Goal: Task Accomplishment & Management: Manage account settings

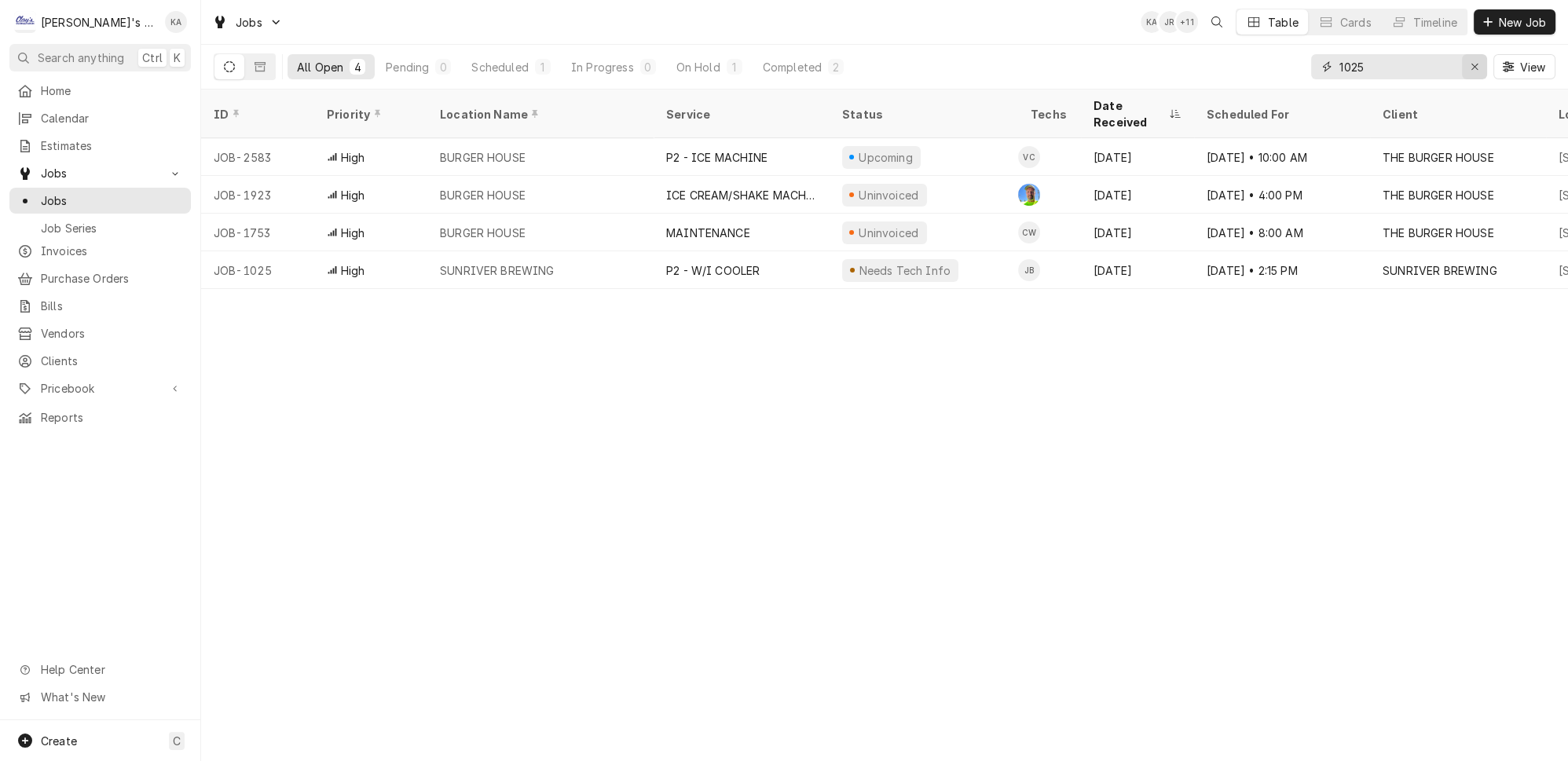
click at [1475, 61] on div "Erase input" at bounding box center [1475, 67] width 16 height 16
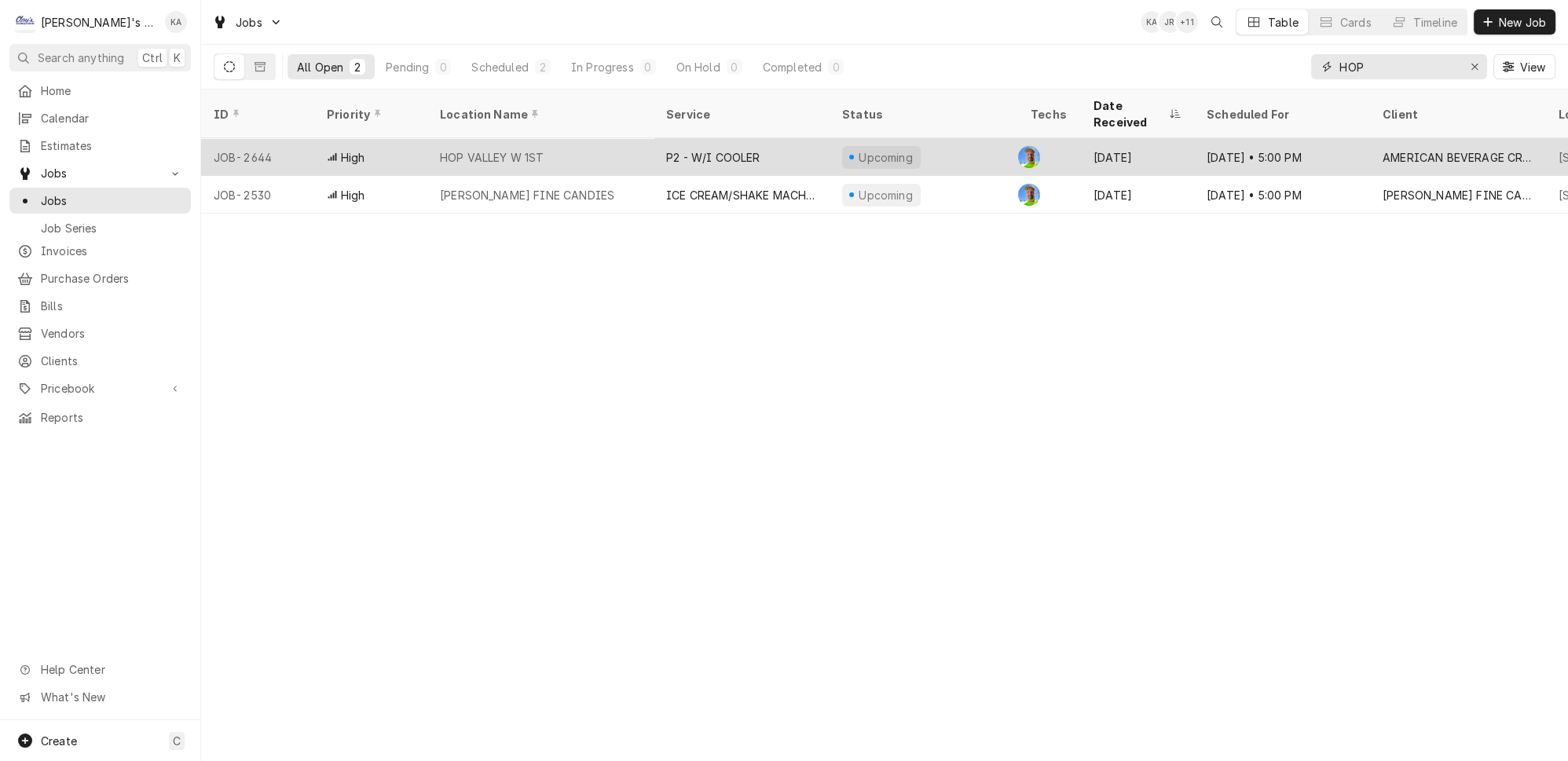
type input "HOP"
click at [965, 139] on div "Upcoming" at bounding box center [923, 158] width 188 height 38
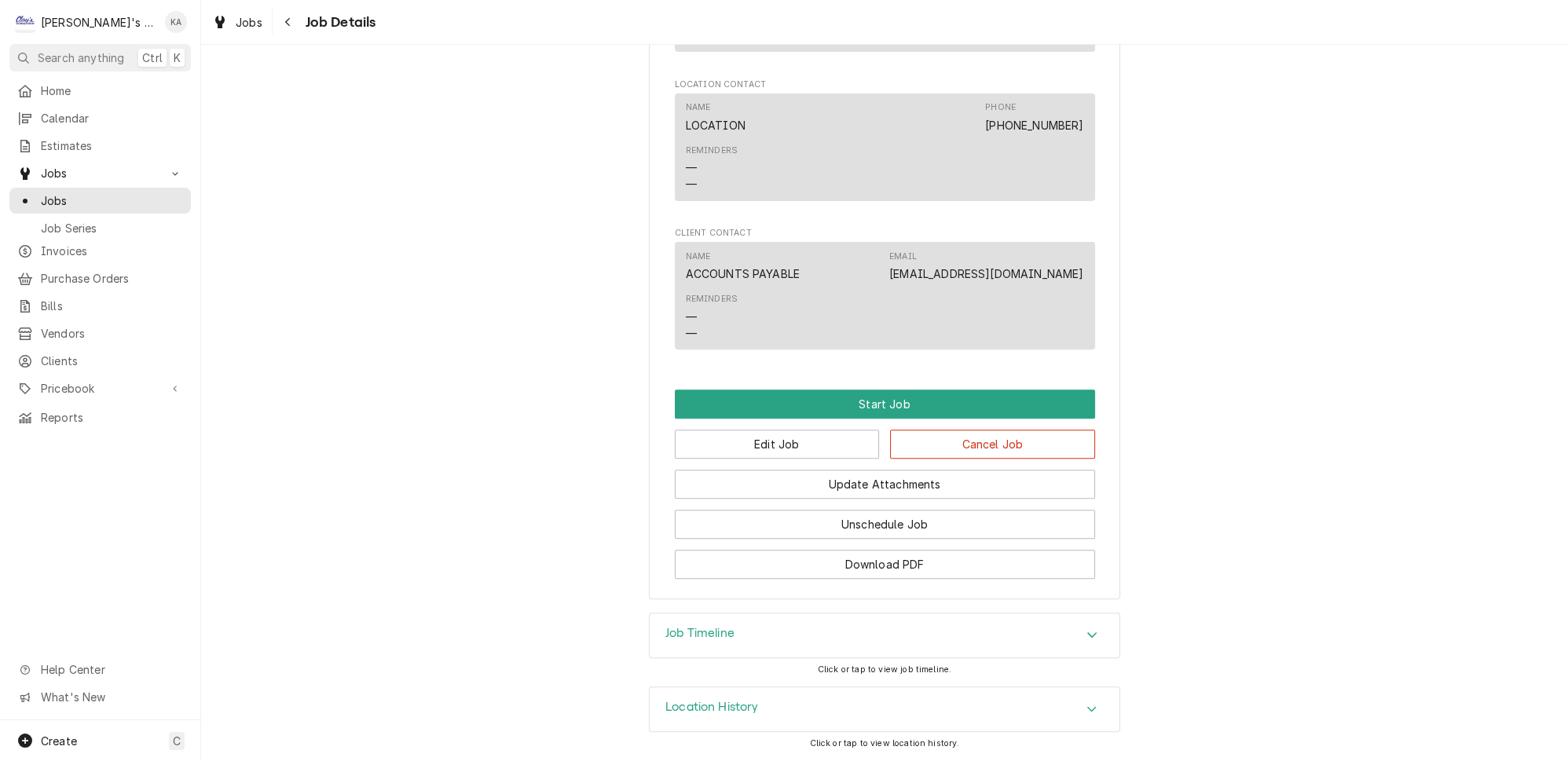
scroll to position [1016, 0]
click at [799, 459] on button "Edit Job" at bounding box center [777, 444] width 205 height 29
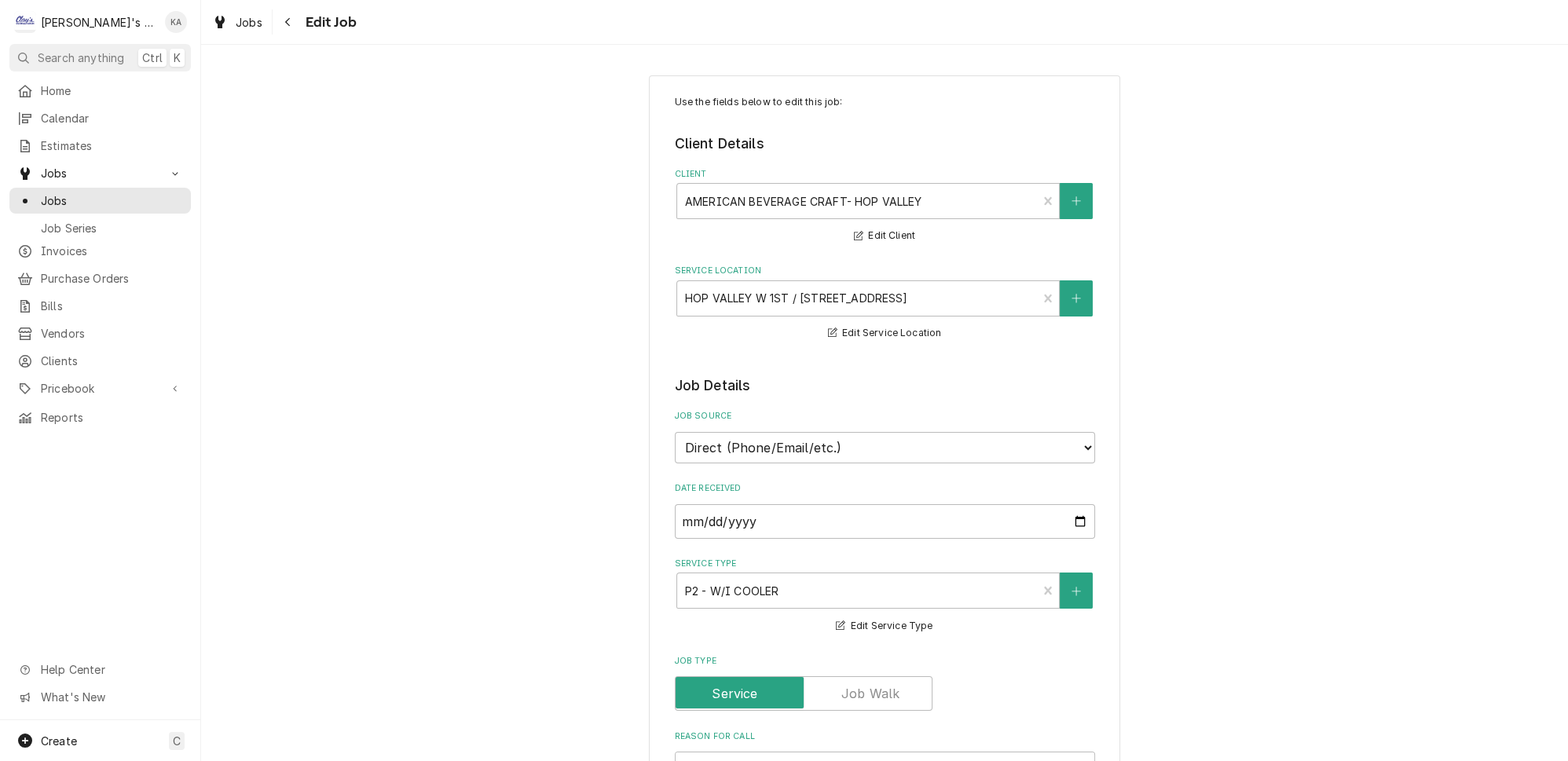
type textarea "x"
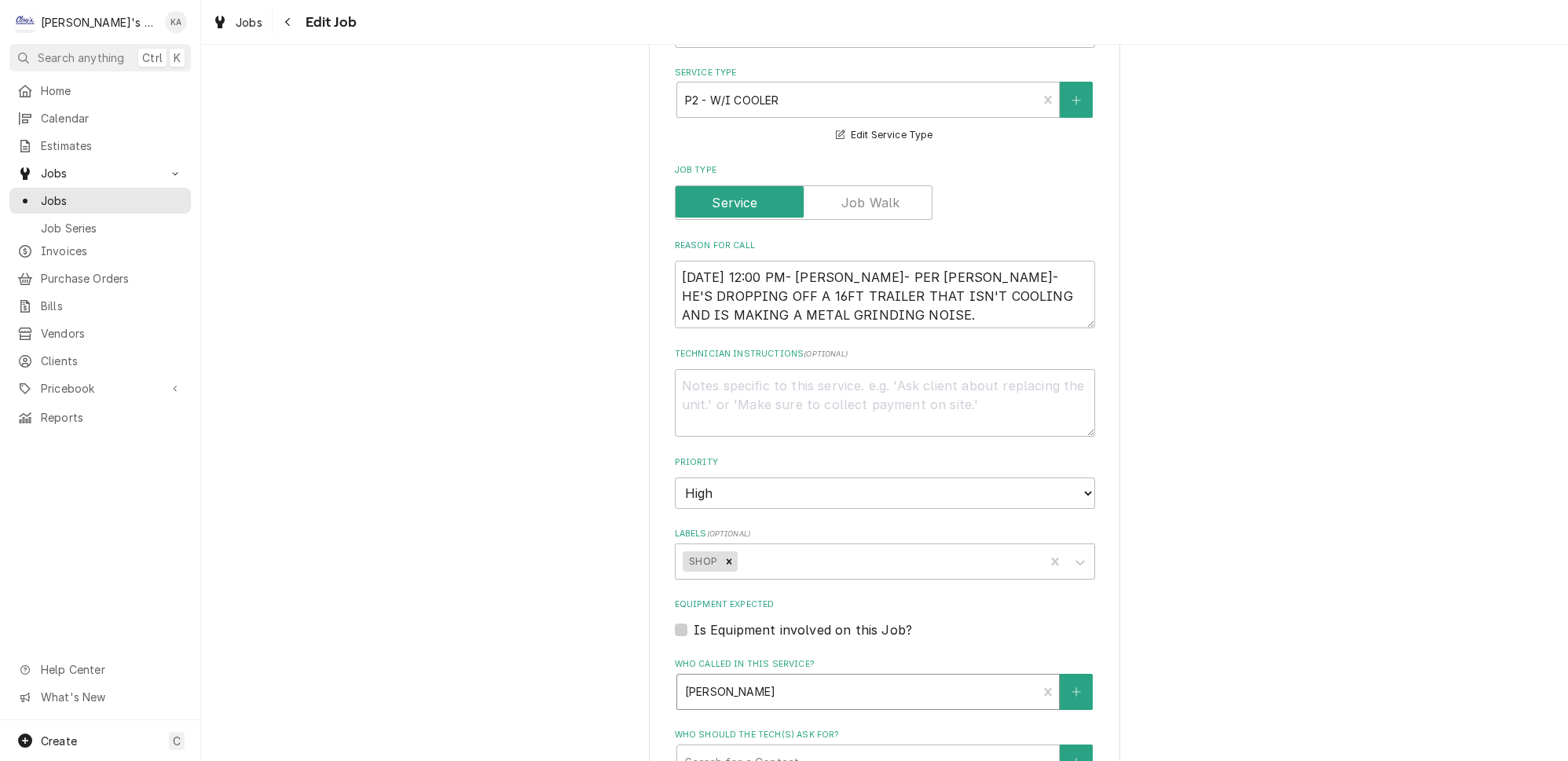
scroll to position [420, 0]
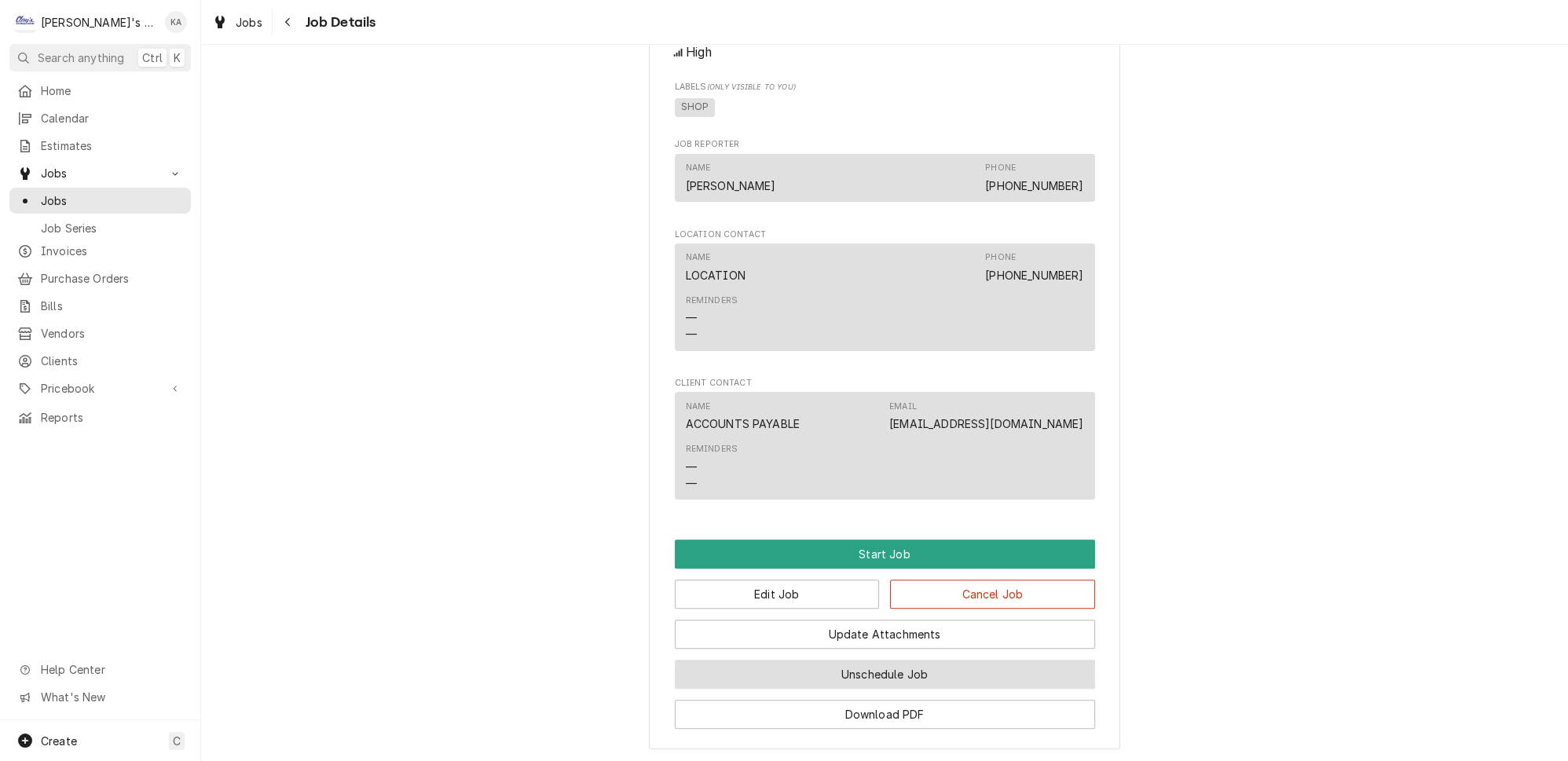
scroll to position [588, 0]
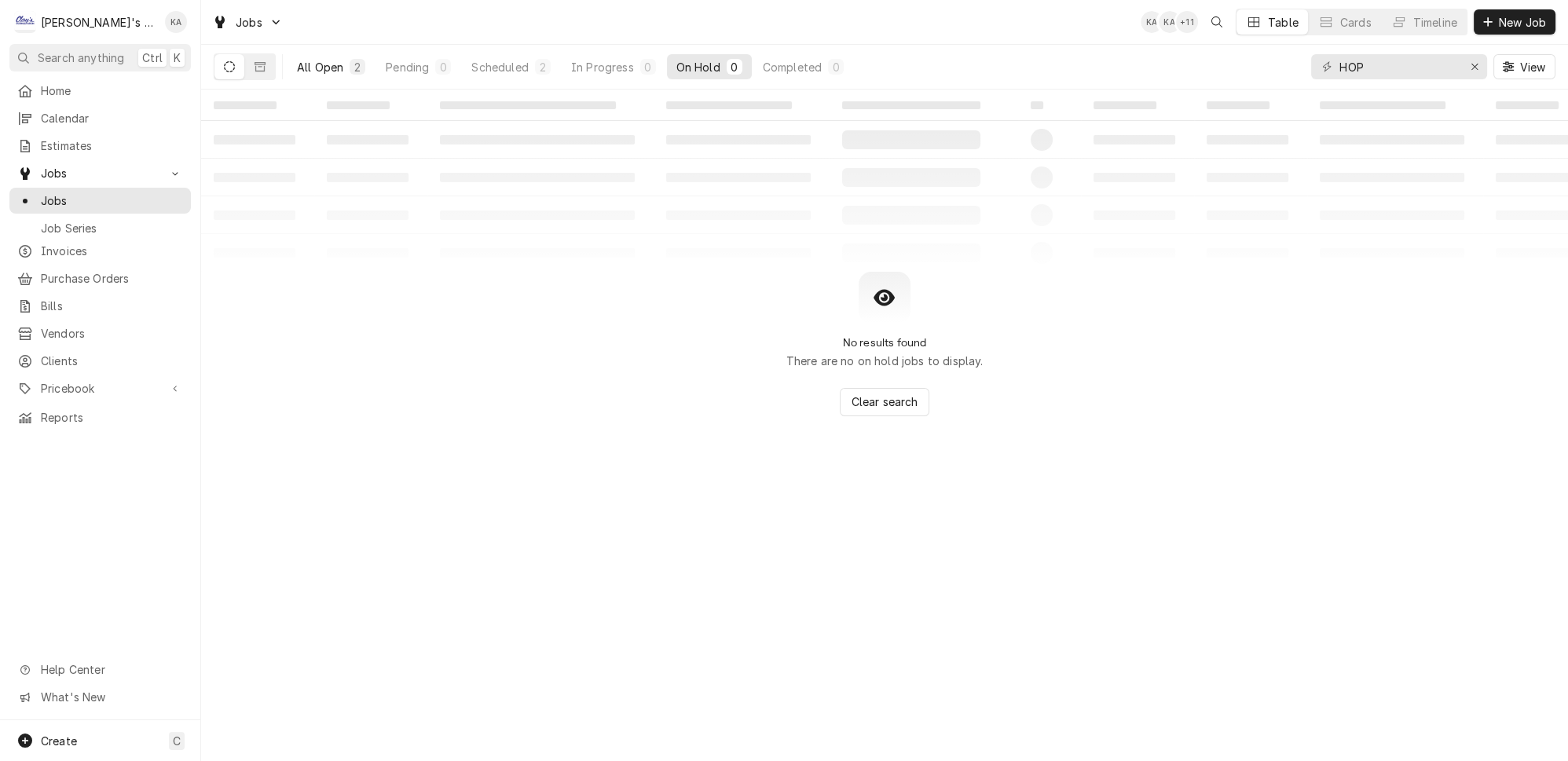
click at [297, 59] on div "All Open" at bounding box center [320, 67] width 47 height 17
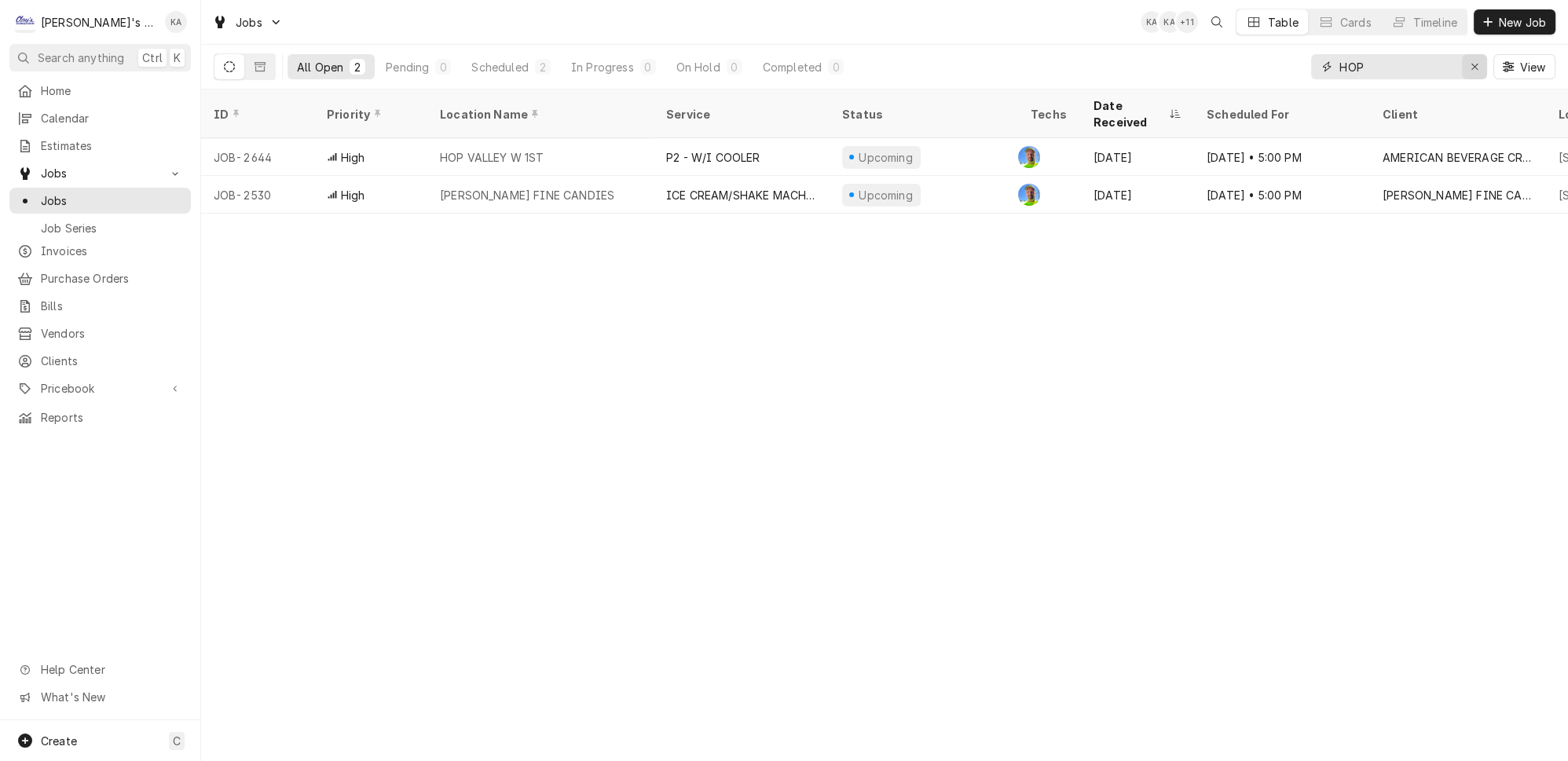
click at [1482, 62] on div "Erase input" at bounding box center [1475, 67] width 16 height 16
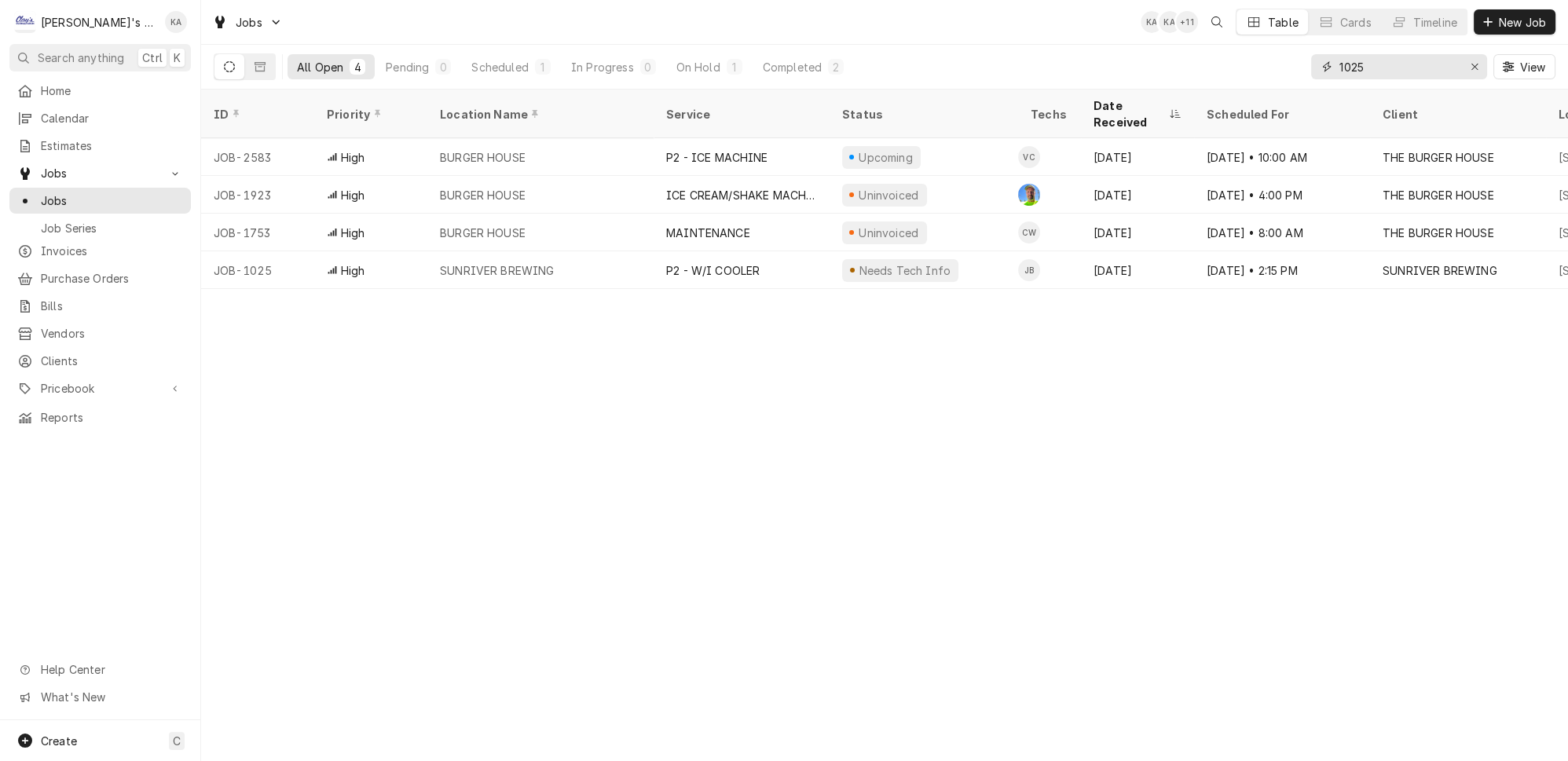
type input "1025"
click at [1477, 62] on icon "Erase input" at bounding box center [1475, 67] width 9 height 11
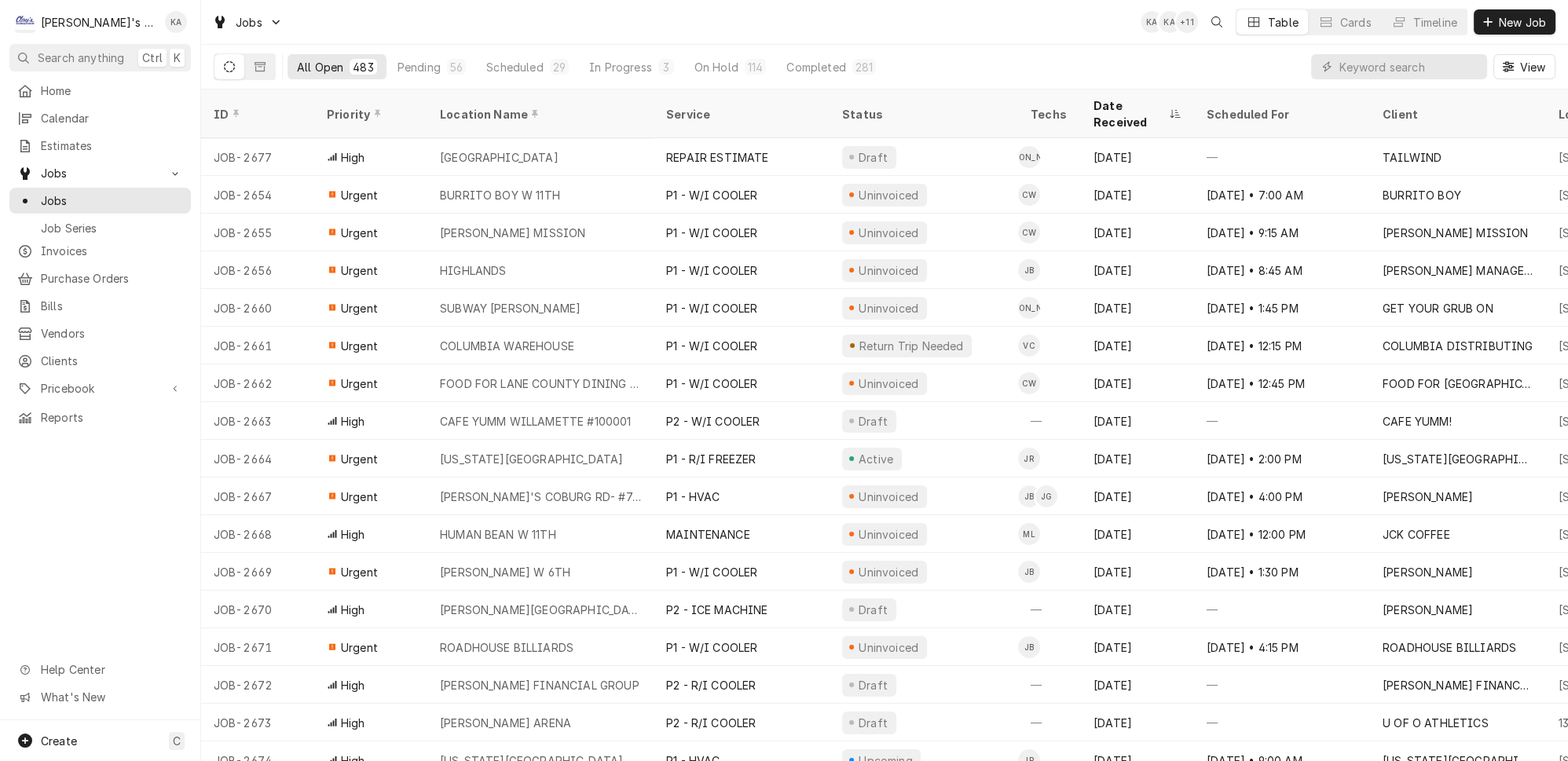
click at [984, 45] on div "All Open 483 Pending 56 Scheduled 29 In Progress 3 On Hold 114 Completed 281 Vi…" at bounding box center [885, 67] width 1342 height 44
click at [1352, 57] on div "Dynamic Content Wrapper" at bounding box center [1399, 67] width 176 height 25
click at [1366, 61] on input "Dynamic Content Wrapper" at bounding box center [1409, 67] width 140 height 25
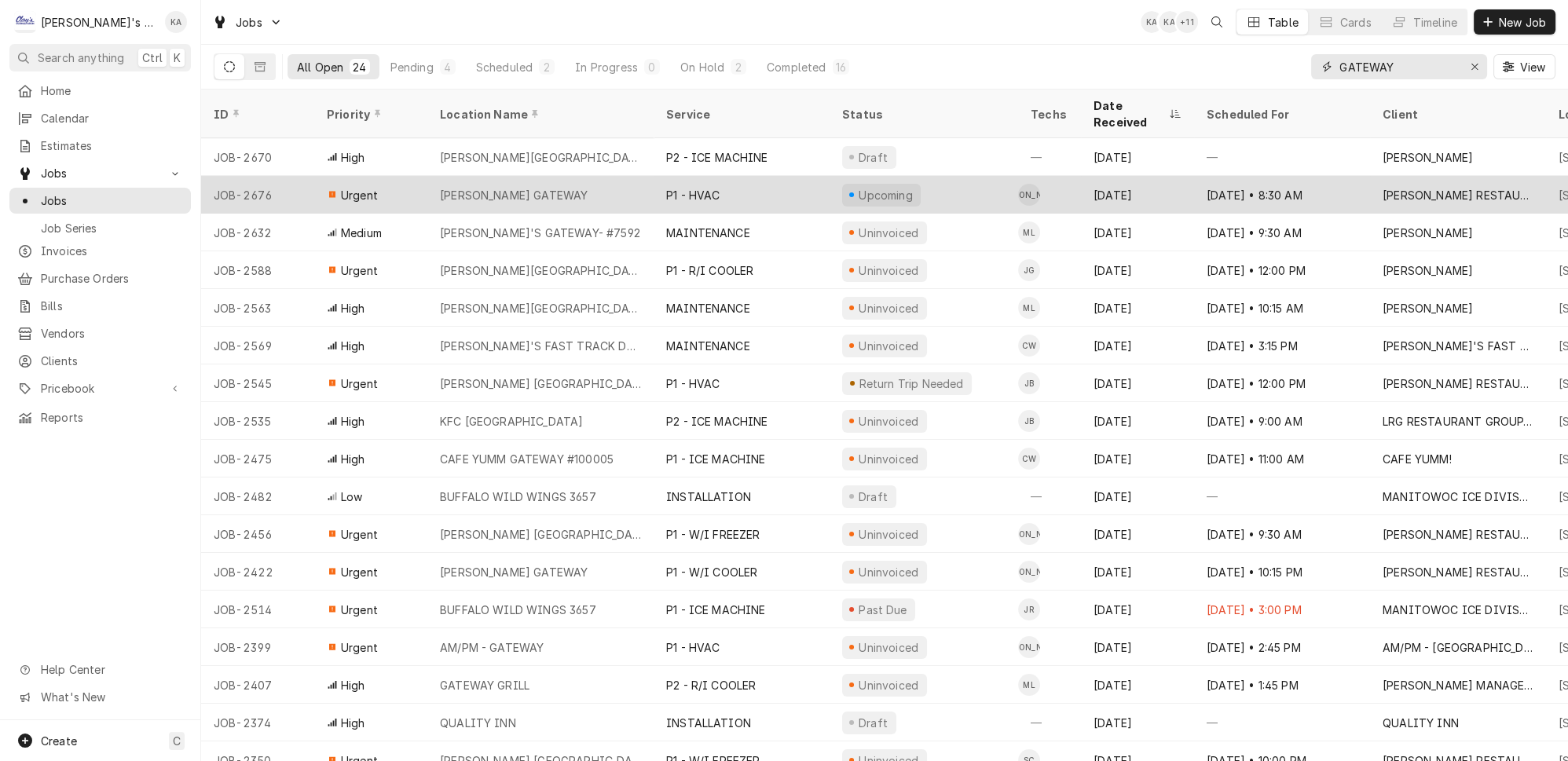
type input "GATEWAY"
click at [771, 176] on div "P1 - HVAC" at bounding box center [741, 195] width 176 height 38
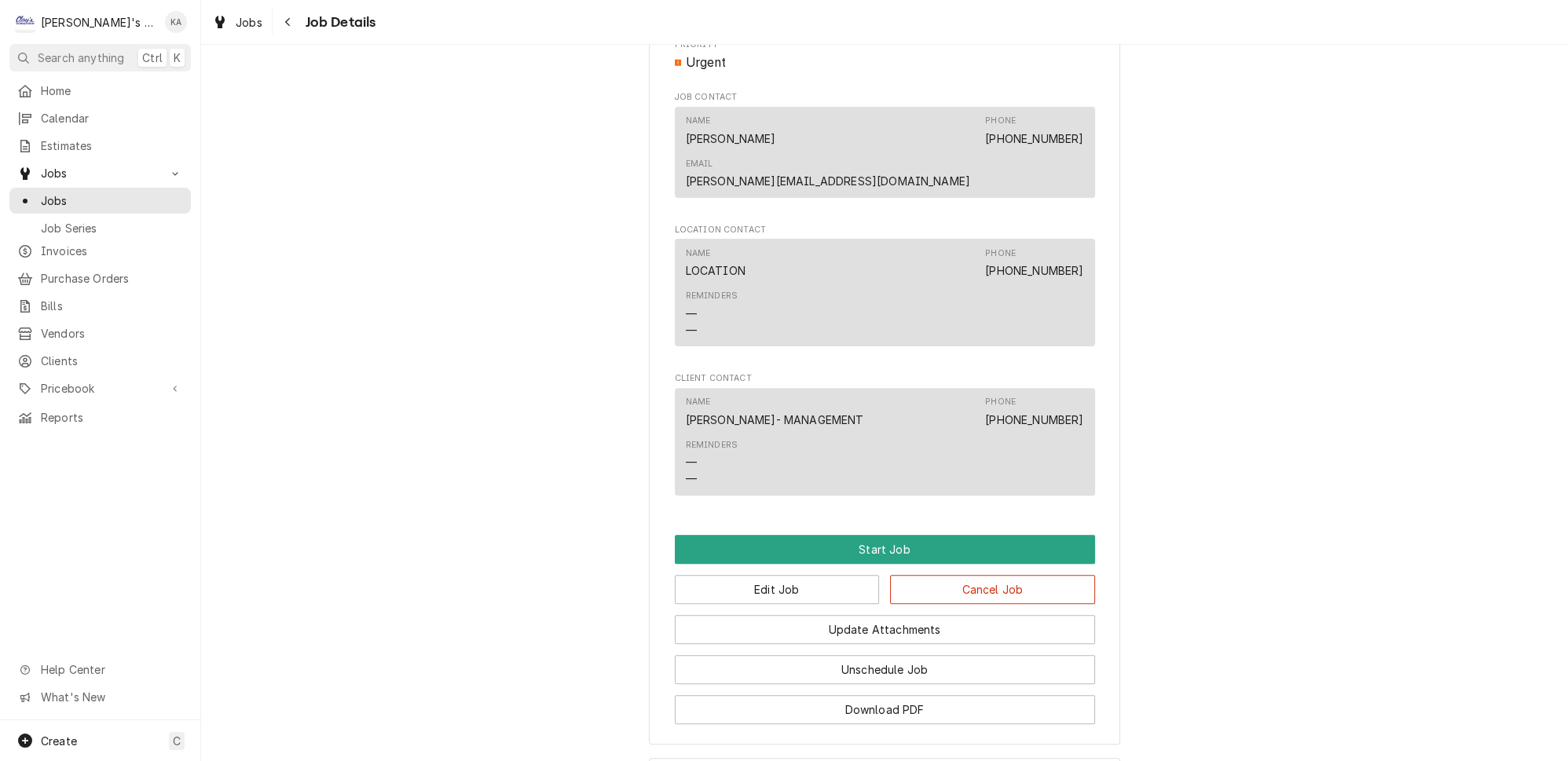
scroll to position [1037, 0]
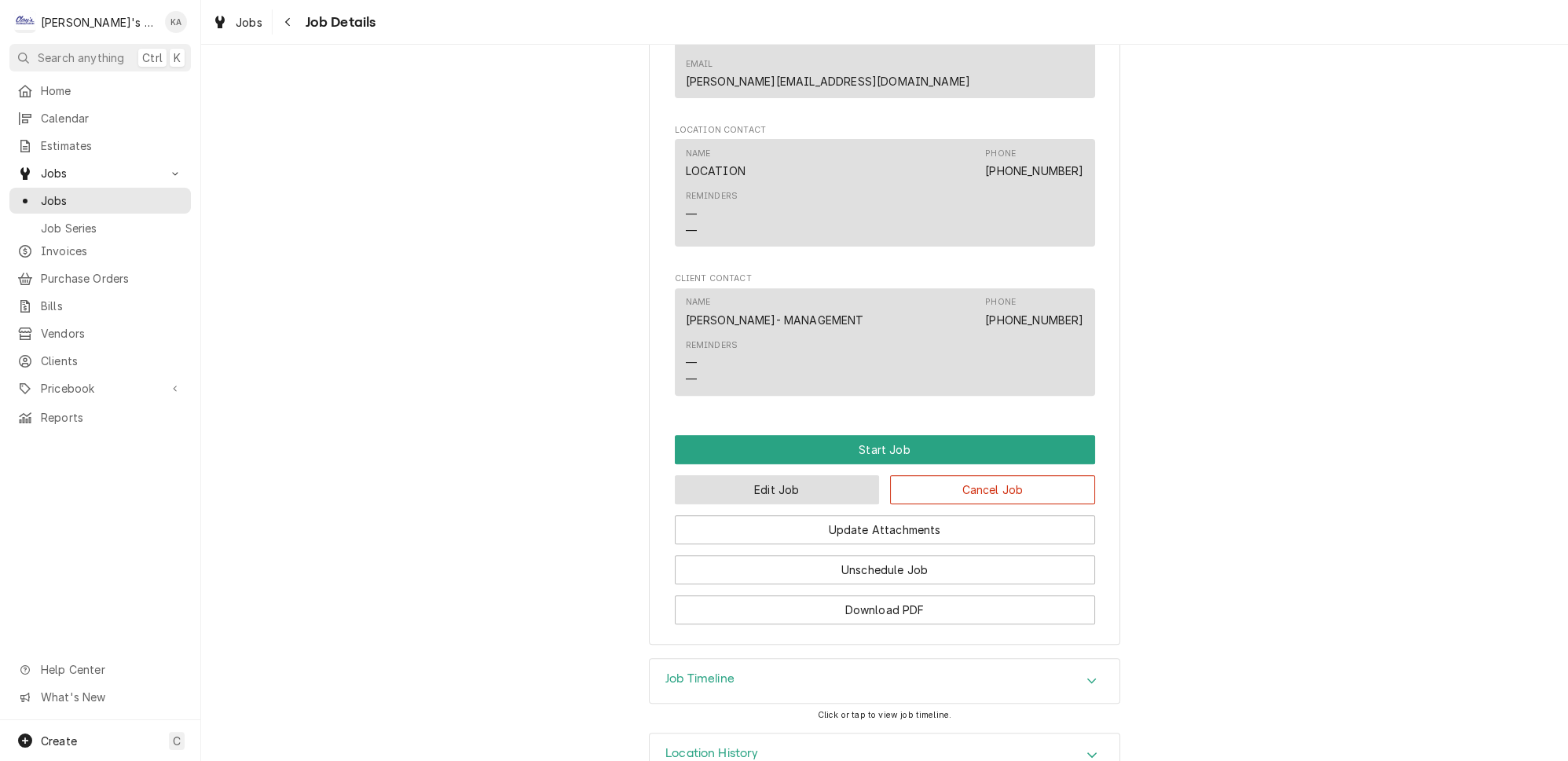
click at [803, 475] on button "Edit Job" at bounding box center [777, 489] width 205 height 29
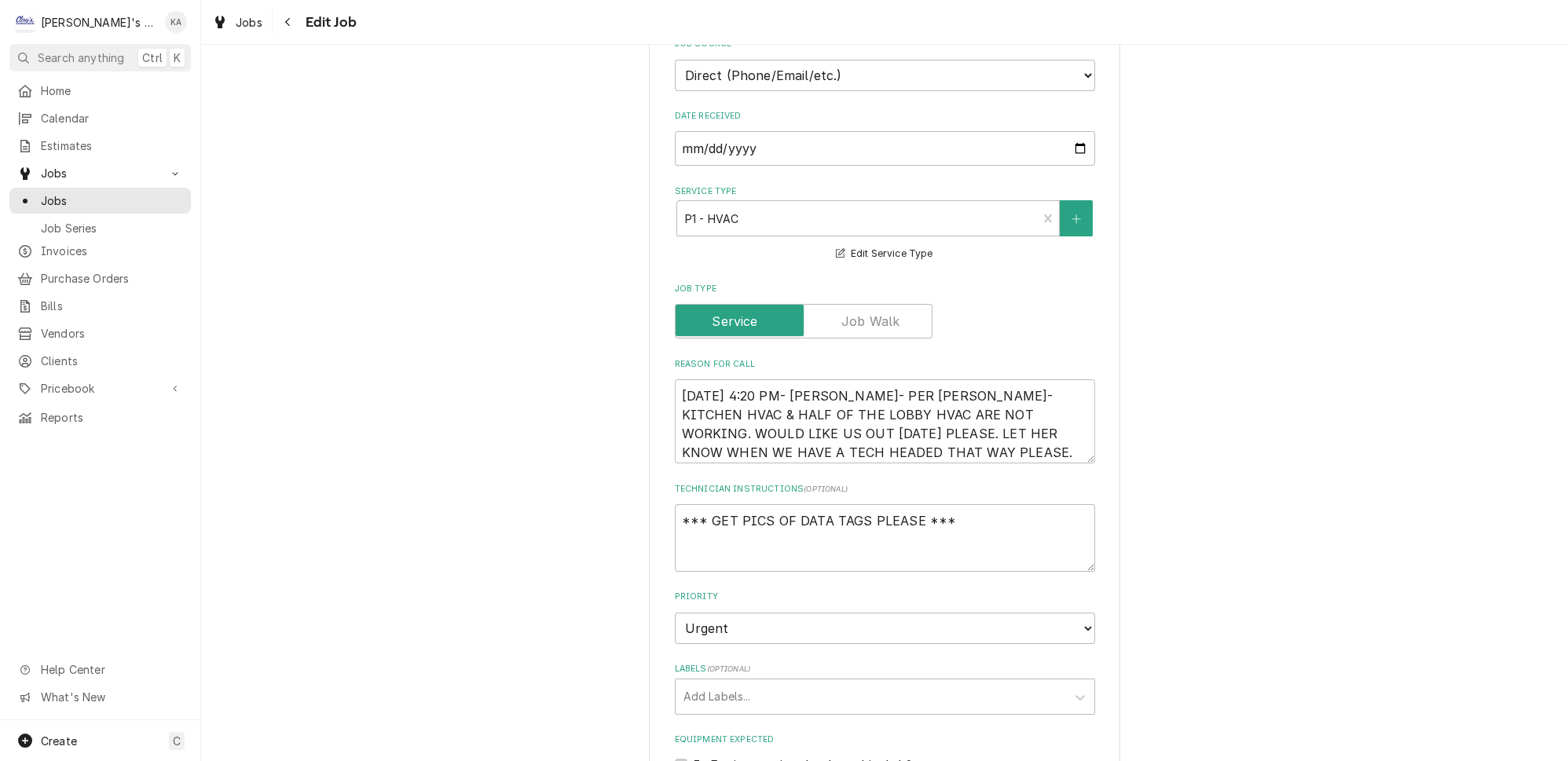
scroll to position [428, 0]
click at [901, 428] on textarea "[DATE] 4:20 PM- [PERSON_NAME]- PER [PERSON_NAME]- KITCHEN HVAC & HALF OF THE LO…" at bounding box center [885, 419] width 421 height 84
type textarea "x"
type textarea "[DATE] 4:20 PM- [PERSON_NAME]- PER [PERSON_NAME]- KITCHEN HVAC & HALF OF THE LO…"
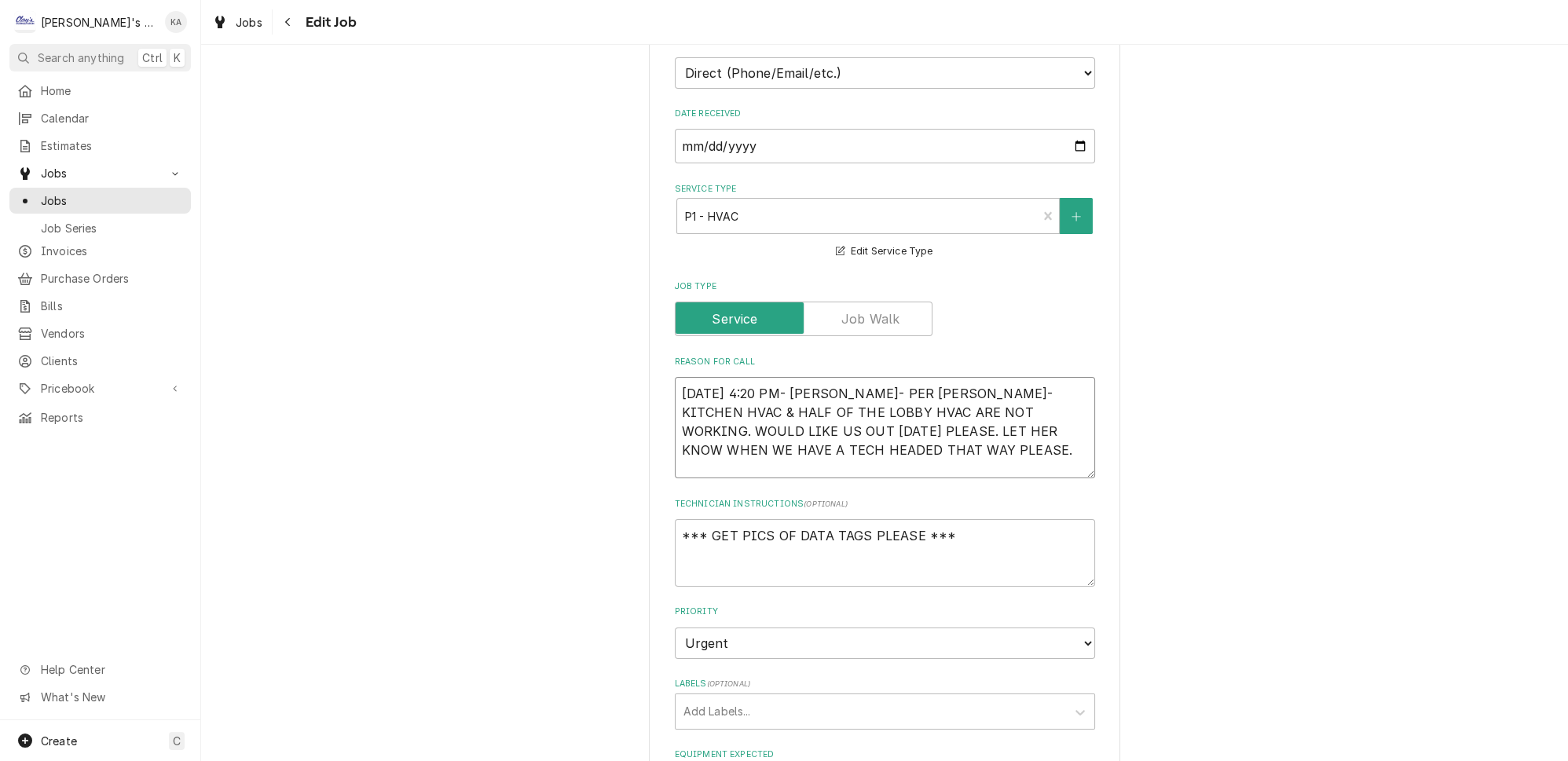
type textarea "x"
type textarea "[DATE] 4:20 PM- [PERSON_NAME]- PER [PERSON_NAME]- KITCHEN HVAC & HALF OF THE LO…"
type textarea "x"
type textarea "[DATE] 4:20 PM- [PERSON_NAME]- PER [PERSON_NAME]- KITCHEN HVAC & HALF OF THE LO…"
type textarea "x"
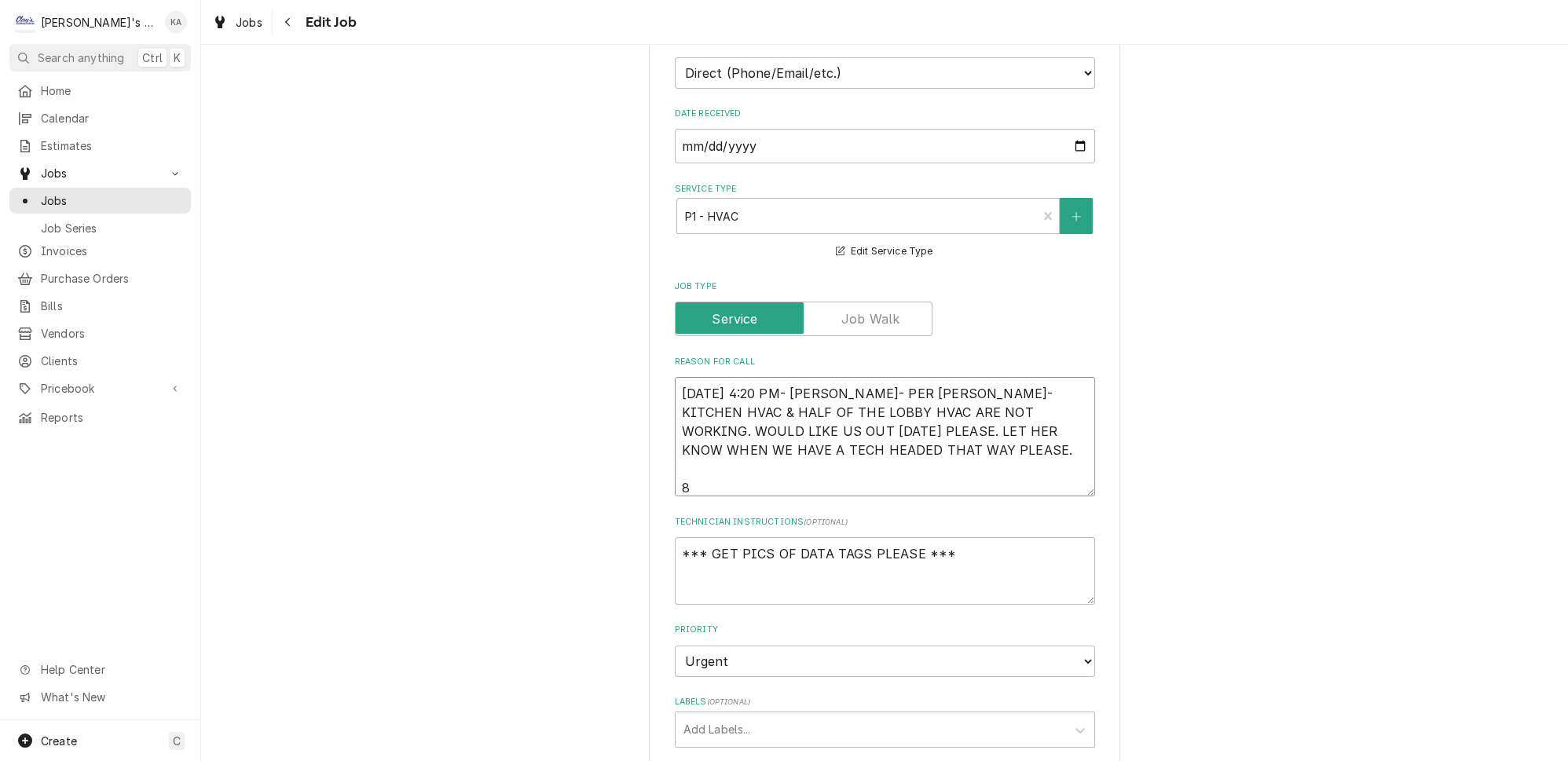
type textarea "[DATE] 4:20 PM- [PERSON_NAME]- PER [PERSON_NAME]- KITCHEN HVAC & HALF OF THE LO…"
type textarea "x"
type textarea "[DATE] 4:20 PM- [PERSON_NAME]- PER [PERSON_NAME]- KITCHEN HVAC & HALF OF THE LO…"
type textarea "x"
type textarea "[DATE] 4:20 PM- [PERSON_NAME]- PER [PERSON_NAME]- KITCHEN HVAC & HALF OF THE LO…"
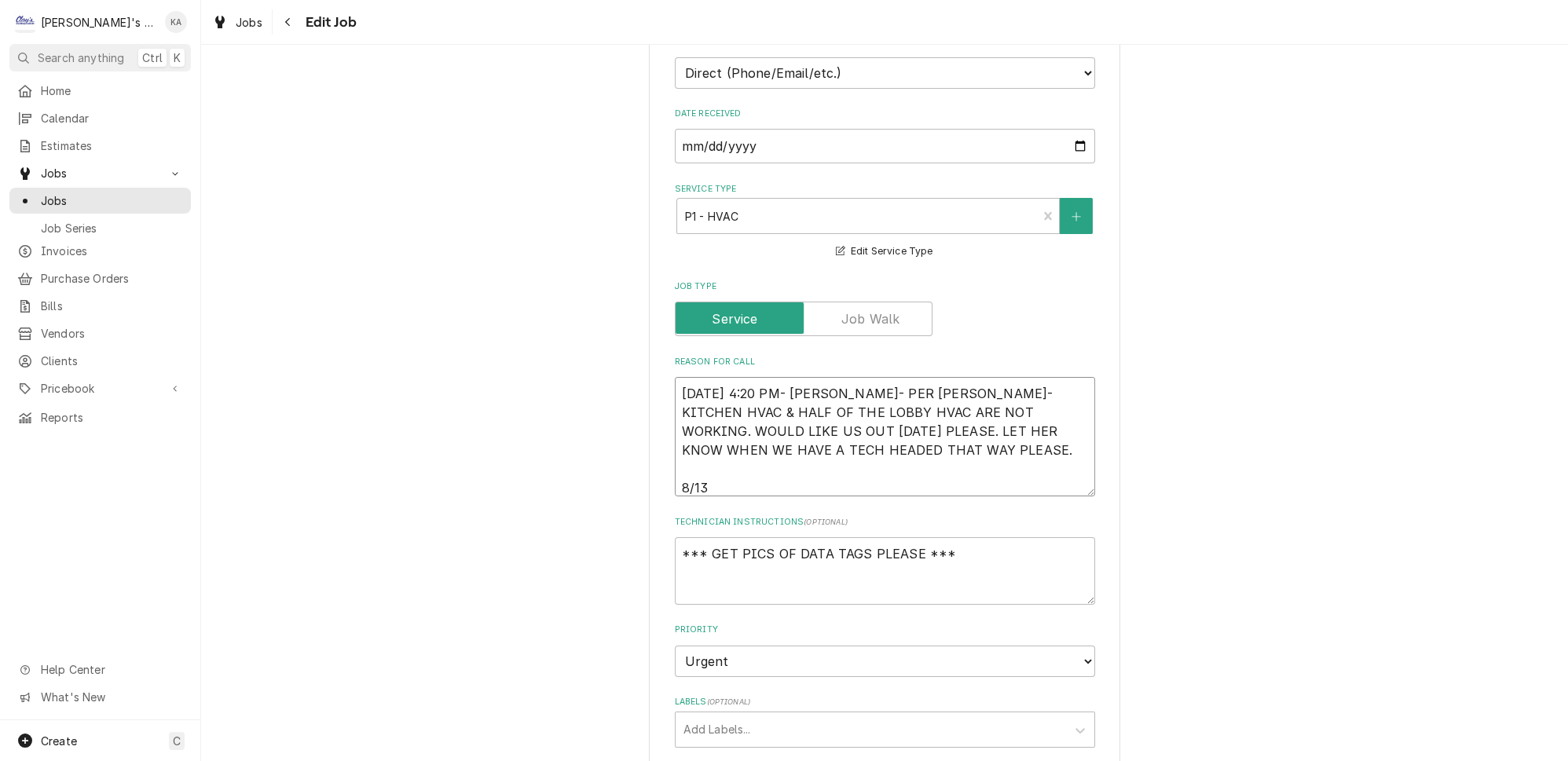
type textarea "x"
type textarea "[DATE] 4:20 PM- [PERSON_NAME]- PER [PERSON_NAME]- KITCHEN HVAC & HALF OF THE LO…"
type textarea "x"
type textarea "[DATE] 4:20 PM- [PERSON_NAME]- PER [PERSON_NAME]- KITCHEN HVAC & HALF OF THE LO…"
type textarea "x"
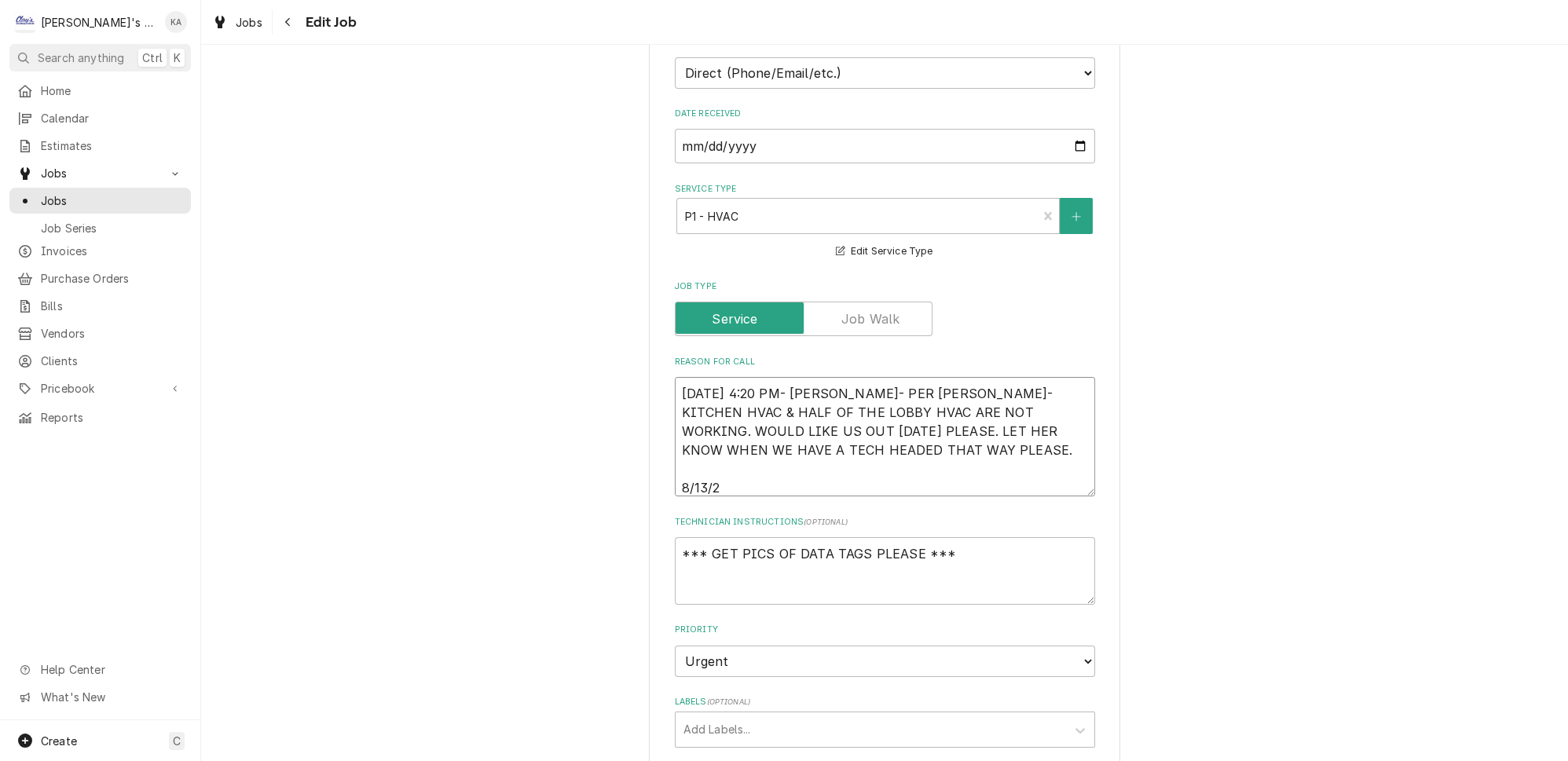
type textarea "[DATE] 4:20 PM- [PERSON_NAME]- PER [PERSON_NAME]- KITCHEN HVAC & HALF OF THE LO…"
type textarea "x"
type textarea "[DATE] 4:20 PM- [PERSON_NAME]- PER [PERSON_NAME]- KITCHEN HVAC & HALF OF THE LO…"
type textarea "x"
type textarea "8/12/2025 4:20 PM- KOREY- PER MELINDA- KITCHEN HVAC & HALF OF THE LOBBY HVAC AR…"
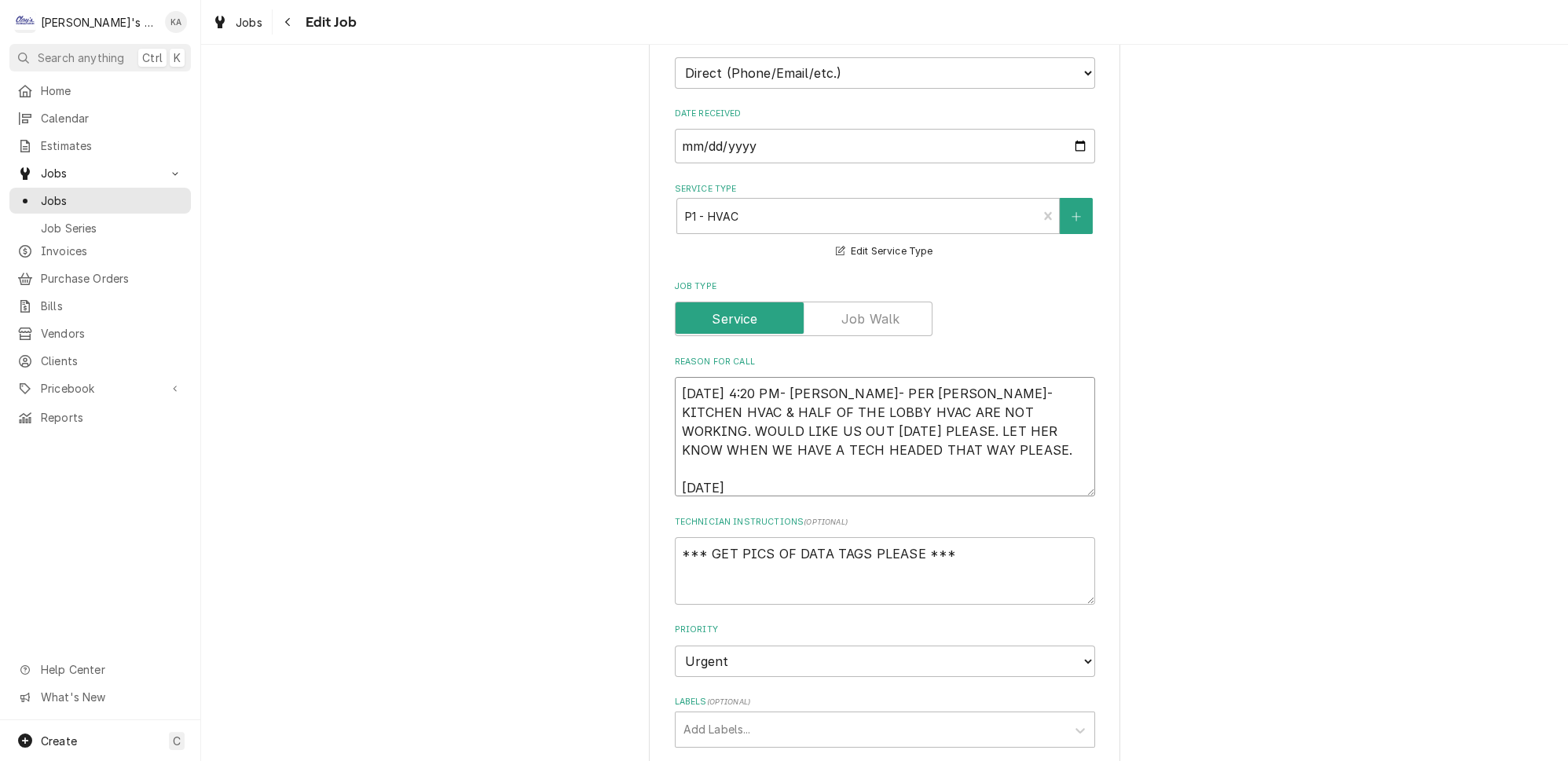
type textarea "x"
type textarea "8/12/2025 4:20 PM- KOREY- PER MELINDA- KITCHEN HVAC & HALF OF THE LOBBY HVAC AR…"
type textarea "x"
type textarea "8/12/2025 4:20 PM- KOREY- PER MELINDA- KITCHEN HVAC & HALF OF THE LOBBY HVAC AR…"
type textarea "x"
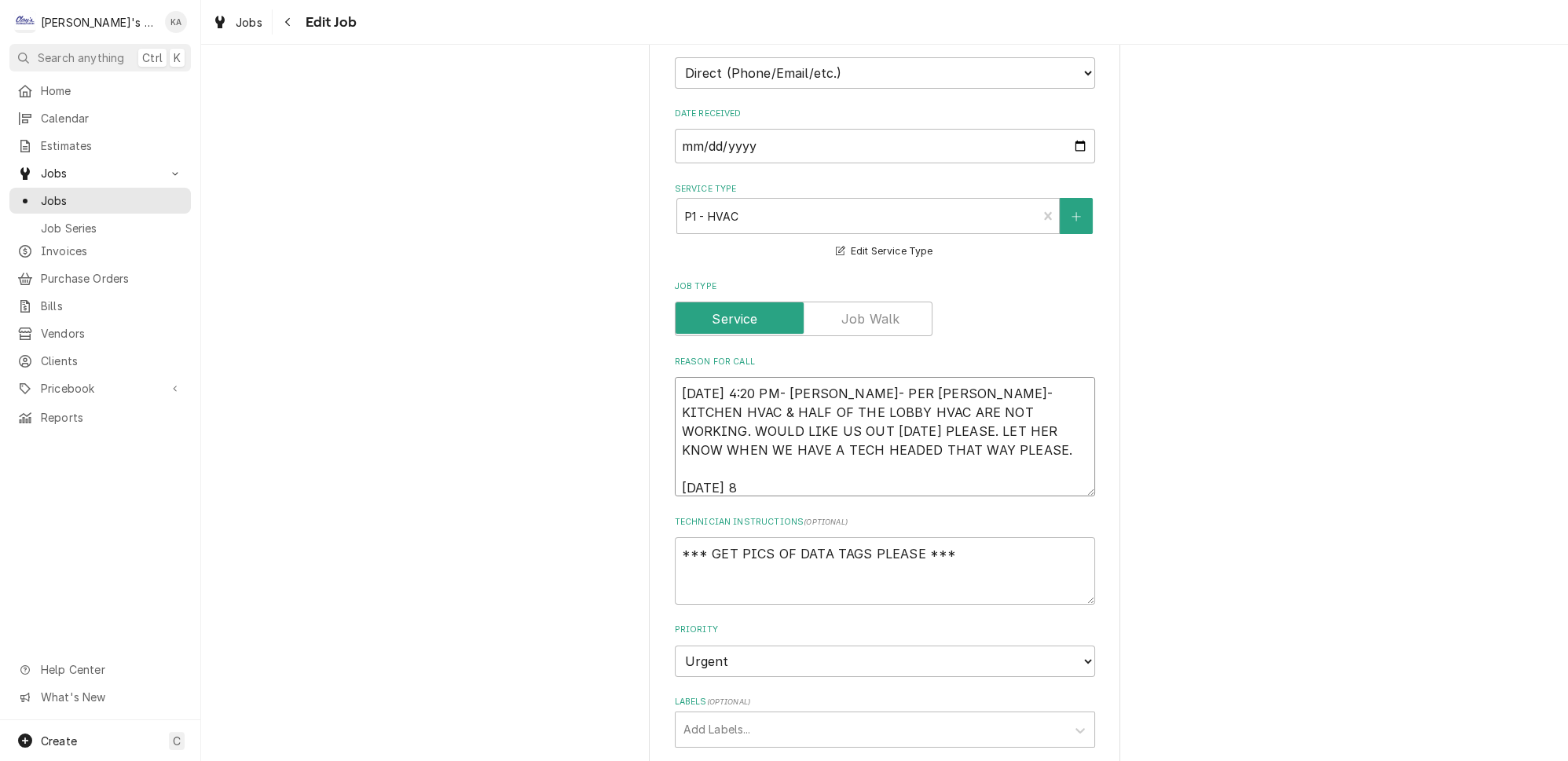
type textarea "8/12/2025 4:20 PM- KOREY- PER MELINDA- KITCHEN HVAC & HALF OF THE LOBBY HVAC AR…"
type textarea "x"
type textarea "8/12/2025 4:20 PM- KOREY- PER MELINDA- KITCHEN HVAC & HALF OF THE LOBBY HVAC AR…"
type textarea "x"
type textarea "8/12/2025 4:20 PM- KOREY- PER MELINDA- KITCHEN HVAC & HALF OF THE LOBBY HVAC AR…"
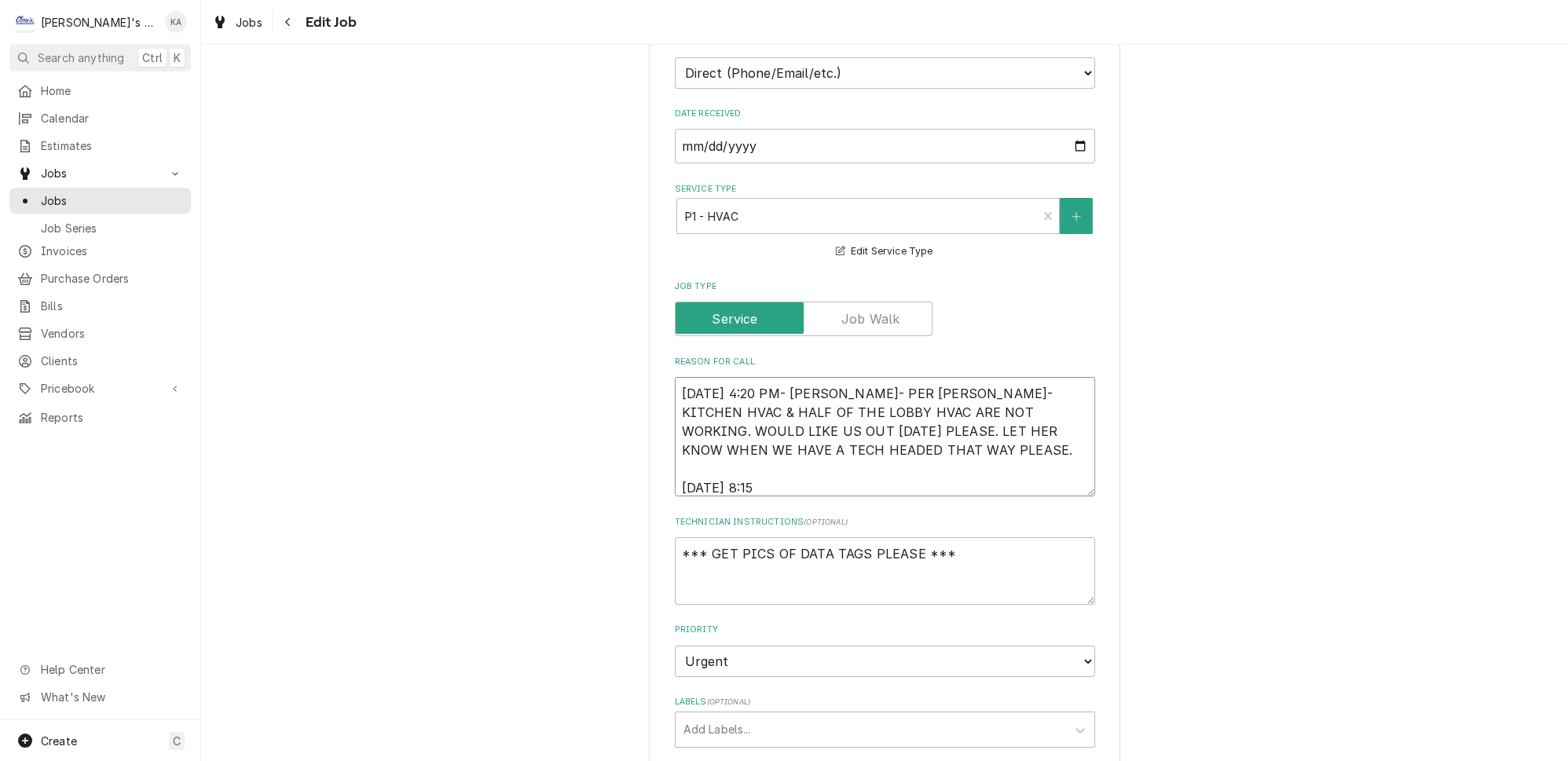
type textarea "x"
type textarea "8/12/2025 4:20 PM- KOREY- PER MELINDA- KITCHEN HVAC & HALF OF THE LOBBY HVAC AR…"
type textarea "x"
type textarea "8/12/2025 4:20 PM- KOREY- PER MELINDA- KITCHEN HVAC & HALF OF THE LOBBY HVAC AR…"
type textarea "x"
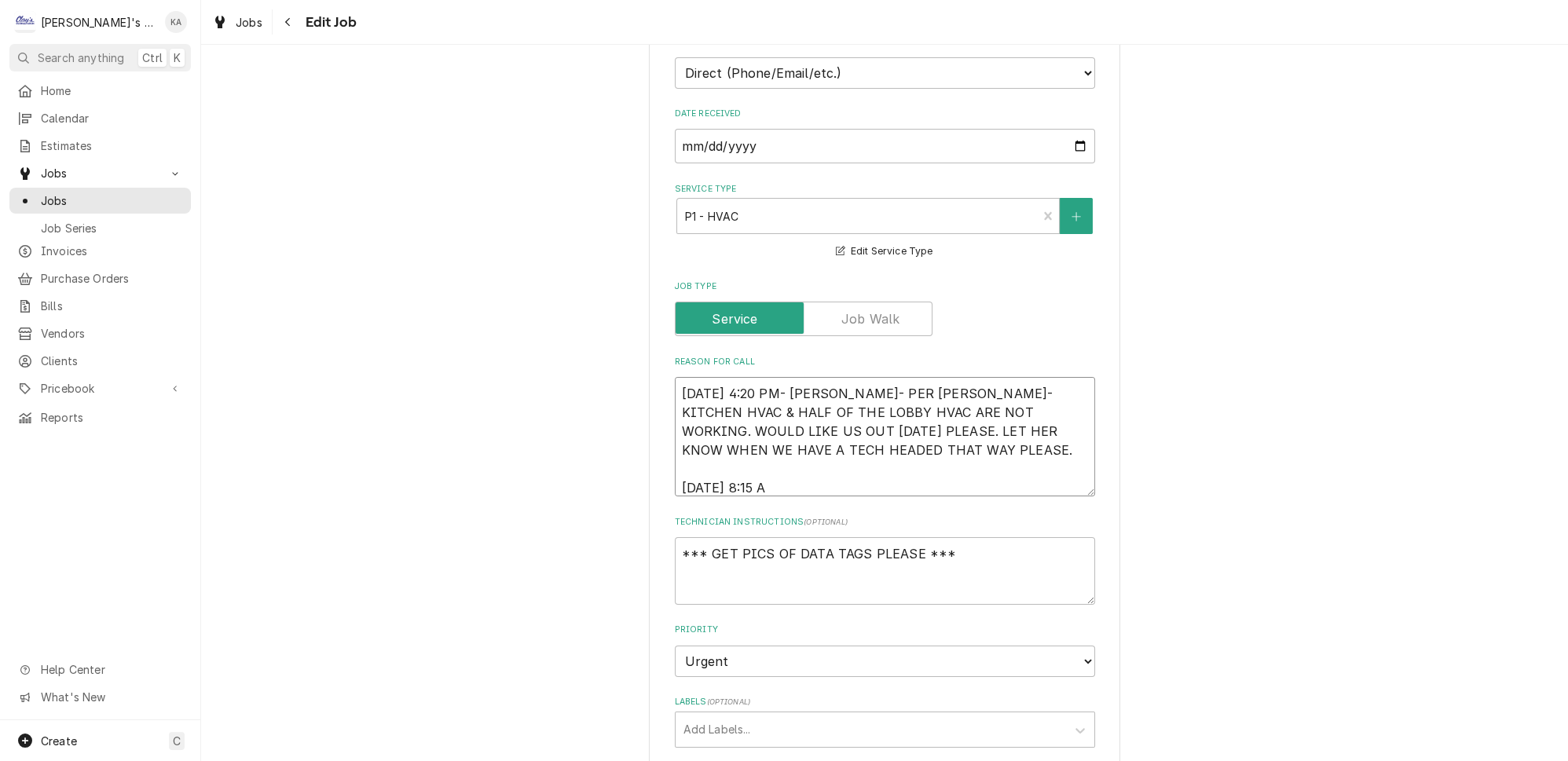
type textarea "8/12/2025 4:20 PM- KOREY- PER MELINDA- KITCHEN HVAC & HALF OF THE LOBBY HVAC AR…"
type textarea "x"
type textarea "8/12/2025 4:20 PM- KOREY- PER MELINDA- KITCHEN HVAC & HALF OF THE LOBBY HVAC AR…"
type textarea "x"
type textarea "8/12/2025 4:20 PM- KOREY- PER MELINDA- KITCHEN HVAC & HALF OF THE LOBBY HVAC AR…"
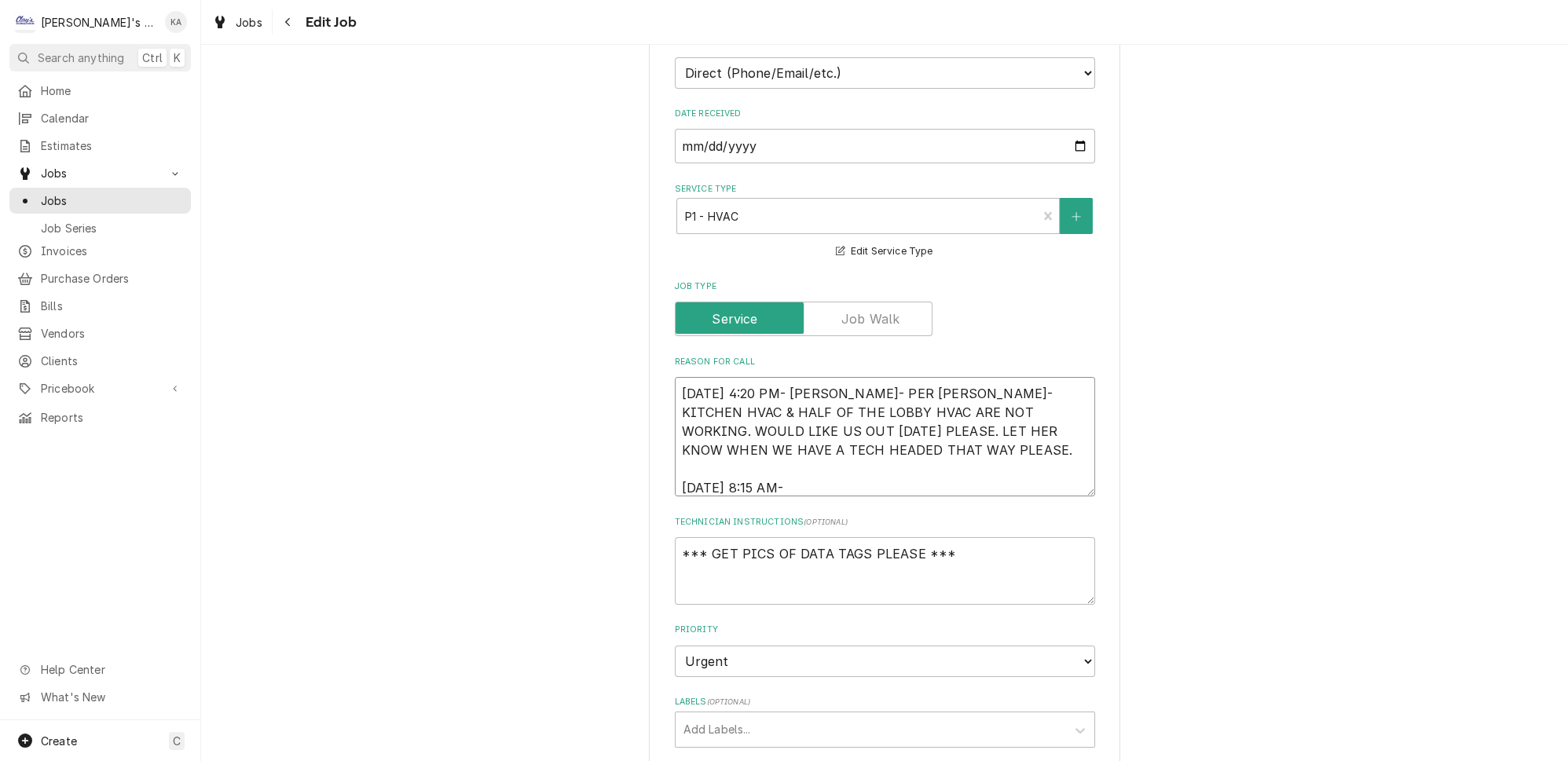
type textarea "x"
type textarea "8/12/2025 4:20 PM- KOREY- PER MELINDA- KITCHEN HVAC & HALF OF THE LOBBY HVAC AR…"
type textarea "x"
type textarea "8/12/2025 4:20 PM- KOREY- PER MELINDA- KITCHEN HVAC & HALF OF THE LOBBY HVAC AR…"
type textarea "x"
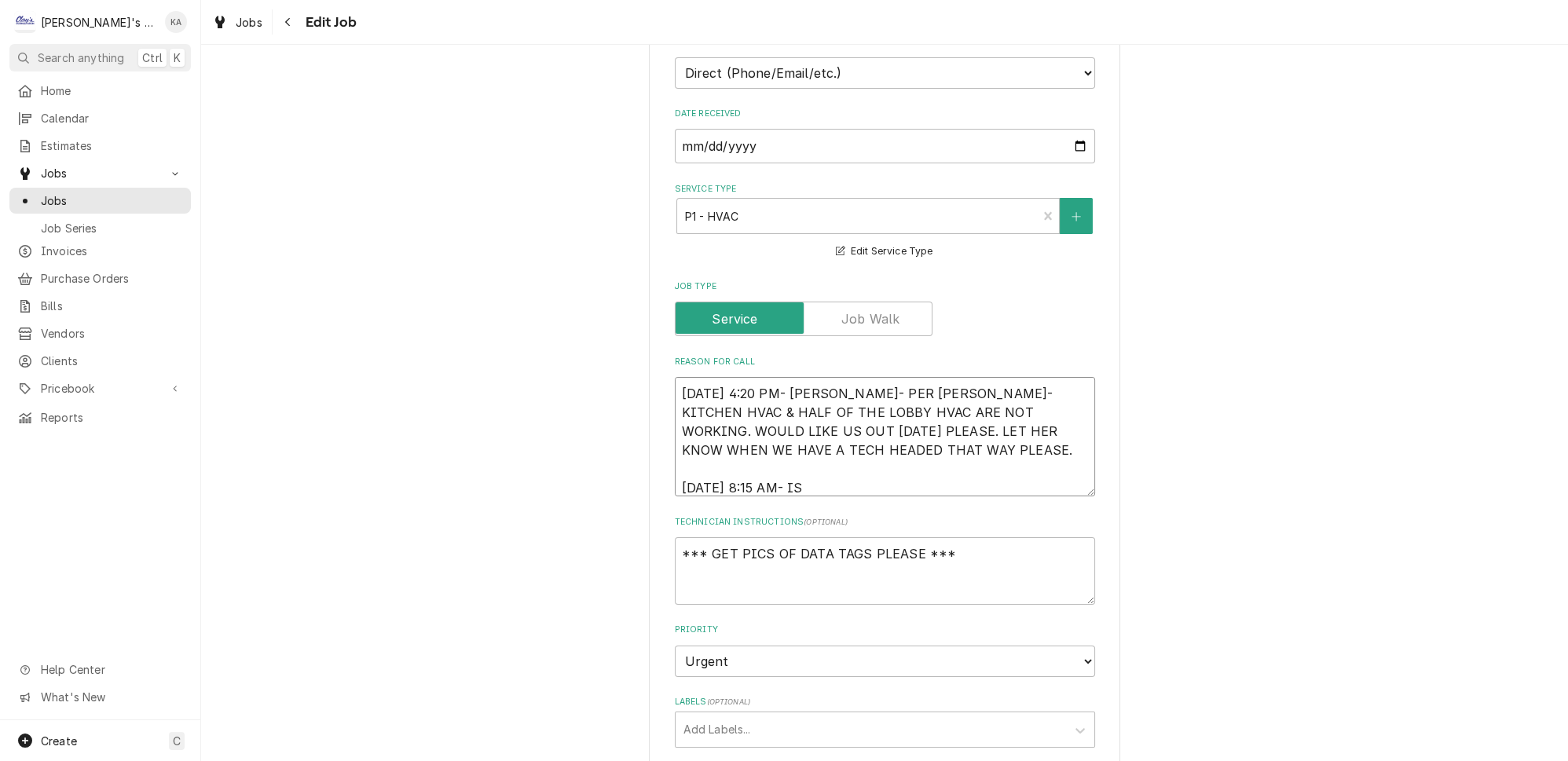
type textarea "8/12/2025 4:20 PM- KOREY- PER MELINDA- KITCHEN HVAC & HALF OF THE LOBBY HVAC AR…"
type textarea "x"
type textarea "8/12/2025 4:20 PM- KOREY- PER MELINDA- KITCHEN HVAC & HALF OF THE LOBBY HVAC AR…"
type textarea "x"
type textarea "8/12/2025 4:20 PM- KOREY- PER MELINDA- KITCHEN HVAC & HALF OF THE LOBBY HVAC AR…"
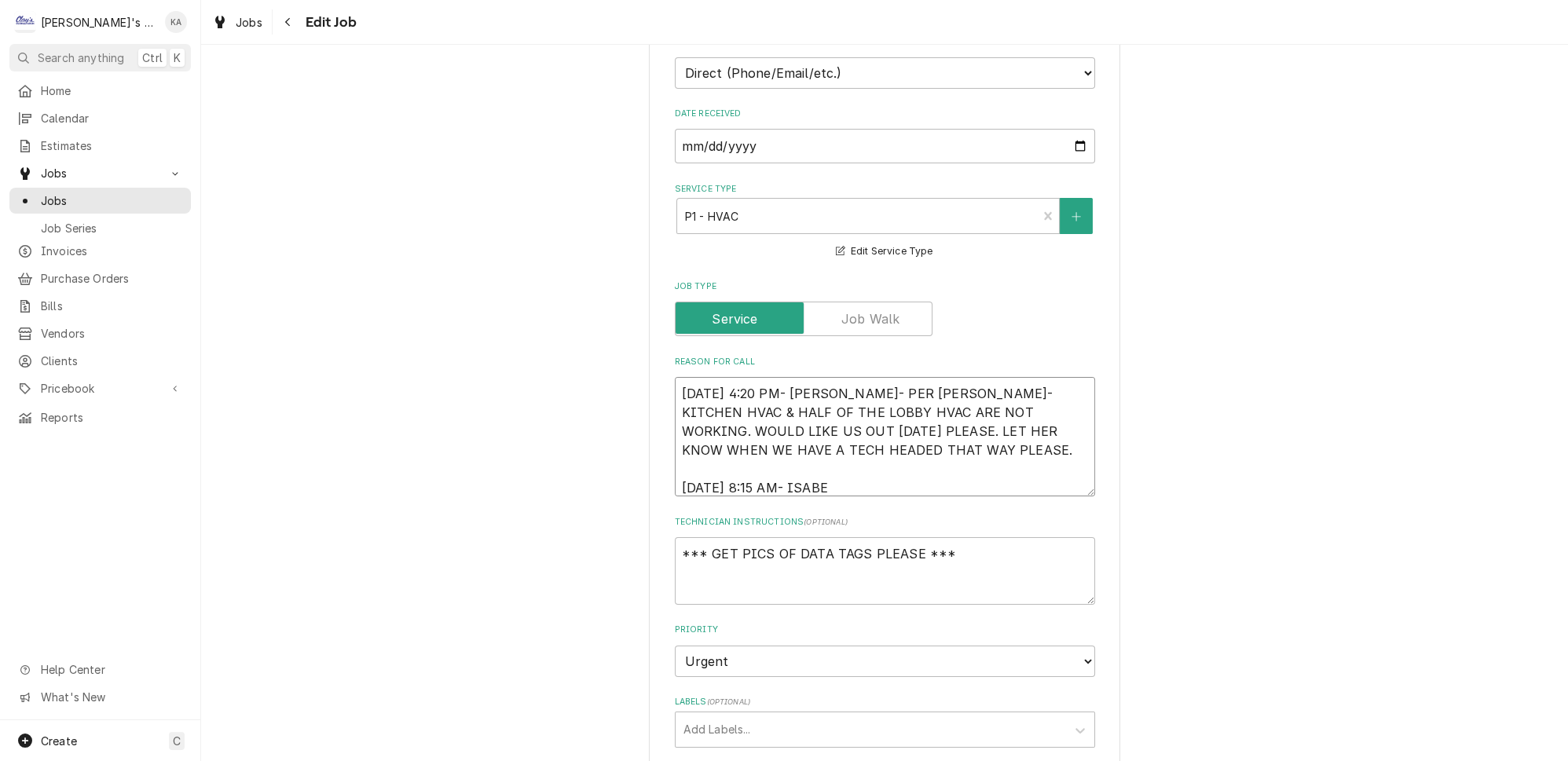
type textarea "x"
type textarea "8/12/2025 4:20 PM- KOREY- PER MELINDA- KITCHEN HVAC & HALF OF THE LOBBY HVAC AR…"
type textarea "x"
type textarea "8/12/2025 4:20 PM- KOREY- PER MELINDA- KITCHEN HVAC & HALF OF THE LOBBY HVAC AR…"
type textarea "x"
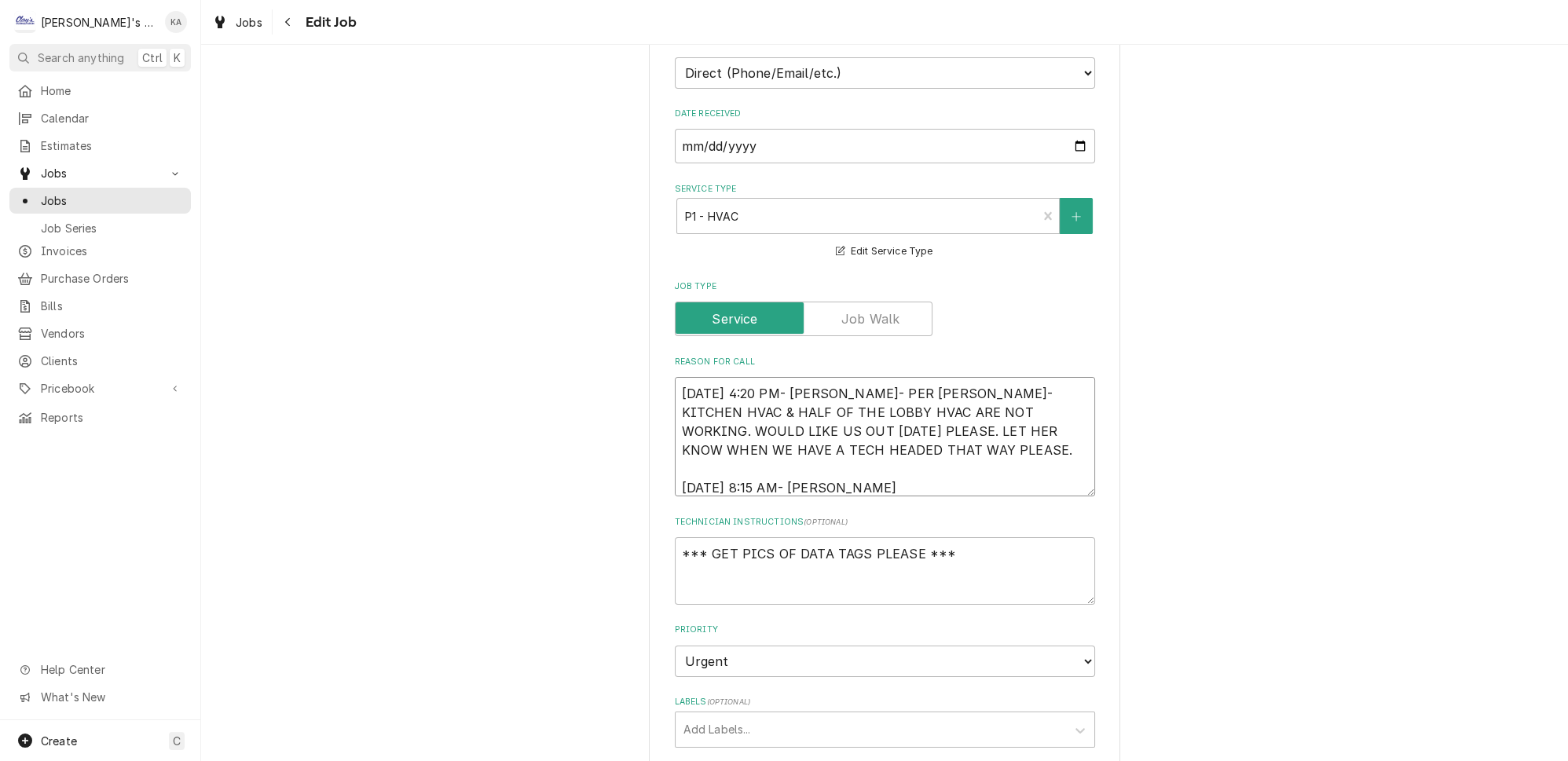
type textarea "8/12/2025 4:20 PM- KOREY- PER MELINDA- KITCHEN HVAC & HALF OF THE LOBBY HVAC AR…"
type textarea "x"
type textarea "8/12/2025 4:20 PM- KOREY- PER MELINDA- KITCHEN HVAC & HALF OF THE LOBBY HVAC AR…"
type textarea "x"
type textarea "8/12/2025 4:20 PM- KOREY- PER MELINDA- KITCHEN HVAC & HALF OF THE LOBBY HVAC AR…"
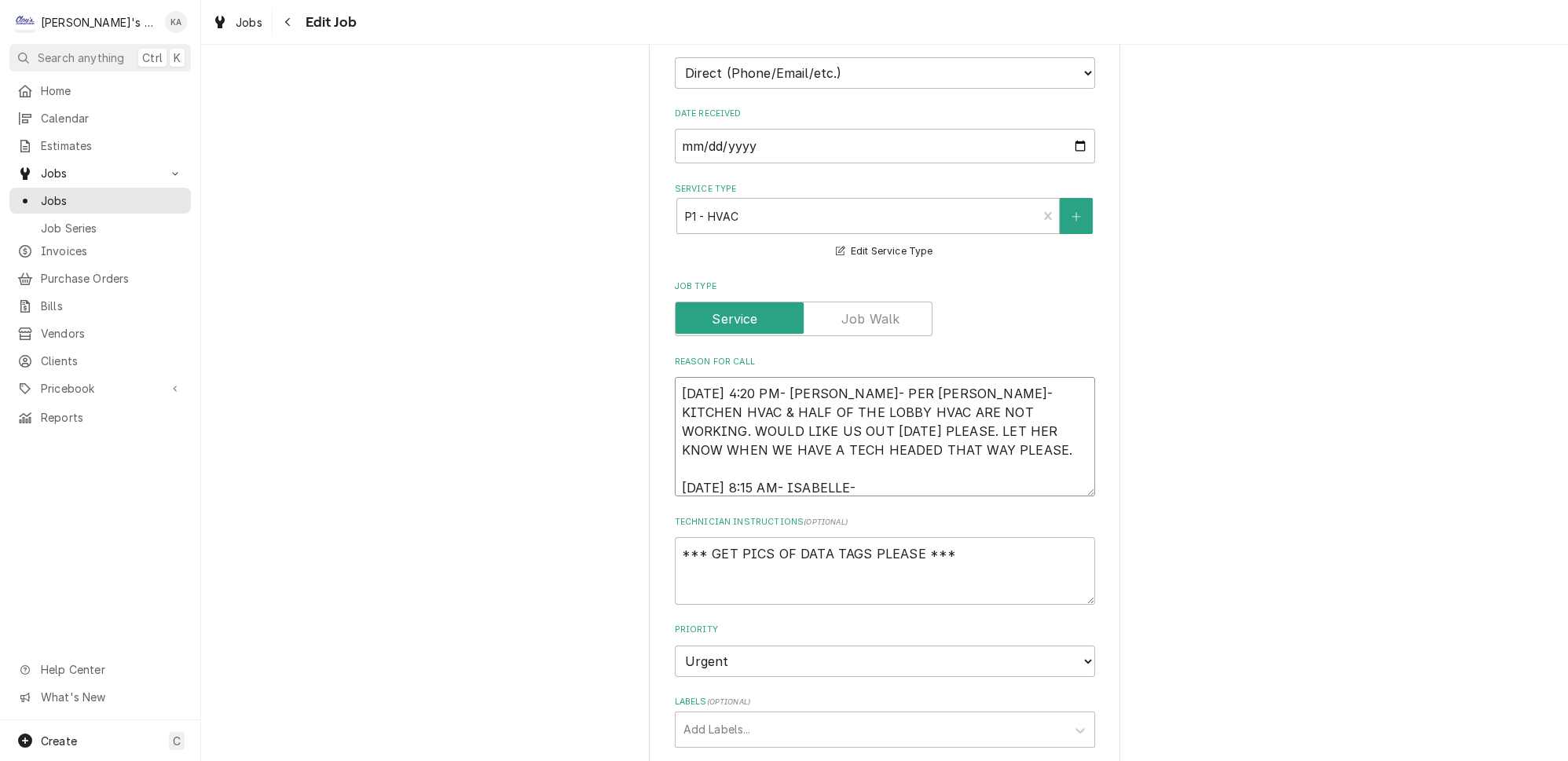
type textarea "x"
type textarea "8/12/2025 4:20 PM- KOREY- PER MELINDA- KITCHEN HVAC & HALF OF THE LOBBY HVAC AR…"
type textarea "x"
type textarea "8/12/2025 4:20 PM- KOREY- PER MELINDA- KITCHEN HVAC & HALF OF THE LOBBY HVAC AR…"
type textarea "x"
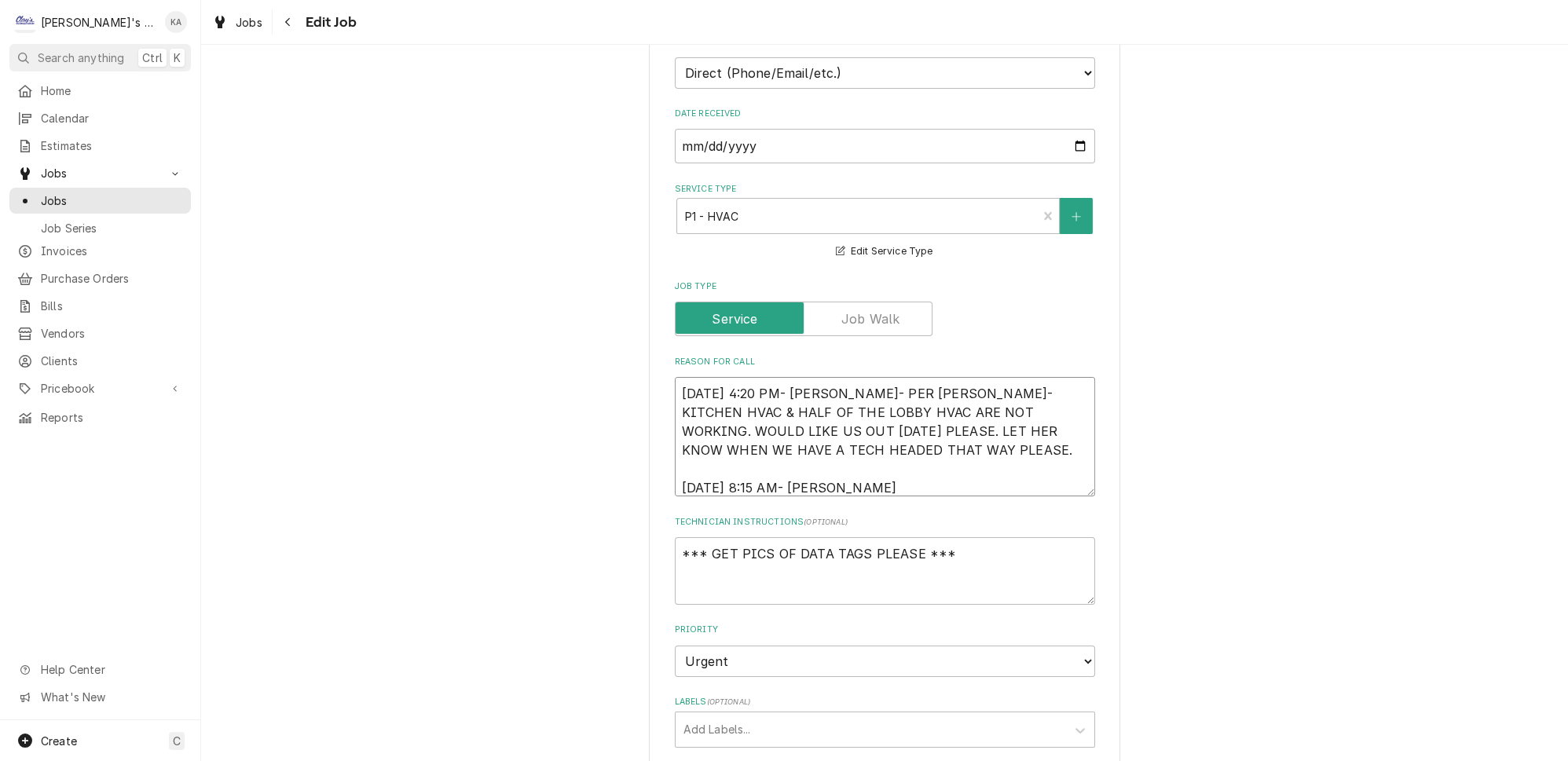
type textarea "8/12/2025 4:20 PM- KOREY- PER MELINDA- KITCHEN HVAC & HALF OF THE LOBBY HVAC AR…"
type textarea "x"
type textarea "8/12/2025 4:20 PM- KOREY- PER MELINDA- KITCHEN HVAC & HALF OF THE LOBBY HVAC AR…"
type textarea "x"
type textarea "8/12/2025 4:20 PM- KOREY- PER MELINDA- KITCHEN HVAC & HALF OF THE LOBBY HVAC AR…"
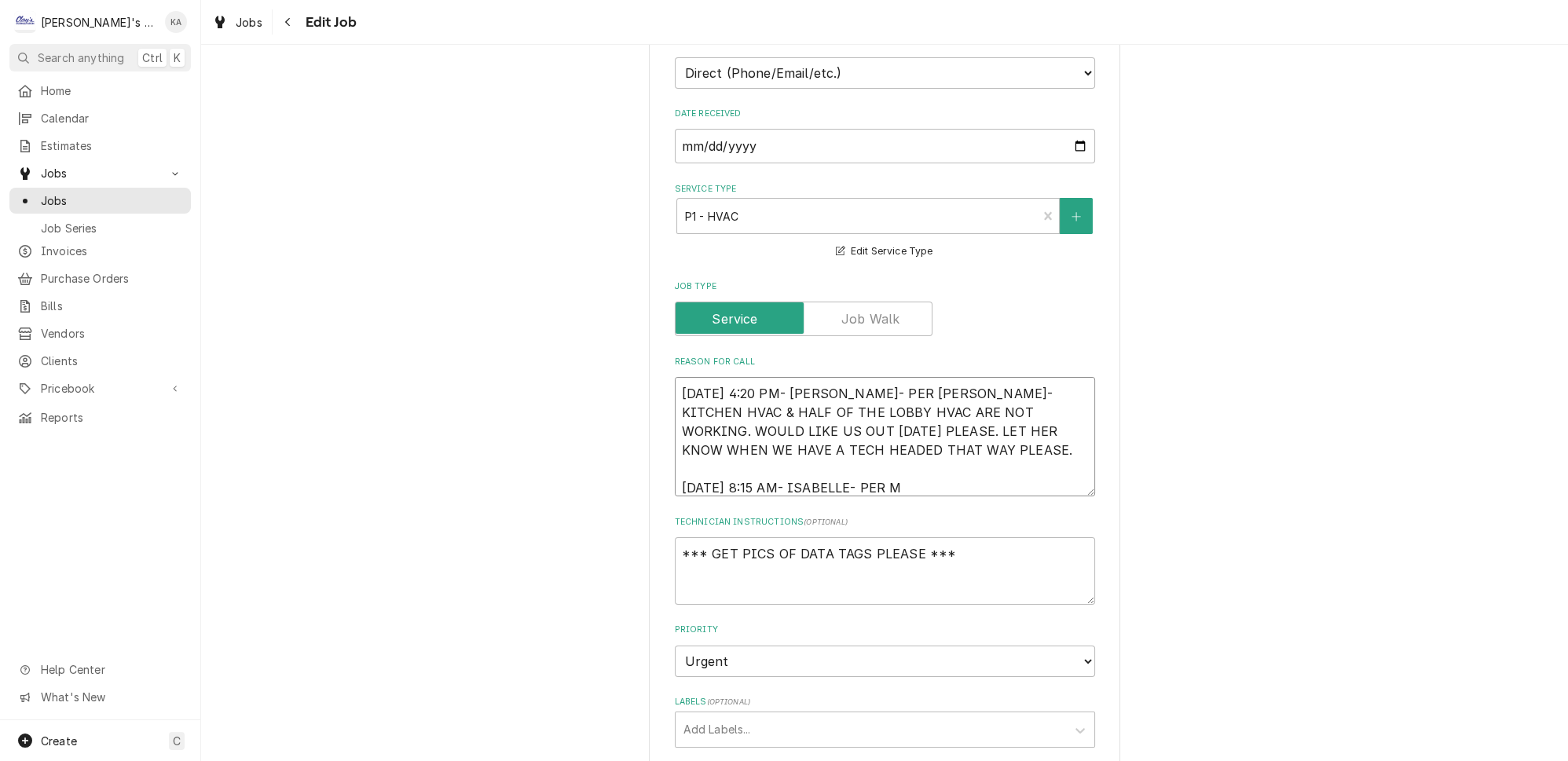
type textarea "x"
type textarea "8/12/2025 4:20 PM- KOREY- PER MELINDA- KITCHEN HVAC & HALF OF THE LOBBY HVAC AR…"
type textarea "x"
type textarea "8/12/2025 4:20 PM- KOREY- PER MELINDA- KITCHEN HVAC & HALF OF THE LOBBY HVAC AR…"
type textarea "x"
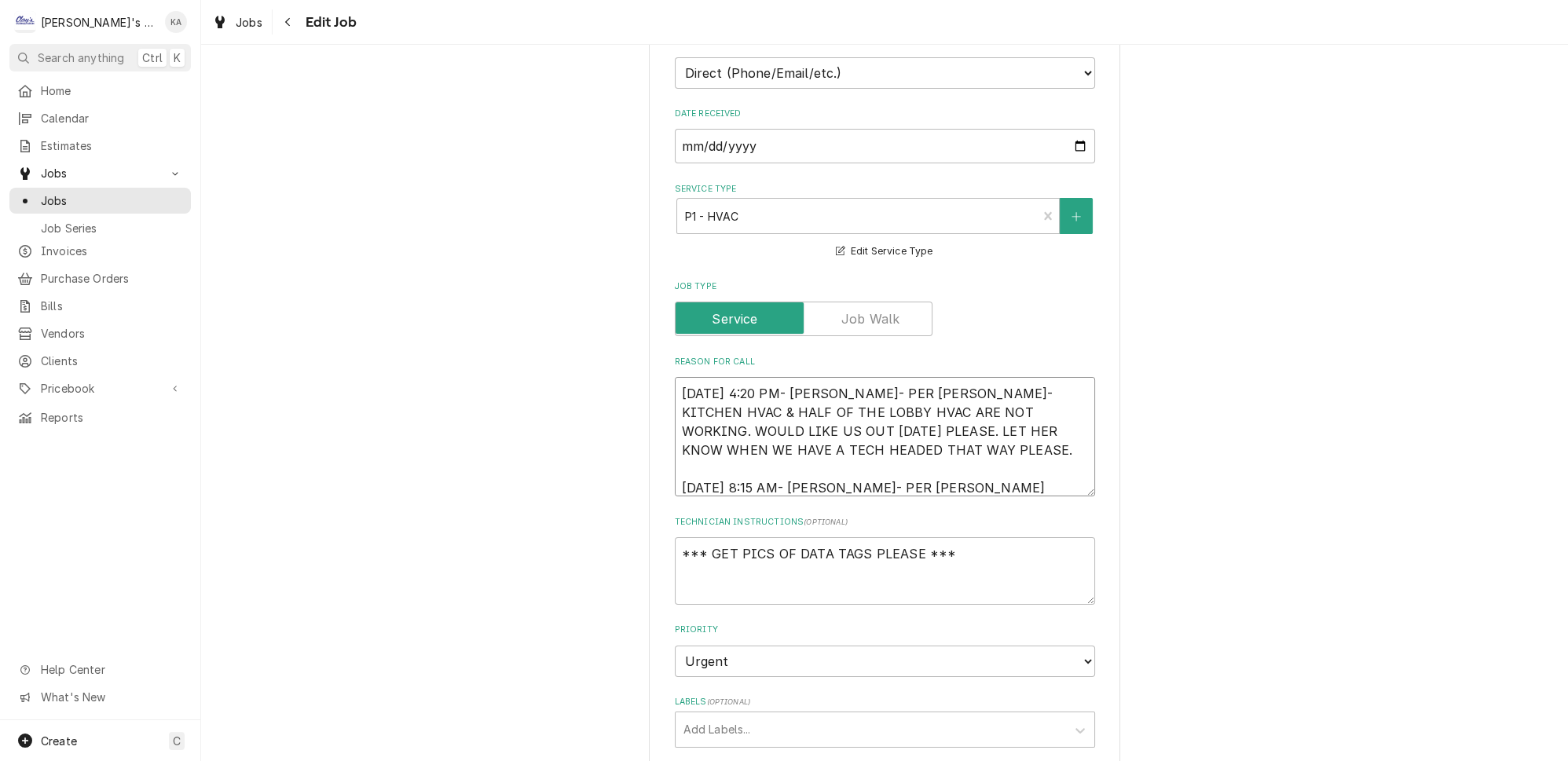
type textarea "8/12/2025 4:20 PM- KOREY- PER MELINDA- KITCHEN HVAC & HALF OF THE LOBBY HVAC AR…"
type textarea "x"
type textarea "8/12/2025 4:20 PM- KOREY- PER MELINDA- KITCHEN HVAC & HALF OF THE LOBBY HVAC AR…"
type textarea "x"
type textarea "8/12/2025 4:20 PM- KOREY- PER MELINDA- KITCHEN HVAC & HALF OF THE LOBBY HVAC AR…"
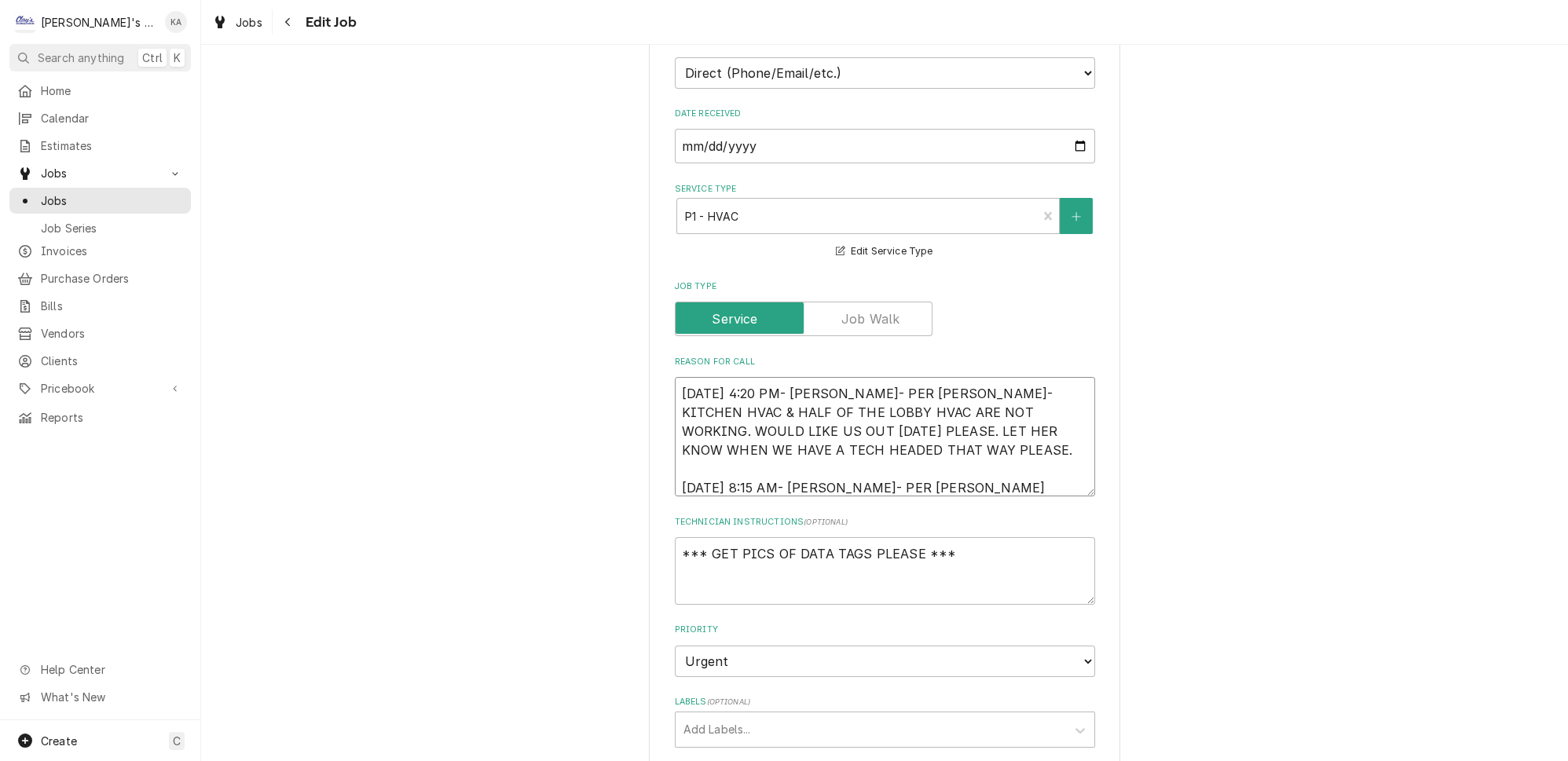
type textarea "x"
type textarea "8/12/2025 4:20 PM- KOREY- PER MELINDA- KITCHEN HVAC & HALF OF THE LOBBY HVAC AR…"
type textarea "x"
type textarea "8/12/2025 4:20 PM- KOREY- PER MELINDA- KITCHEN HVAC & HALF OF THE LOBBY HVAC AR…"
type textarea "x"
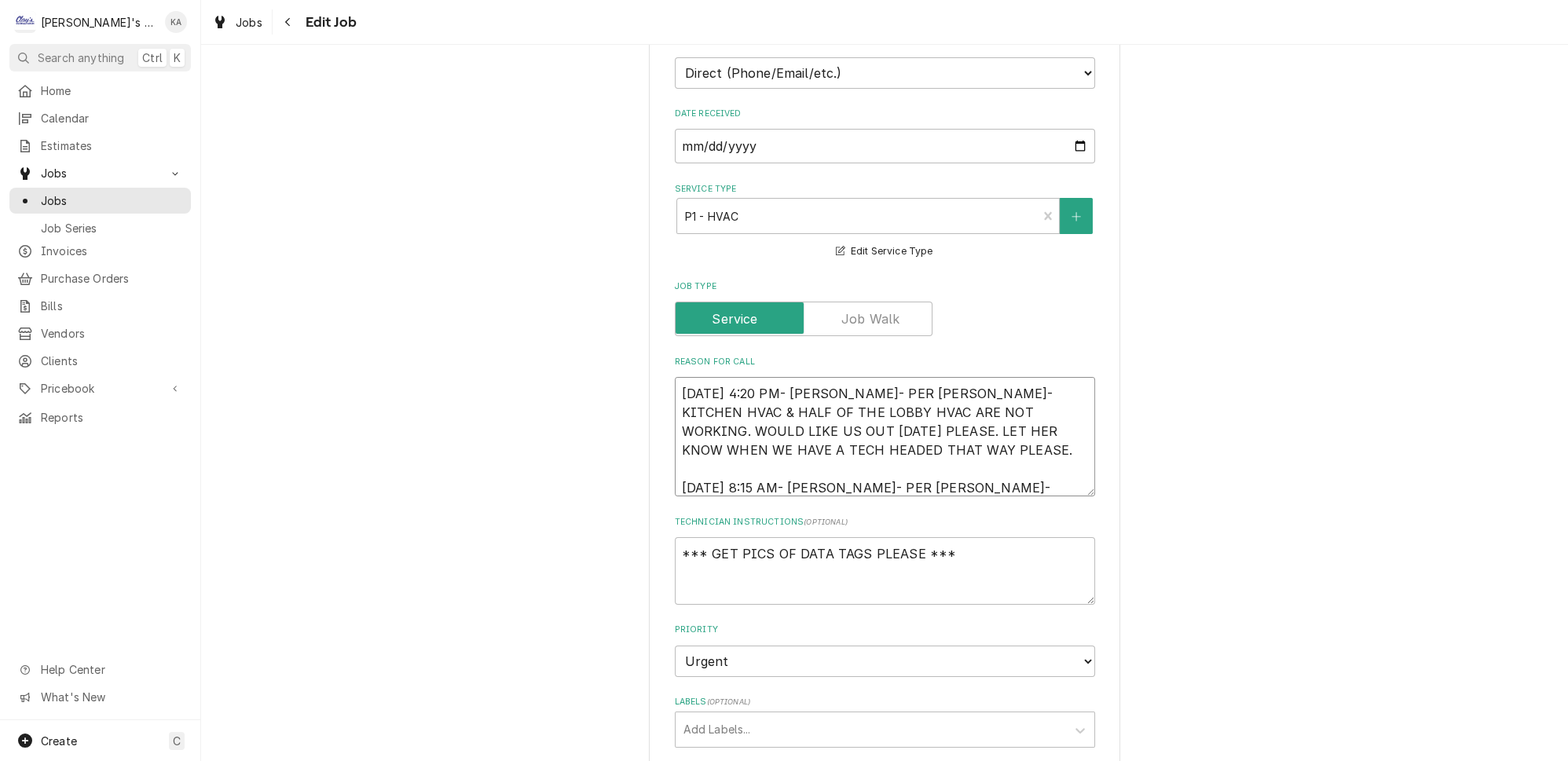
type textarea "8/12/2025 4:20 PM- KOREY- PER MELINDA- KITCHEN HVAC & HALF OF THE LOBBY HVAC AR…"
type textarea "x"
type textarea "8/12/2025 4:20 PM- KOREY- PER MELINDA- KITCHEN HVAC & HALF OF THE LOBBY HVAC AR…"
type textarea "x"
type textarea "8/12/2025 4:20 PM- KOREY- PER MELINDA- KITCHEN HVAC & HALF OF THE LOBBY HVAC AR…"
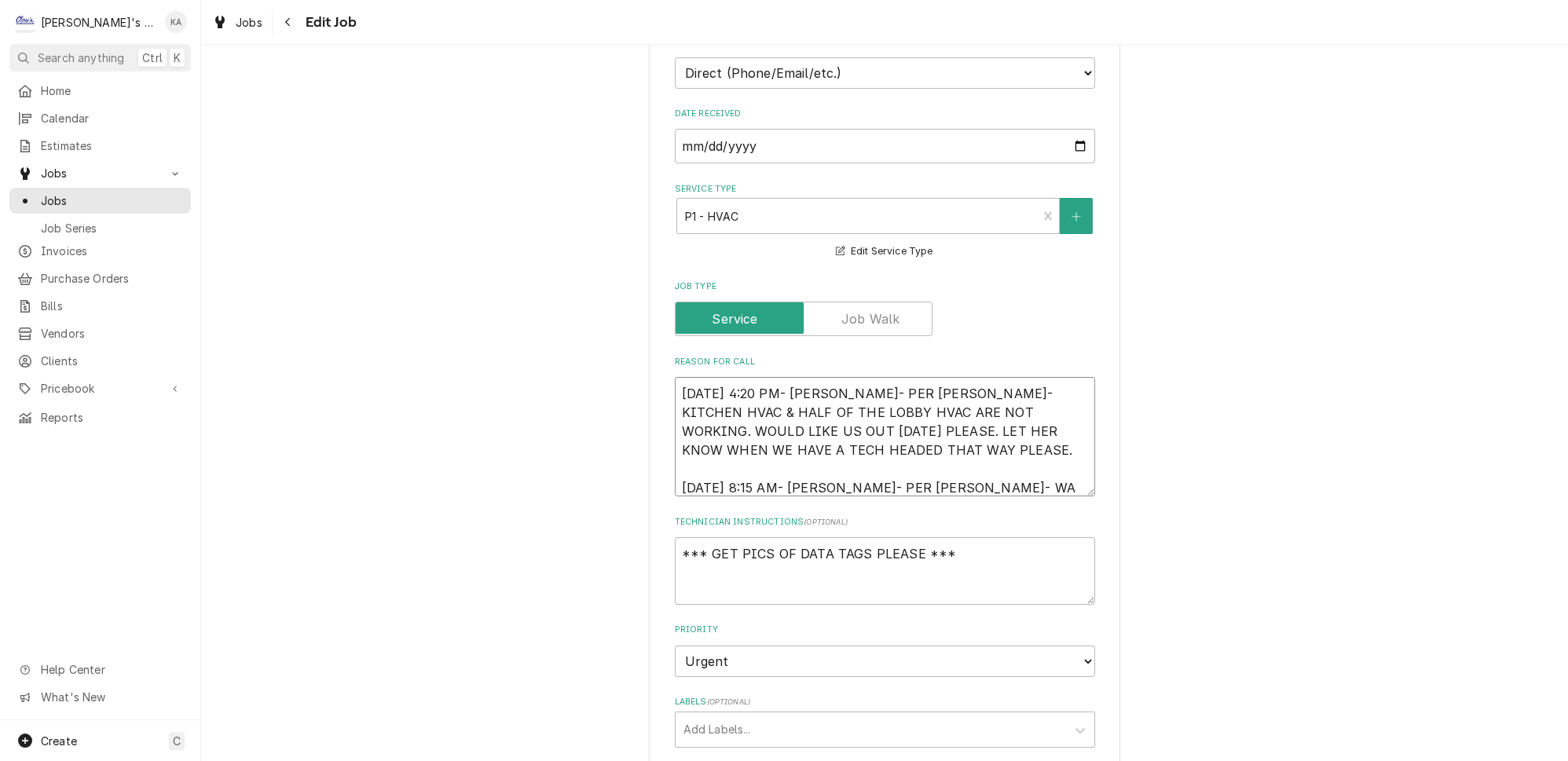
type textarea "x"
type textarea "8/12/2025 4:20 PM- KOREY- PER MELINDA- KITCHEN HVAC & HALF OF THE LOBBY HVAC AR…"
type textarea "x"
type textarea "8/12/2025 4:20 PM- KOREY- PER MELINDA- KITCHEN HVAC & HALF OF THE LOBBY HVAC AR…"
type textarea "x"
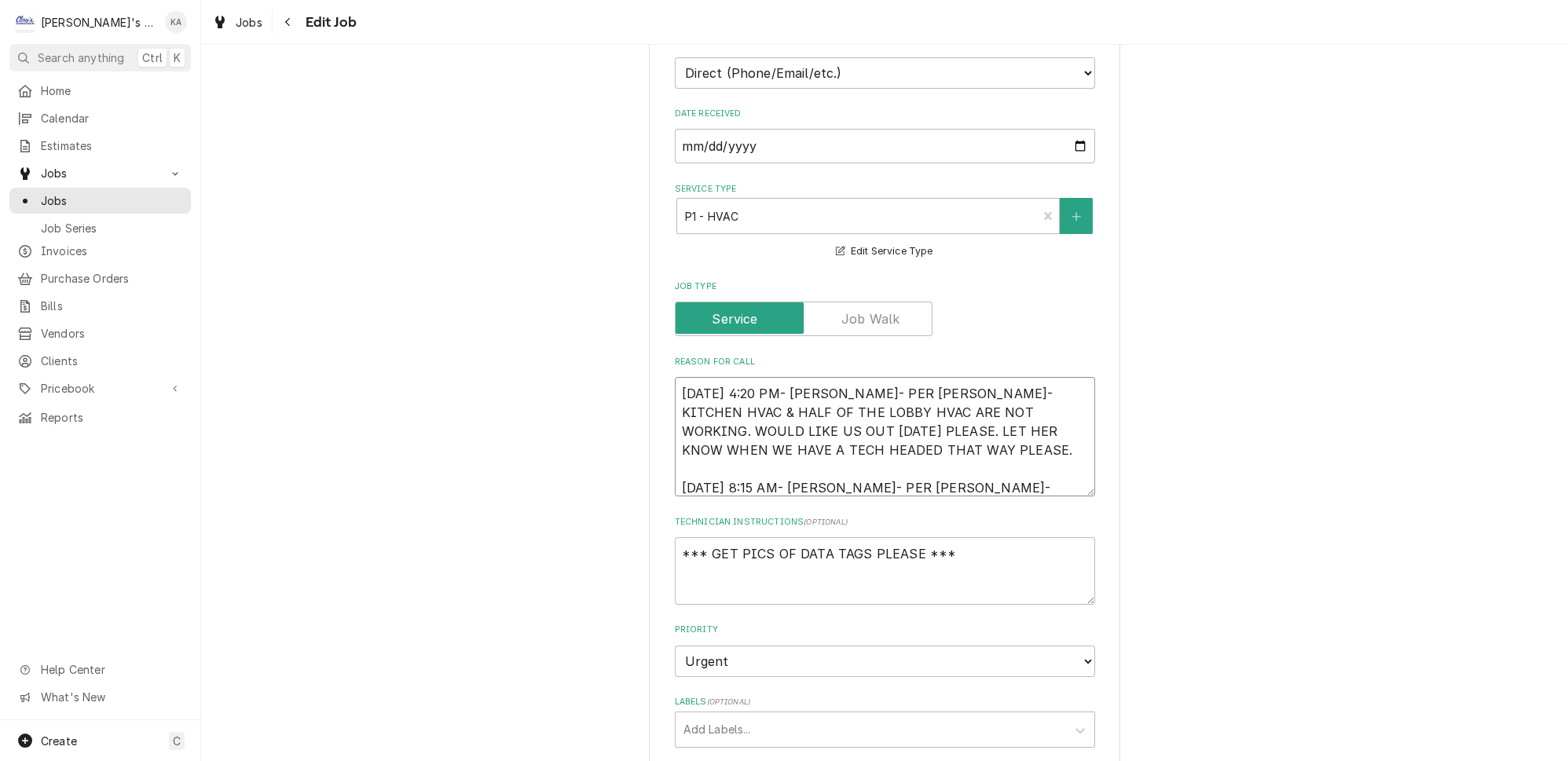
type textarea "8/12/2025 4:20 PM- KOREY- PER MELINDA- KITCHEN HVAC & HALF OF THE LOBBY HVAC AR…"
type textarea "x"
type textarea "8/12/2025 4:20 PM- KOREY- PER MELINDA- KITCHEN HVAC & HALF OF THE LOBBY HVAC AR…"
type textarea "x"
type textarea "8/12/2025 4:20 PM- KOREY- PER MELINDA- KITCHEN HVAC & HALF OF THE LOBBY HVAC AR…"
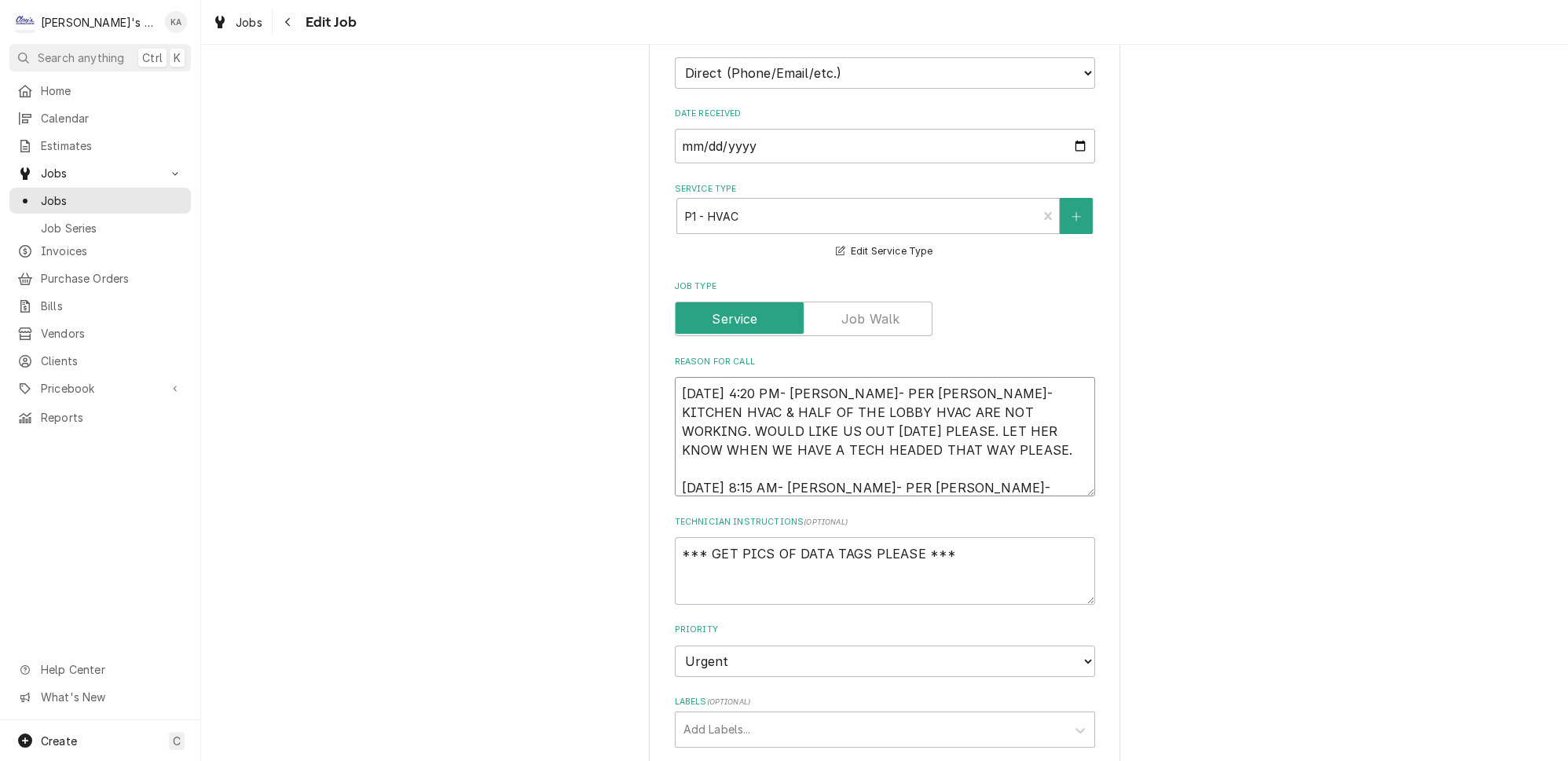
type textarea "x"
type textarea "8/12/2025 4:20 PM- KOREY- PER MELINDA- KITCHEN HVAC & HALF OF THE LOBBY HVAC AR…"
type textarea "x"
type textarea "8/12/2025 4:20 PM- KOREY- PER MELINDA- KITCHEN HVAC & HALF OF THE LOBBY HVAC AR…"
type textarea "x"
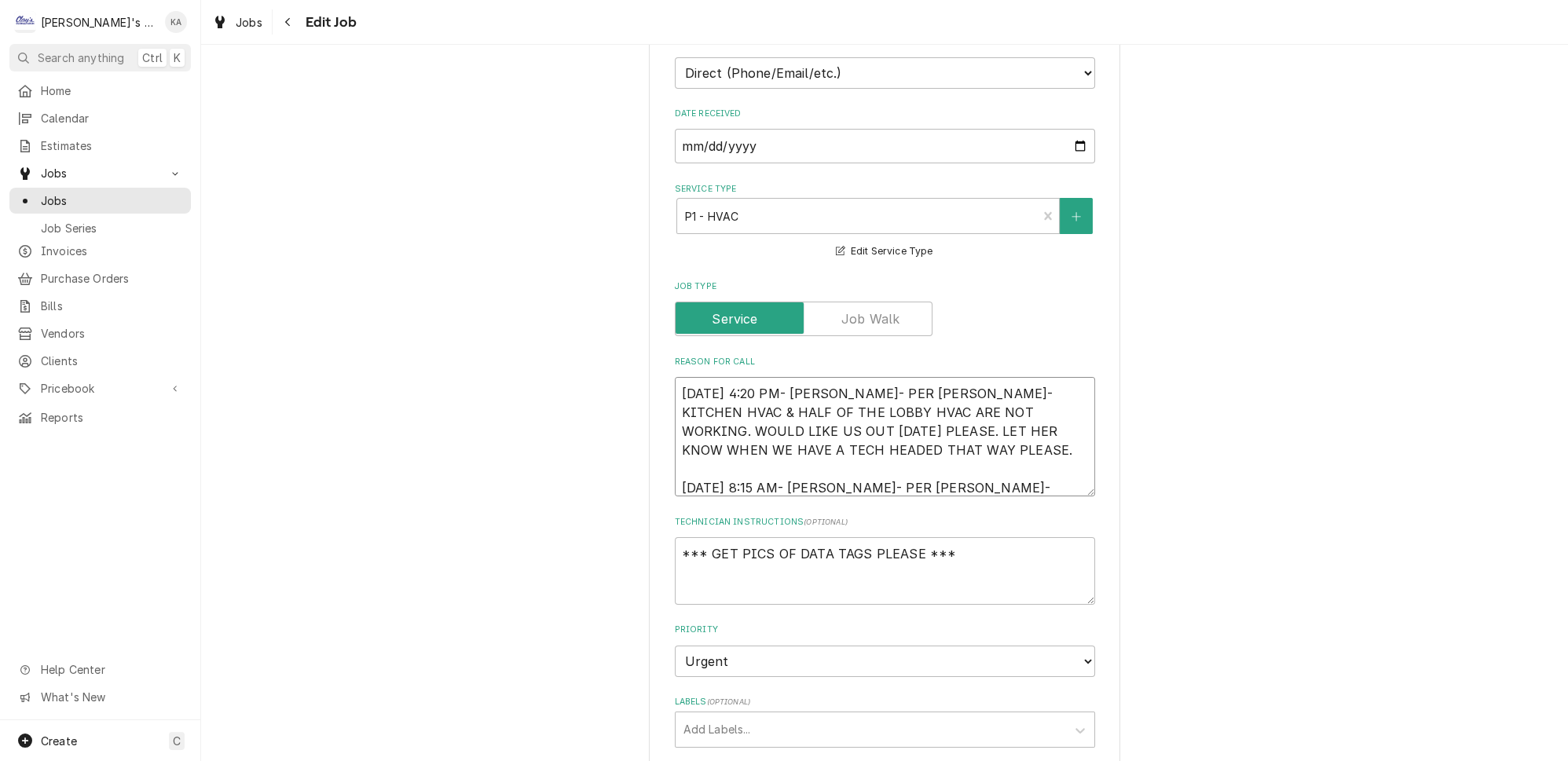
type textarea "8/12/2025 4:20 PM- KOREY- PER MELINDA- KITCHEN HVAC & HALF OF THE LOBBY HVAC AR…"
type textarea "x"
type textarea "8/12/2025 4:20 PM- KOREY- PER MELINDA- KITCHEN HVAC & HALF OF THE LOBBY HVAC AR…"
type textarea "x"
type textarea "8/12/2025 4:20 PM- KOREY- PER MELINDA- KITCHEN HVAC & HALF OF THE LOBBY HVAC AR…"
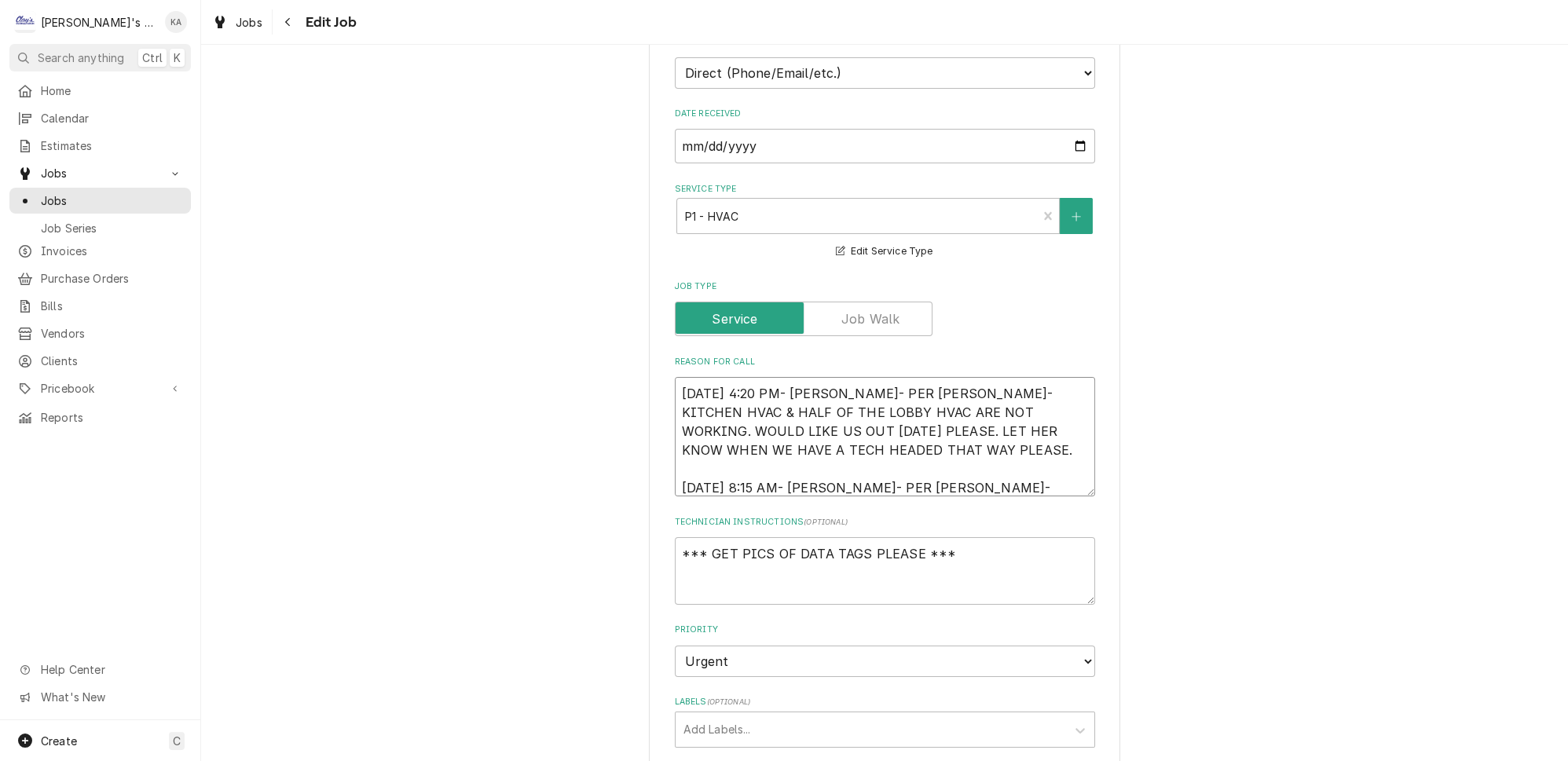
type textarea "x"
type textarea "8/12/2025 4:20 PM- KOREY- PER MELINDA- KITCHEN HVAC & HALF OF THE LOBBY HVAC AR…"
type textarea "x"
type textarea "8/12/2025 4:20 PM- KOREY- PER MELINDA- KITCHEN HVAC & HALF OF THE LOBBY HVAC AR…"
type textarea "x"
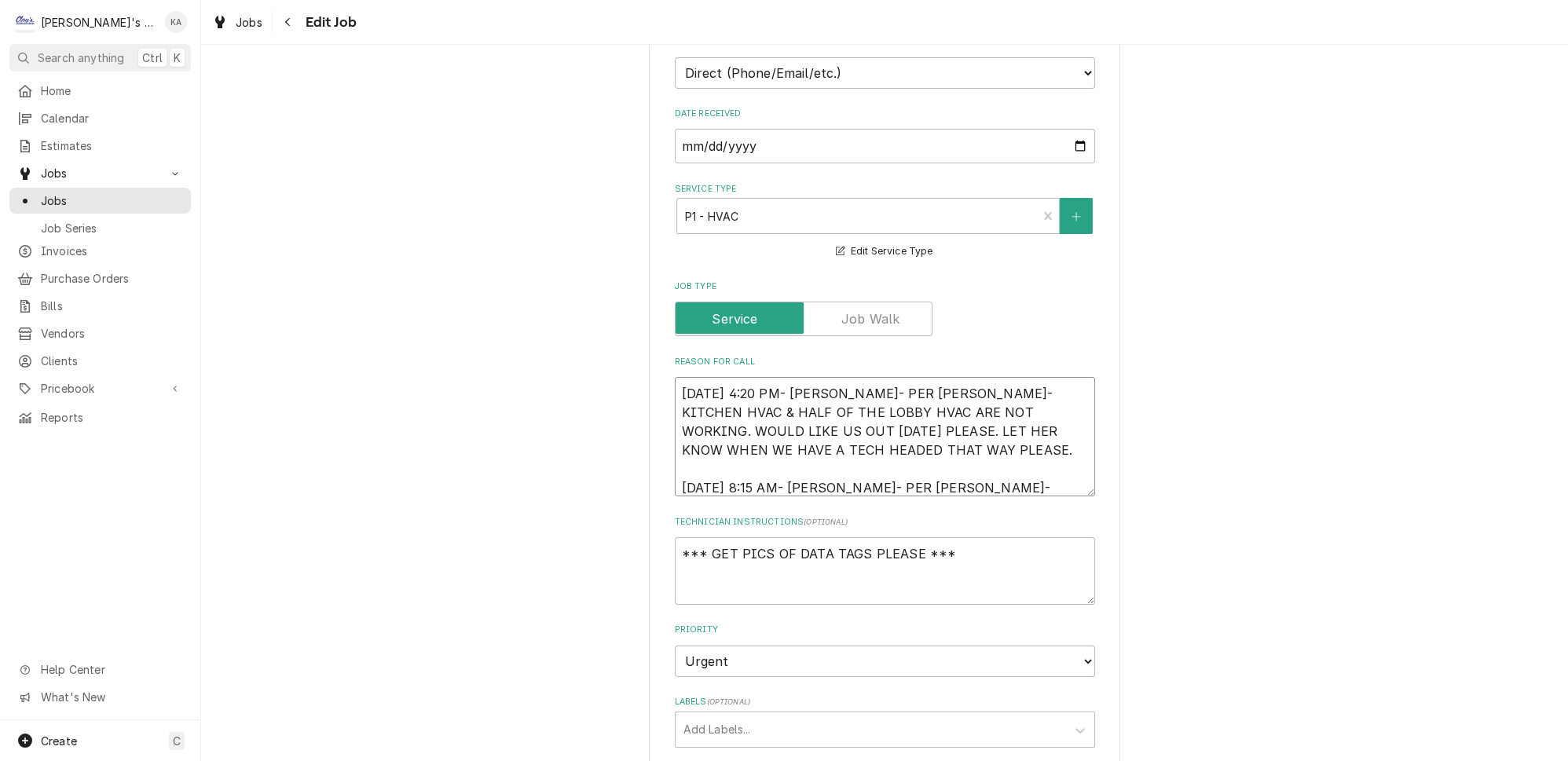
type textarea "8/12/2025 4:20 PM- KOREY- PER MELINDA- KITCHEN HVAC & HALF OF THE LOBBY HVAC AR…"
type textarea "x"
type textarea "8/12/2025 4:20 PM- KOREY- PER MELINDA- KITCHEN HVAC & HALF OF THE LOBBY HVAC AR…"
type textarea "x"
type textarea "8/12/2025 4:20 PM- KOREY- PER MELINDA- KITCHEN HVAC & HALF OF THE LOBBY HVAC AR…"
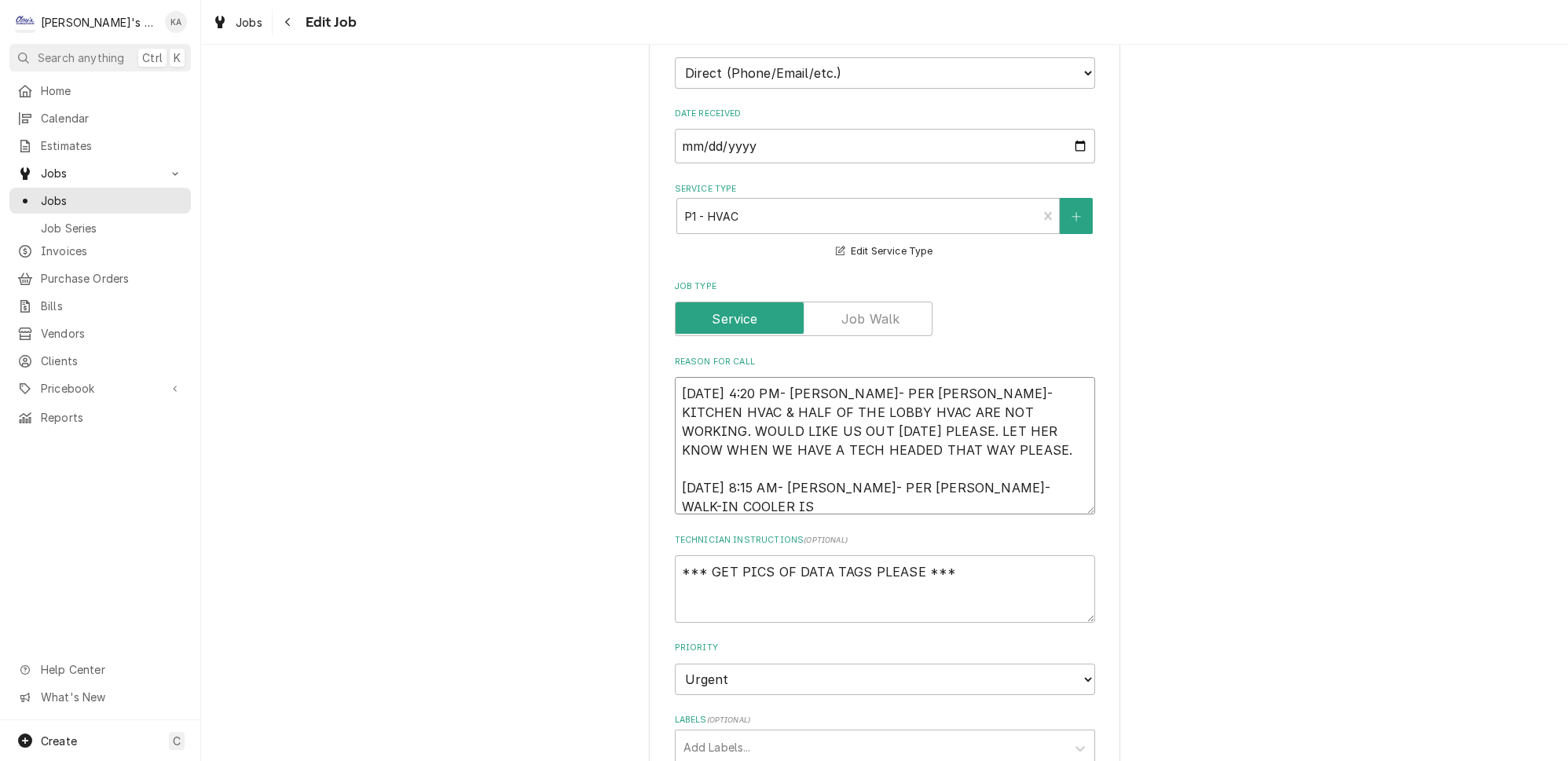
type textarea "x"
type textarea "8/12/2025 4:20 PM- KOREY- PER MELINDA- KITCHEN HVAC & HALF OF THE LOBBY HVAC AR…"
type textarea "x"
type textarea "8/12/2025 4:20 PM- KOREY- PER MELINDA- KITCHEN HVAC & HALF OF THE LOBBY HVAC AR…"
type textarea "x"
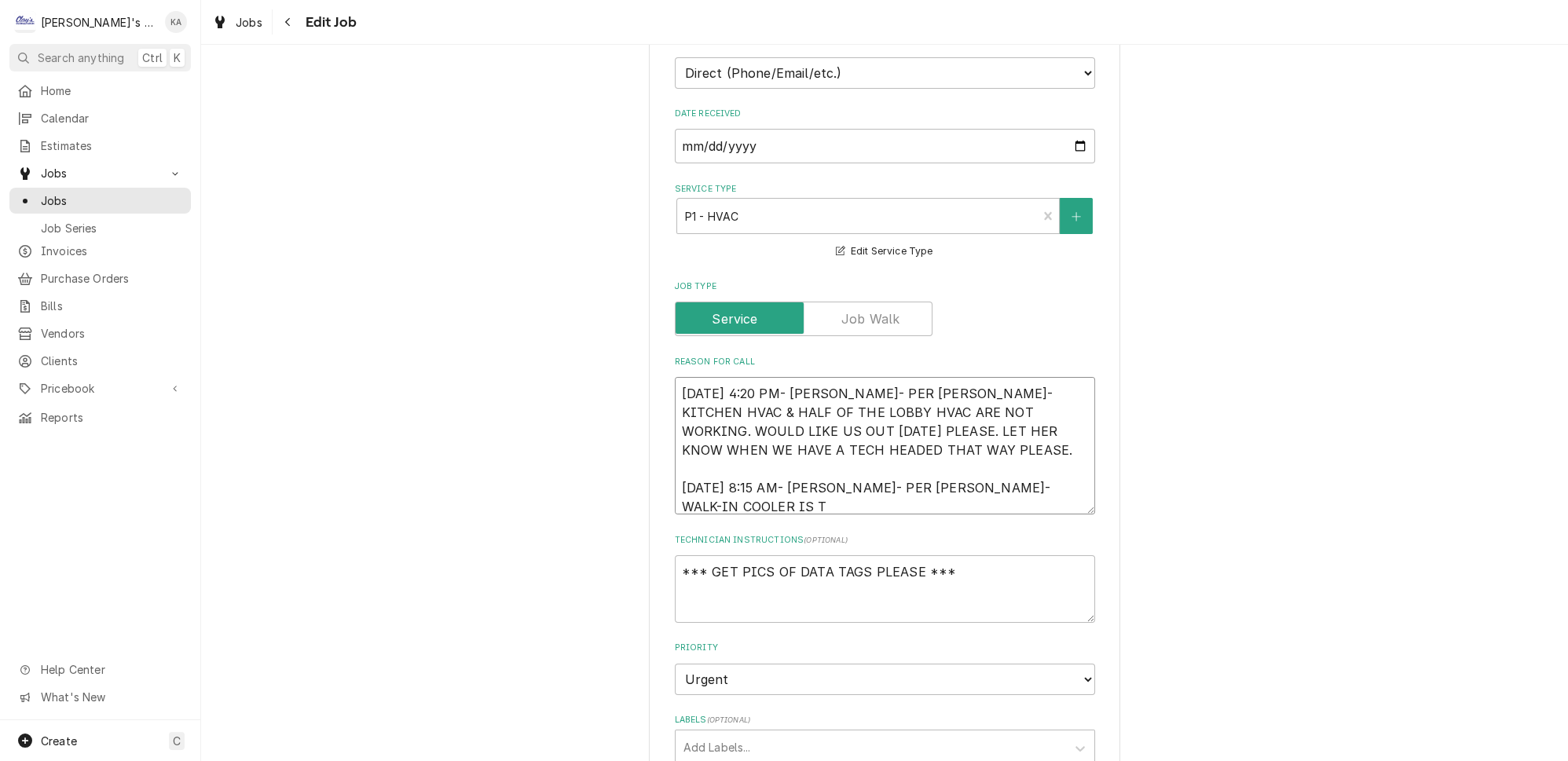
type textarea "8/12/2025 4:20 PM- KOREY- PER MELINDA- KITCHEN HVAC & HALF OF THE LOBBY HVAC AR…"
type textarea "x"
type textarea "8/12/2025 4:20 PM- KOREY- PER MELINDA- KITCHEN HVAC & HALF OF THE LOBBY HVAC AR…"
type textarea "x"
type textarea "8/12/2025 4:20 PM- KOREY- PER MELINDA- KITCHEN HVAC & HALF OF THE LOBBY HVAC AR…"
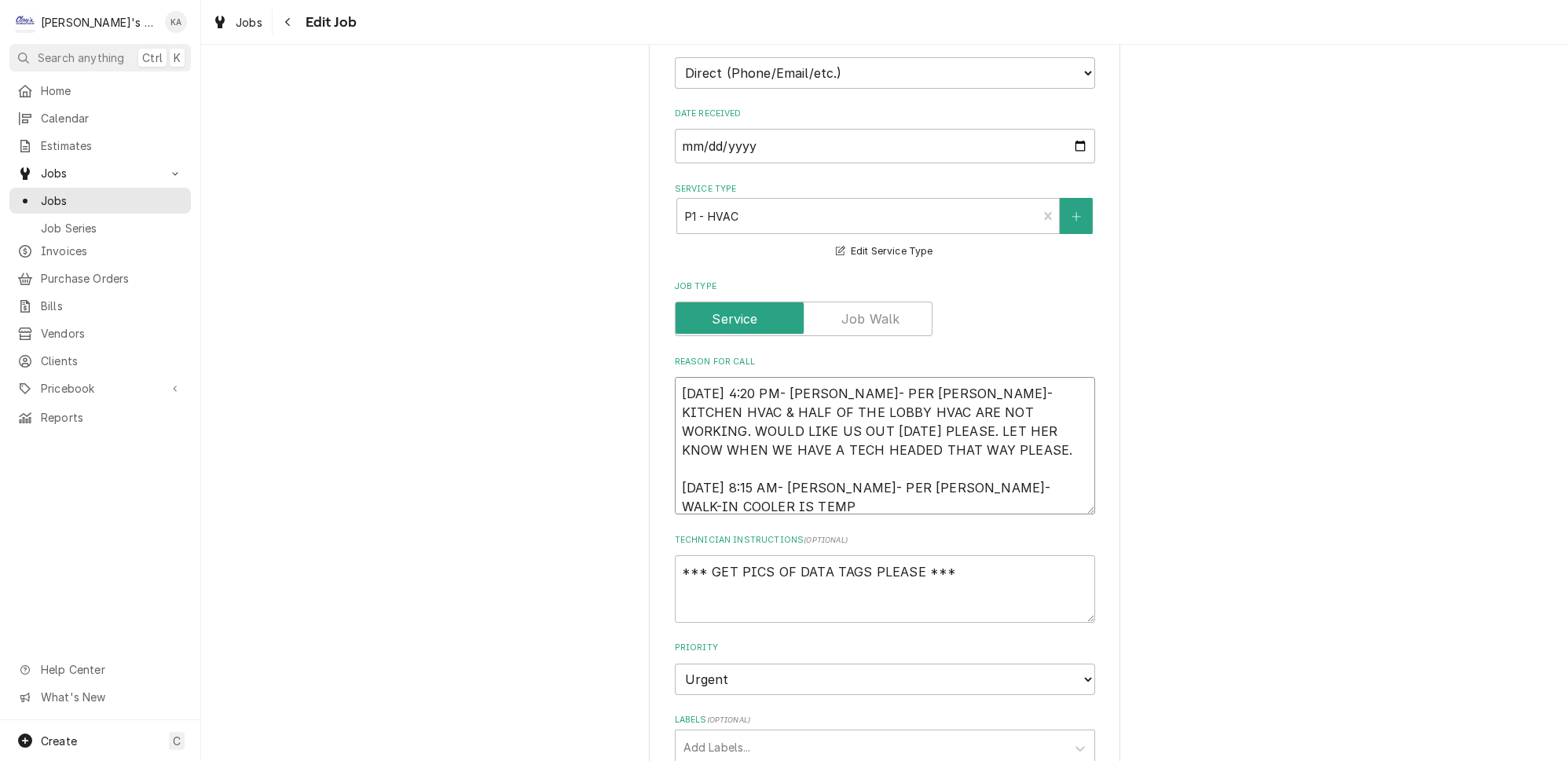
type textarea "x"
type textarea "8/12/2025 4:20 PM- KOREY- PER MELINDA- KITCHEN HVAC & HALF OF THE LOBBY HVAC AR…"
type textarea "x"
type textarea "8/12/2025 4:20 PM- KOREY- PER MELINDA- KITCHEN HVAC & HALF OF THE LOBBY HVAC AR…"
type textarea "x"
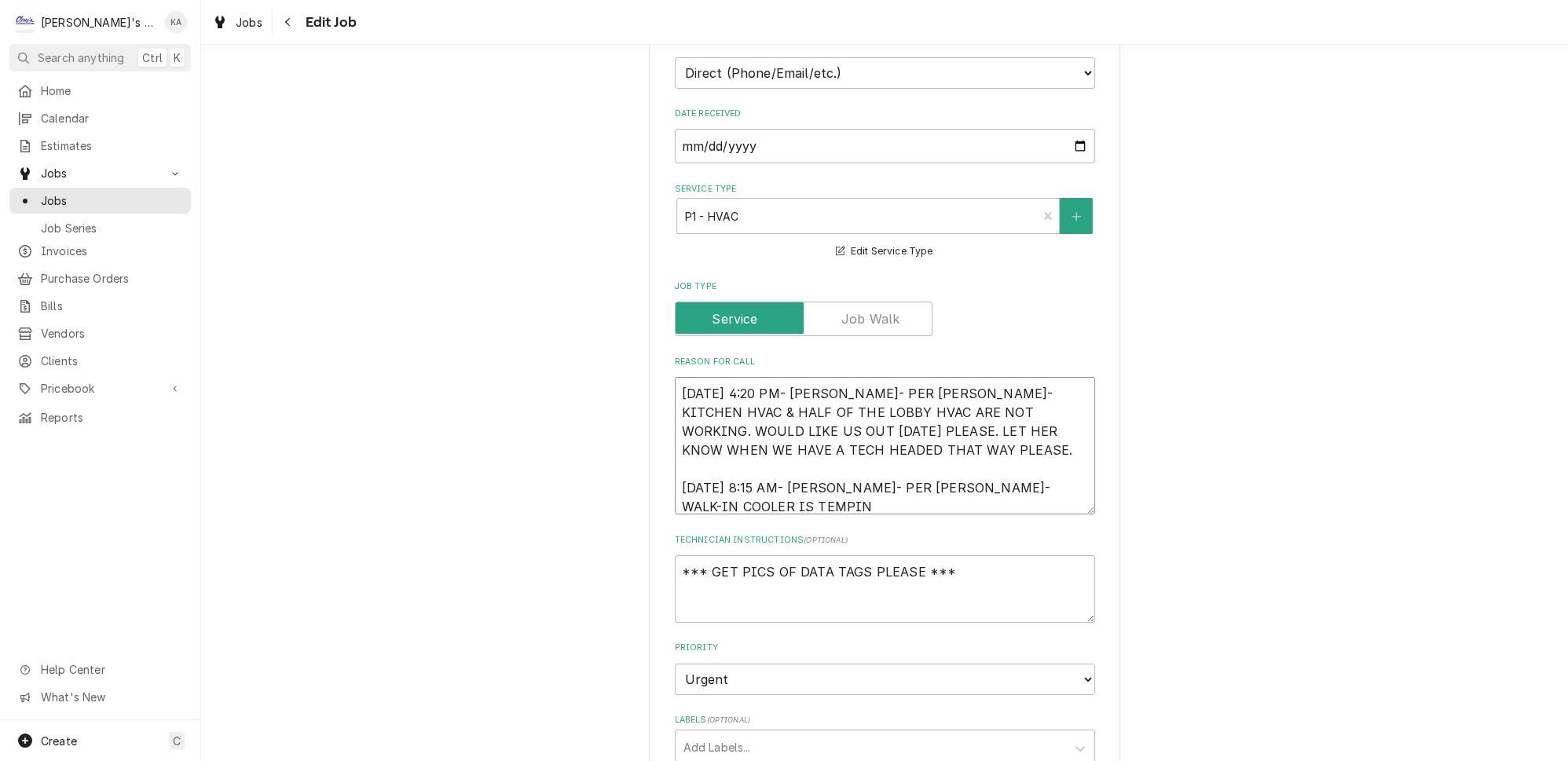
type textarea "8/12/2025 4:20 PM- KOREY- PER MELINDA- KITCHEN HVAC & HALF OF THE LOBBY HVAC AR…"
type textarea "x"
type textarea "8/12/2025 4:20 PM- KOREY- PER MELINDA- KITCHEN HVAC & HALF OF THE LOBBY HVAC AR…"
type textarea "x"
type textarea "8/12/2025 4:20 PM- KOREY- PER MELINDA- KITCHEN HVAC & HALF OF THE LOBBY HVAC AR…"
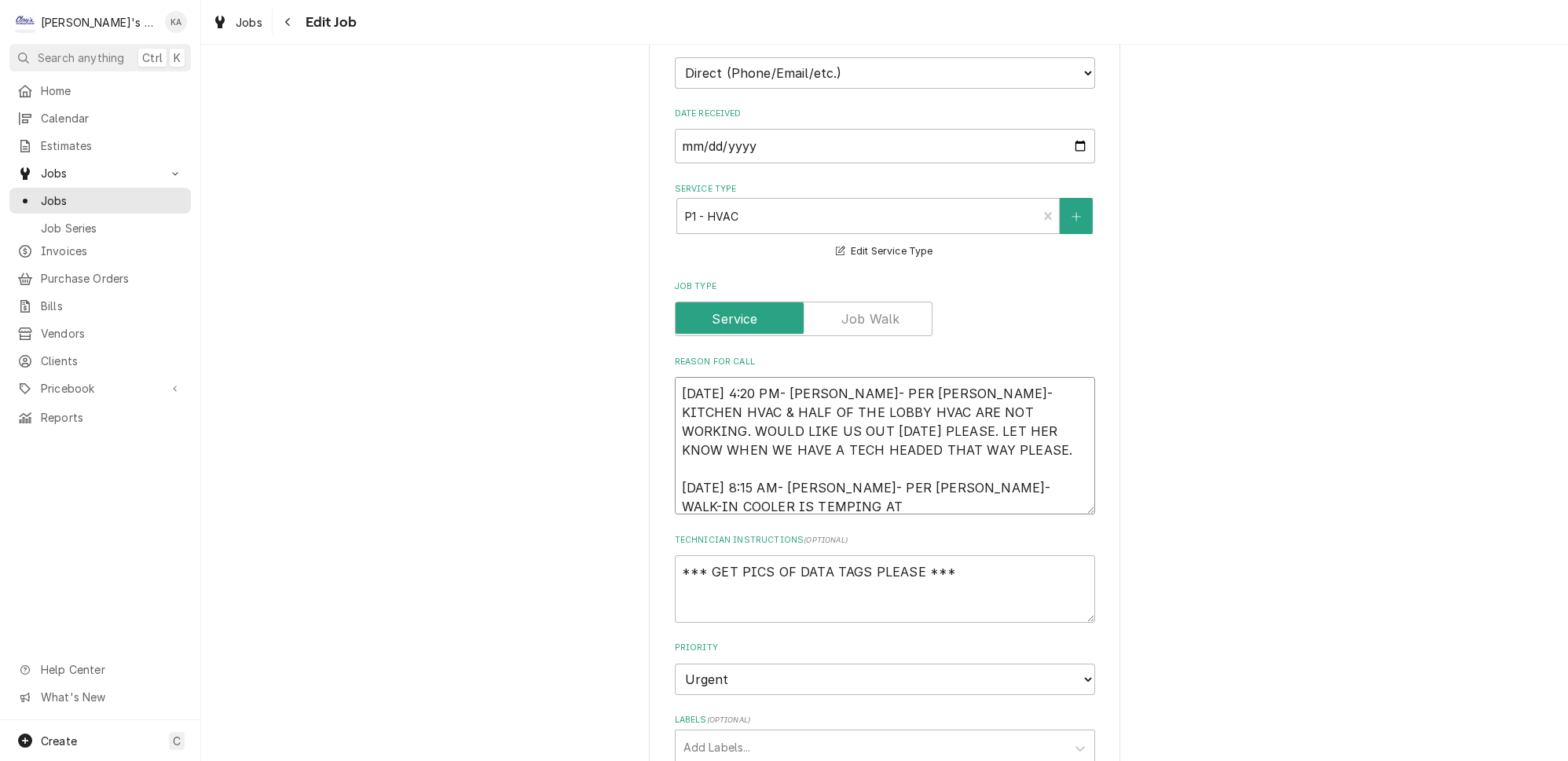
type textarea "x"
type textarea "8/12/2025 4:20 PM- KOREY- PER MELINDA- KITCHEN HVAC & HALF OF THE LOBBY HVAC AR…"
type textarea "x"
type textarea "8/12/2025 4:20 PM- KOREY- PER MELINDA- KITCHEN HVAC & HALF OF THE LOBBY HVAC AR…"
type textarea "x"
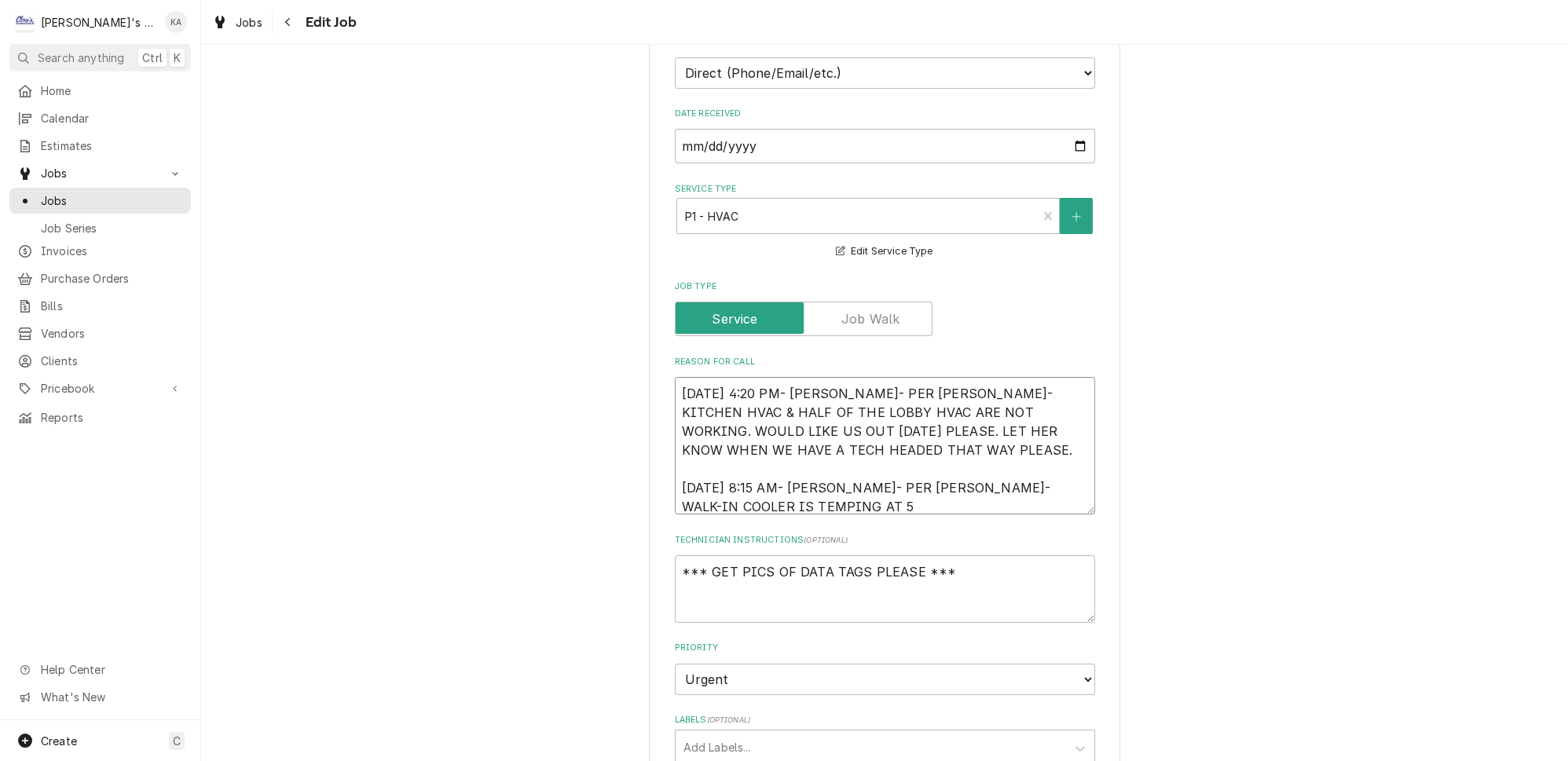
type textarea "8/12/2025 4:20 PM- KOREY- PER MELINDA- KITCHEN HVAC & HALF OF THE LOBBY HVAC AR…"
type textarea "x"
type textarea "8/12/2025 4:20 PM- KOREY- PER MELINDA- KITCHEN HVAC & HALF OF THE LOBBY HVAC AR…"
type textarea "x"
type textarea "8/12/2025 4:20 PM- KOREY- PER MELINDA- KITCHEN HVAC & HALF OF THE LOBBY HVAC AR…"
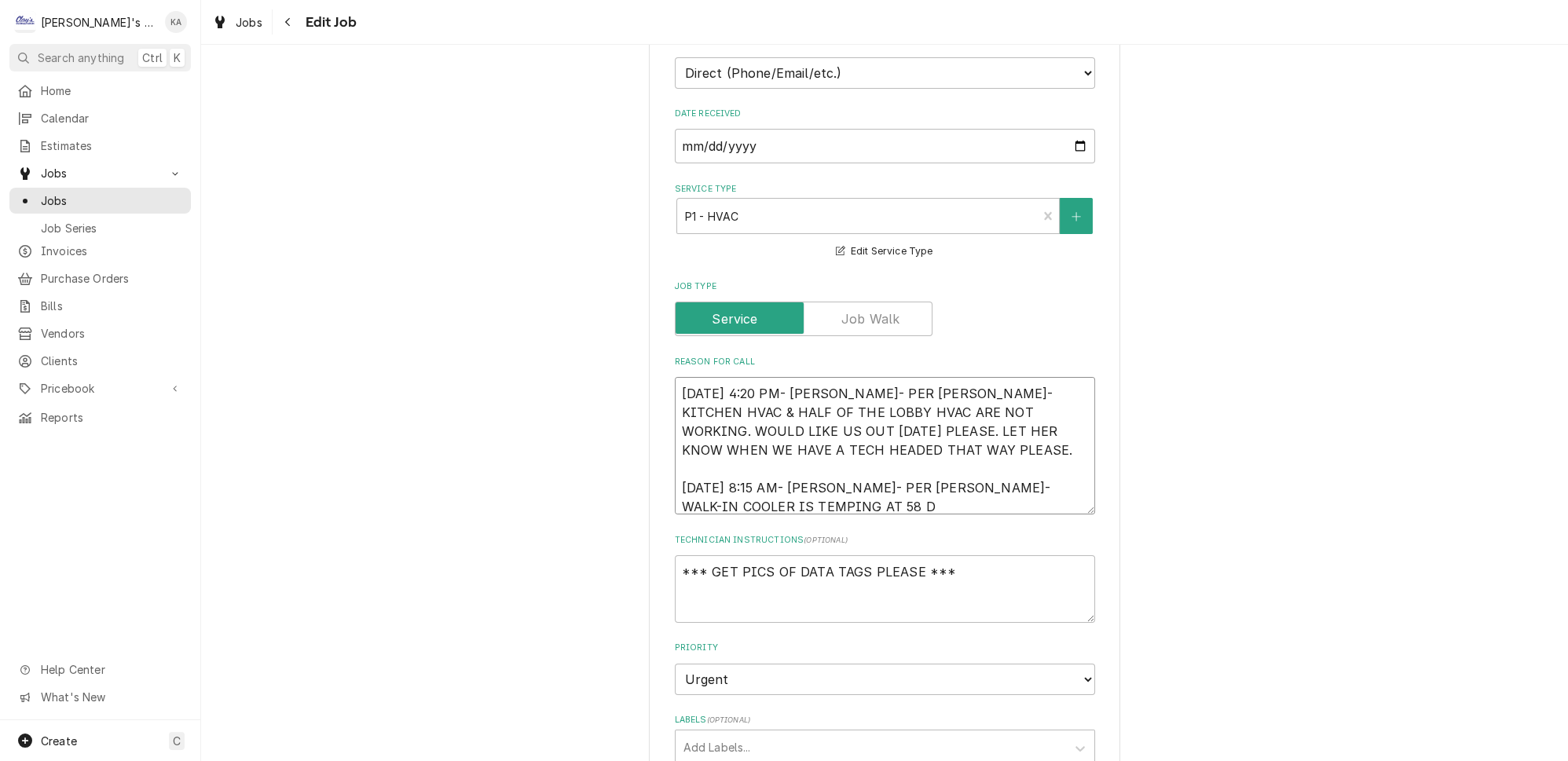
type textarea "x"
type textarea "8/12/2025 4:20 PM- KOREY- PER MELINDA- KITCHEN HVAC & HALF OF THE LOBBY HVAC AR…"
type textarea "x"
type textarea "8/12/2025 4:20 PM- KOREY- PER MELINDA- KITCHEN HVAC & HALF OF THE LOBBY HVAC AR…"
type textarea "x"
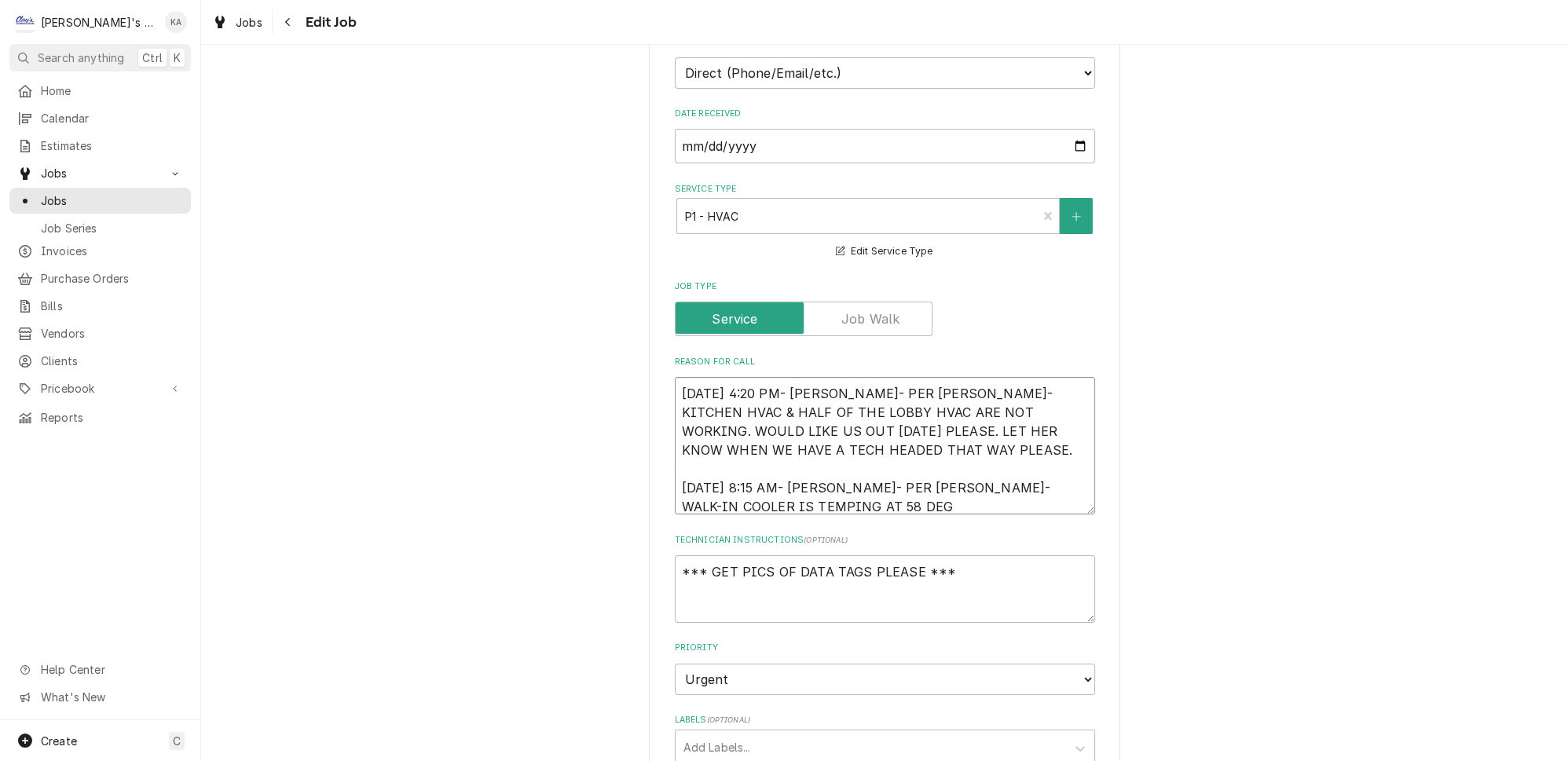
type textarea "8/12/2025 4:20 PM- KOREY- PER MELINDA- KITCHEN HVAC & HALF OF THE LOBBY HVAC AR…"
type textarea "x"
type textarea "8/12/2025 4:20 PM- KOREY- PER MELINDA- KITCHEN HVAC & HALF OF THE LOBBY HVAC AR…"
type textarea "x"
type textarea "8/12/2025 4:20 PM- KOREY- PER MELINDA- KITCHEN HVAC & HALF OF THE LOBBY HVAC AR…"
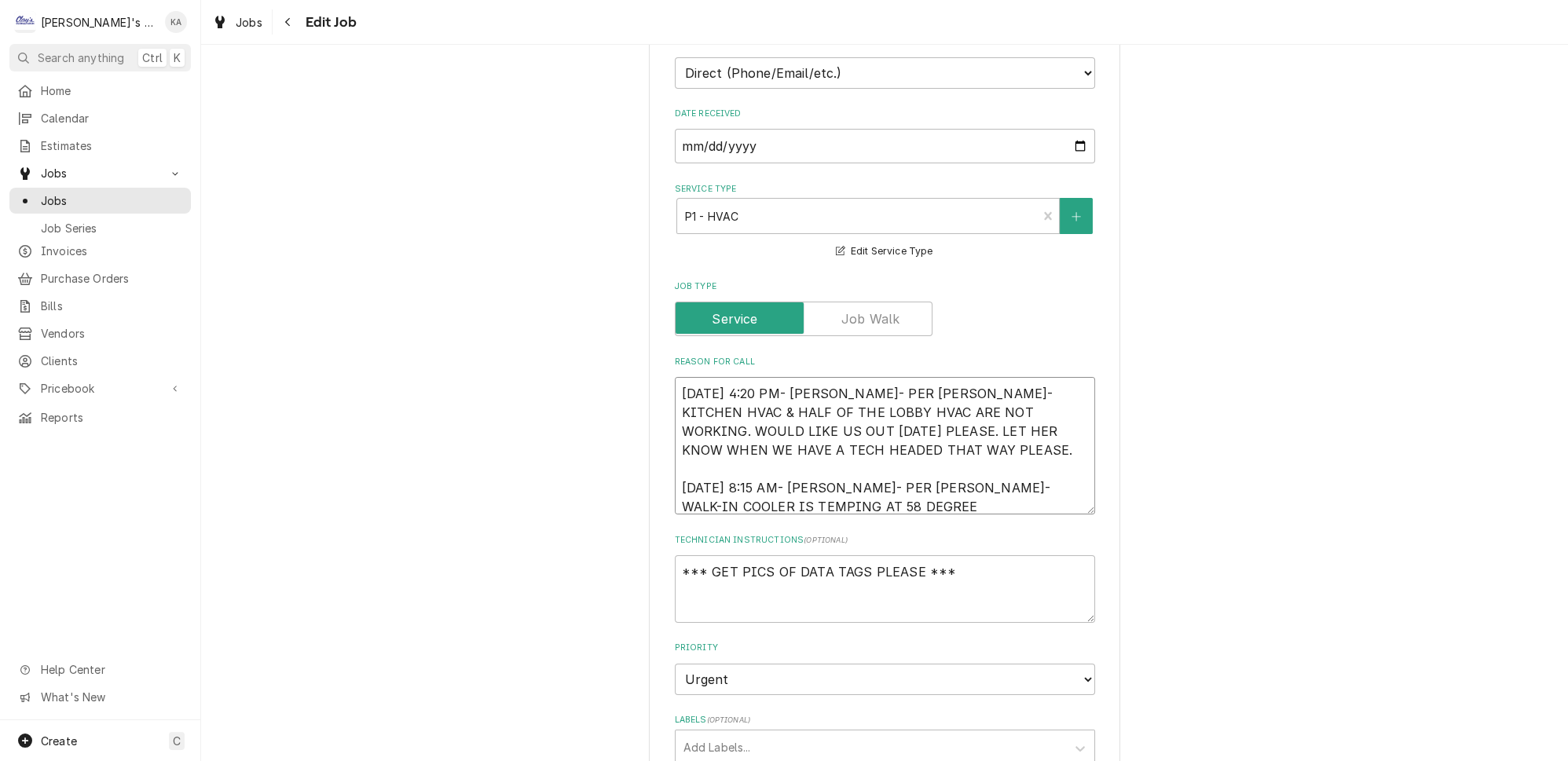
type textarea "x"
type textarea "8/12/2025 4:20 PM- KOREY- PER MELINDA- KITCHEN HVAC & HALF OF THE LOBBY HVAC AR…"
type textarea "x"
type textarea "8/12/2025 4:20 PM- KOREY- PER MELINDA- KITCHEN HVAC & HALF OF THE LOBBY HVAC AR…"
type textarea "x"
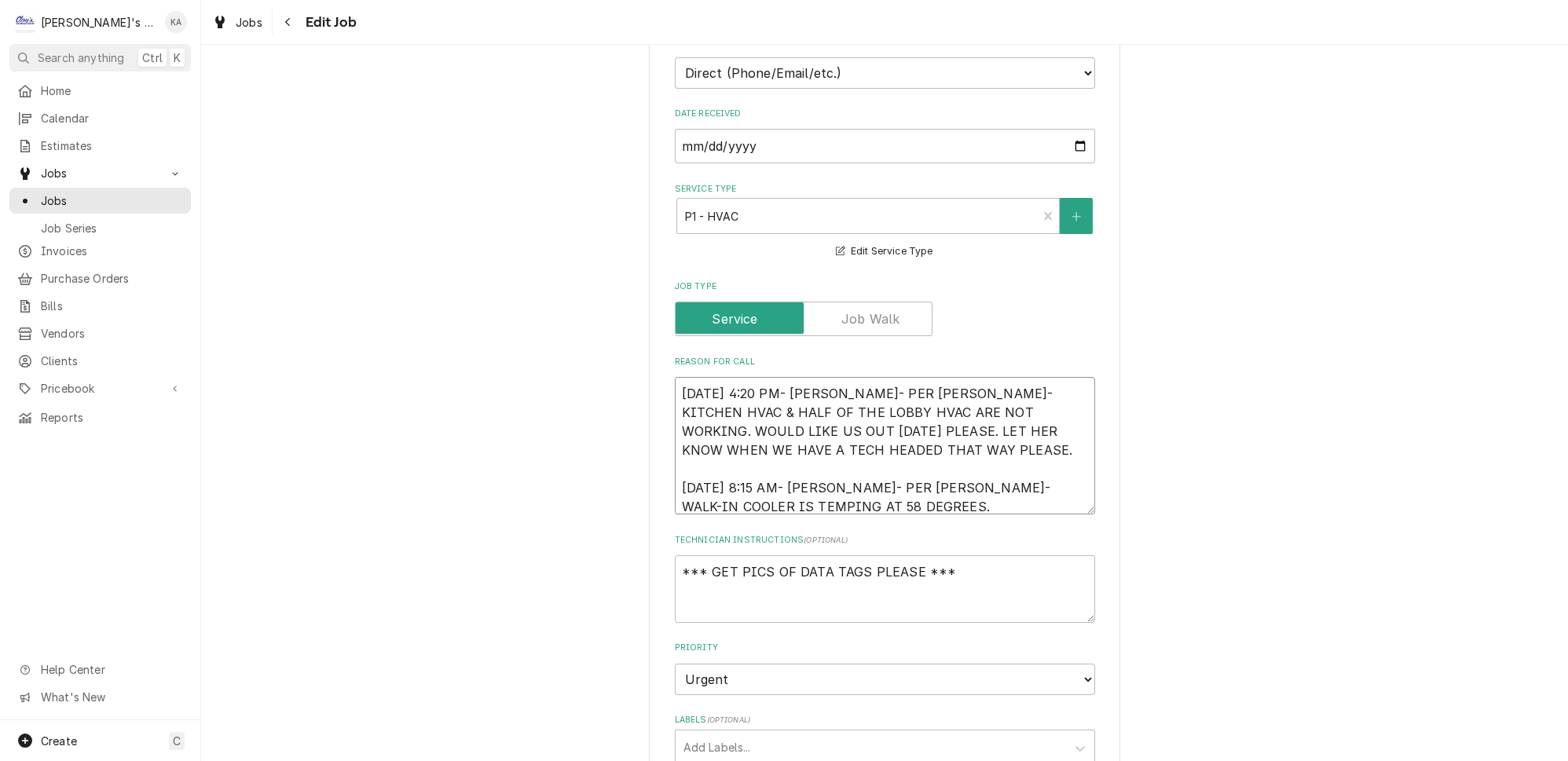
type textarea "8/12/2025 4:20 PM- KOREY- PER MELINDA- KITCHEN HVAC & HALF OF THE LOBBY HVAC AR…"
type textarea "x"
type textarea "8/12/2025 4:20 PM- KOREY- PER MELINDA- KITCHEN HVAC & HALF OF THE LOBBY HVAC AR…"
type textarea "x"
type textarea "8/12/2025 4:20 PM- KOREY- PER MELINDA- KITCHEN HVAC & HALF OF THE LOBBY HVAC AR…"
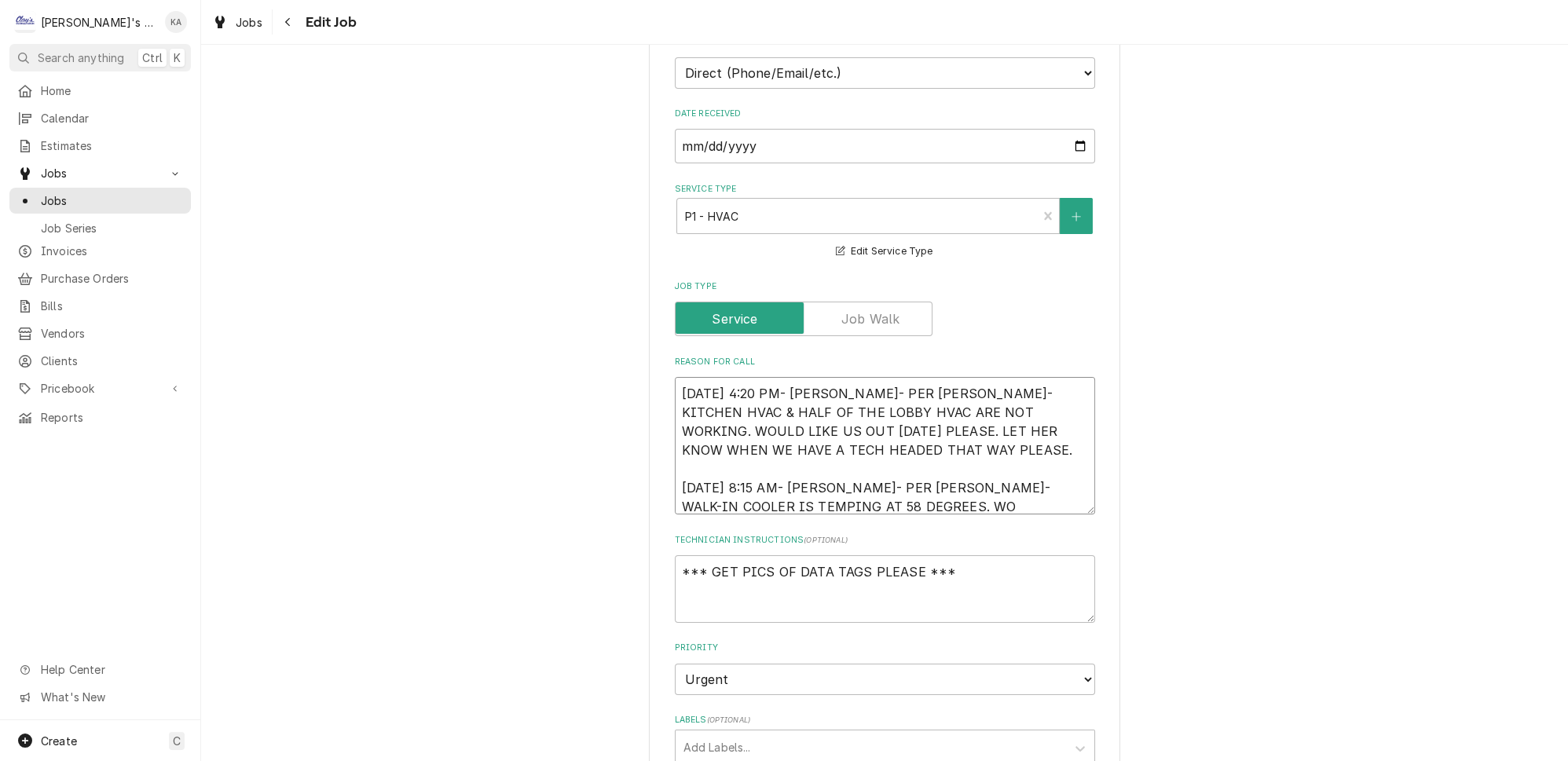
type textarea "x"
type textarea "8/12/2025 4:20 PM- KOREY- PER MELINDA- KITCHEN HVAC & HALF OF THE LOBBY HVAC AR…"
type textarea "x"
type textarea "8/12/2025 4:20 PM- KOREY- PER MELINDA- KITCHEN HVAC & HALF OF THE LOBBY HVAC AR…"
type textarea "x"
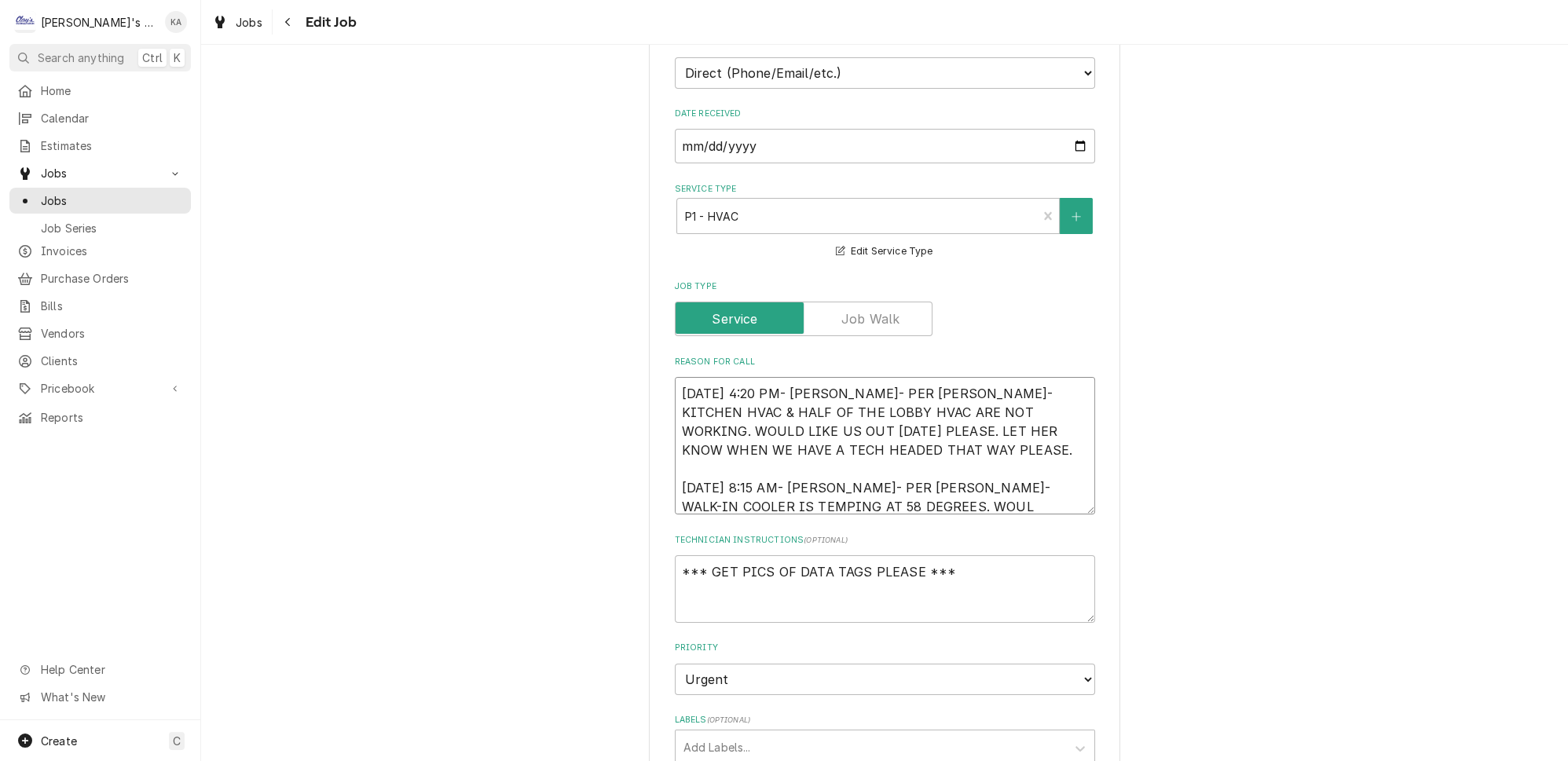
type textarea "8/12/2025 4:20 PM- KOREY- PER MELINDA- KITCHEN HVAC & HALF OF THE LOBBY HVAC AR…"
type textarea "x"
type textarea "8/12/2025 4:20 PM- KOREY- PER MELINDA- KITCHEN HVAC & HALF OF THE LOBBY HVAC AR…"
type textarea "x"
type textarea "8/12/2025 4:20 PM- KOREY- PER MELINDA- KITCHEN HVAC & HALF OF THE LOBBY HVAC AR…"
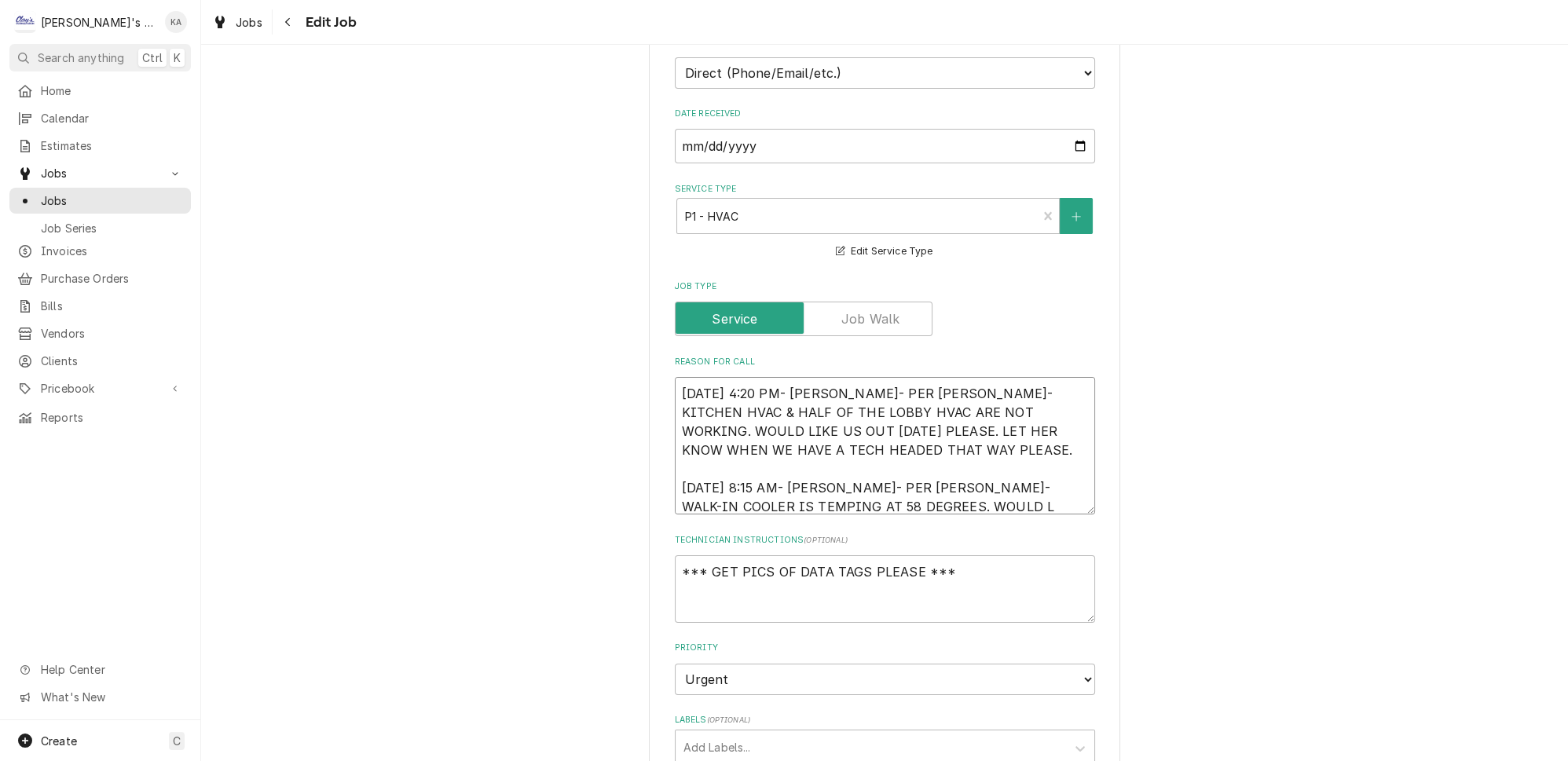
type textarea "x"
type textarea "8/12/2025 4:20 PM- KOREY- PER MELINDA- KITCHEN HVAC & HALF OF THE LOBBY HVAC AR…"
type textarea "x"
type textarea "8/12/2025 4:20 PM- KOREY- PER MELINDA- KITCHEN HVAC & HALF OF THE LOBBY HVAC AR…"
type textarea "x"
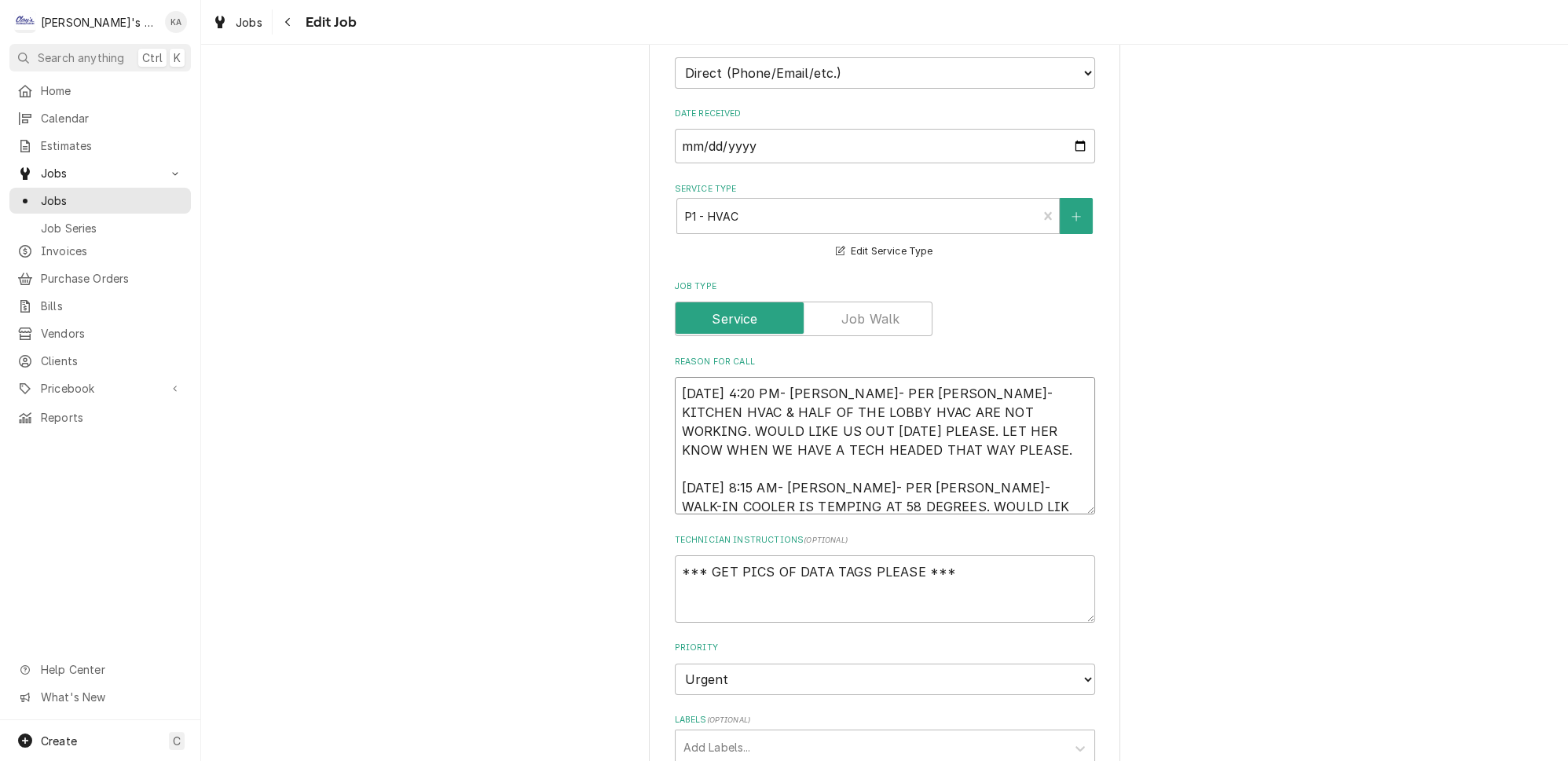
type textarea "8/12/2025 4:20 PM- KOREY- PER MELINDA- KITCHEN HVAC & HALF OF THE LOBBY HVAC AR…"
type textarea "x"
type textarea "8/12/2025 4:20 PM- KOREY- PER MELINDA- KITCHEN HVAC & HALF OF THE LOBBY HVAC AR…"
type textarea "x"
type textarea "8/12/2025 4:20 PM- KOREY- PER MELINDA- KITCHEN HVAC & HALF OF THE LOBBY HVAC AR…"
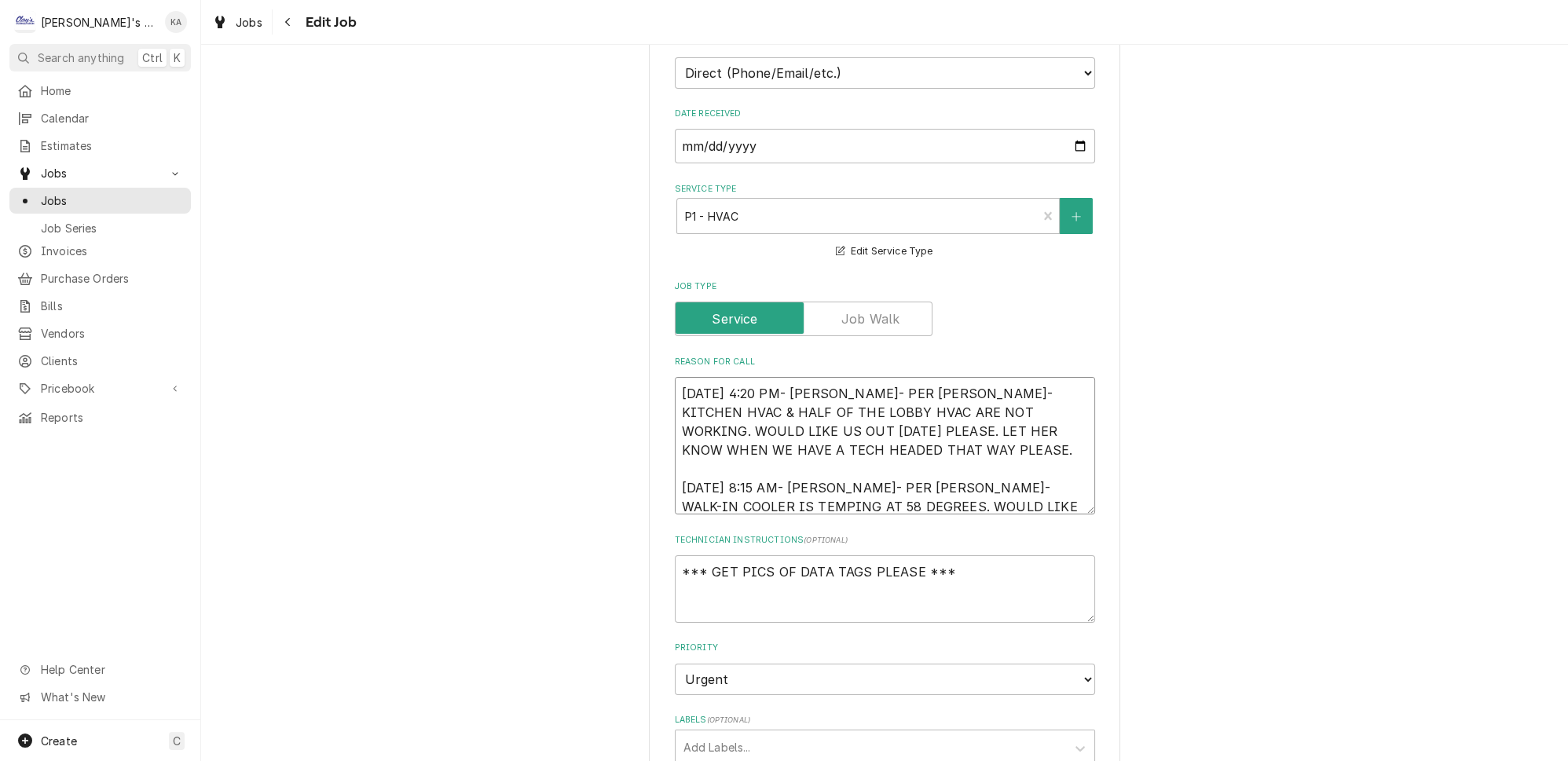
type textarea "x"
type textarea "8/12/2025 4:20 PM- KOREY- PER MELINDA- KITCHEN HVAC & HALF OF THE LOBBY HVAC AR…"
type textarea "x"
type textarea "8/12/2025 4:20 PM- KOREY- PER MELINDA- KITCHEN HVAC & HALF OF THE LOBBY HVAC AR…"
type textarea "x"
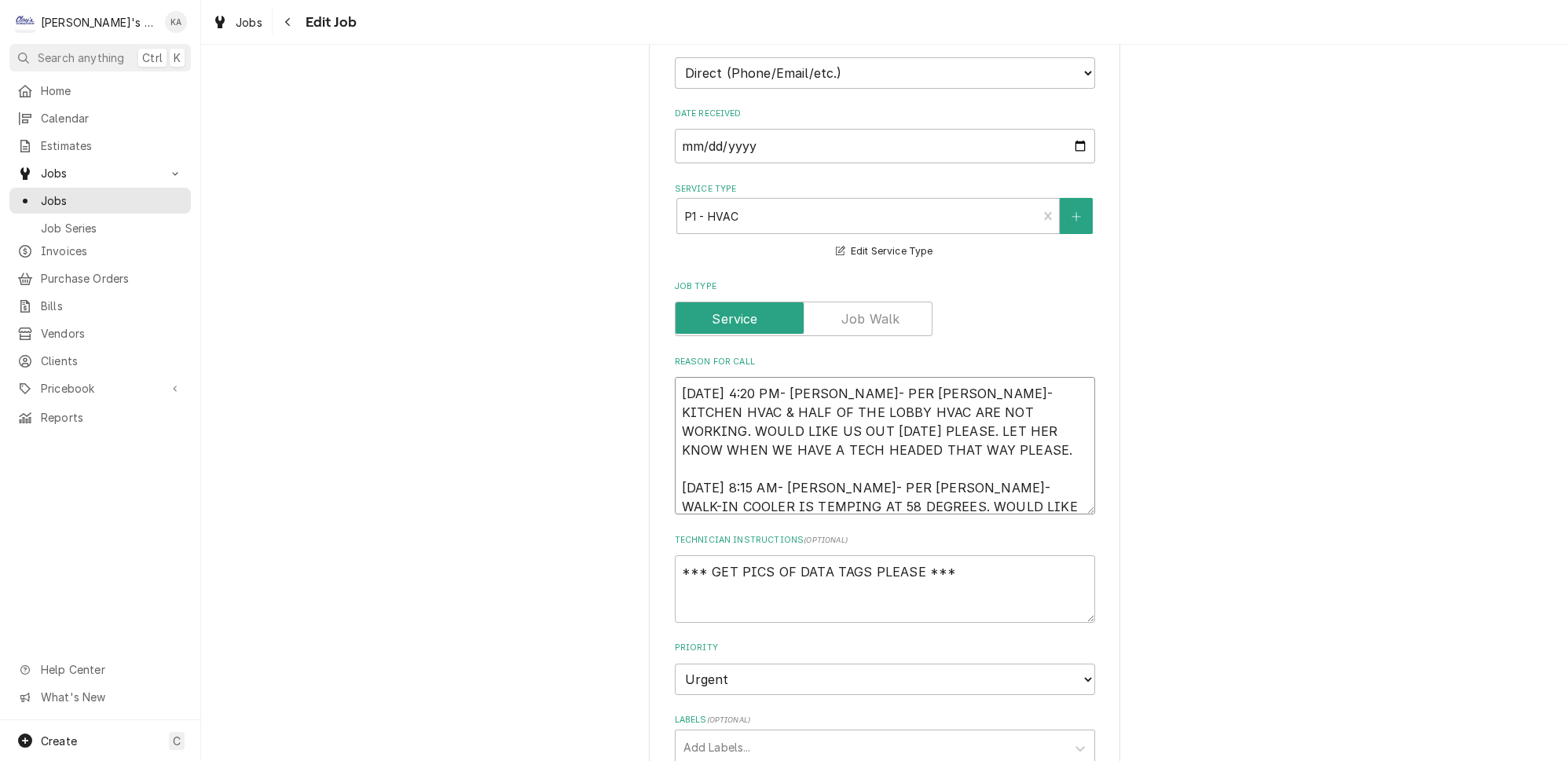
type textarea "8/12/2025 4:20 PM- KOREY- PER MELINDA- KITCHEN HVAC & HALF OF THE LOBBY HVAC AR…"
type textarea "x"
type textarea "8/12/2025 4:20 PM- KOREY- PER MELINDA- KITCHEN HVAC & HALF OF THE LOBBY HVAC AR…"
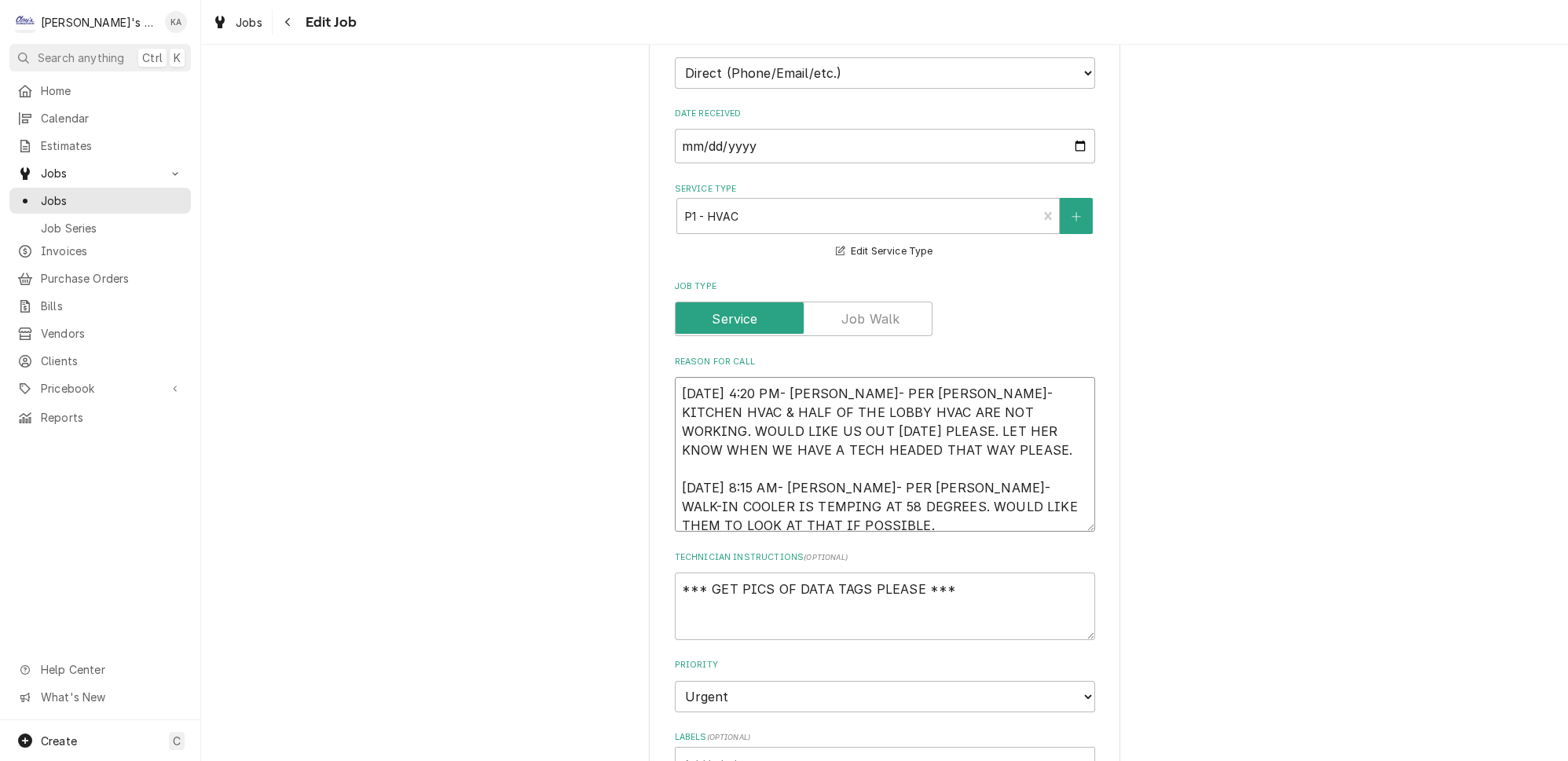
click at [953, 487] on textarea "8/12/2025 4:20 PM- KOREY- PER MELINDA- KITCHEN HVAC & HALF OF THE LOBBY HVAC AR…" at bounding box center [885, 454] width 421 height 154
click at [1053, 485] on textarea "8/12/2025 4:20 PM- KOREY- PER MELINDA- KITCHEN HVAC & HALF OF THE LOBBY HVAC AR…" at bounding box center [885, 454] width 421 height 154
click at [729, 508] on textarea "8/12/2025 4:20 PM- KOREY- PER MELINDA- KITCHEN HVAC & HALF OF THE LOBBY HVAC AR…" at bounding box center [885, 454] width 421 height 154
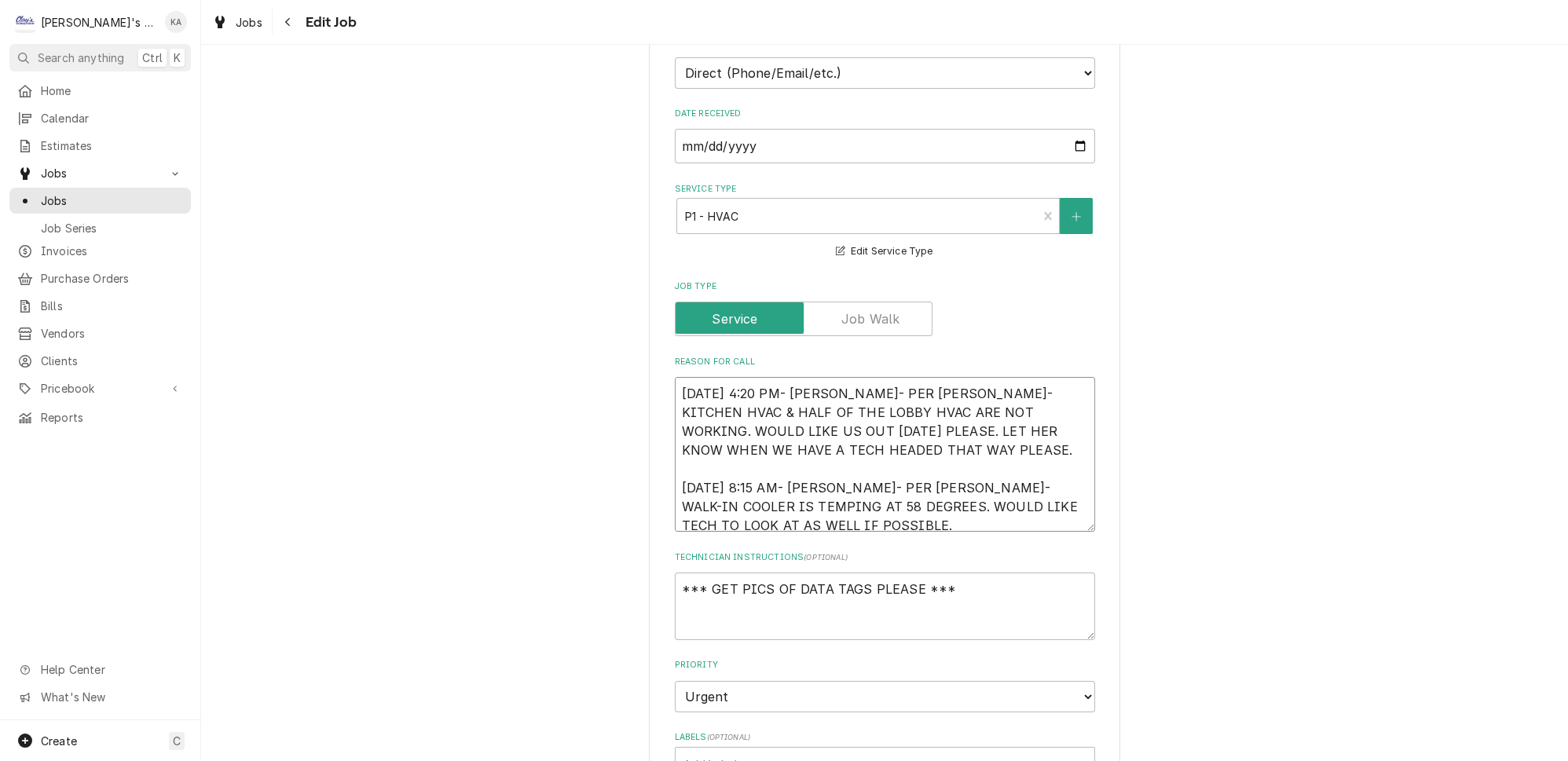
click at [1045, 489] on textarea "8/12/2025 4:20 PM- KOREY- PER MELINDA- KITCHEN HVAC & HALF OF THE LOBBY HVAC AR…" at bounding box center [885, 454] width 421 height 154
click at [883, 509] on textarea "8/12/2025 4:20 PM- KOREY- PER MELINDA- KITCHEN HVAC & HALF OF THE LOBBY HVAC AR…" at bounding box center [885, 454] width 421 height 154
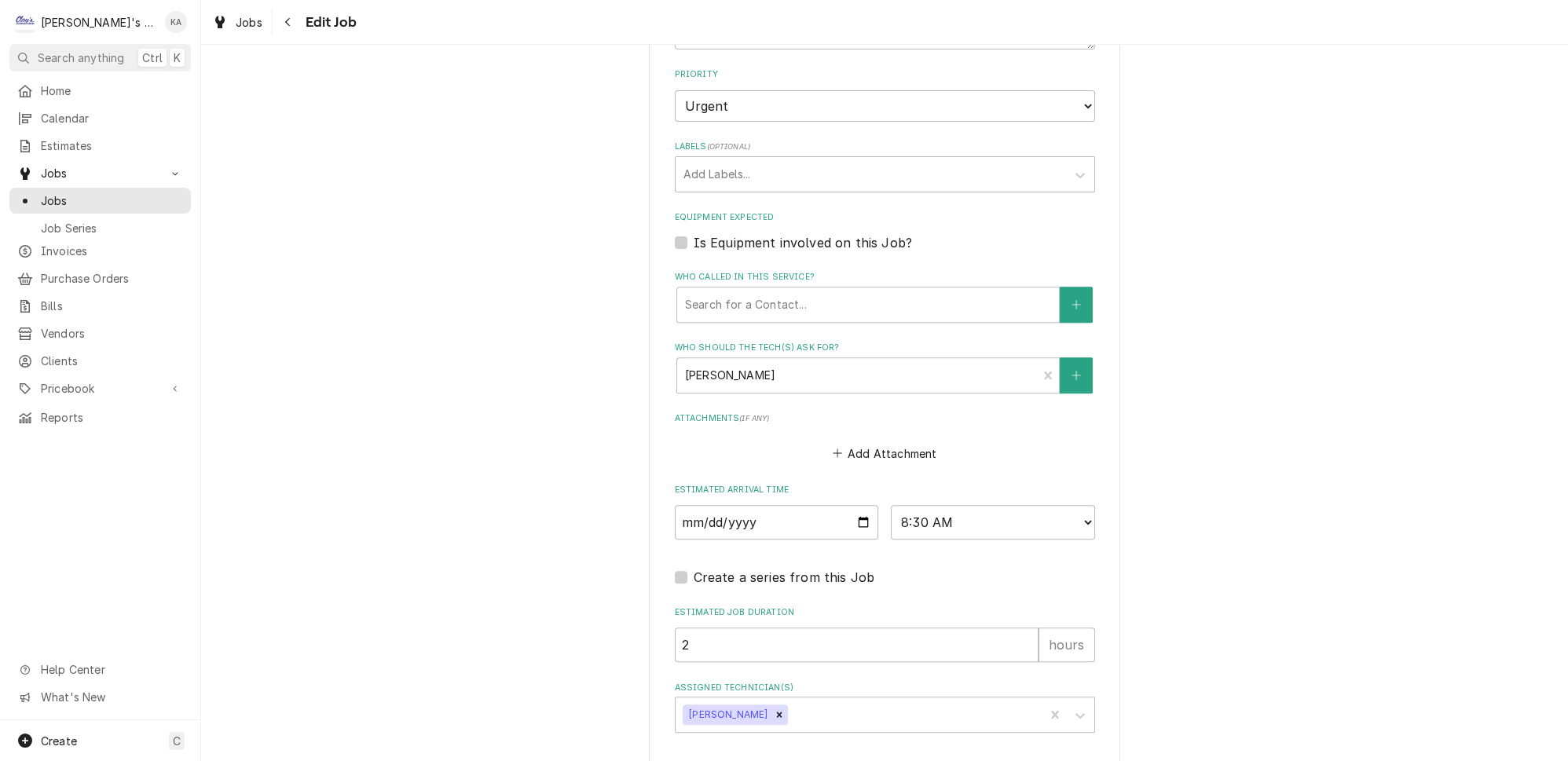
scroll to position [1060, 0]
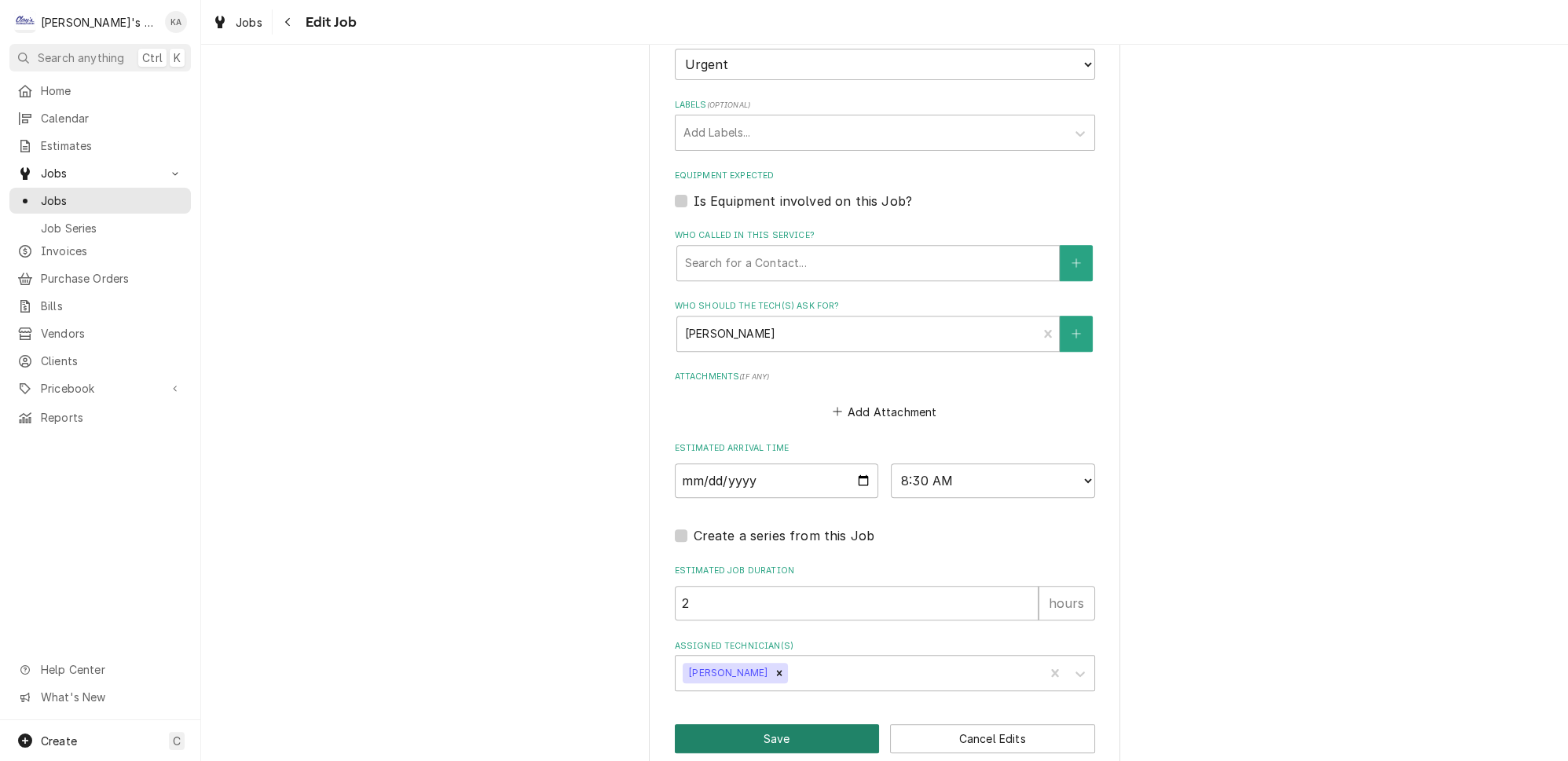
click at [849, 724] on button "Save" at bounding box center [777, 738] width 205 height 29
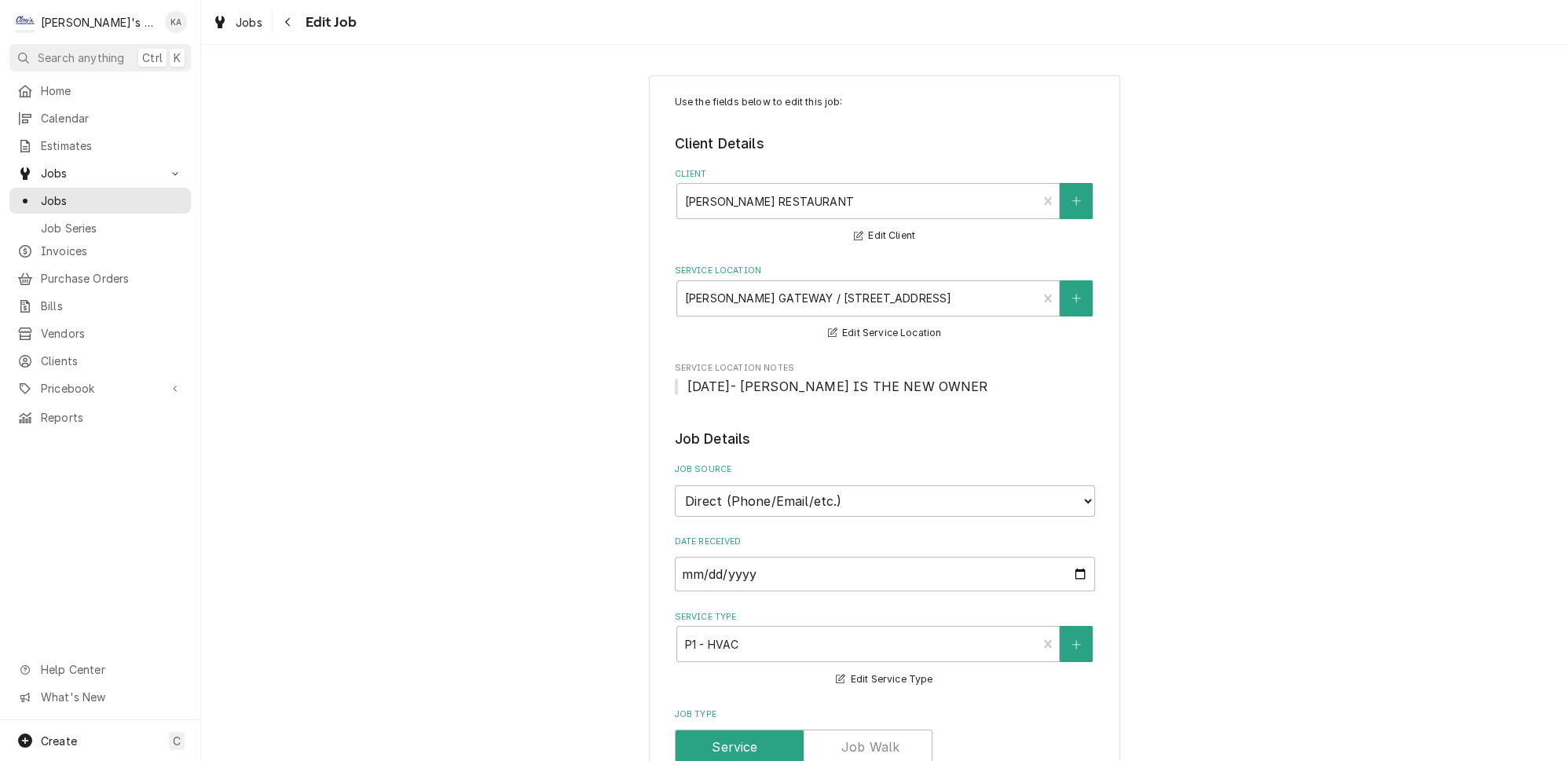
type textarea "x"
drag, startPoint x: 0, startPoint y: 0, endPoint x: 770, endPoint y: 259, distance: 812.4
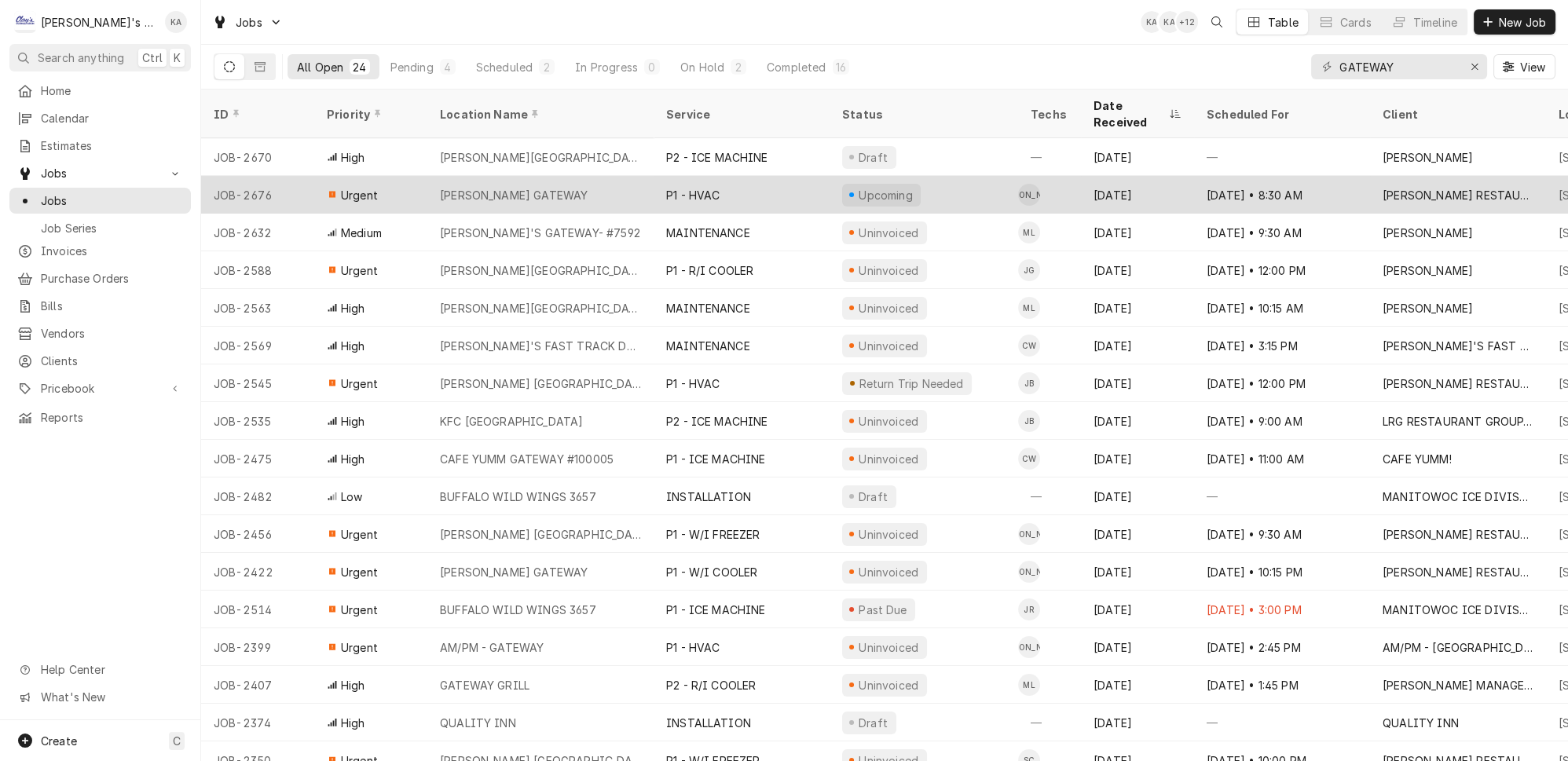
click at [746, 176] on div "P1 - HVAC" at bounding box center [741, 195] width 176 height 38
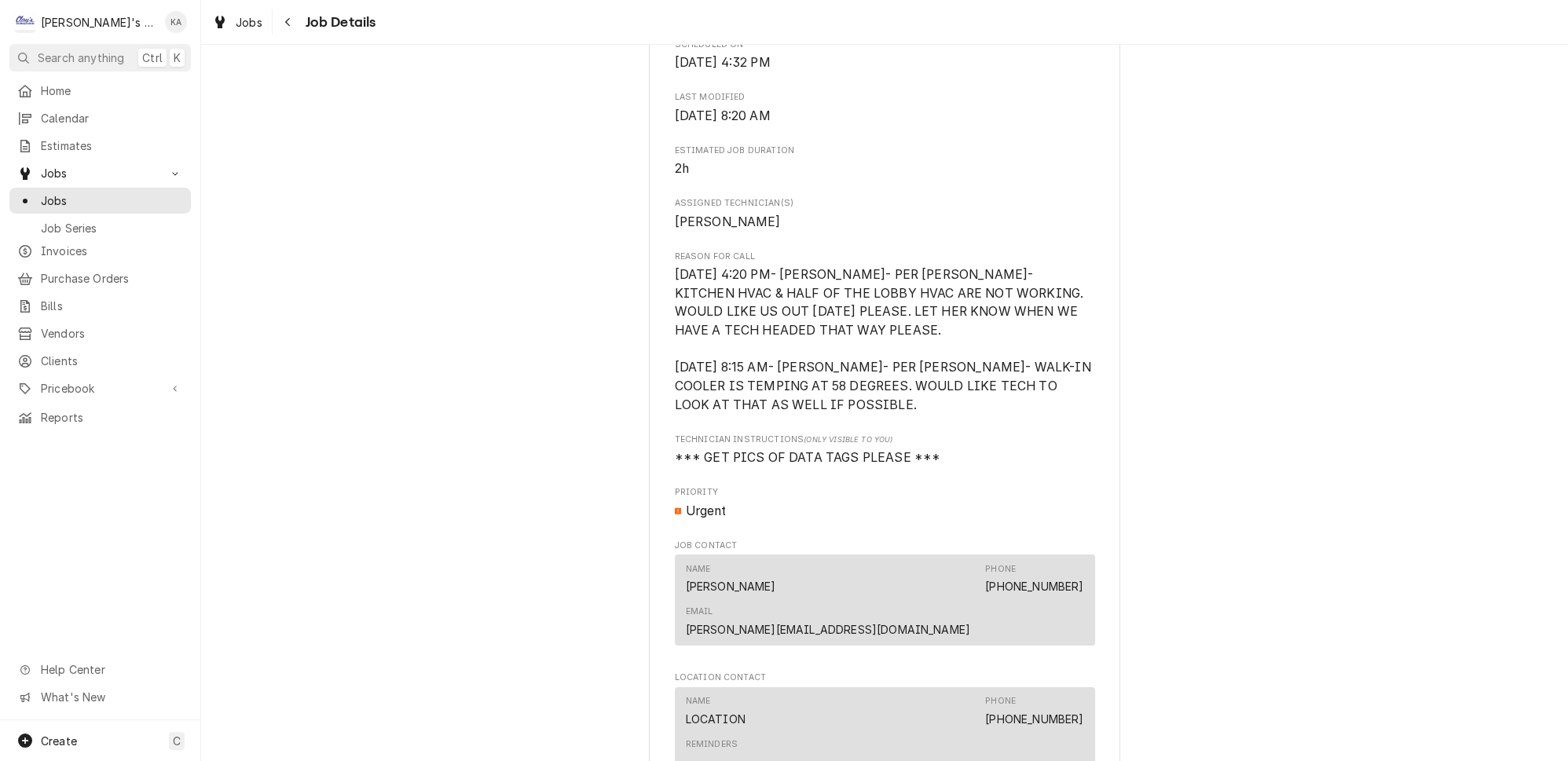
scroll to position [571, 0]
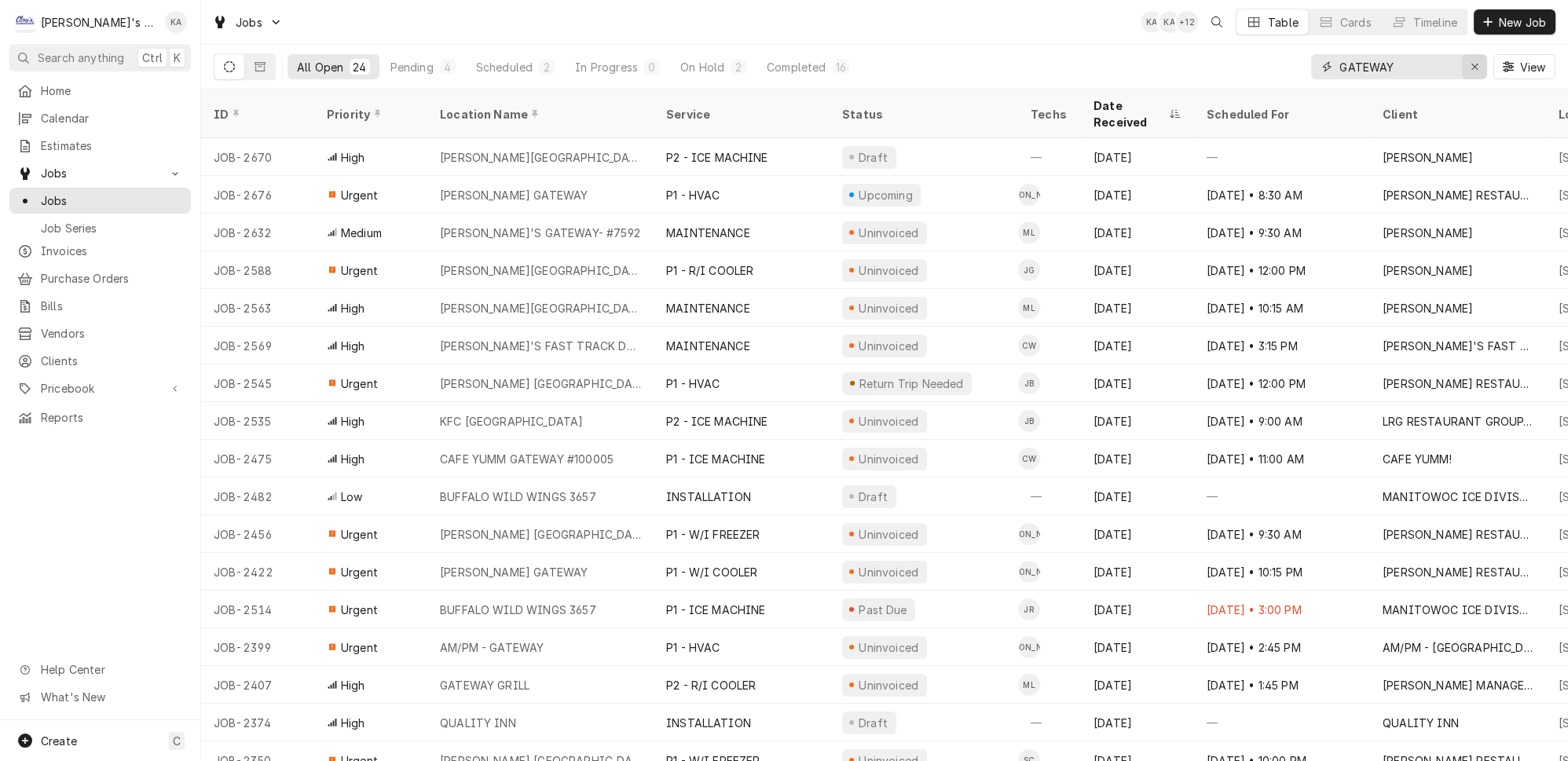
click at [1482, 62] on div "Erase input" at bounding box center [1475, 67] width 16 height 16
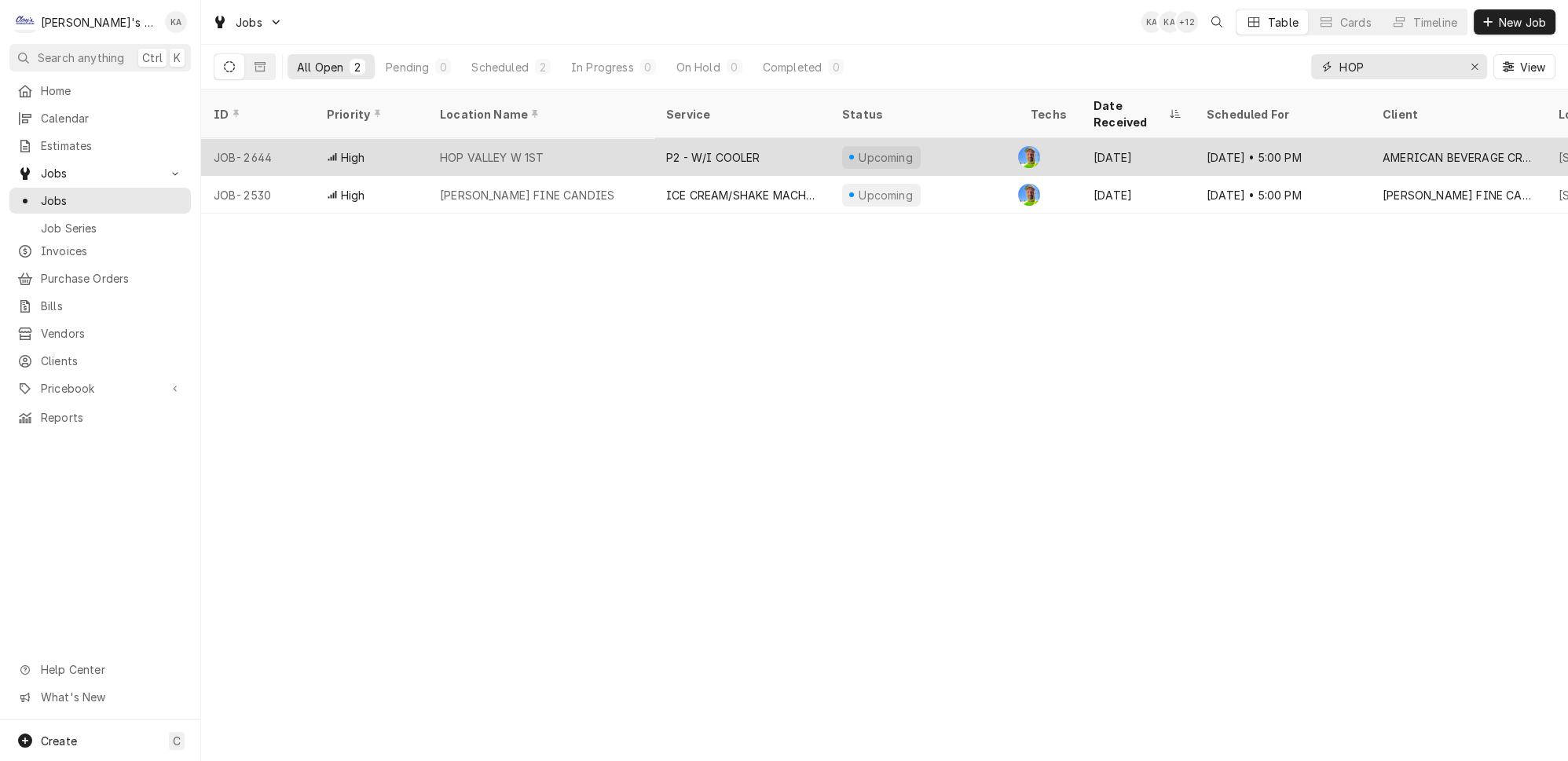
type input "HOP"
click at [964, 139] on div "Upcoming" at bounding box center [923, 158] width 188 height 38
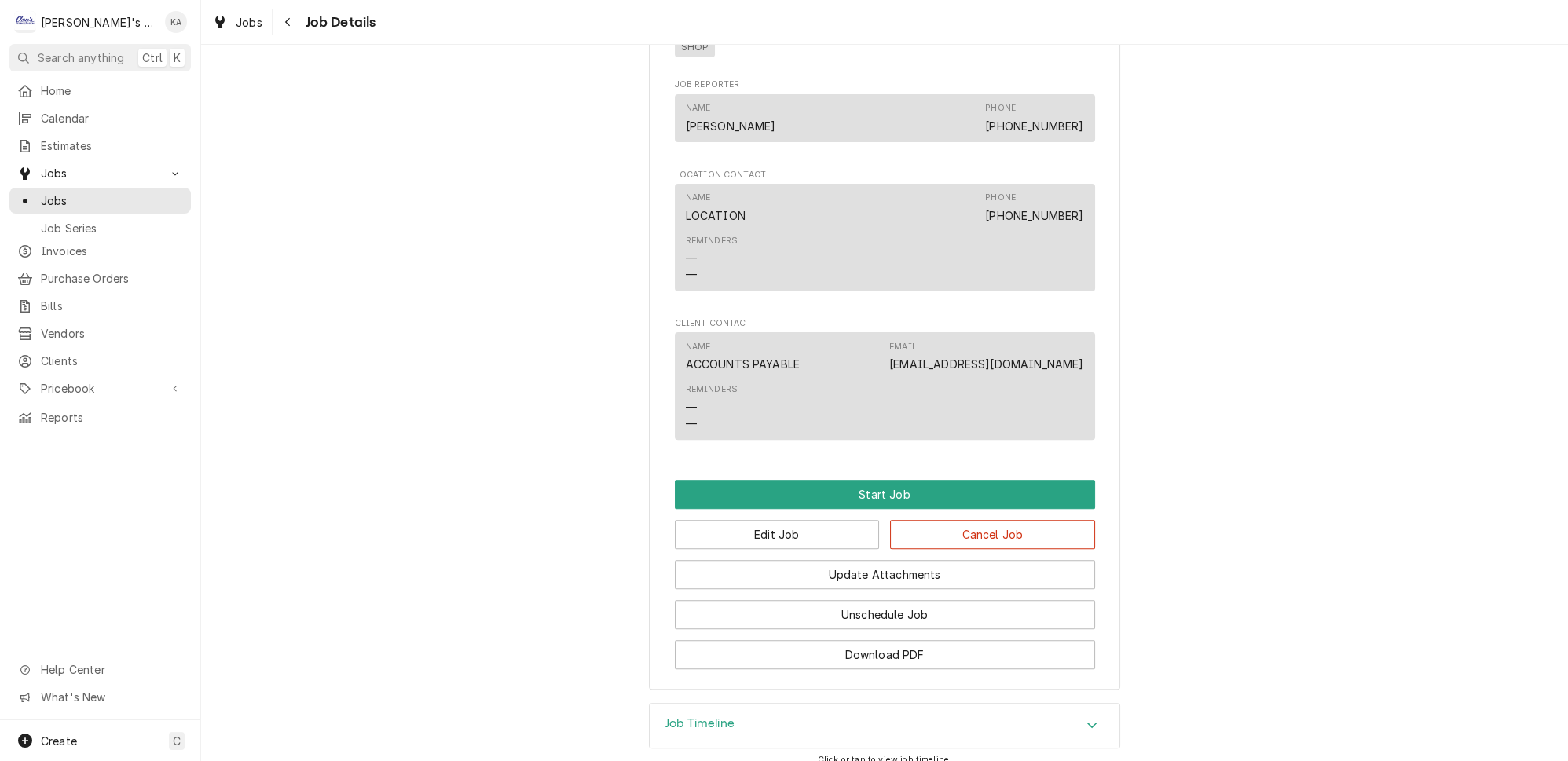
scroll to position [999, 0]
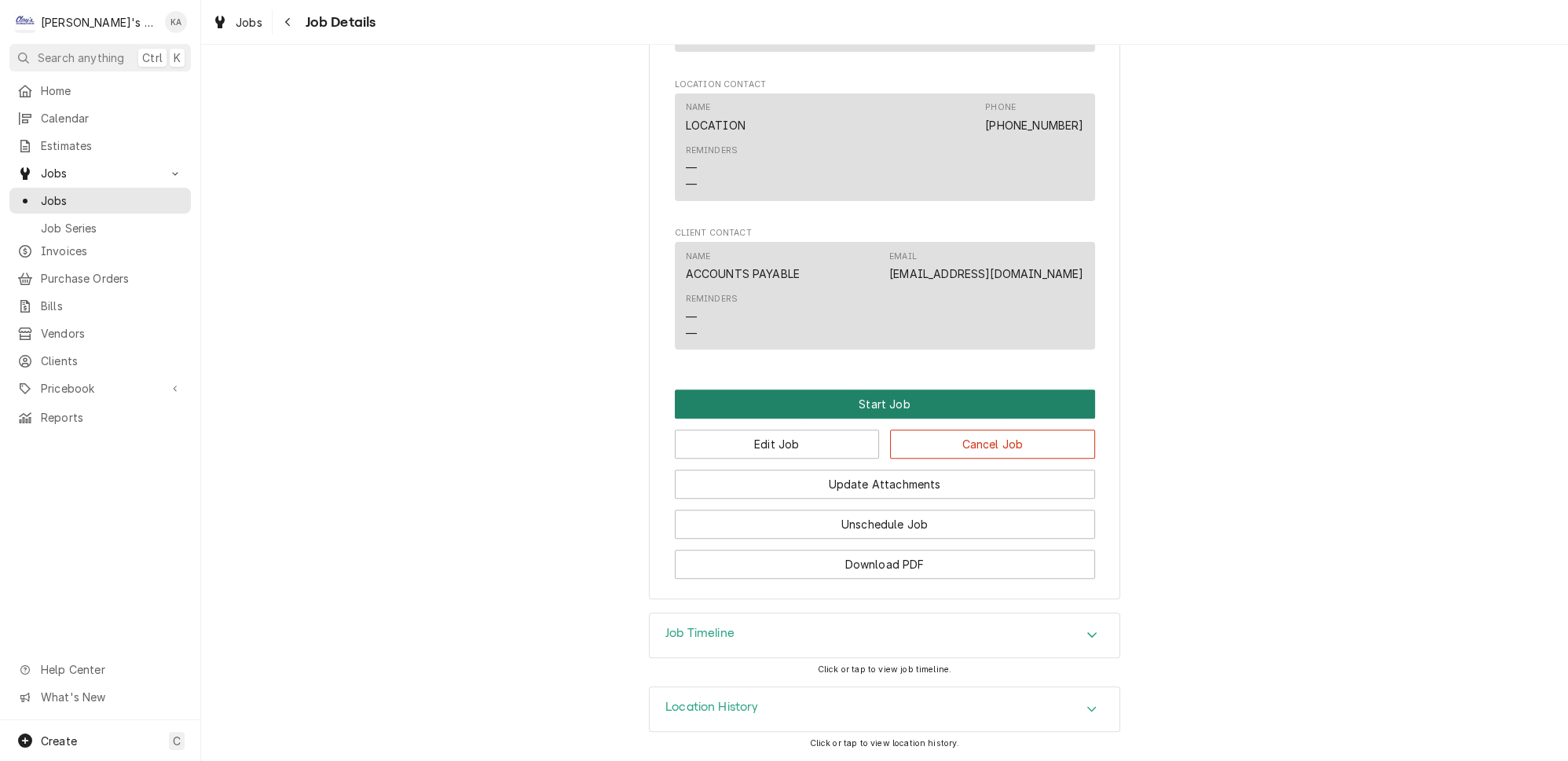
click at [906, 419] on button "Start Job" at bounding box center [885, 404] width 421 height 29
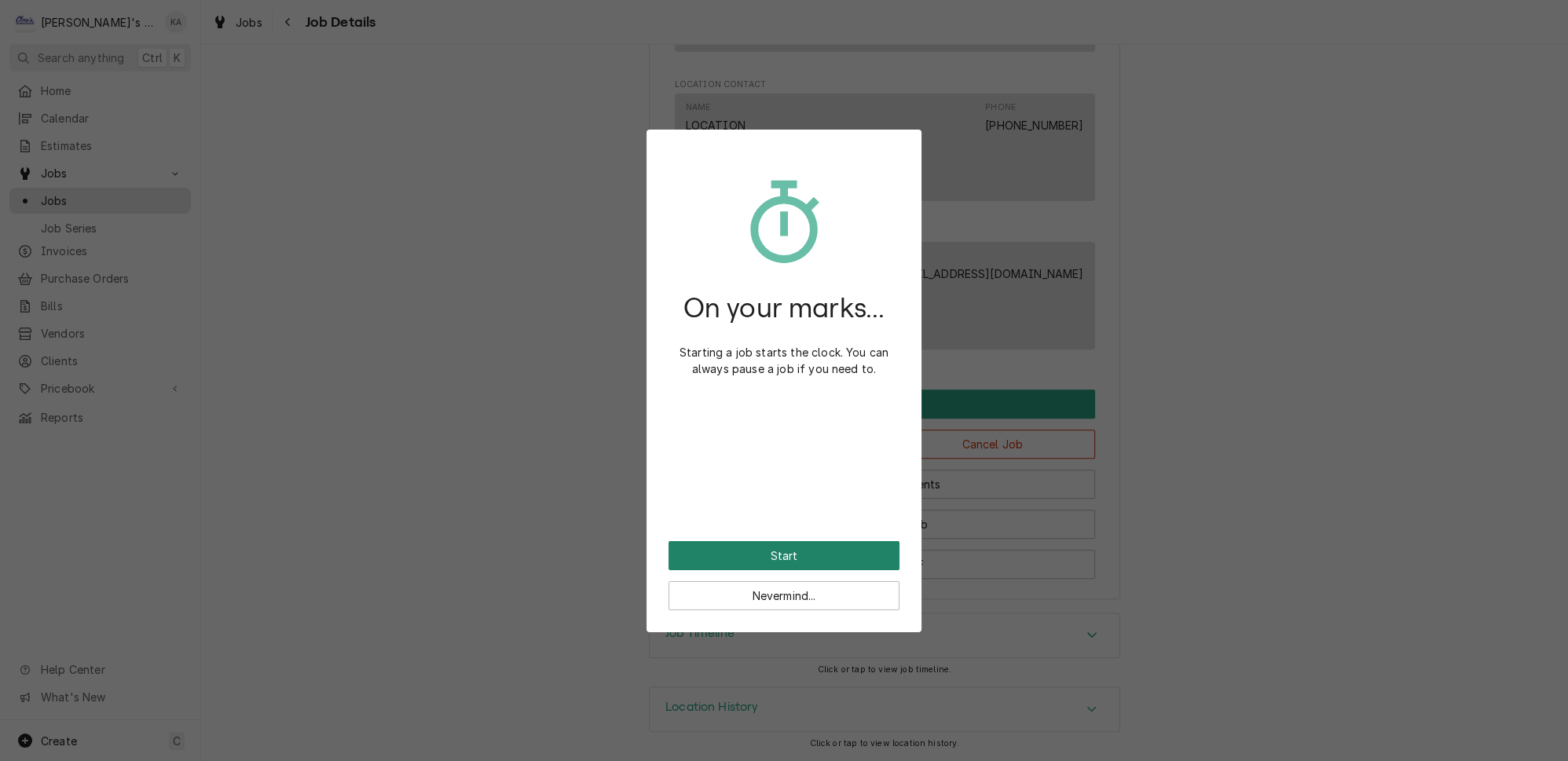
click at [831, 544] on button "Start" at bounding box center [784, 555] width 231 height 29
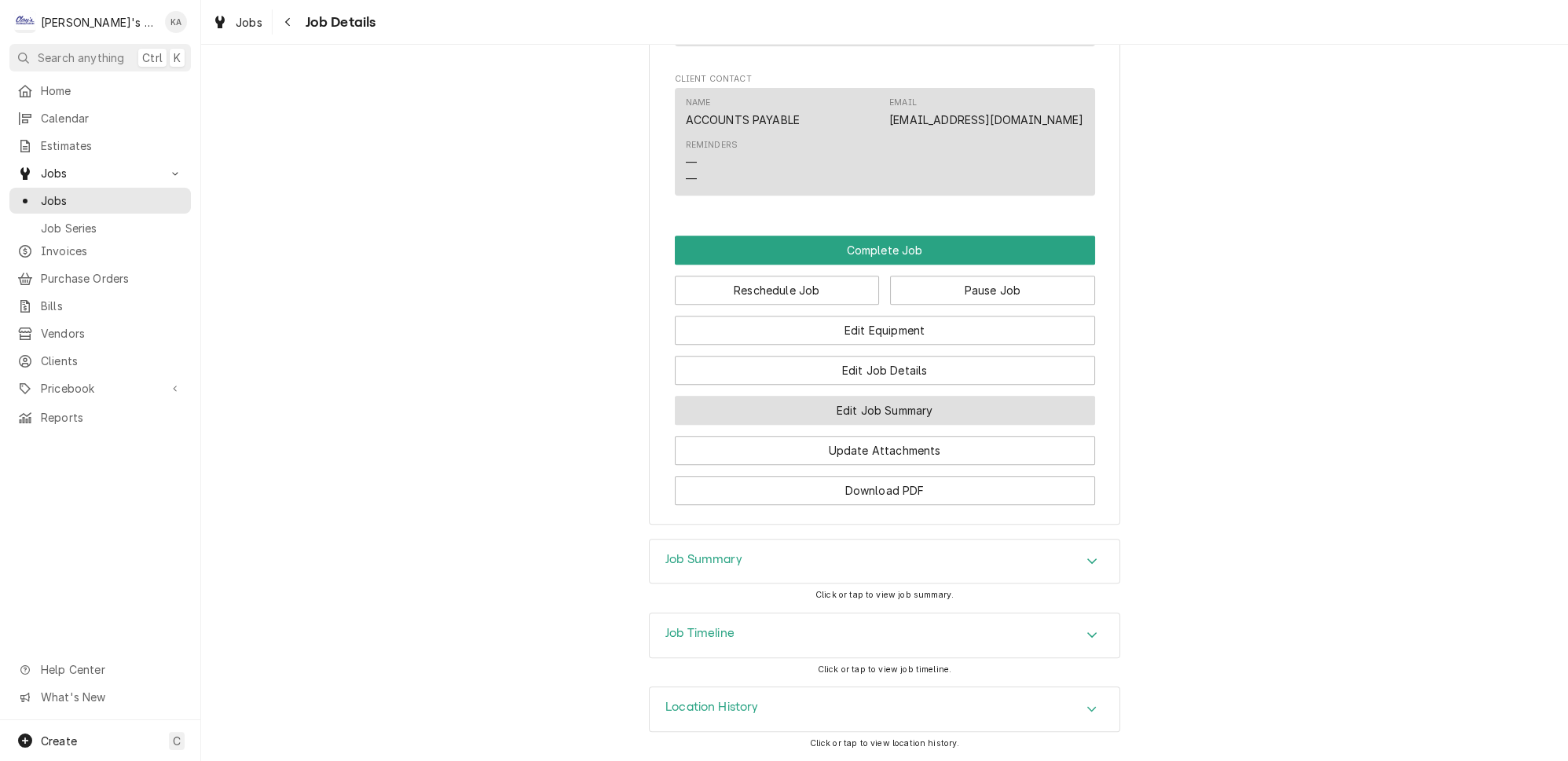
scroll to position [1218, 0]
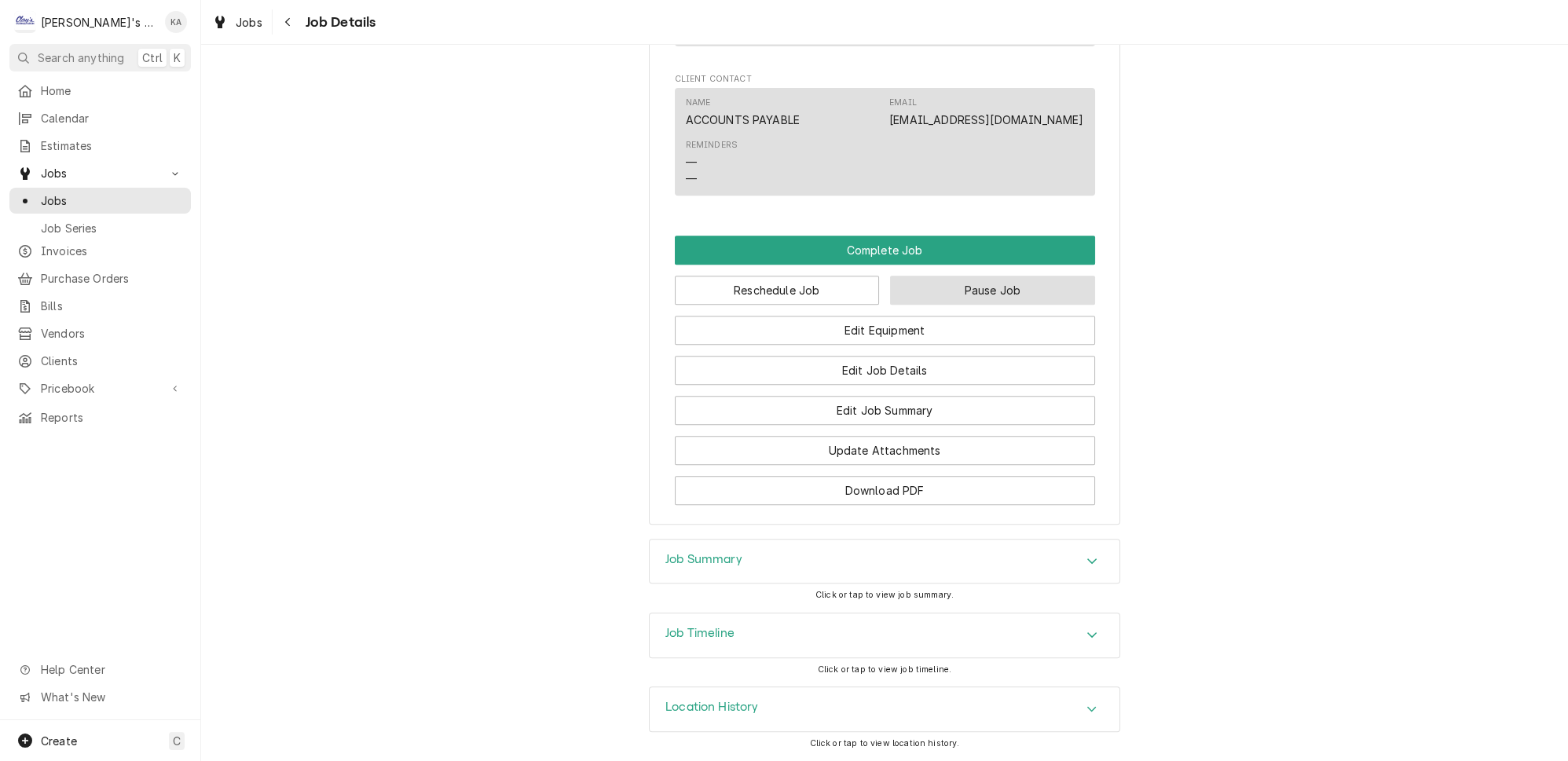
click at [937, 305] on button "Pause Job" at bounding box center [992, 290] width 205 height 29
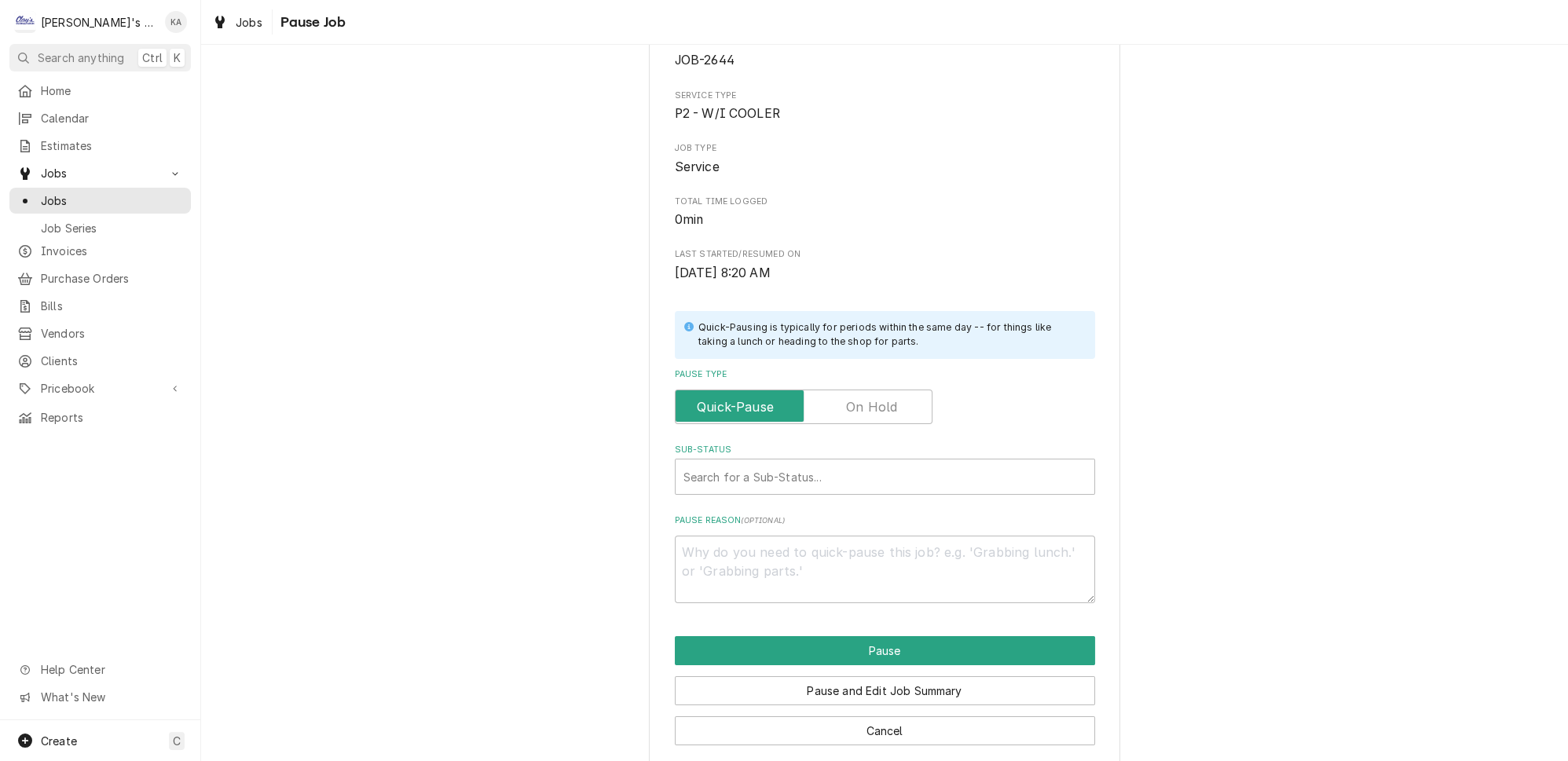
scroll to position [100, 0]
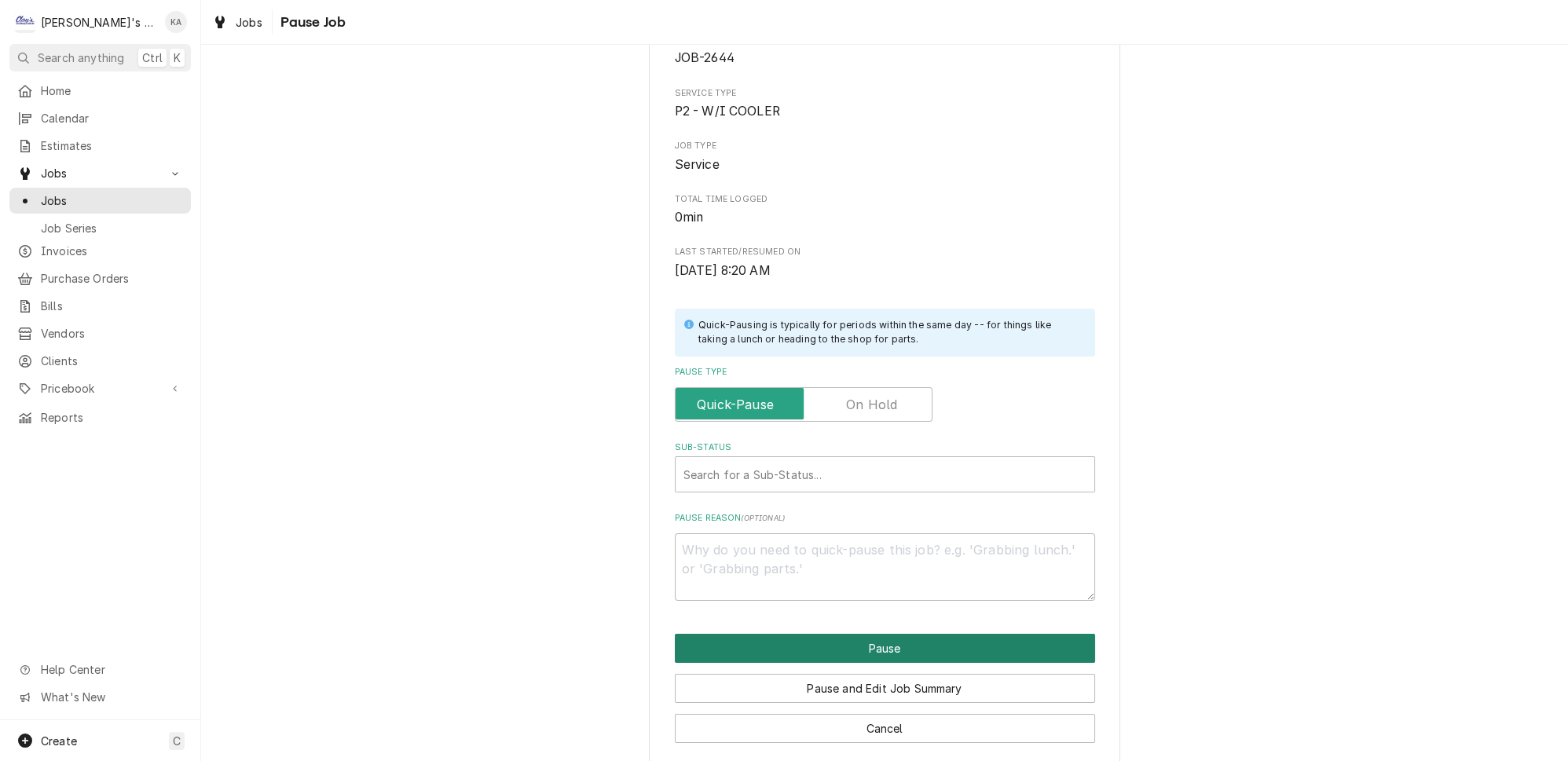
click at [934, 645] on button "Pause" at bounding box center [885, 648] width 421 height 29
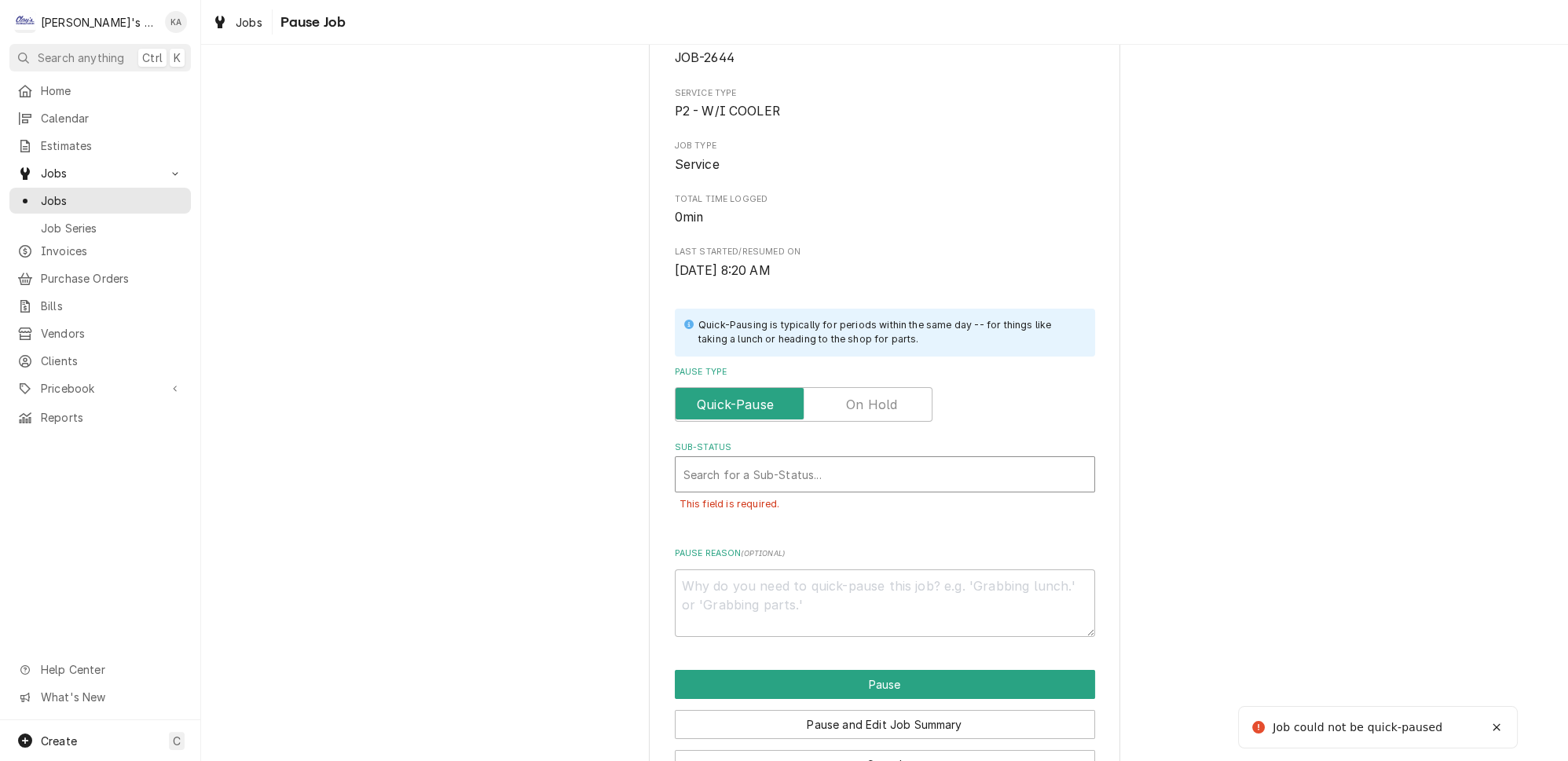
type textarea "x"
click at [817, 470] on div "Sub-Status" at bounding box center [885, 474] width 403 height 29
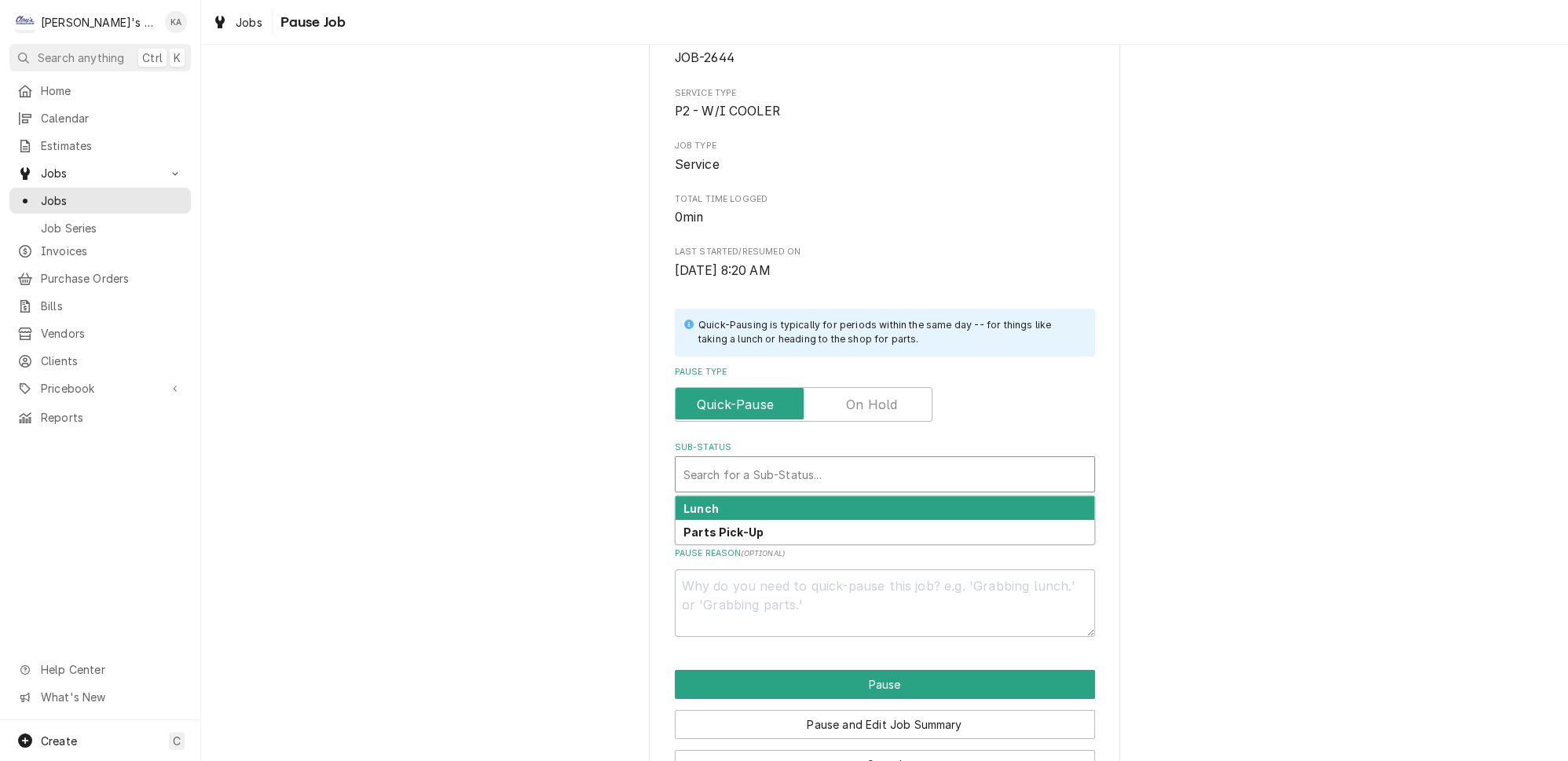
click at [814, 441] on label "Sub-Status" at bounding box center [885, 447] width 421 height 13
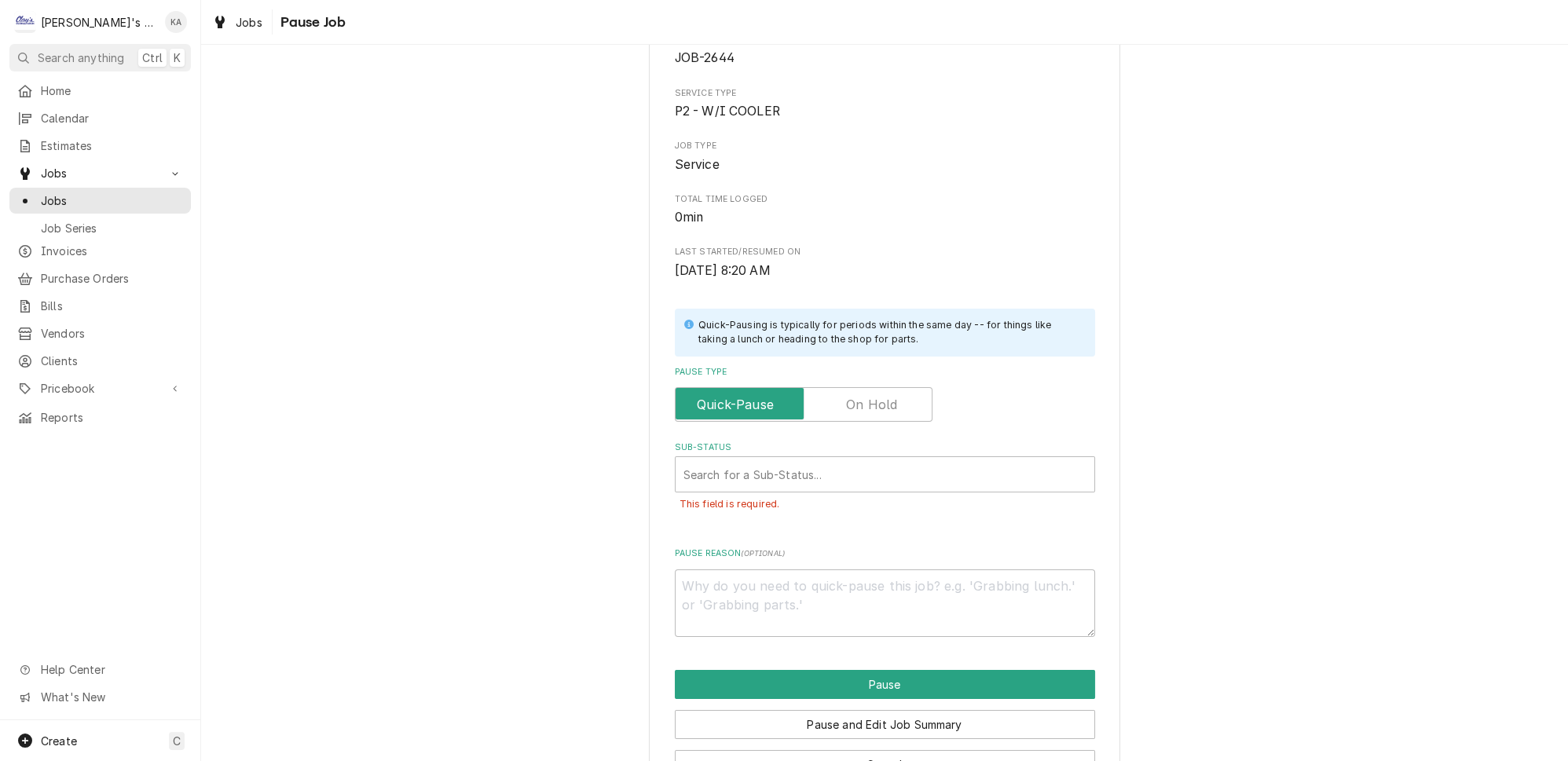
scroll to position [135, 0]
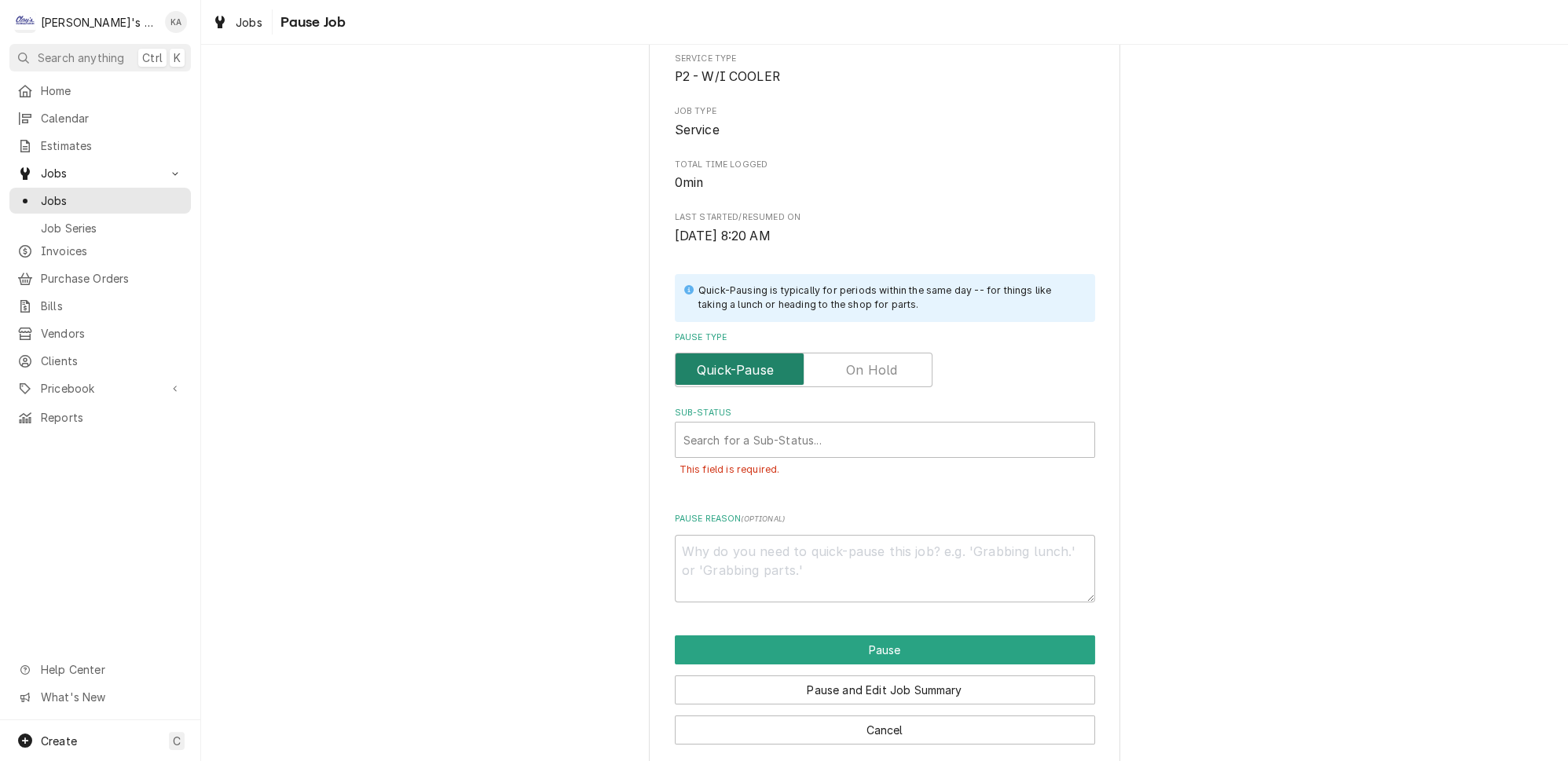
click at [822, 362] on input "Pause Type" at bounding box center [803, 370] width 243 height 35
checkbox input "true"
type textarea "x"
click at [747, 365] on label "Pause Type" at bounding box center [803, 370] width 257 height 35
click at [747, 365] on input "Pause Type" at bounding box center [803, 370] width 243 height 35
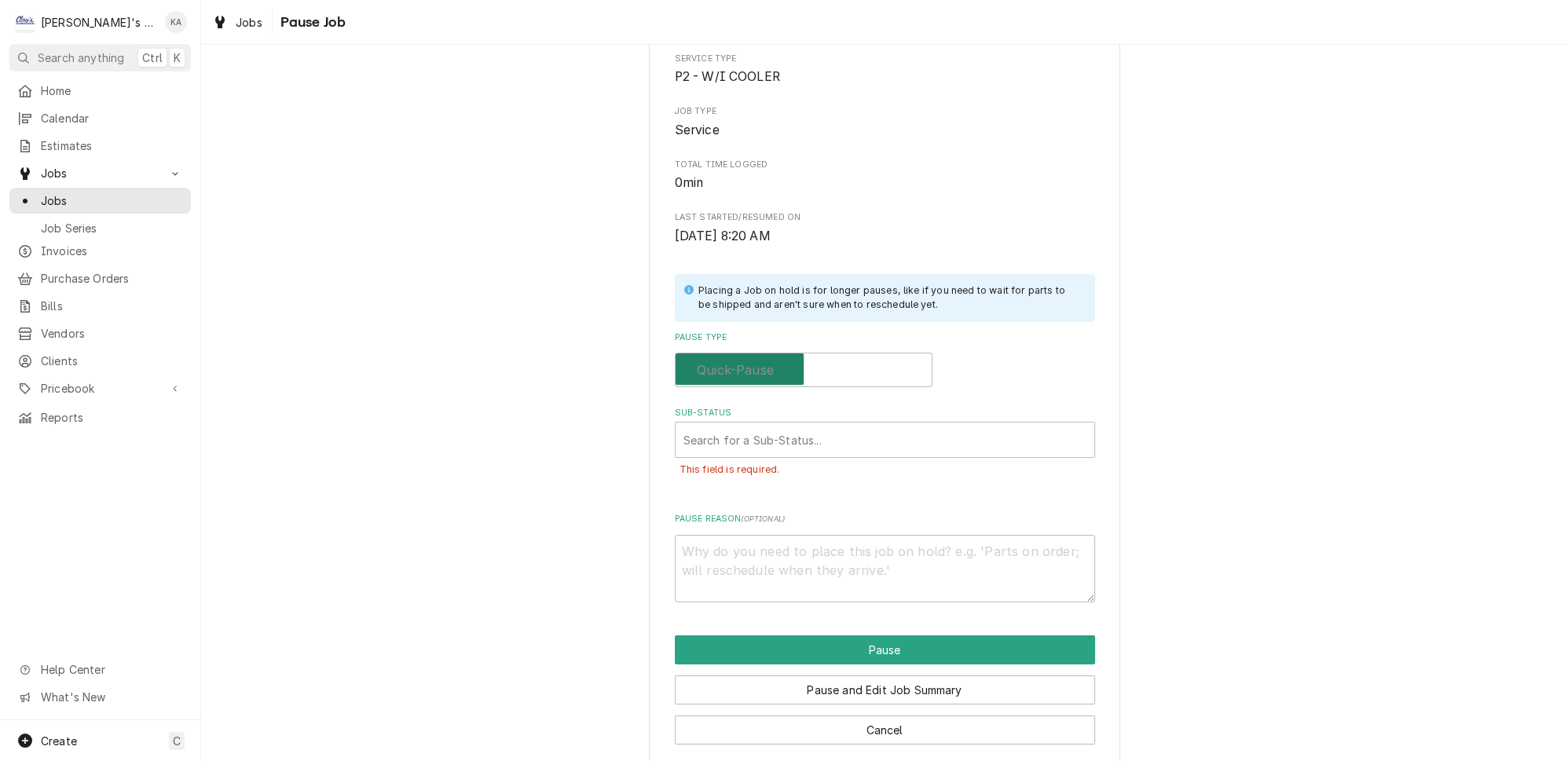
checkbox input "false"
type textarea "x"
click at [839, 366] on label "Pause Type" at bounding box center [803, 370] width 257 height 35
click at [839, 366] on input "Pause Type" at bounding box center [803, 370] width 243 height 35
checkbox input "true"
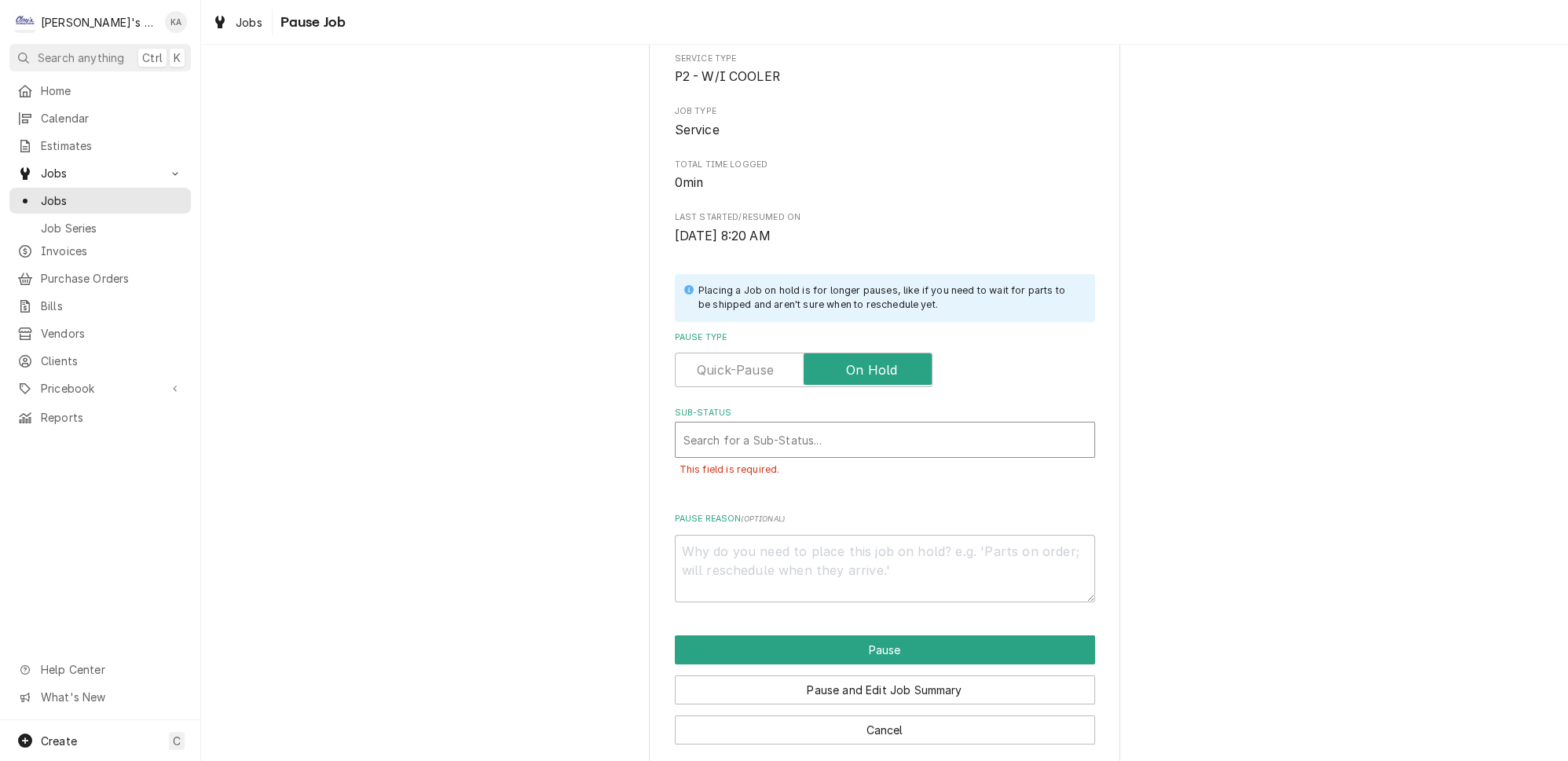
click at [790, 432] on div "Sub-Status" at bounding box center [885, 440] width 403 height 29
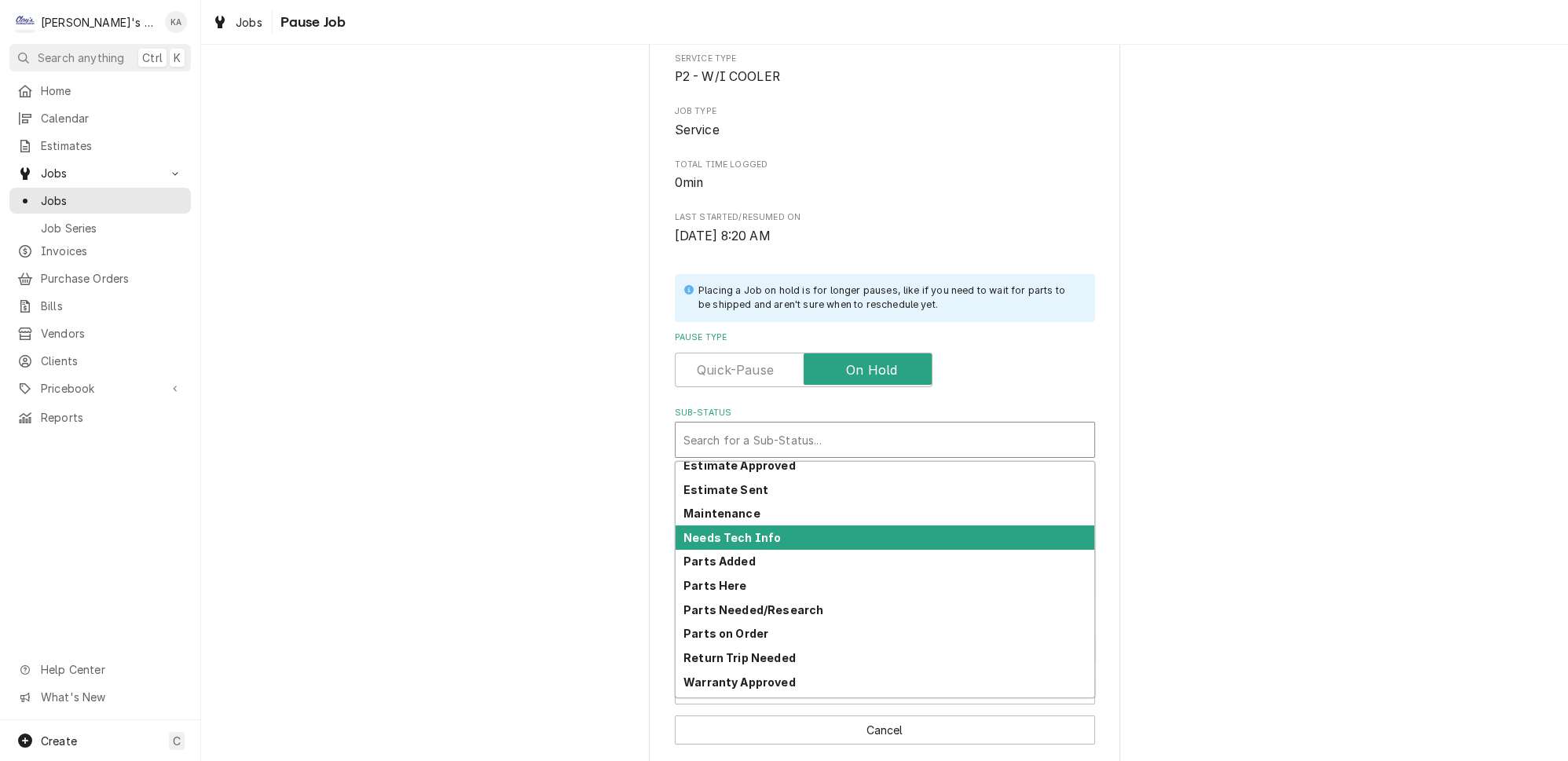
scroll to position [0, 0]
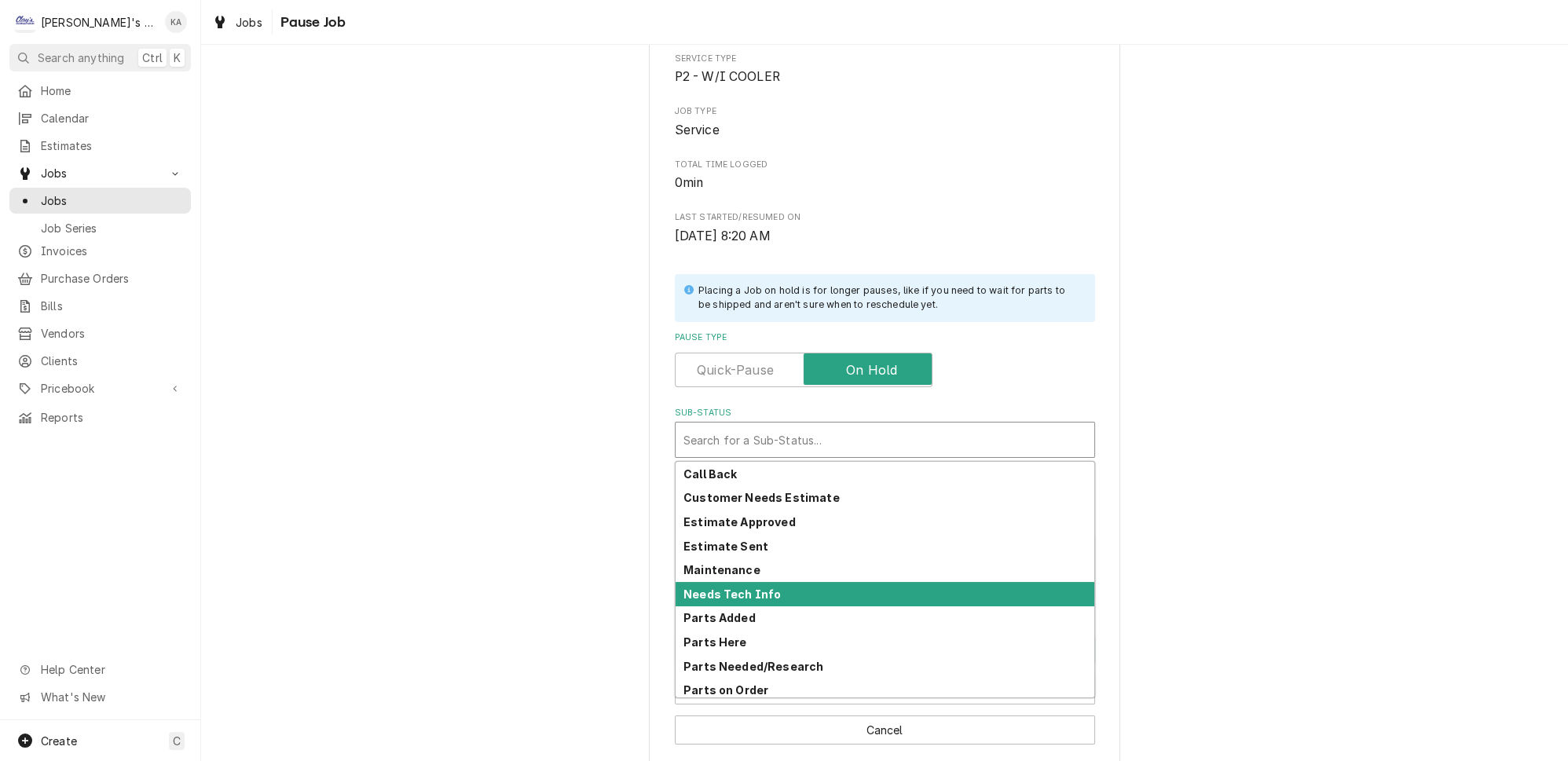
click at [782, 582] on div "Needs Tech Info" at bounding box center [885, 594] width 419 height 25
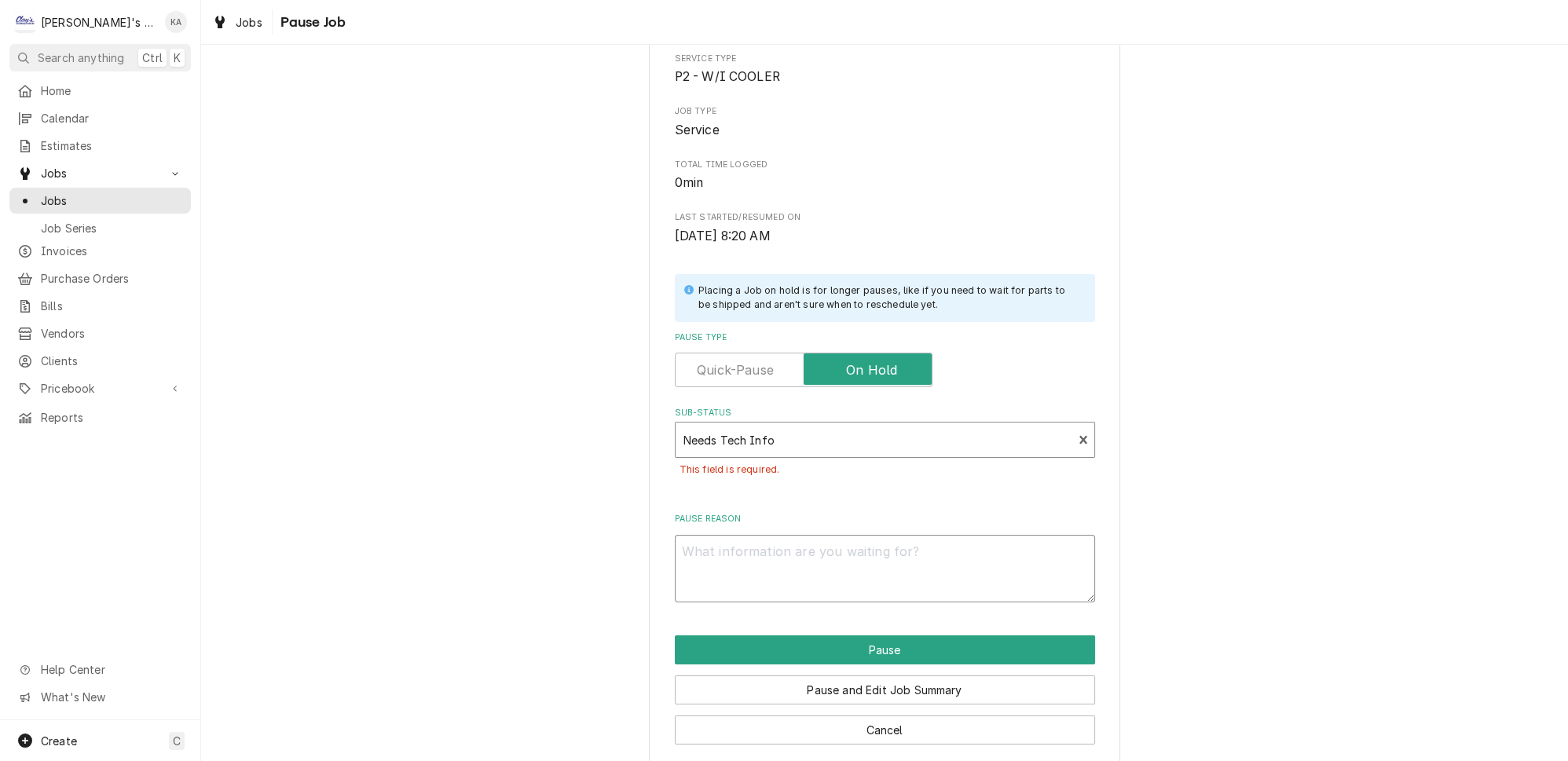
click at [823, 562] on textarea "Pause Reason" at bounding box center [885, 568] width 421 height 67
click at [832, 493] on div "Please confirm you'd like to pause this job. Roopairs Job ID JOB-2644 Service T…" at bounding box center [885, 281] width 421 height 641
click at [896, 684] on button "Pause and Edit Job Summary" at bounding box center [885, 690] width 421 height 29
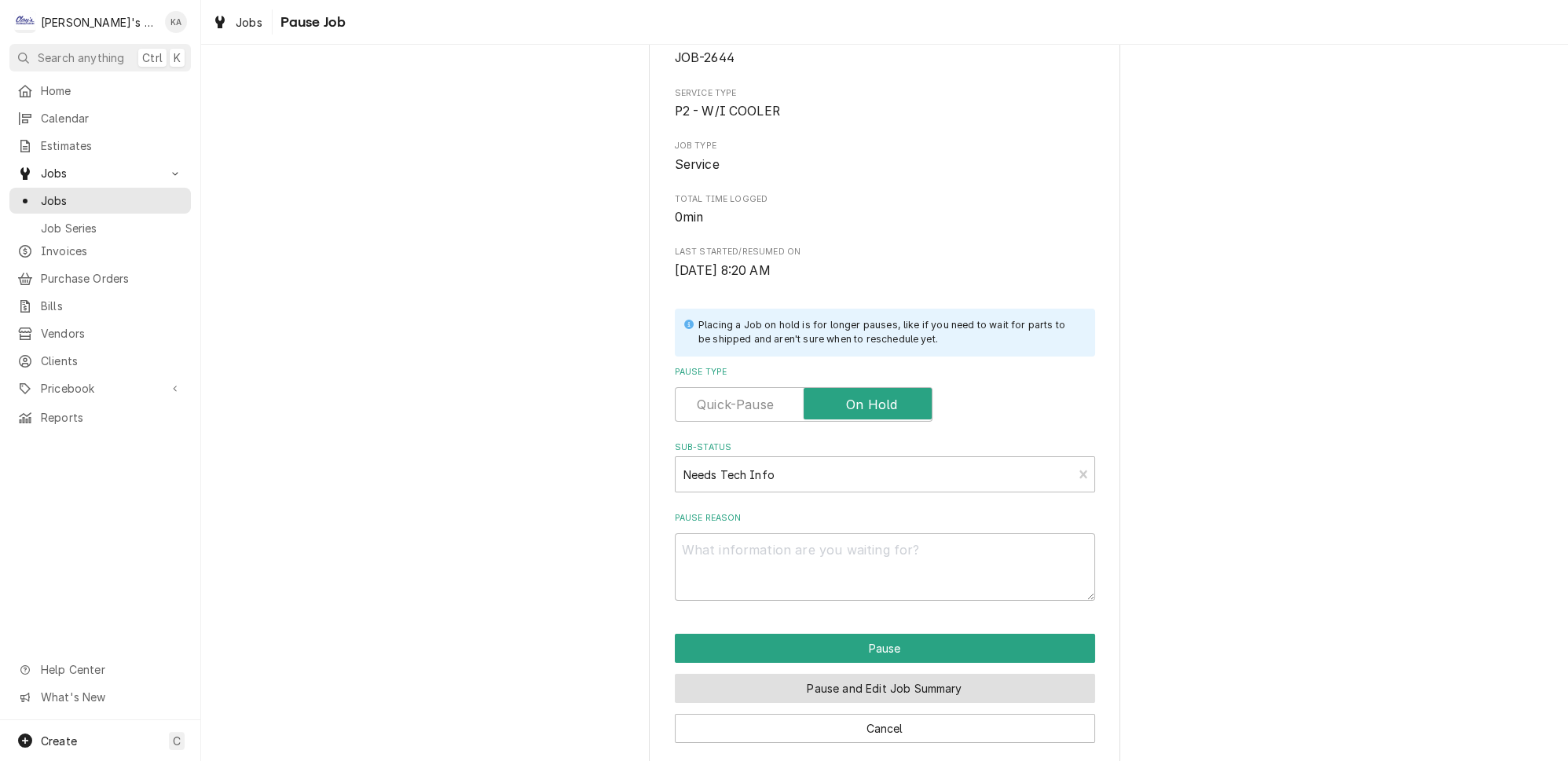
scroll to position [135, 0]
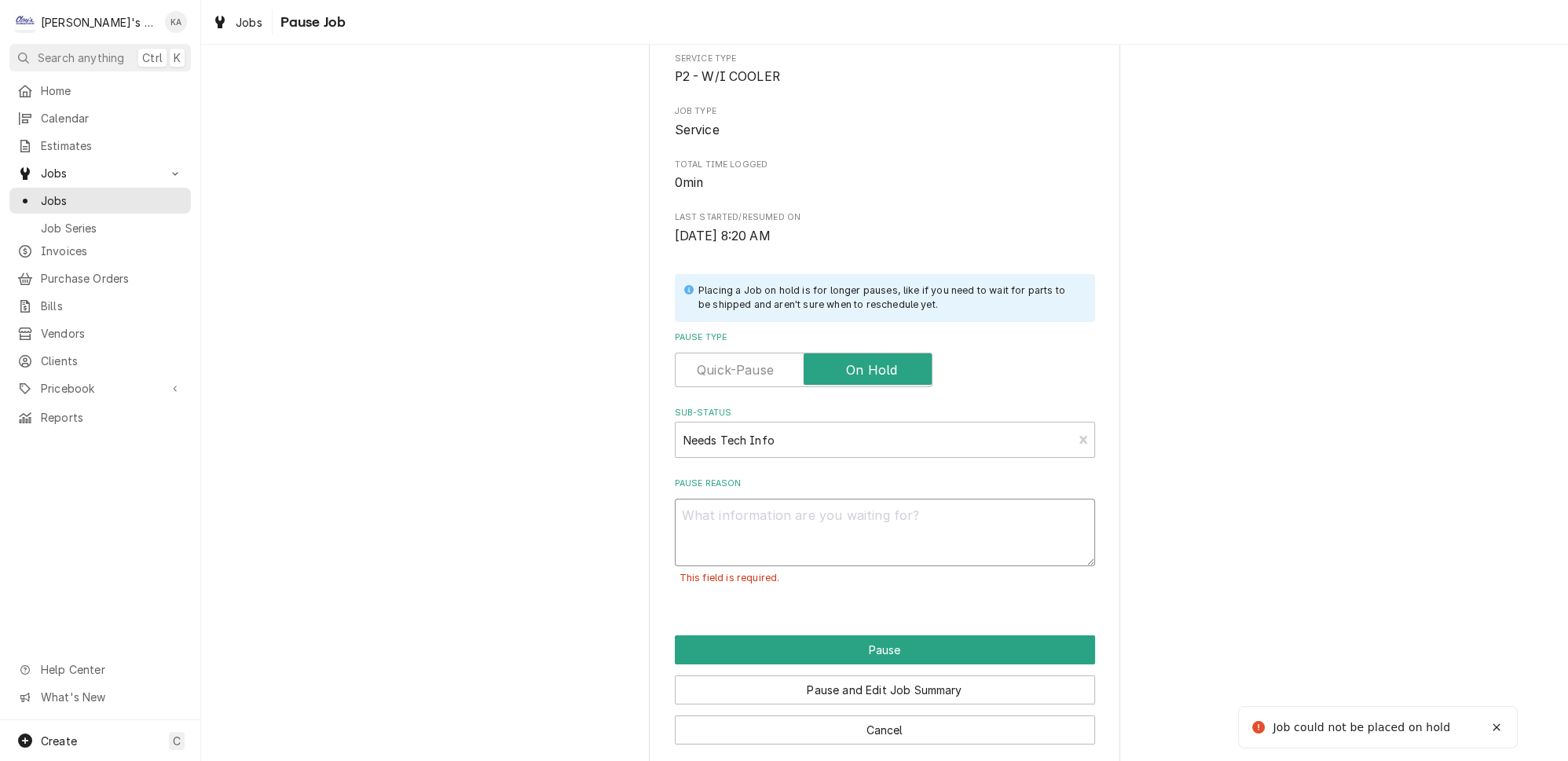
click at [813, 499] on textarea "Pause Reason" at bounding box center [885, 532] width 421 height 67
type textarea "x"
type textarea "T"
type textarea "x"
type textarea "TH"
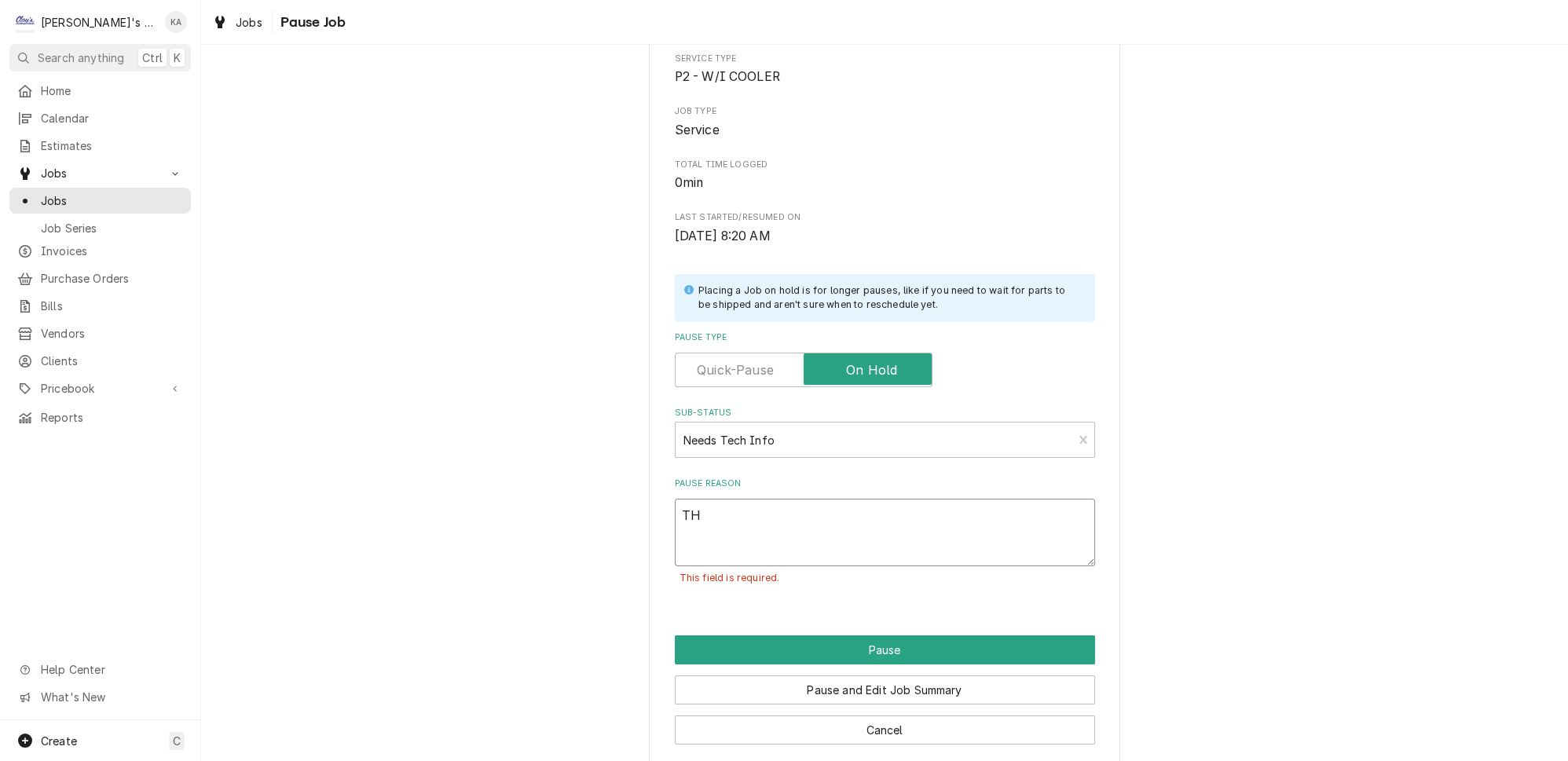
type textarea "x"
type textarea "THS"
type textarea "x"
type textarea "TH"
type textarea "x"
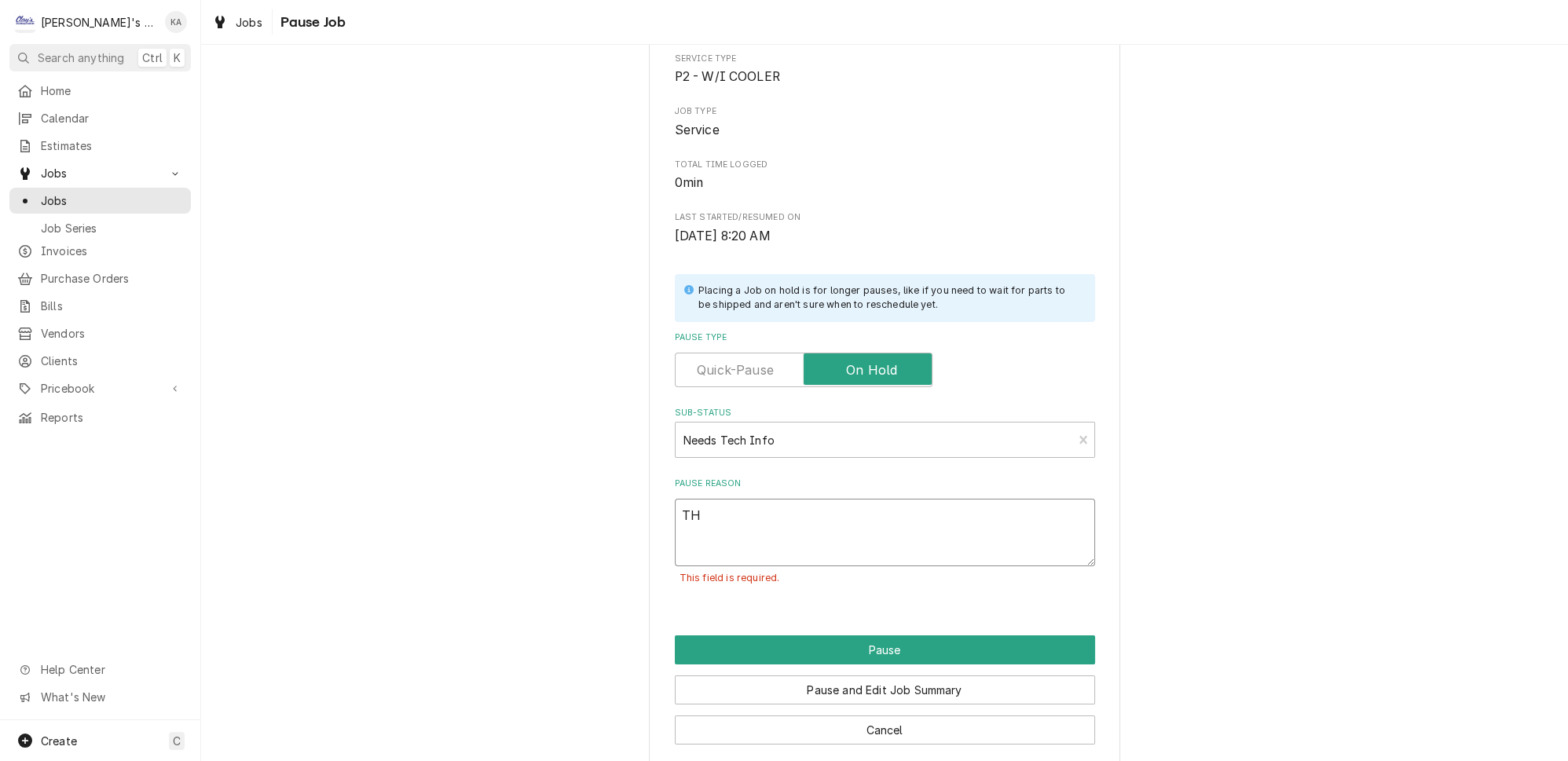
type textarea "THI"
type textarea "x"
type textarea "THIS"
type textarea "x"
type textarea "THIS"
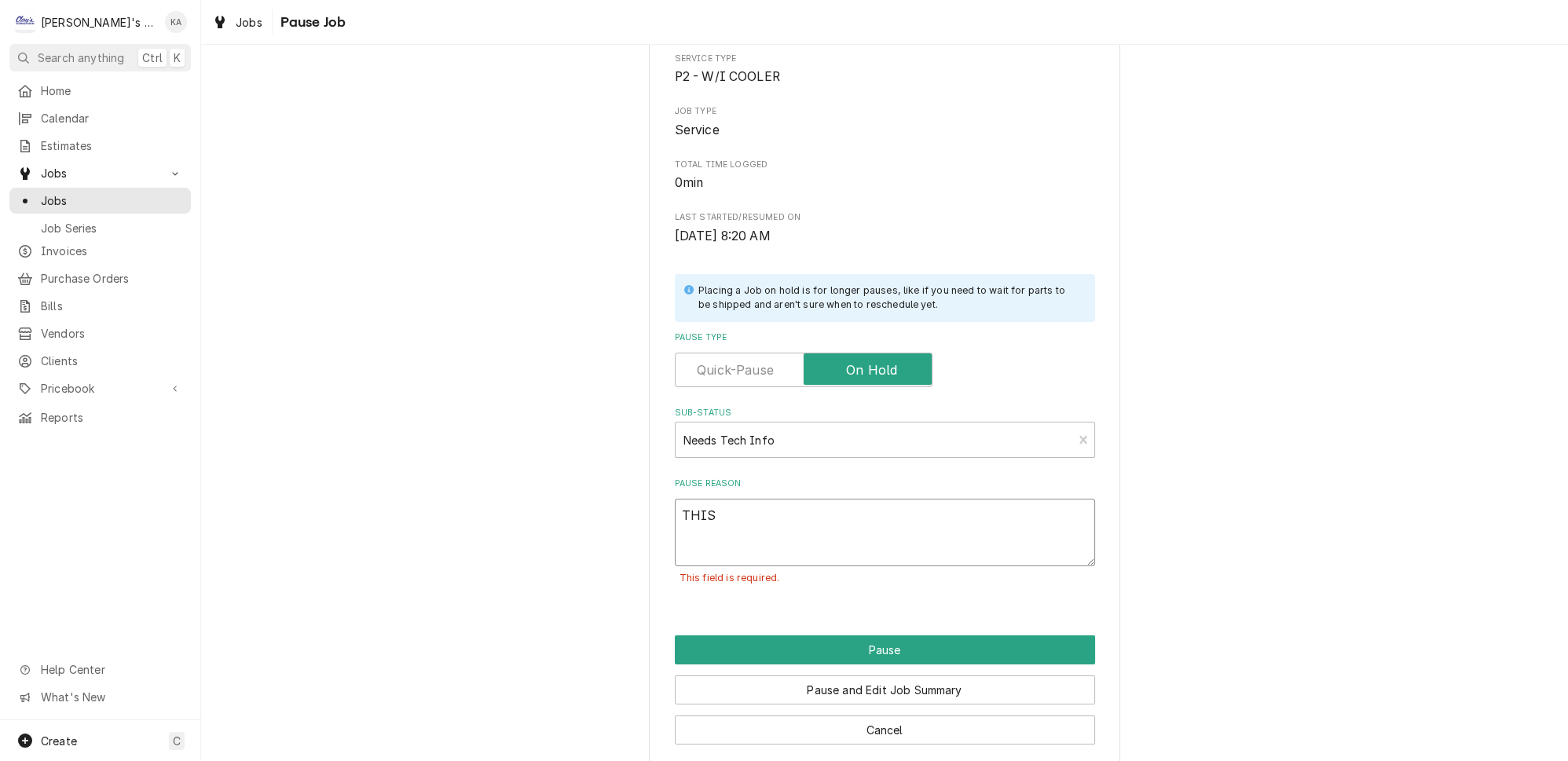
type textarea "x"
type textarea "THIS W"
type textarea "x"
type textarea "THIS WA"
type textarea "x"
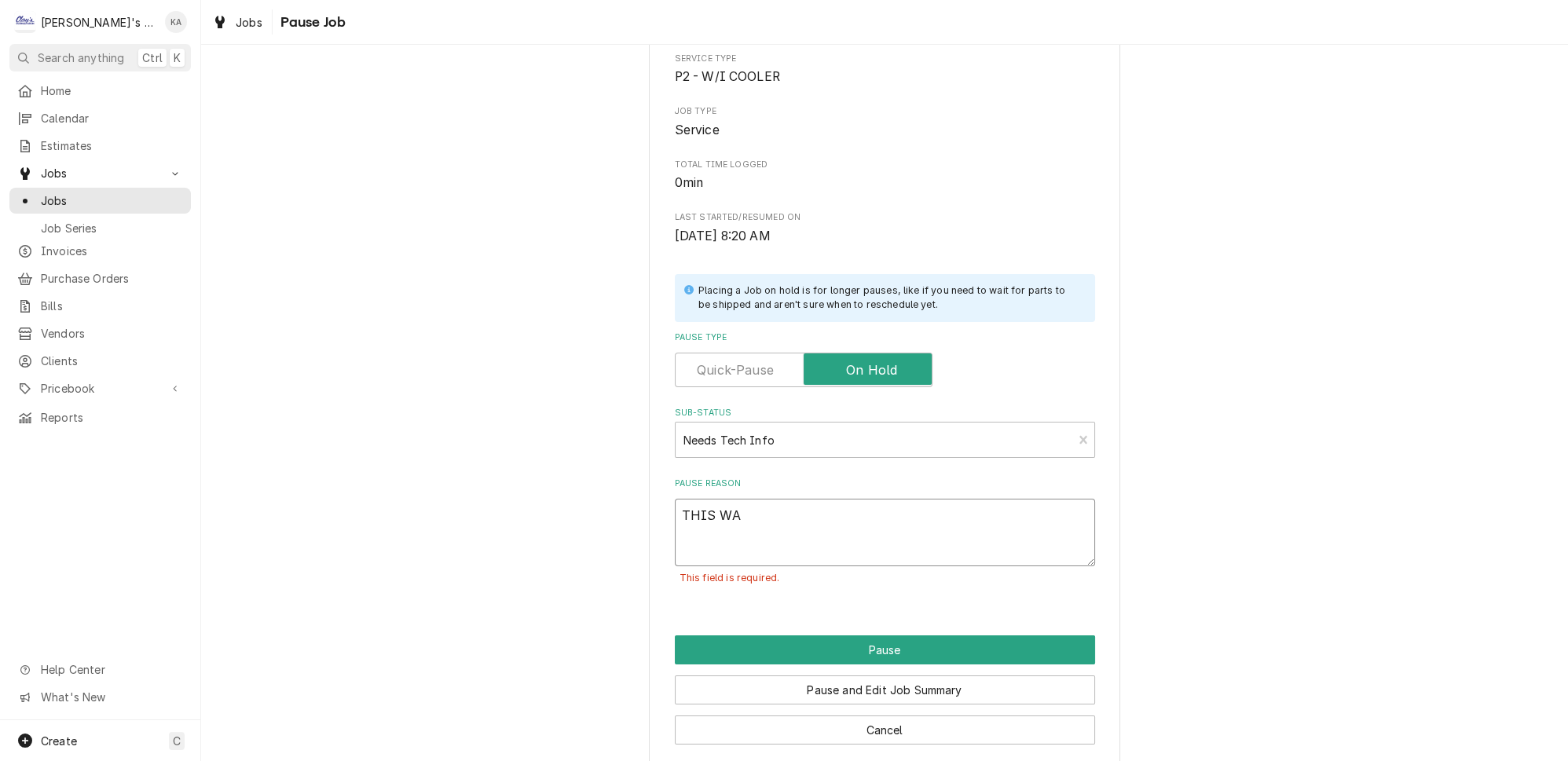
type textarea "THIS WAS"
type textarea "x"
type textarea "THIS WAS"
type textarea "x"
type textarea "THIS WAS A"
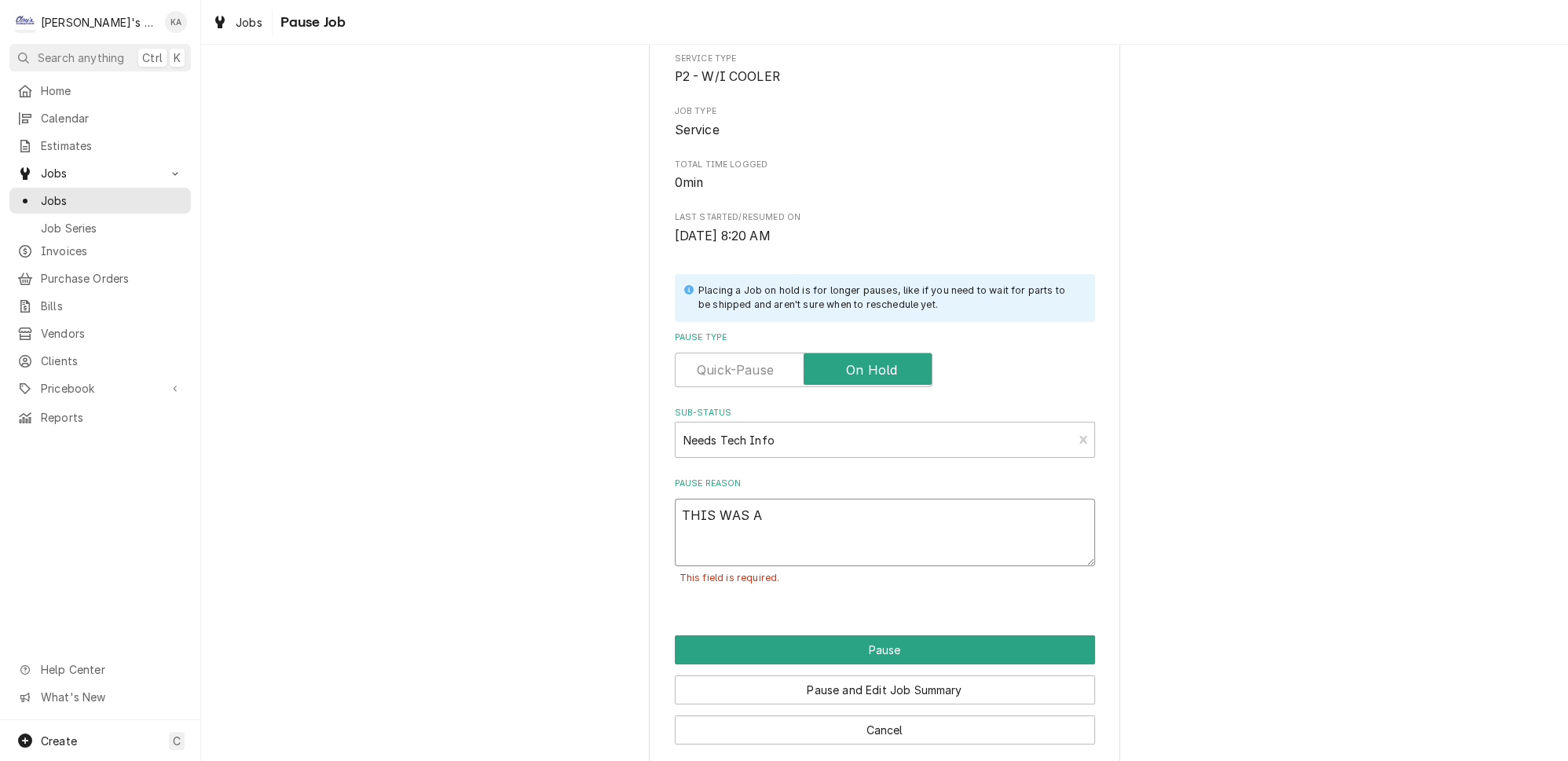
type textarea "x"
type textarea "THIS WAS AN"
type textarea "x"
type textarea "THIS WAS AN"
type textarea "x"
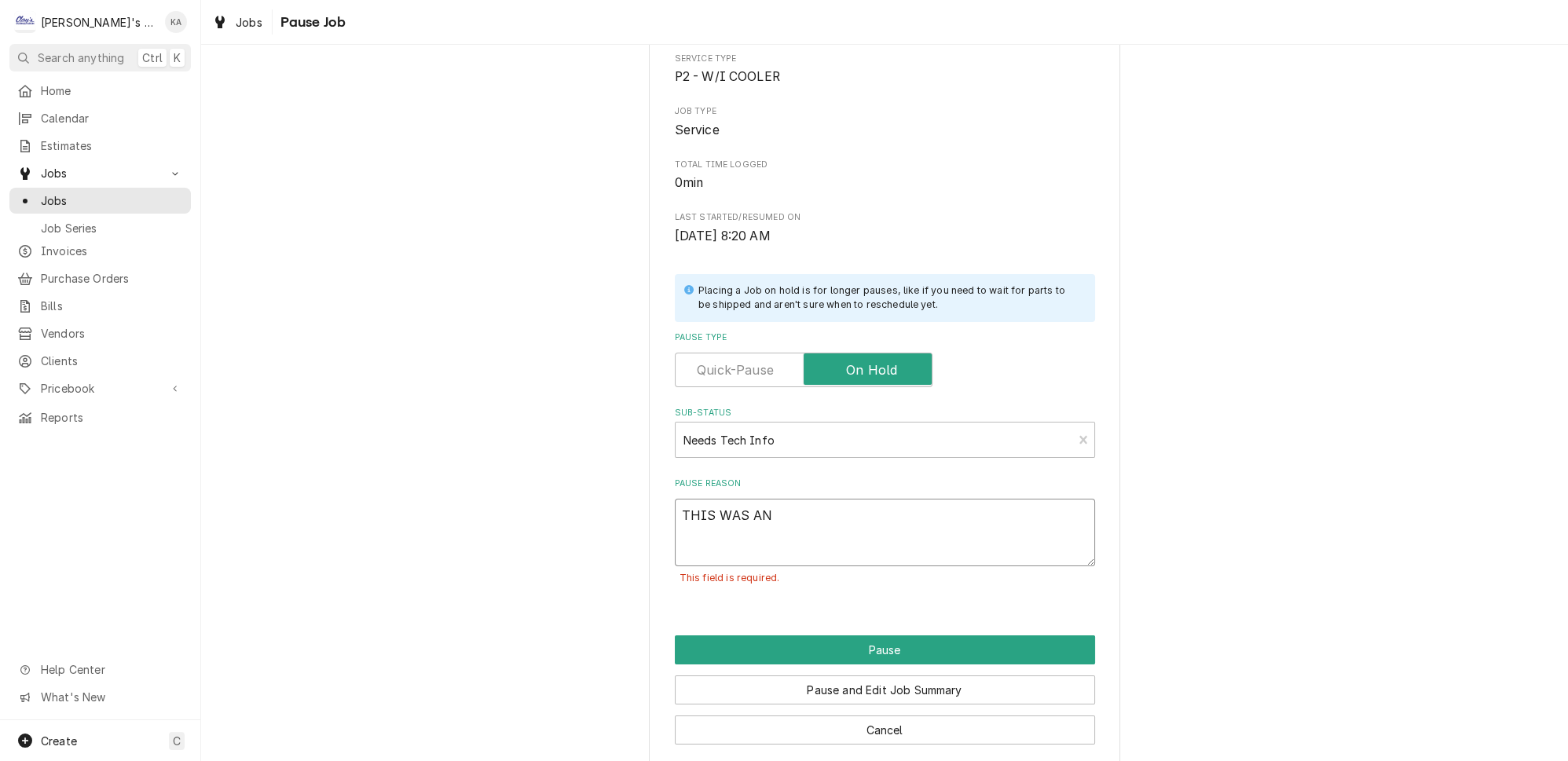
type textarea "THIS WAS AN A"
type textarea "x"
type textarea "THIS WAS AN AC"
type textarea "x"
type textarea "THIS WAS AN ACC"
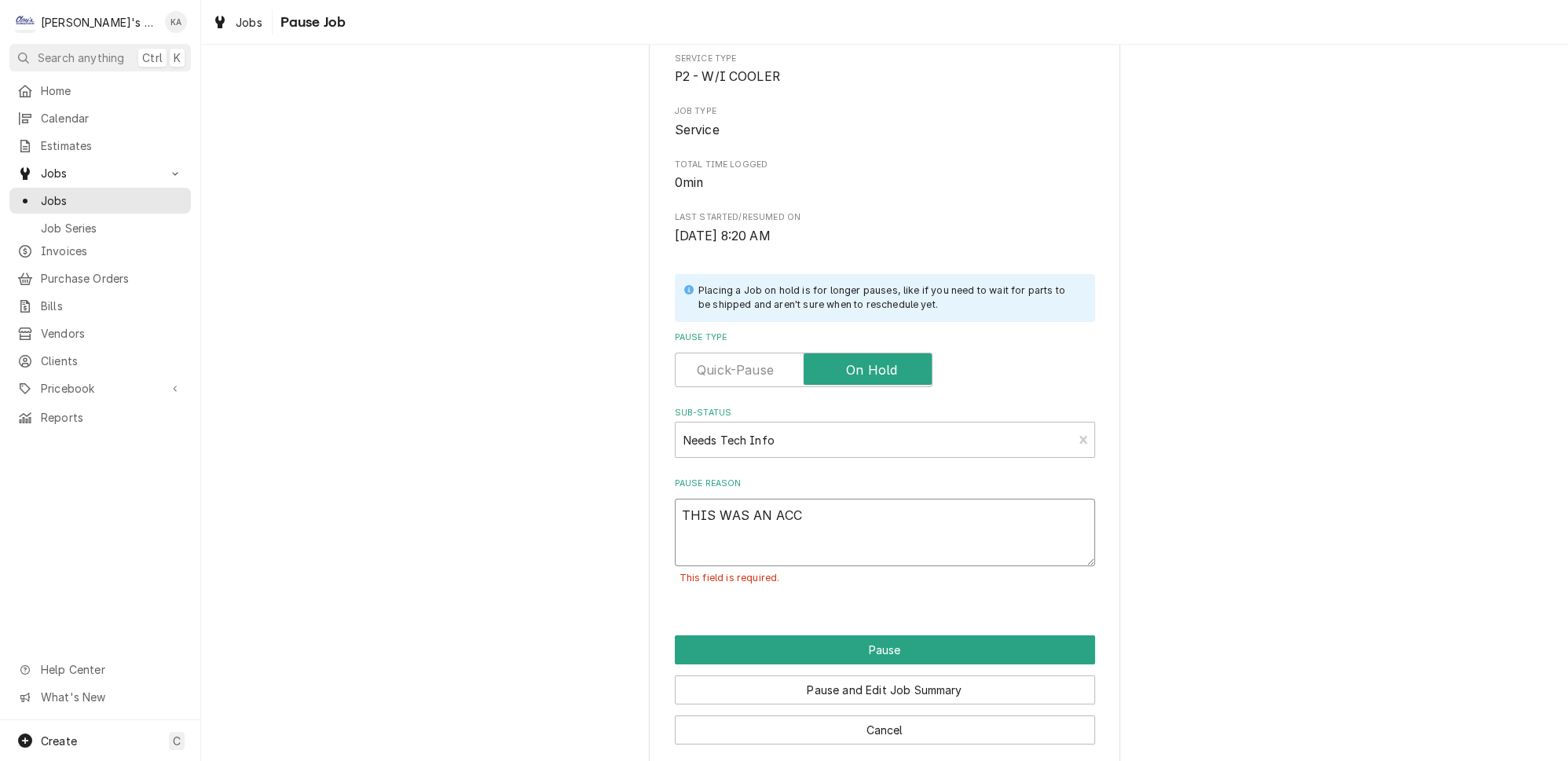
type textarea "x"
type textarea "THIS WAS AN ACCI"
type textarea "x"
type textarea "THIS WAS AN ACCID"
type textarea "x"
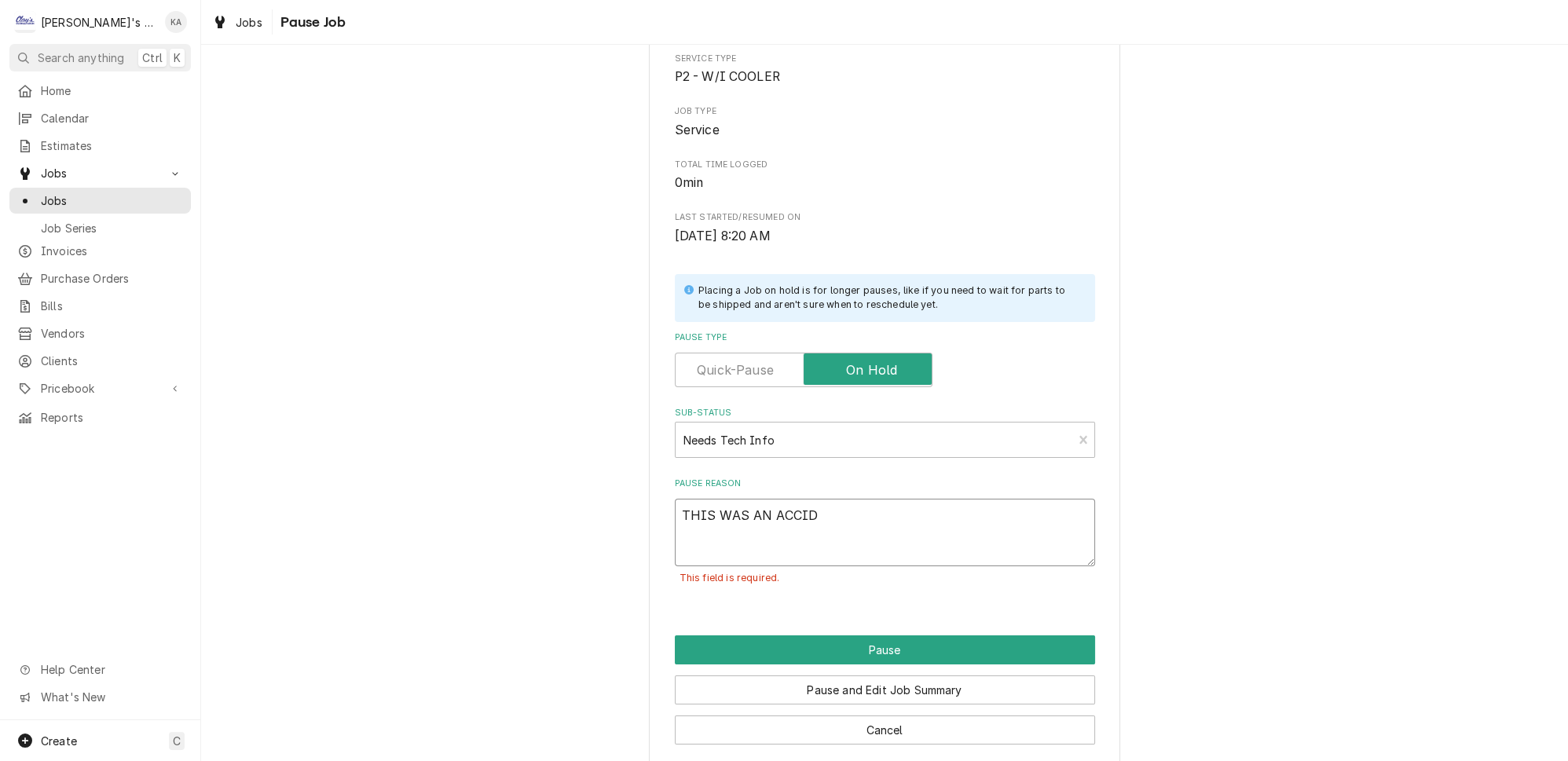
type textarea "THIS WAS AN ACCIDE"
type textarea "x"
type textarea "THIS WAS AN ACCIDEN"
type textarea "x"
type textarea "THIS WAS AN ACCIDENT"
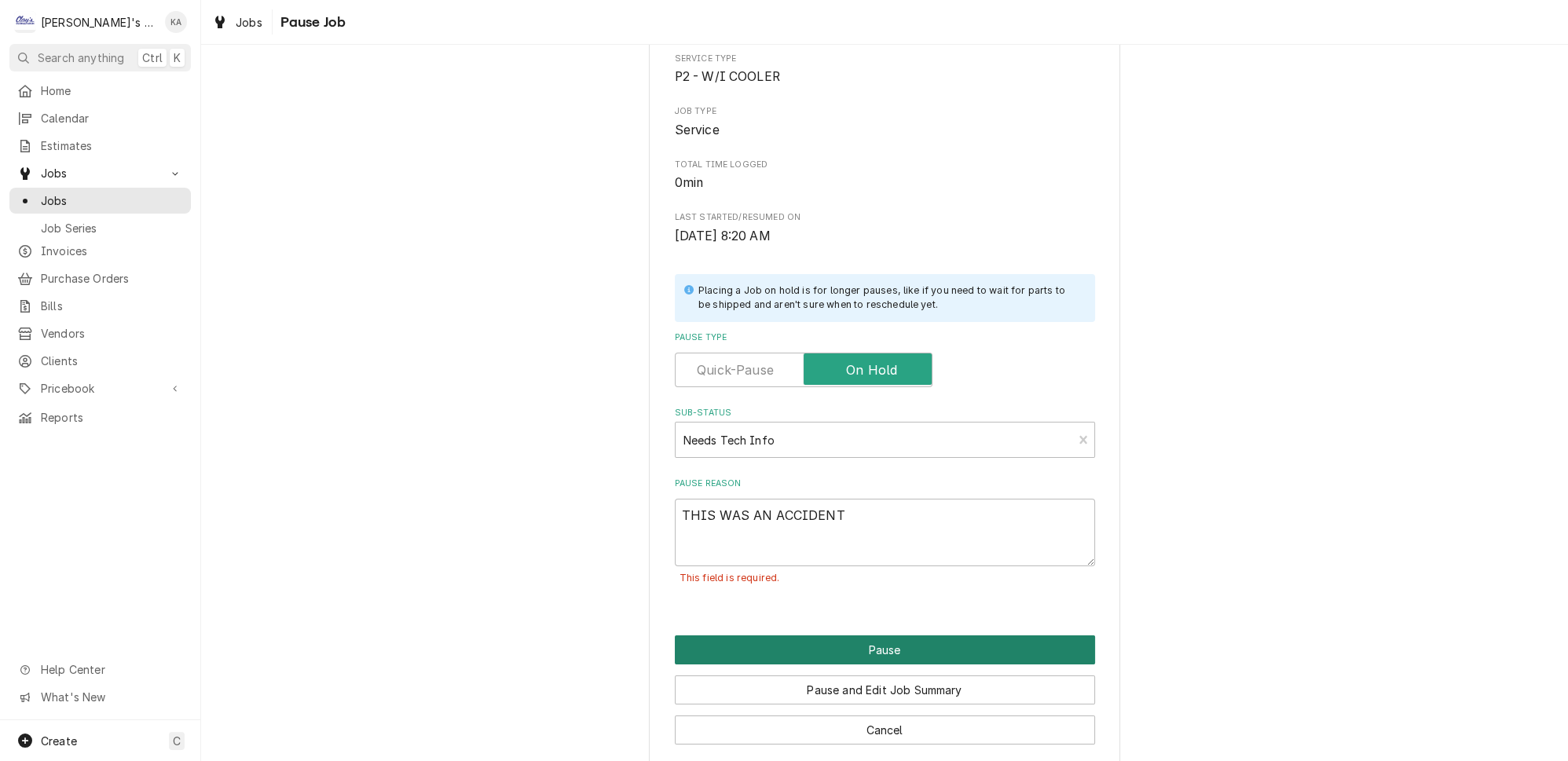
click at [868, 639] on button "Pause" at bounding box center [885, 649] width 421 height 29
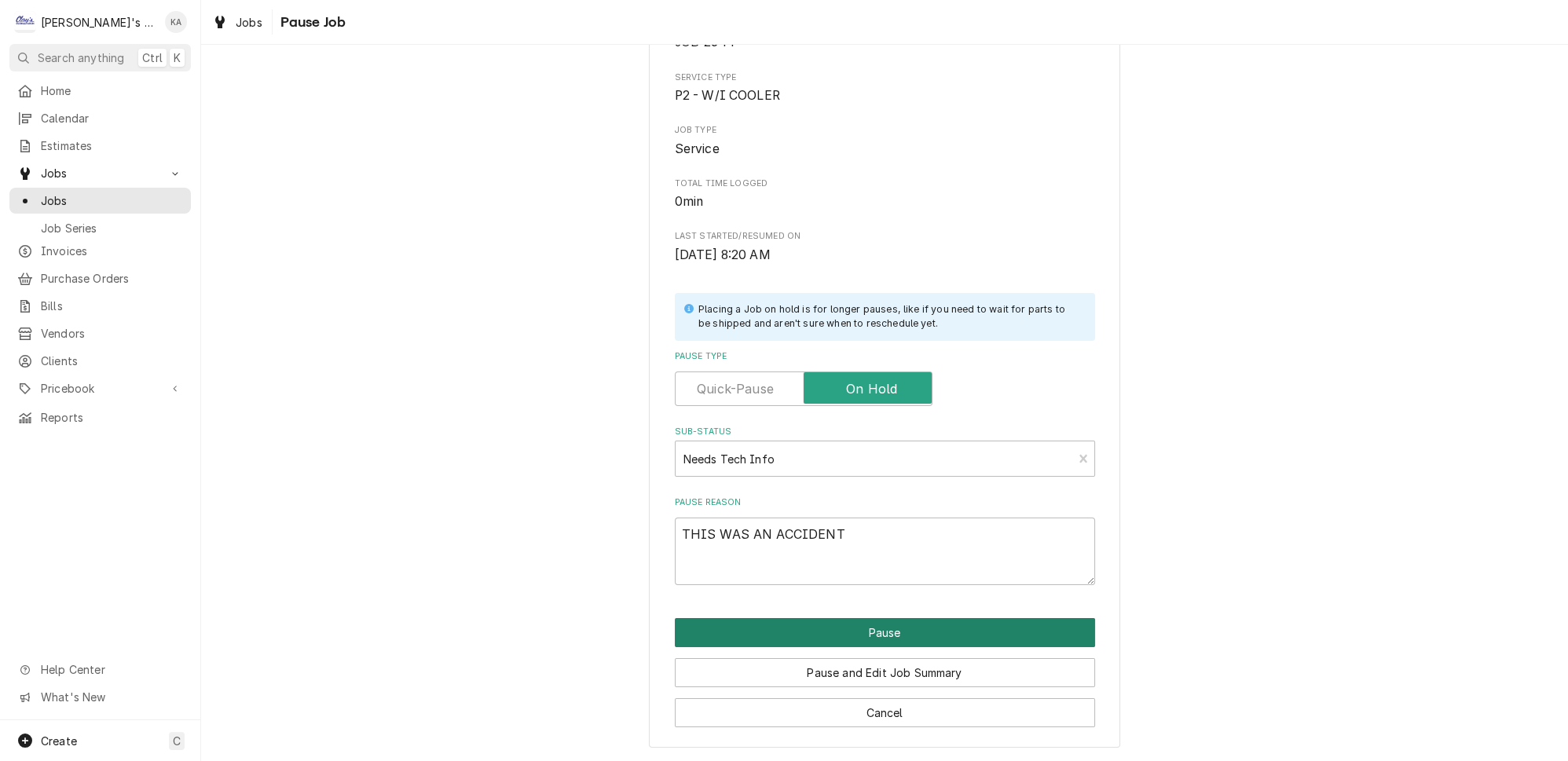
scroll to position [100, 0]
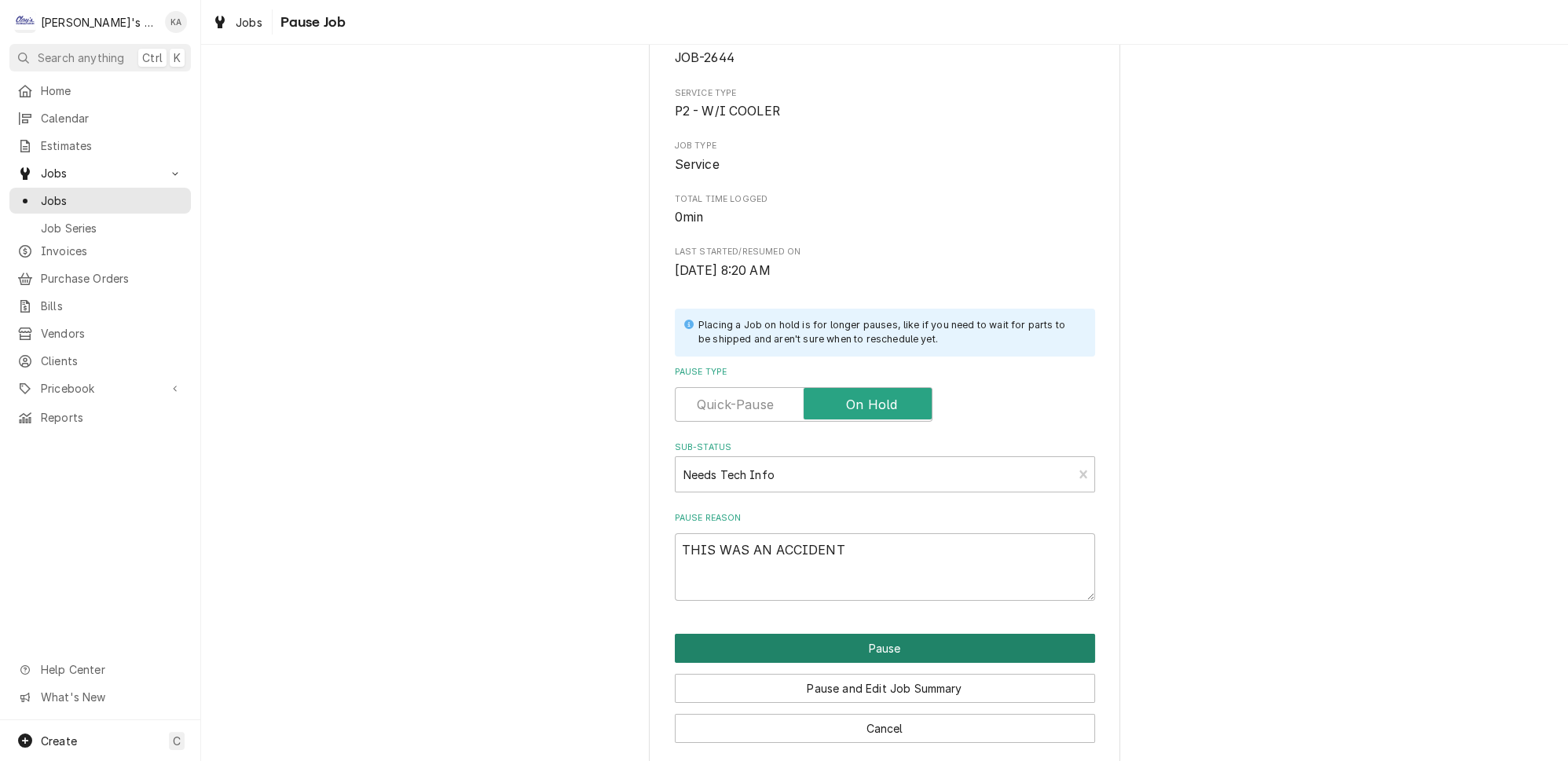
type textarea "x"
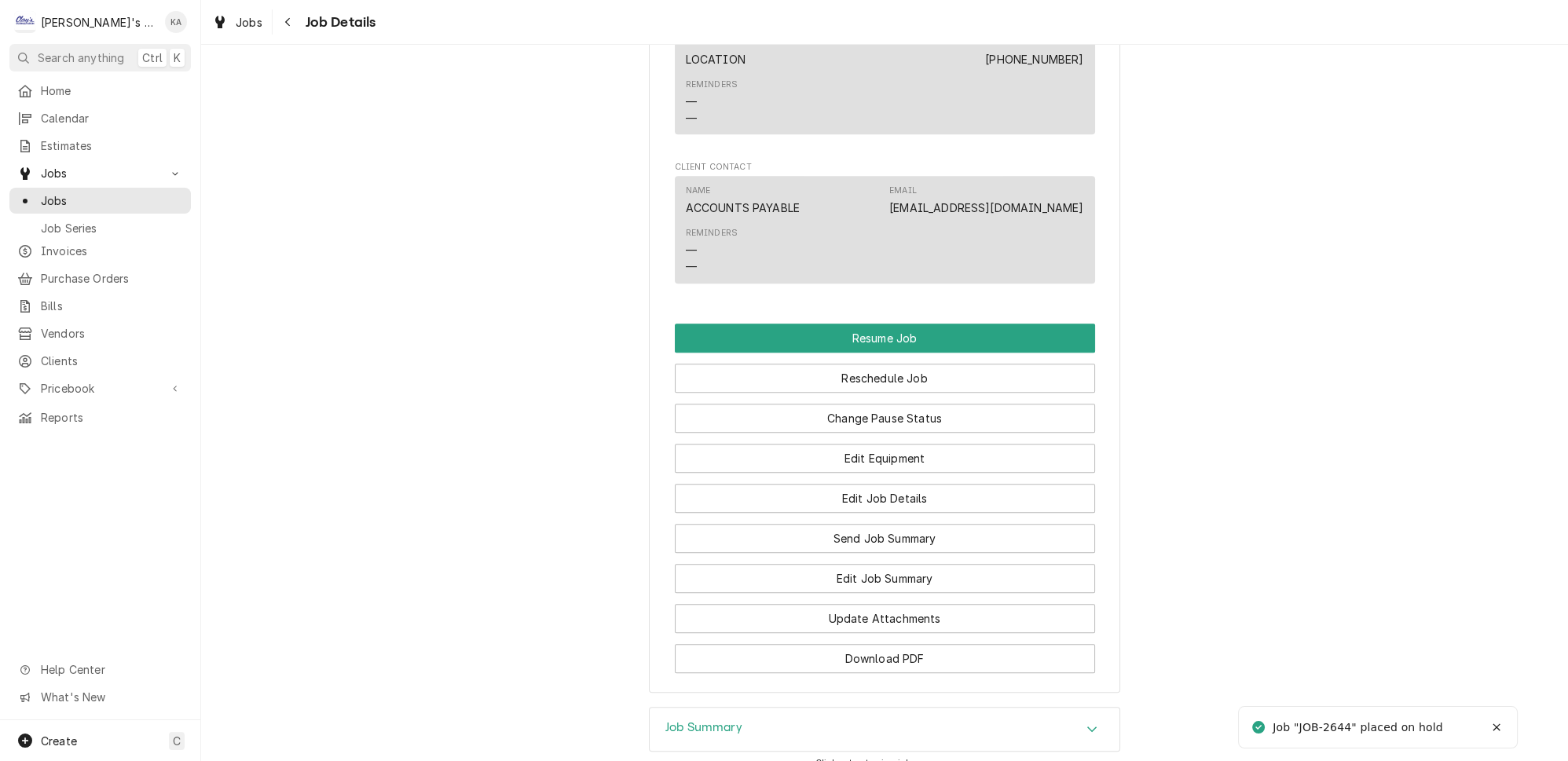
scroll to position [1356, 0]
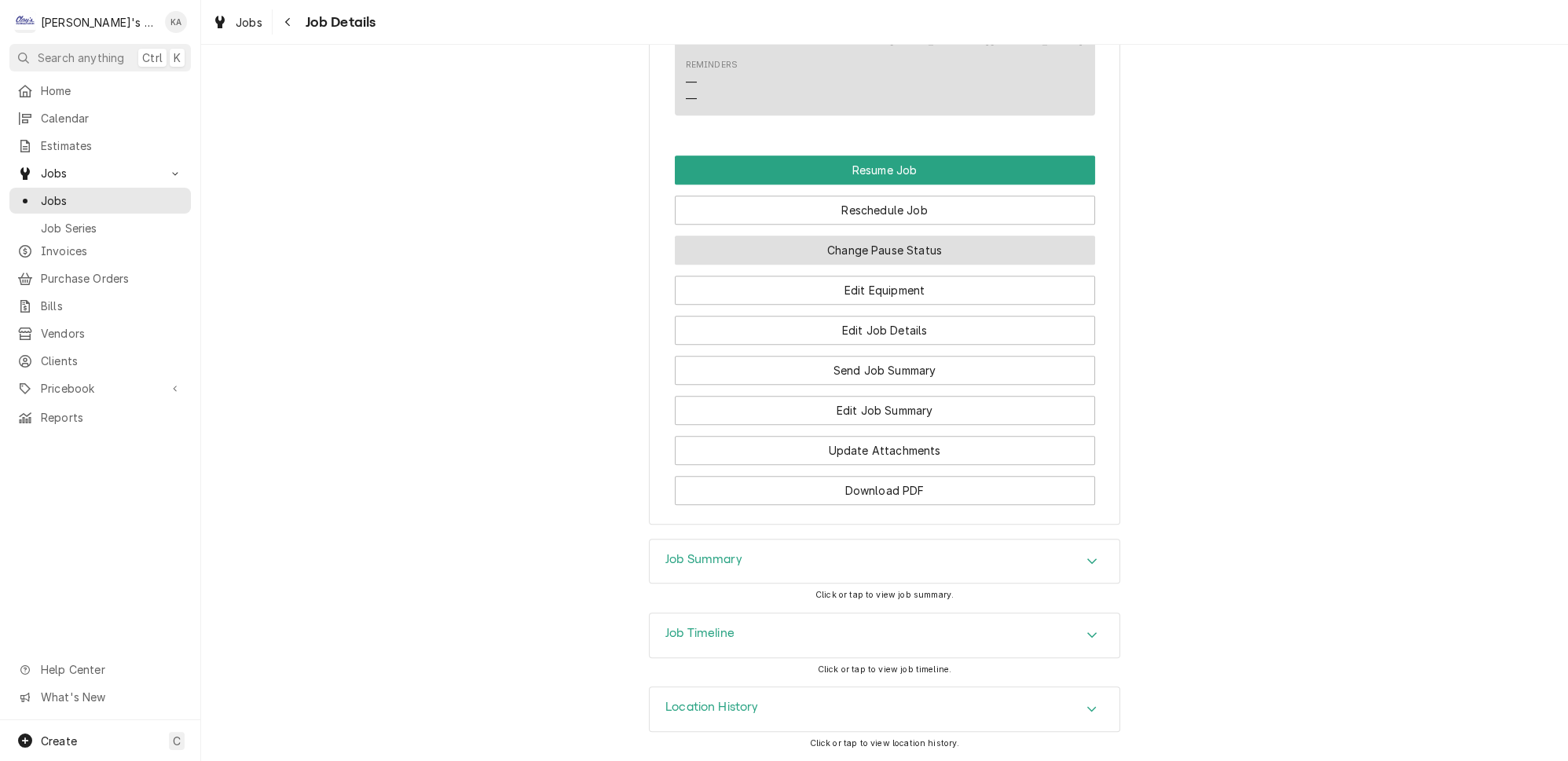
click at [904, 264] on button "Change Pause Status" at bounding box center [885, 250] width 421 height 29
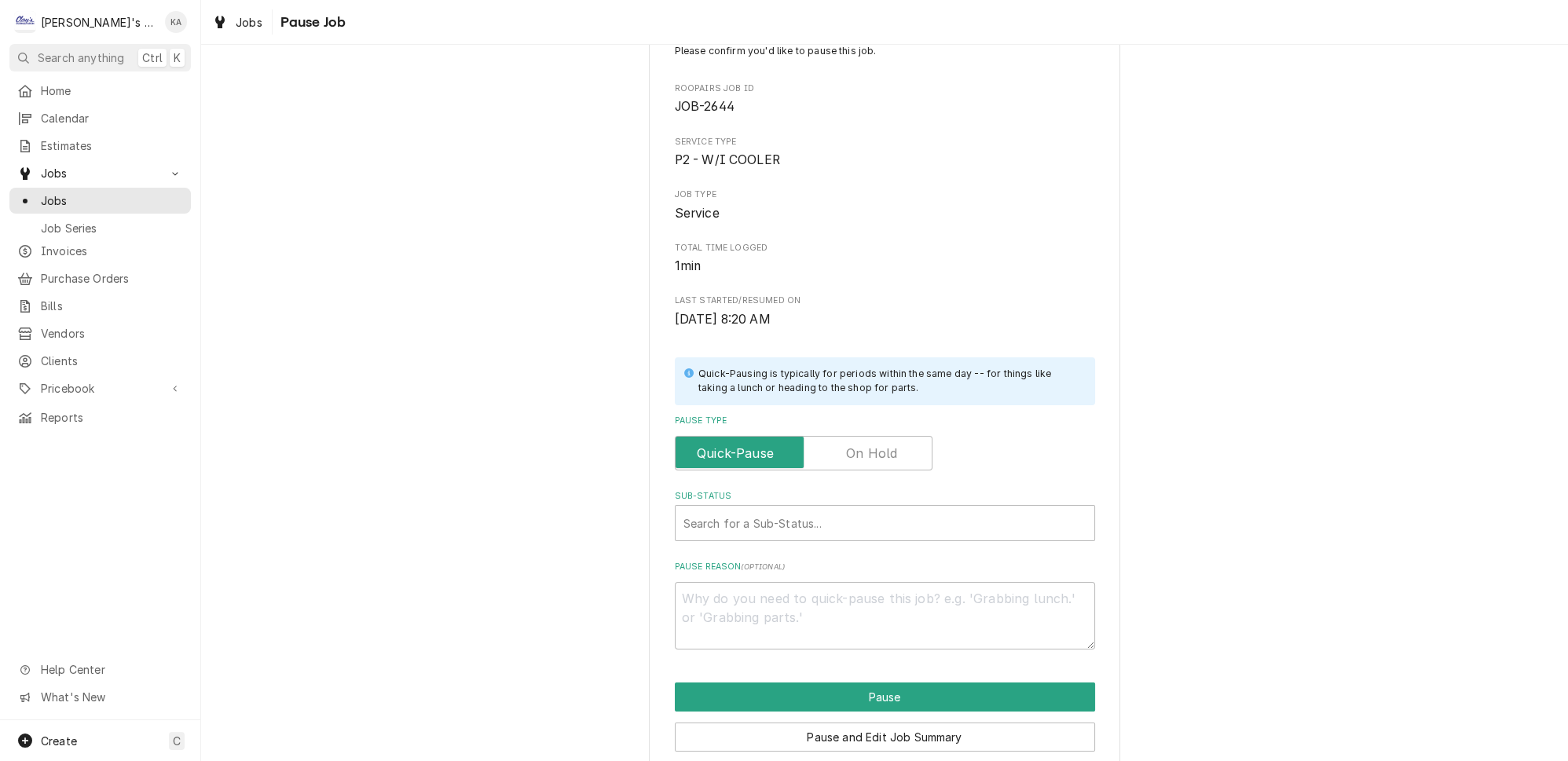
scroll to position [100, 0]
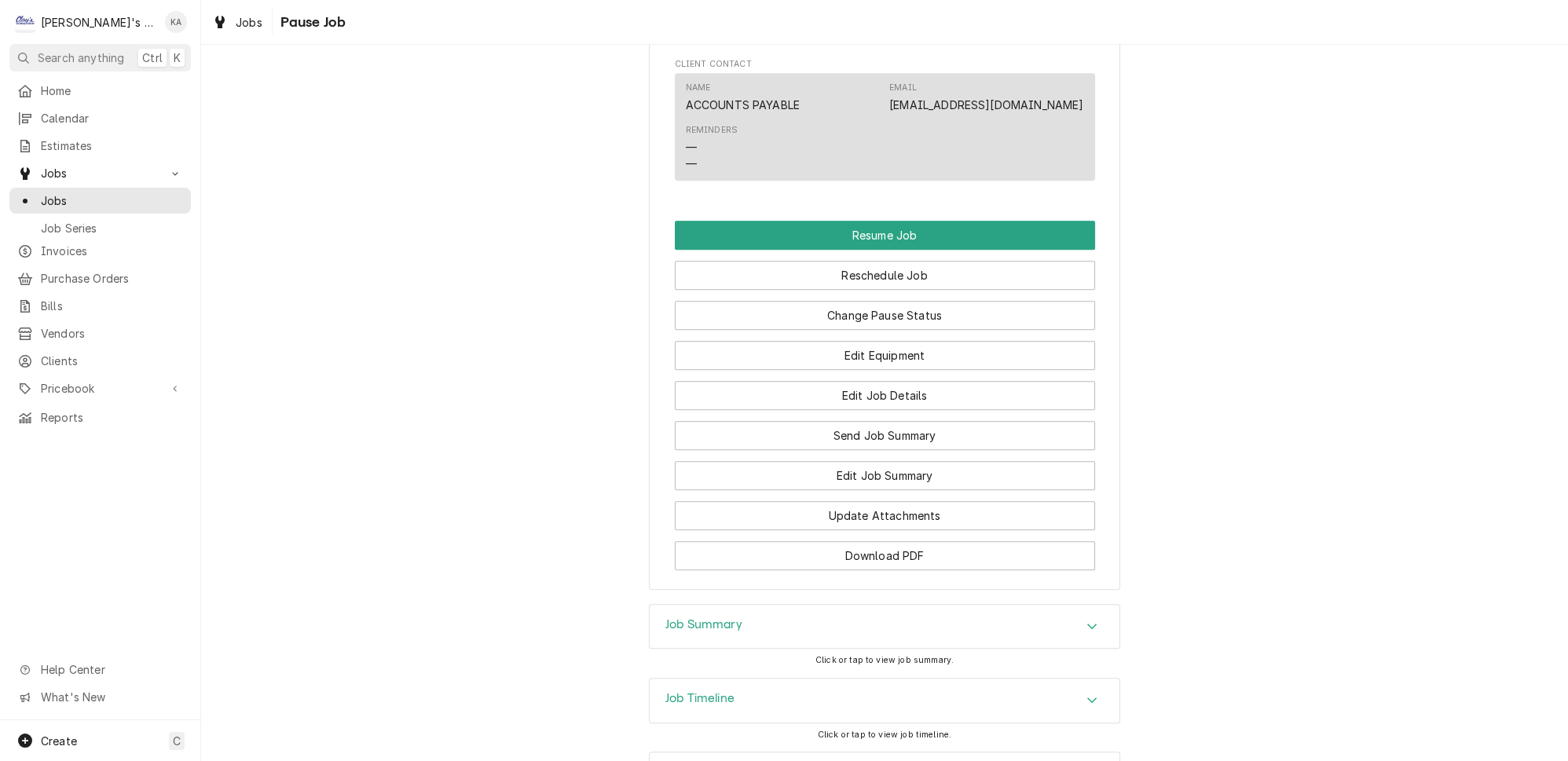
scroll to position [1285, 0]
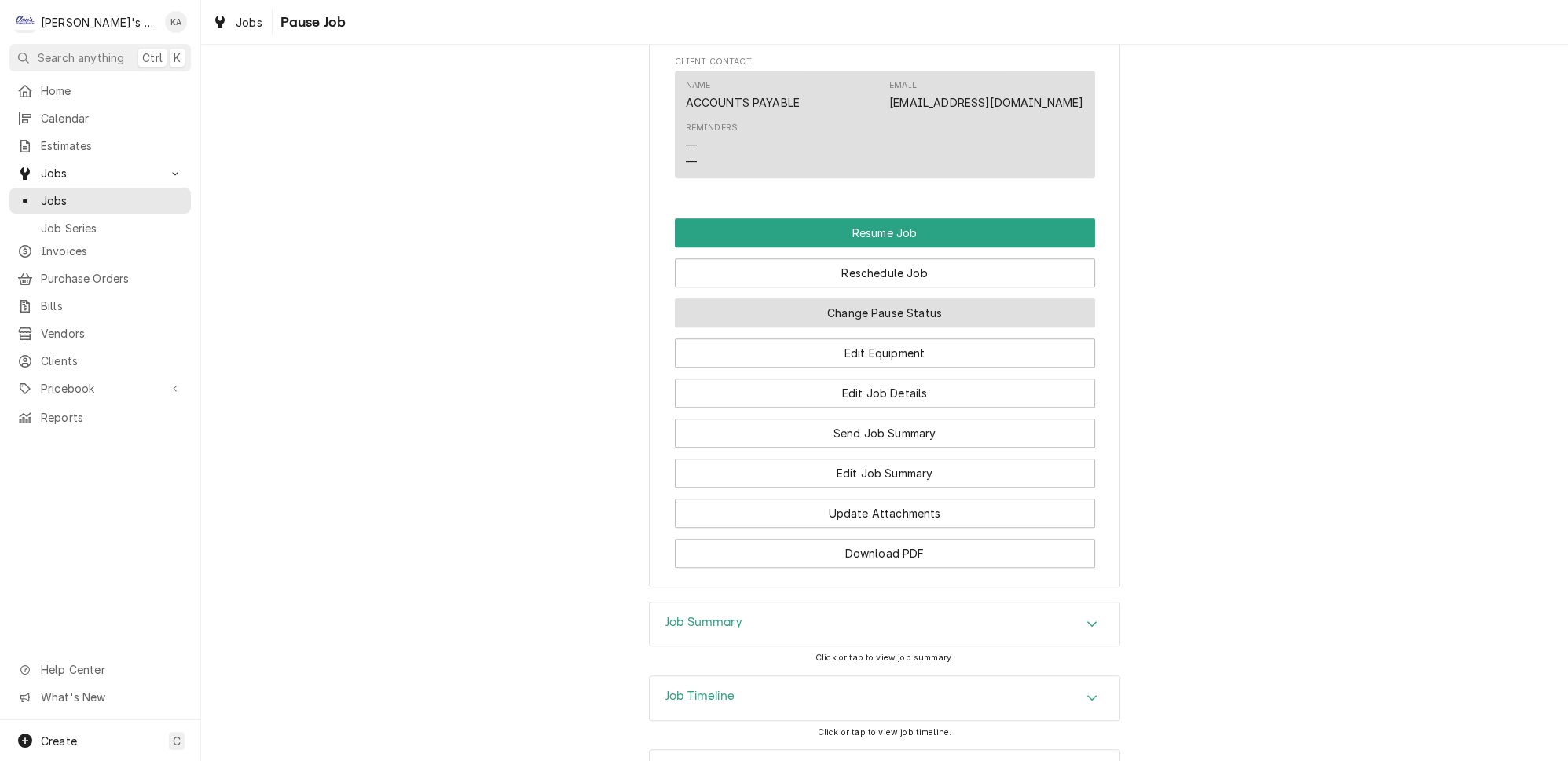
click at [915, 328] on button "Change Pause Status" at bounding box center [885, 313] width 421 height 29
type textarea "x"
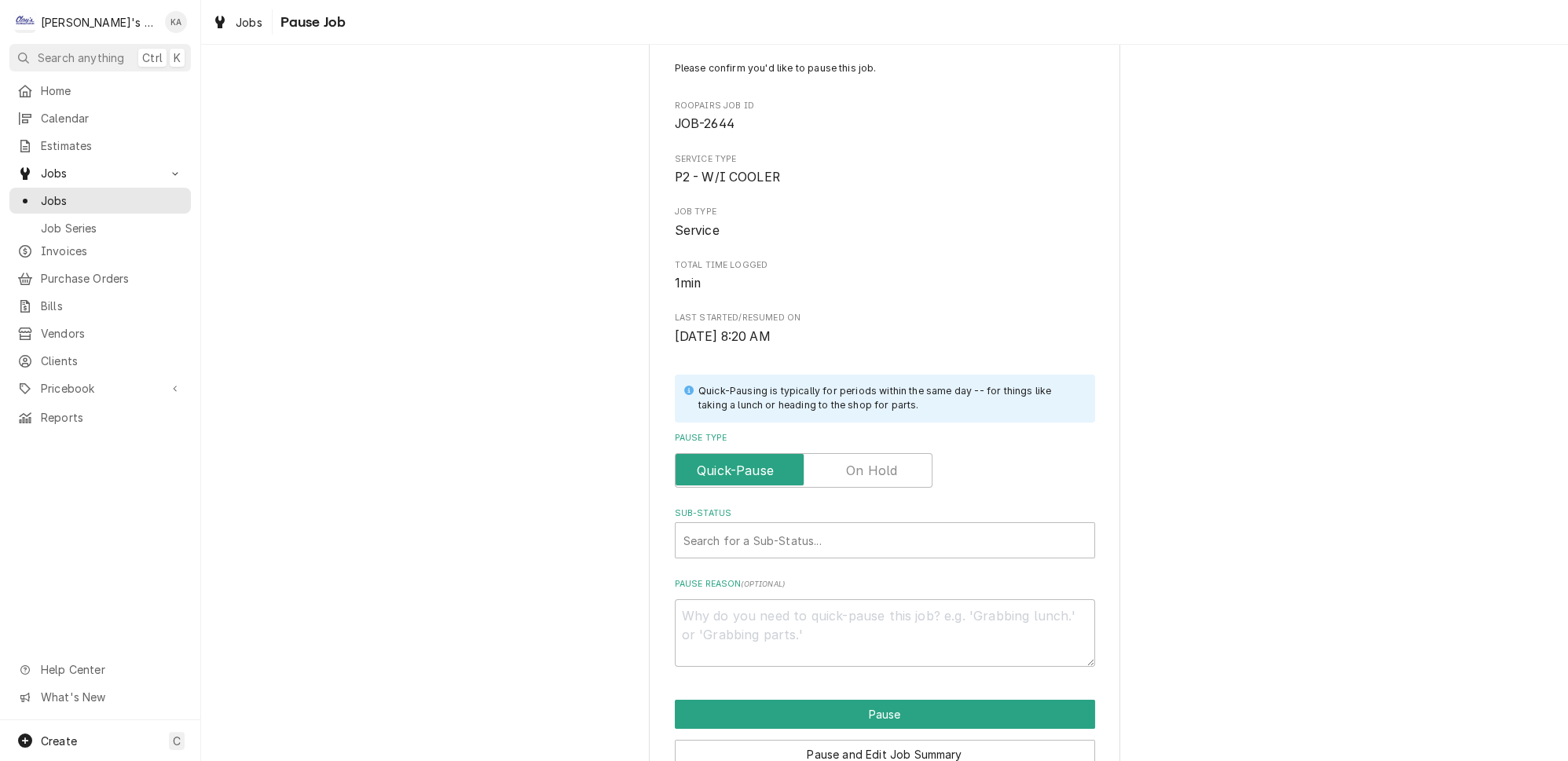
scroll to position [100, 0]
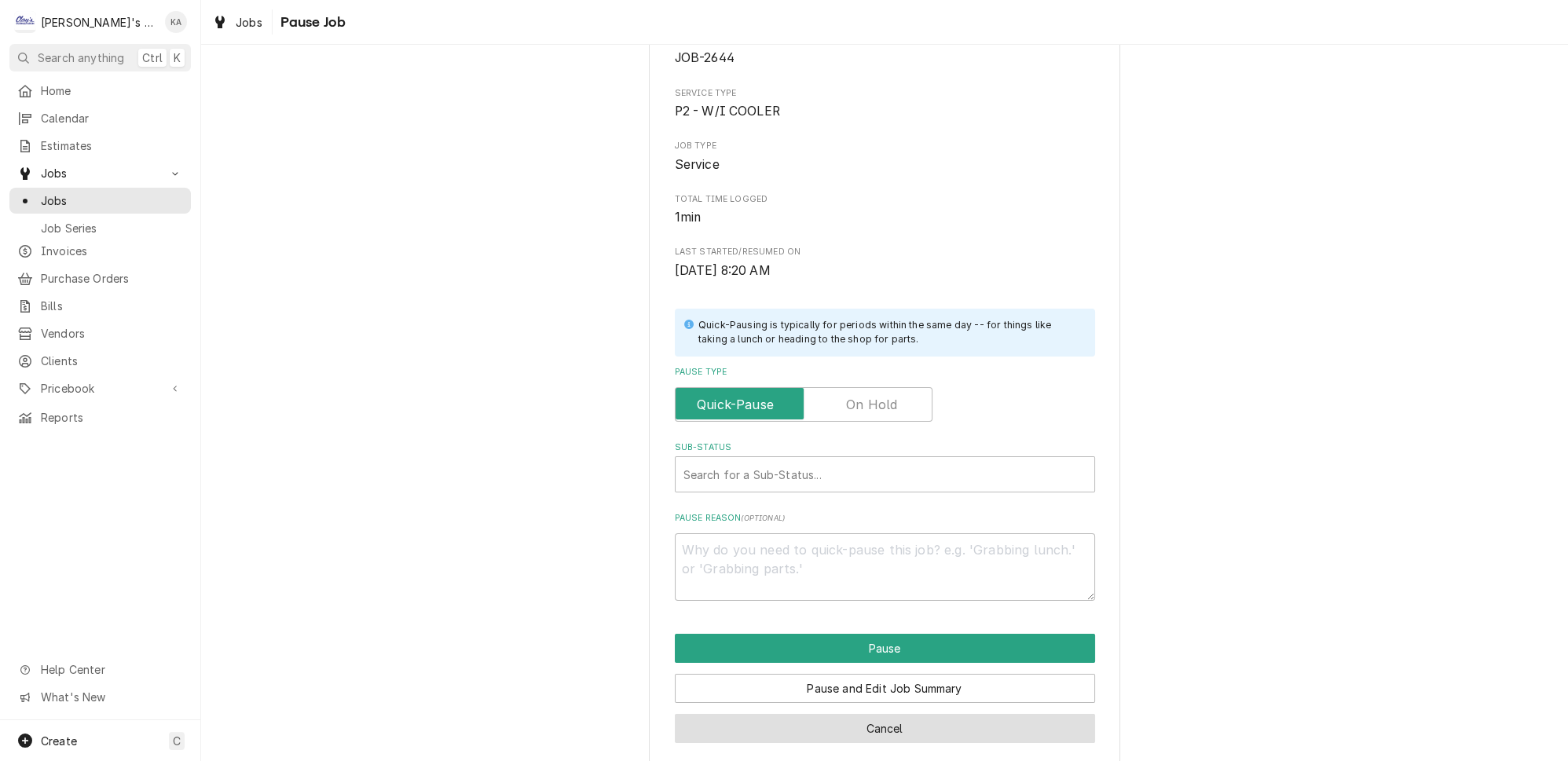
click at [865, 715] on button "Cancel" at bounding box center [885, 729] width 421 height 29
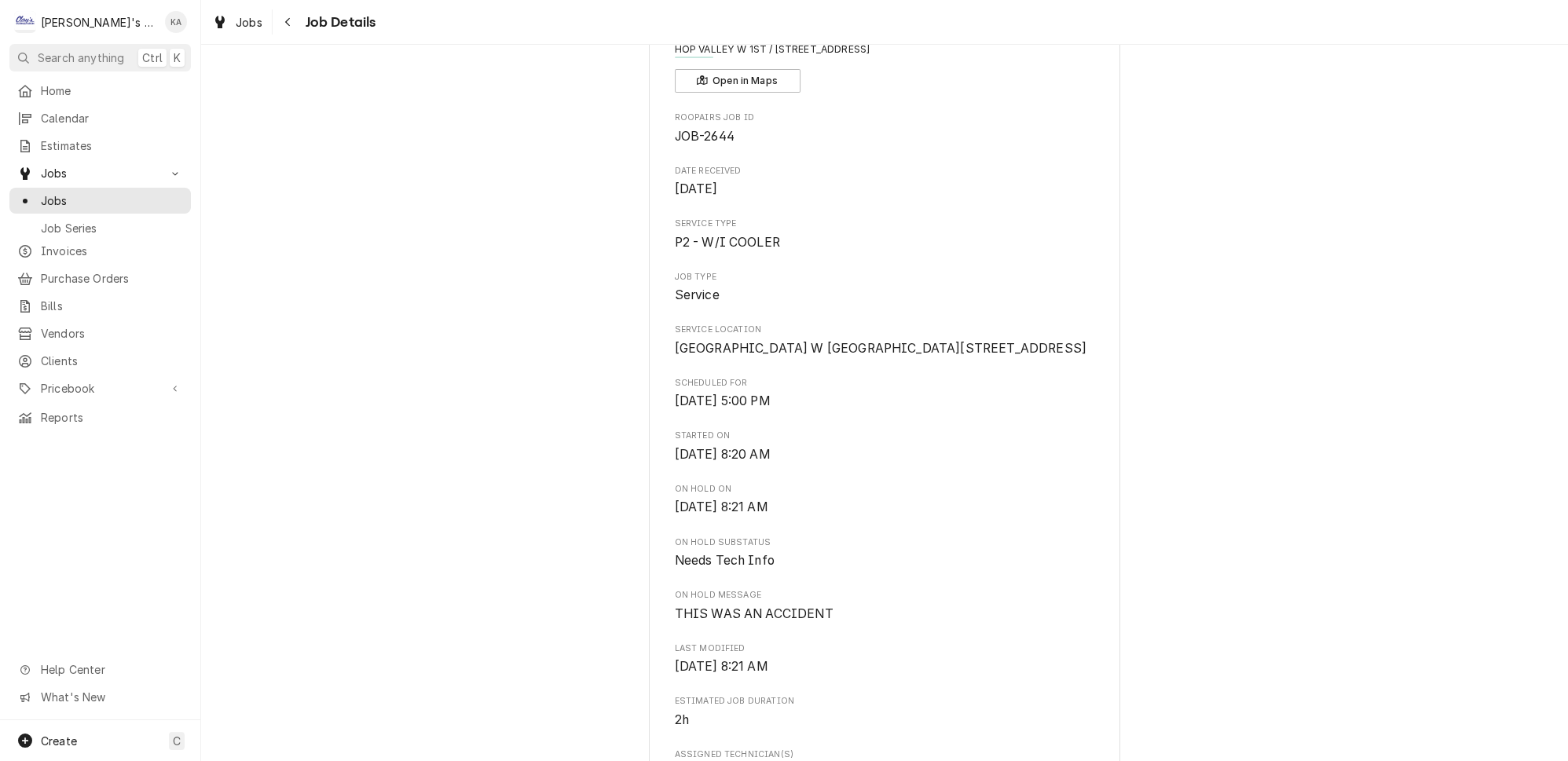
scroll to position [1285, 0]
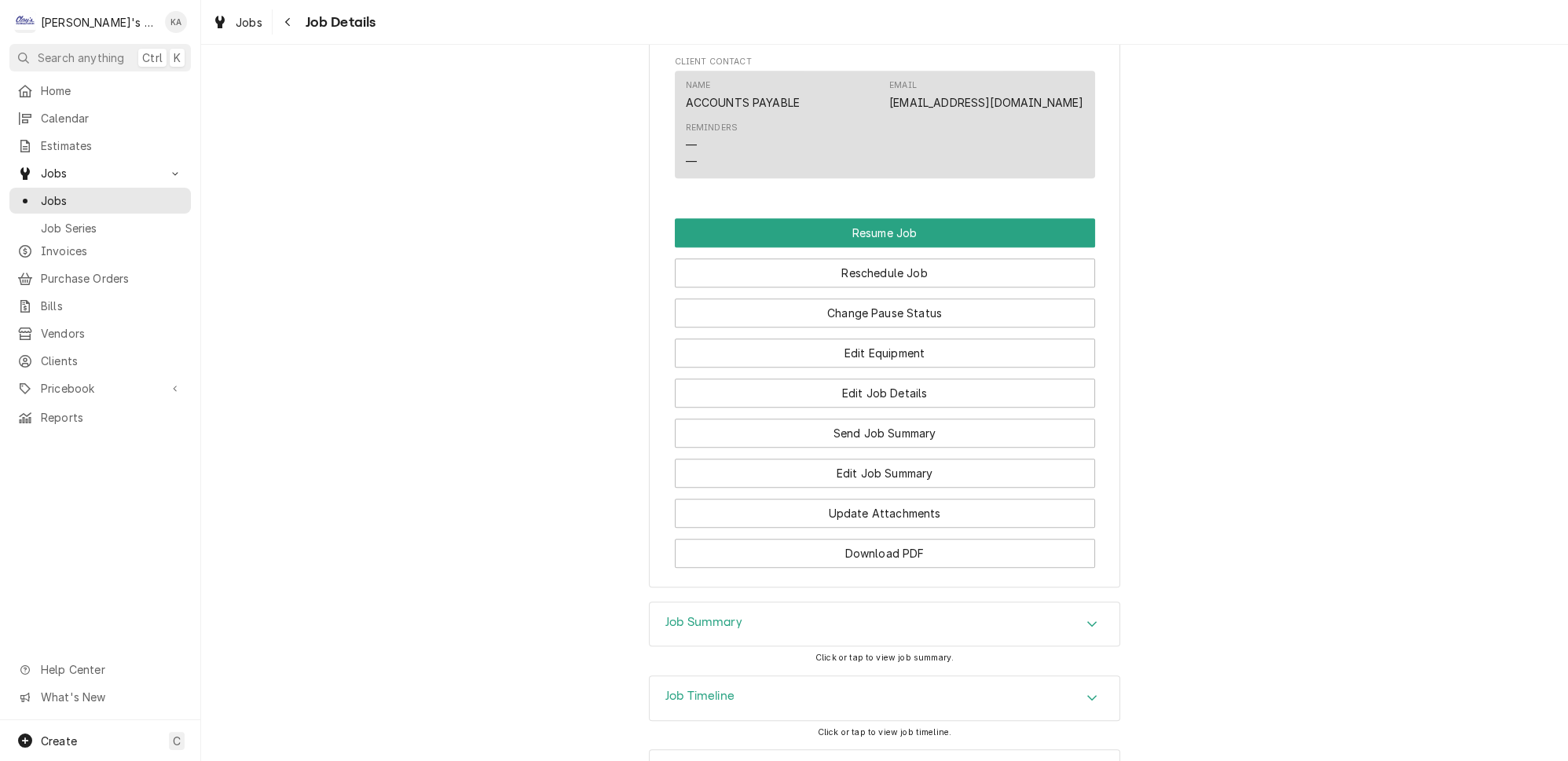
click at [892, 646] on div "Job Summary" at bounding box center [884, 625] width 470 height 44
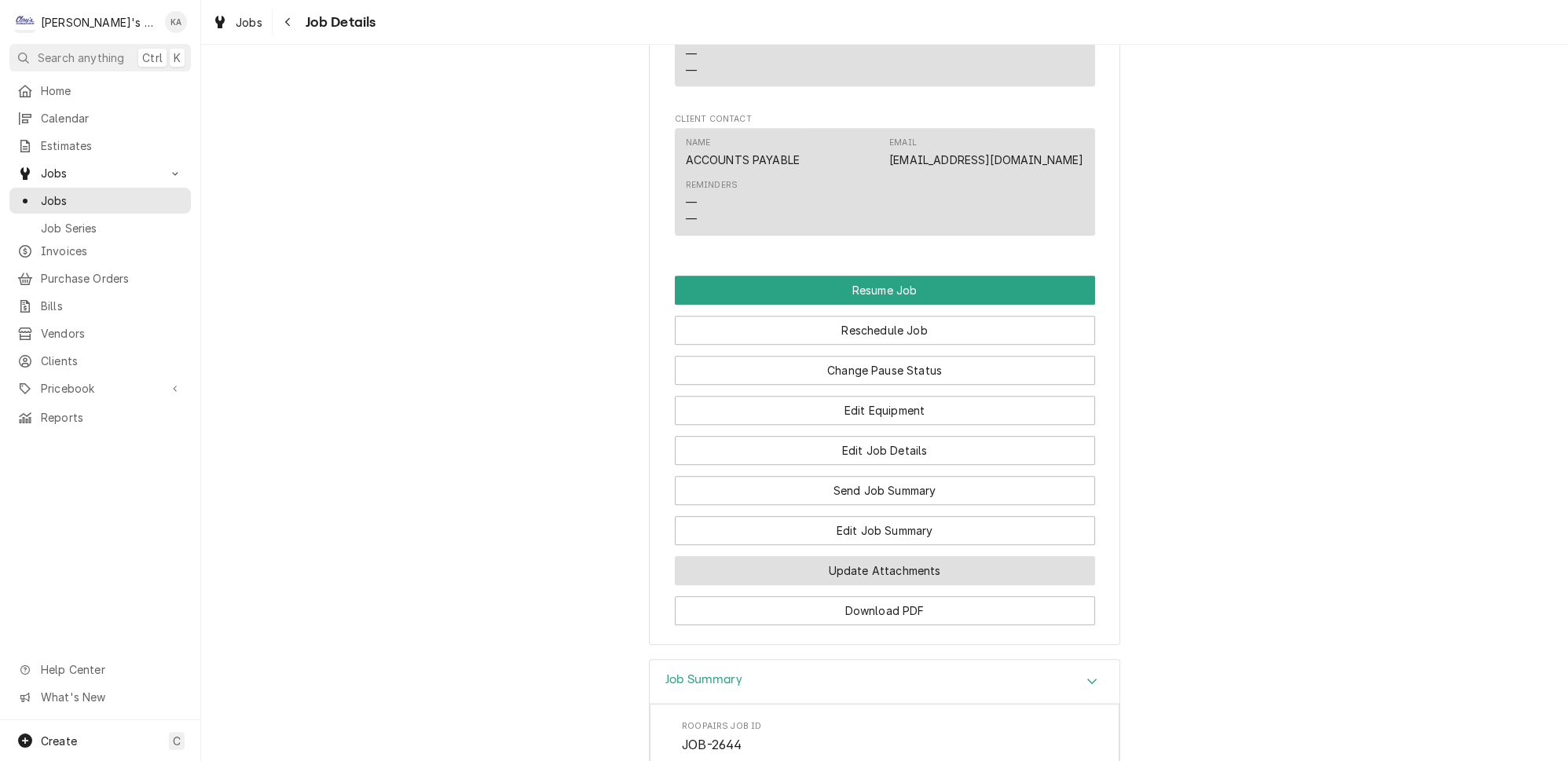
scroll to position [1227, 0]
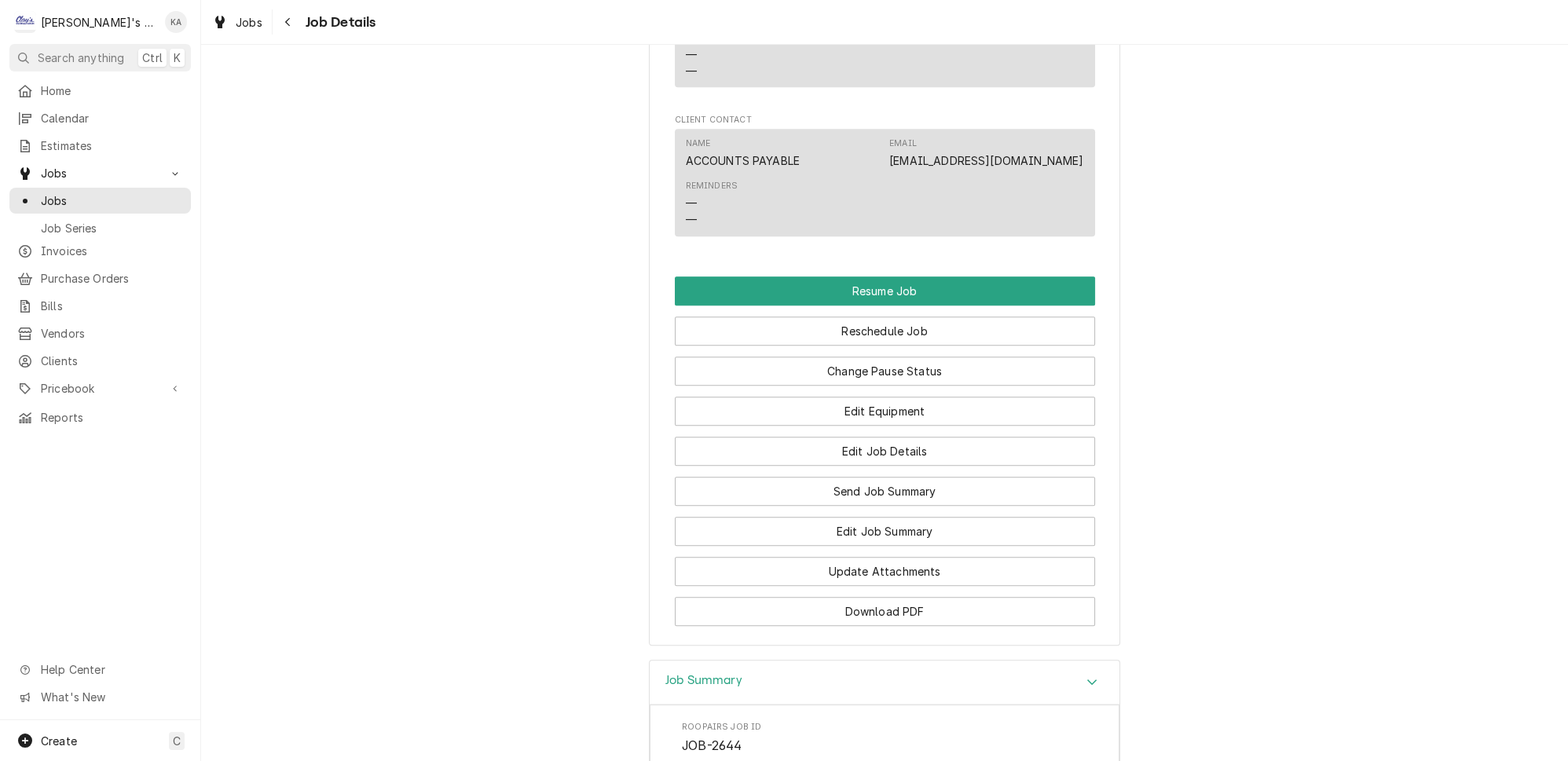
click at [864, 706] on div "Job Summary" at bounding box center [884, 683] width 470 height 45
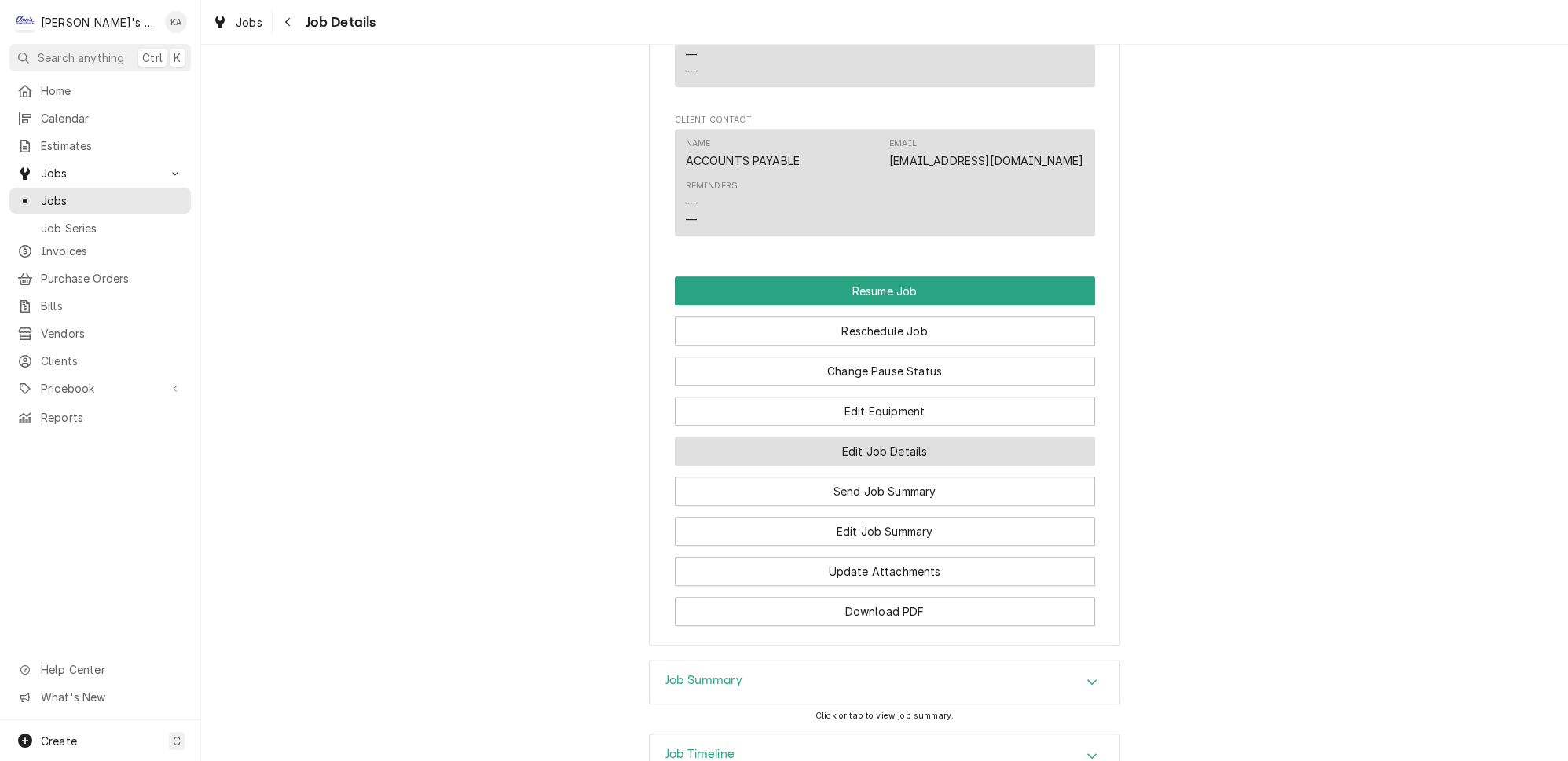
click at [862, 466] on button "Edit Job Details" at bounding box center [885, 451] width 421 height 29
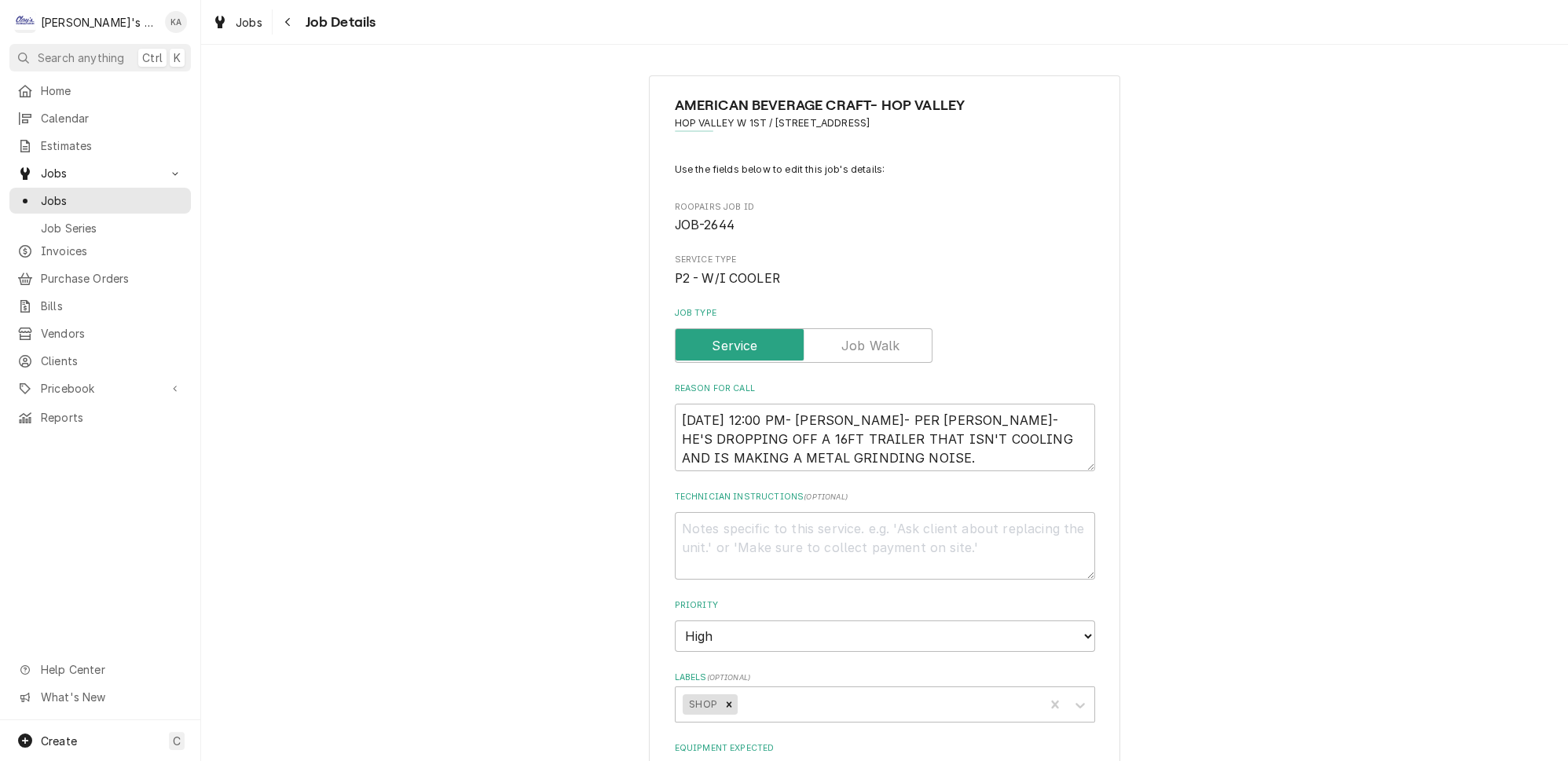
type textarea "x"
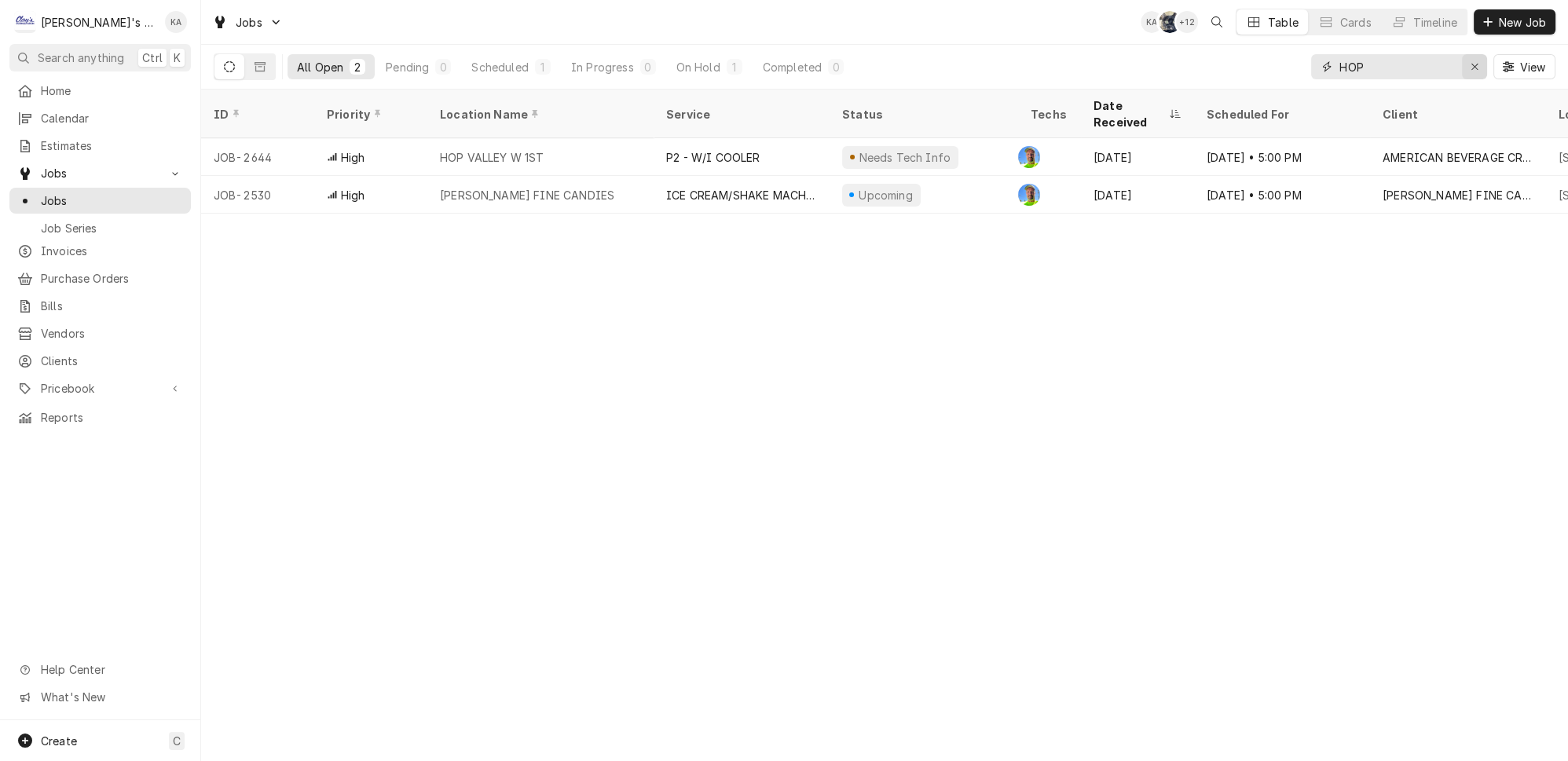
click at [1477, 66] on icon "Erase input" at bounding box center [1475, 67] width 9 height 11
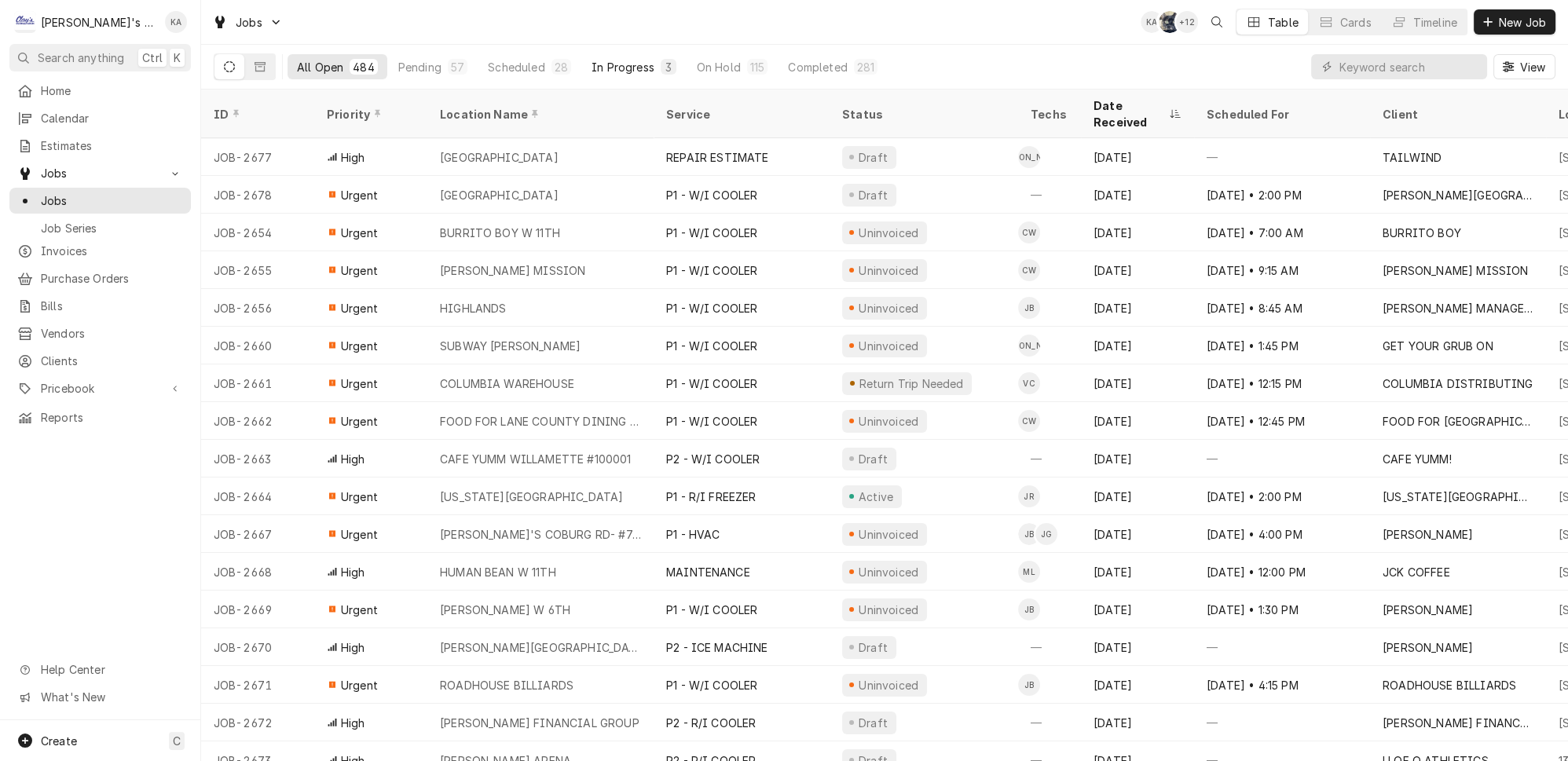
click at [605, 54] on button "In Progress 3" at bounding box center [634, 67] width 104 height 25
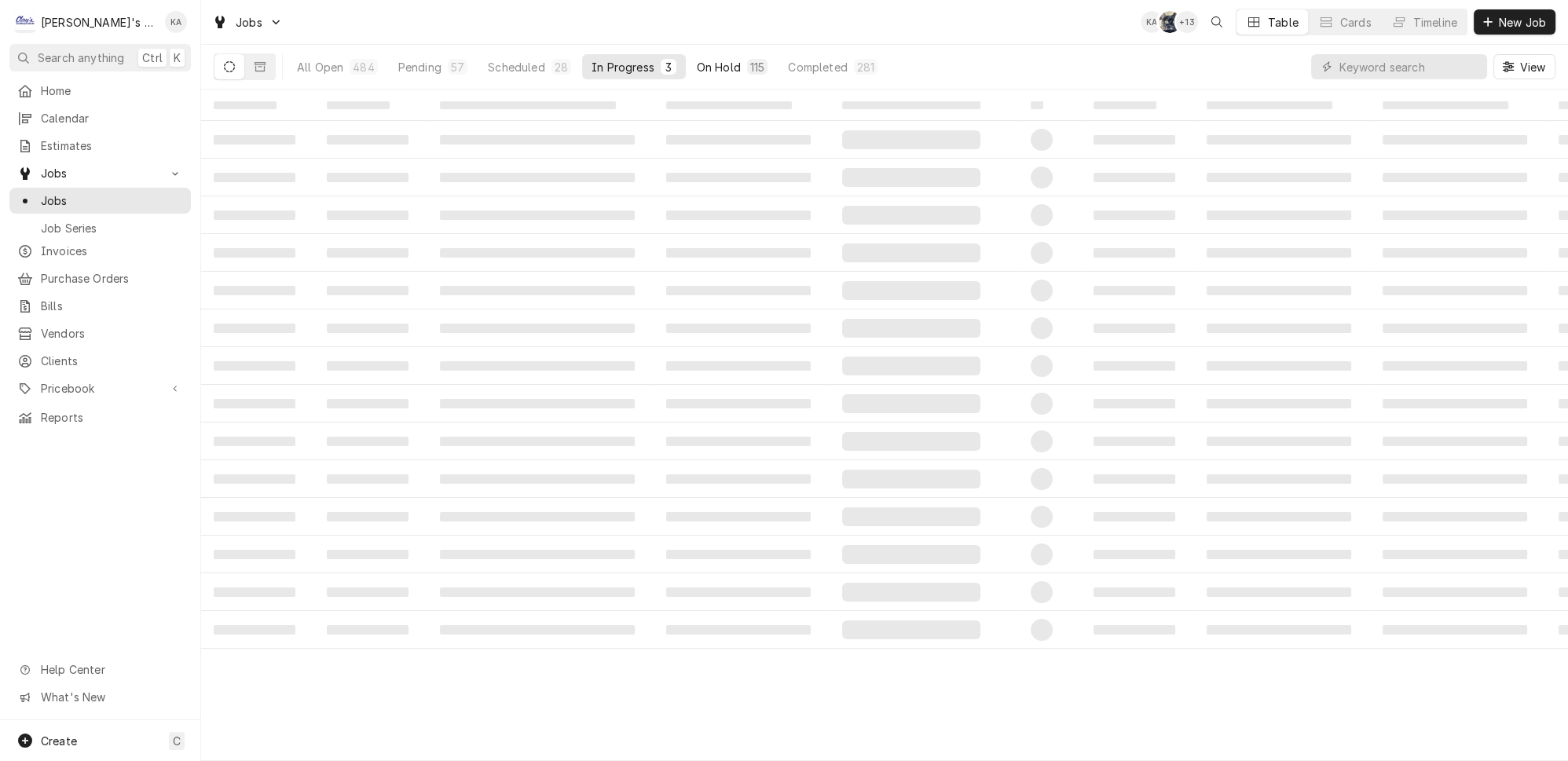
click at [697, 61] on div "On Hold" at bounding box center [719, 67] width 44 height 17
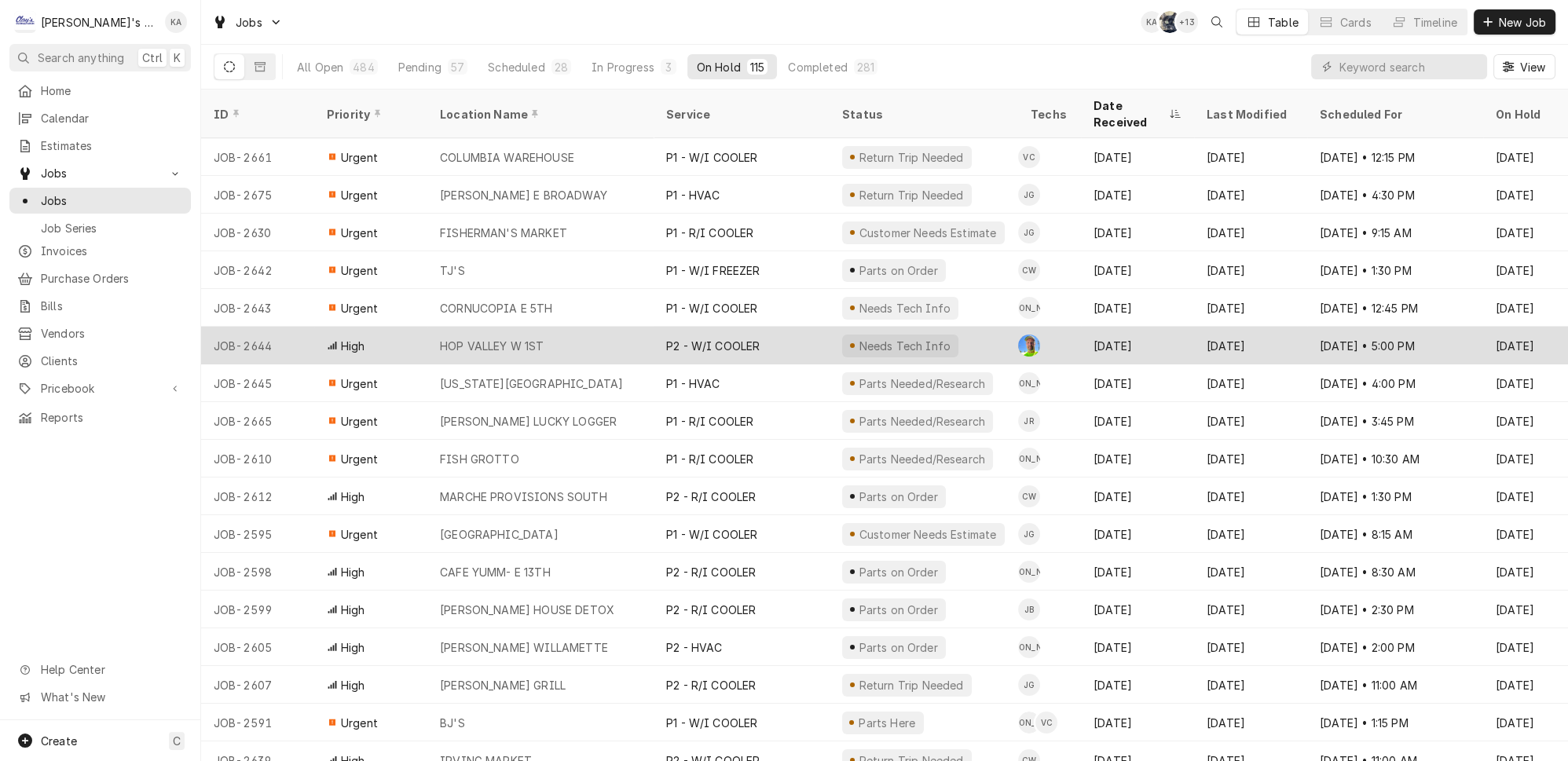
click at [1061, 327] on td "GA" at bounding box center [1049, 346] width 63 height 38
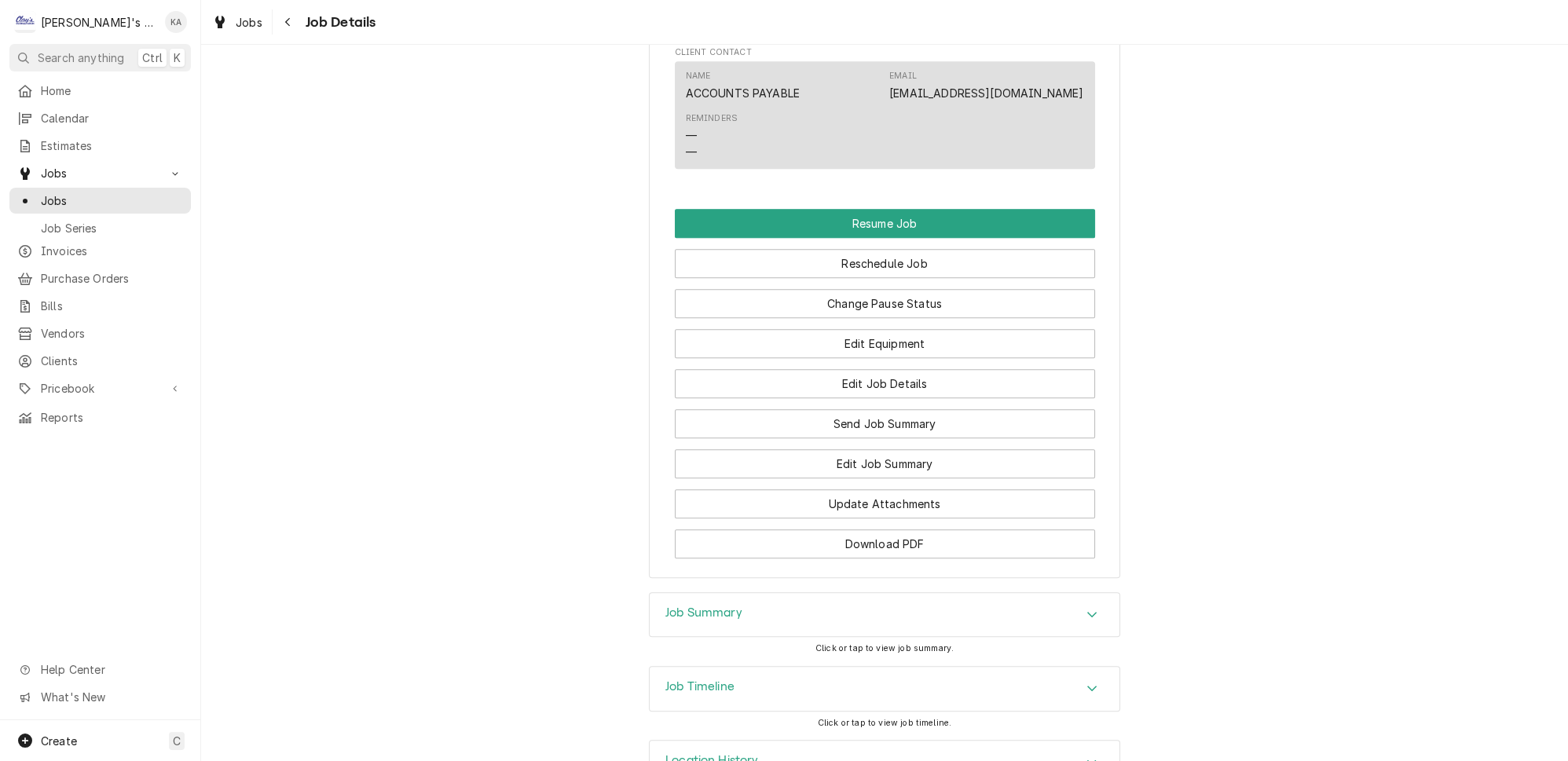
scroll to position [1356, 0]
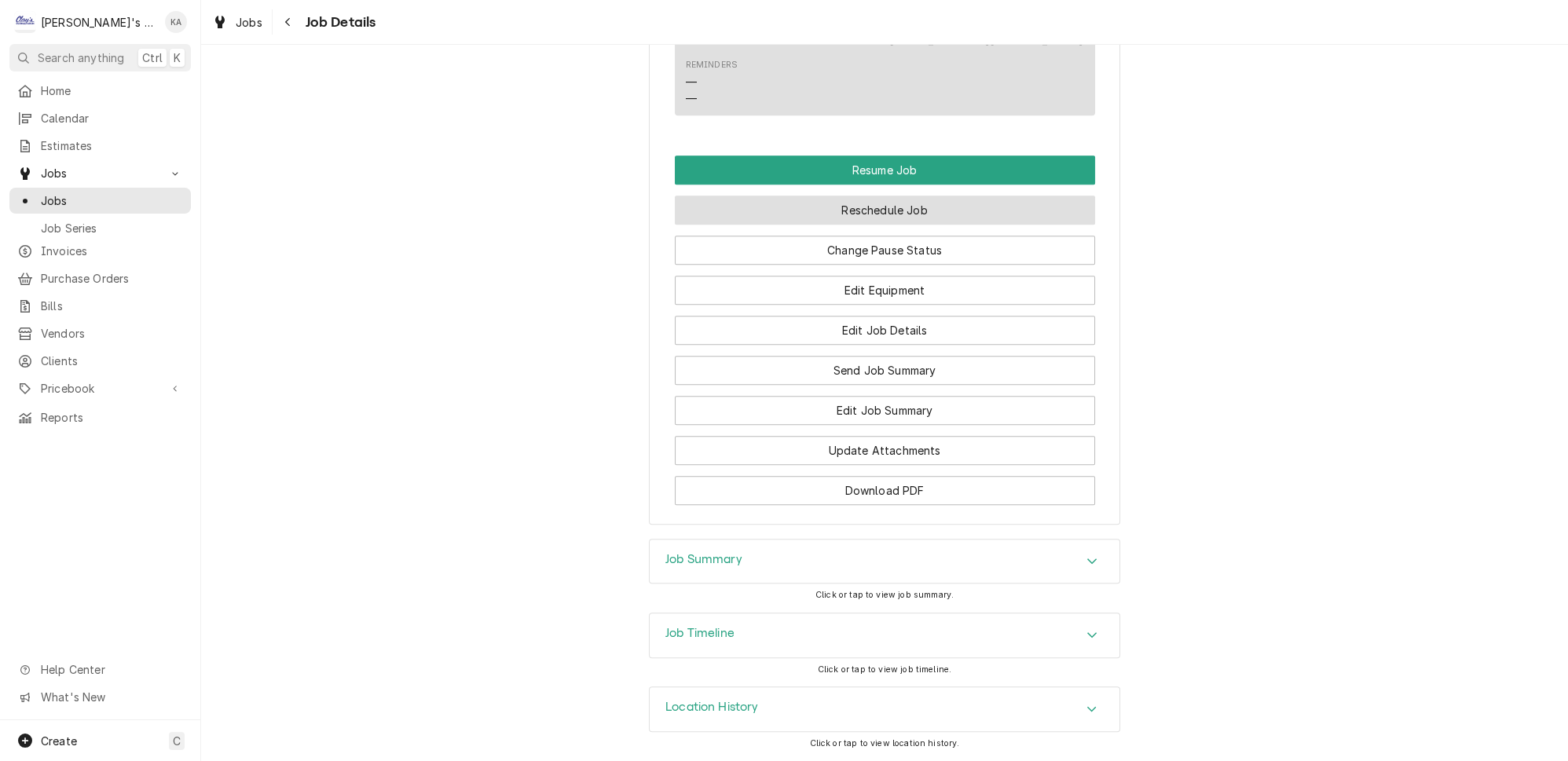
click at [854, 225] on button "Reschedule Job" at bounding box center [885, 210] width 421 height 29
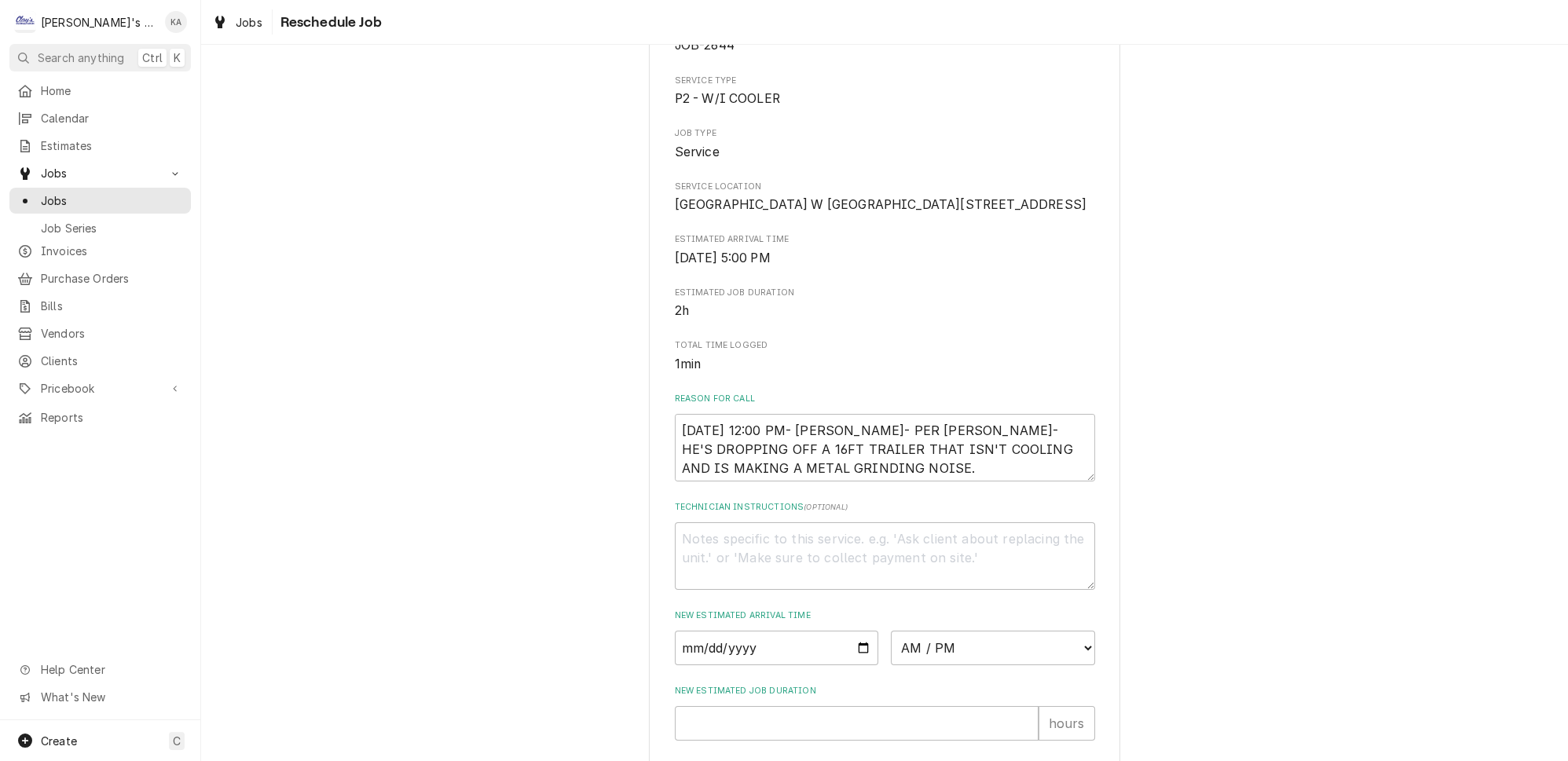
scroll to position [393, 0]
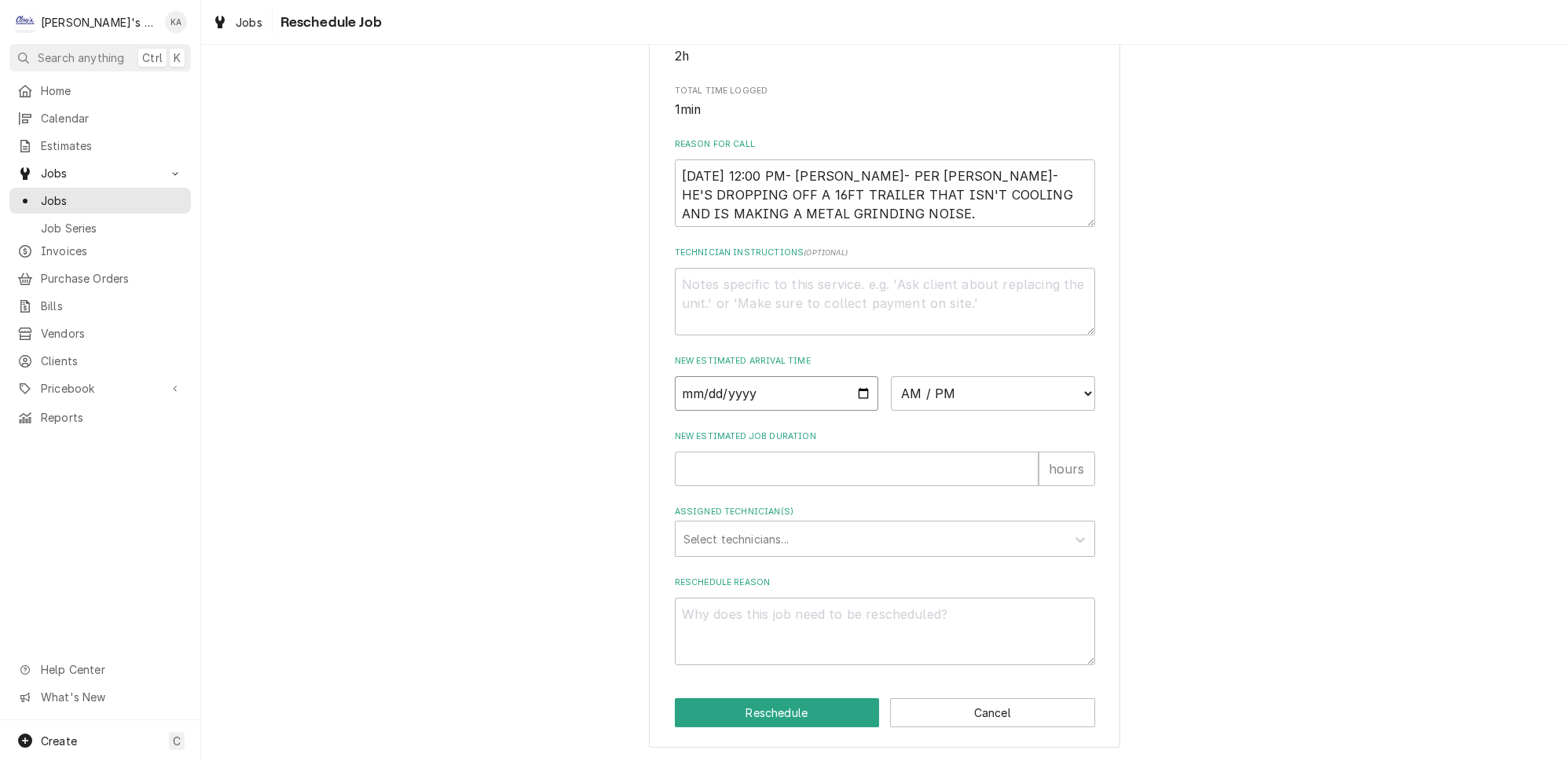
click at [849, 403] on input "Date" at bounding box center [777, 394] width 204 height 35
type input "2025-08-15"
type textarea "x"
click at [993, 401] on select "AM / PM 6:00 AM 6:15 AM 6:30 AM 6:45 AM 7:00 AM 7:15 AM 7:30 AM 7:45 AM 8:00 AM…" at bounding box center [993, 394] width 204 height 35
select select "17:00:00"
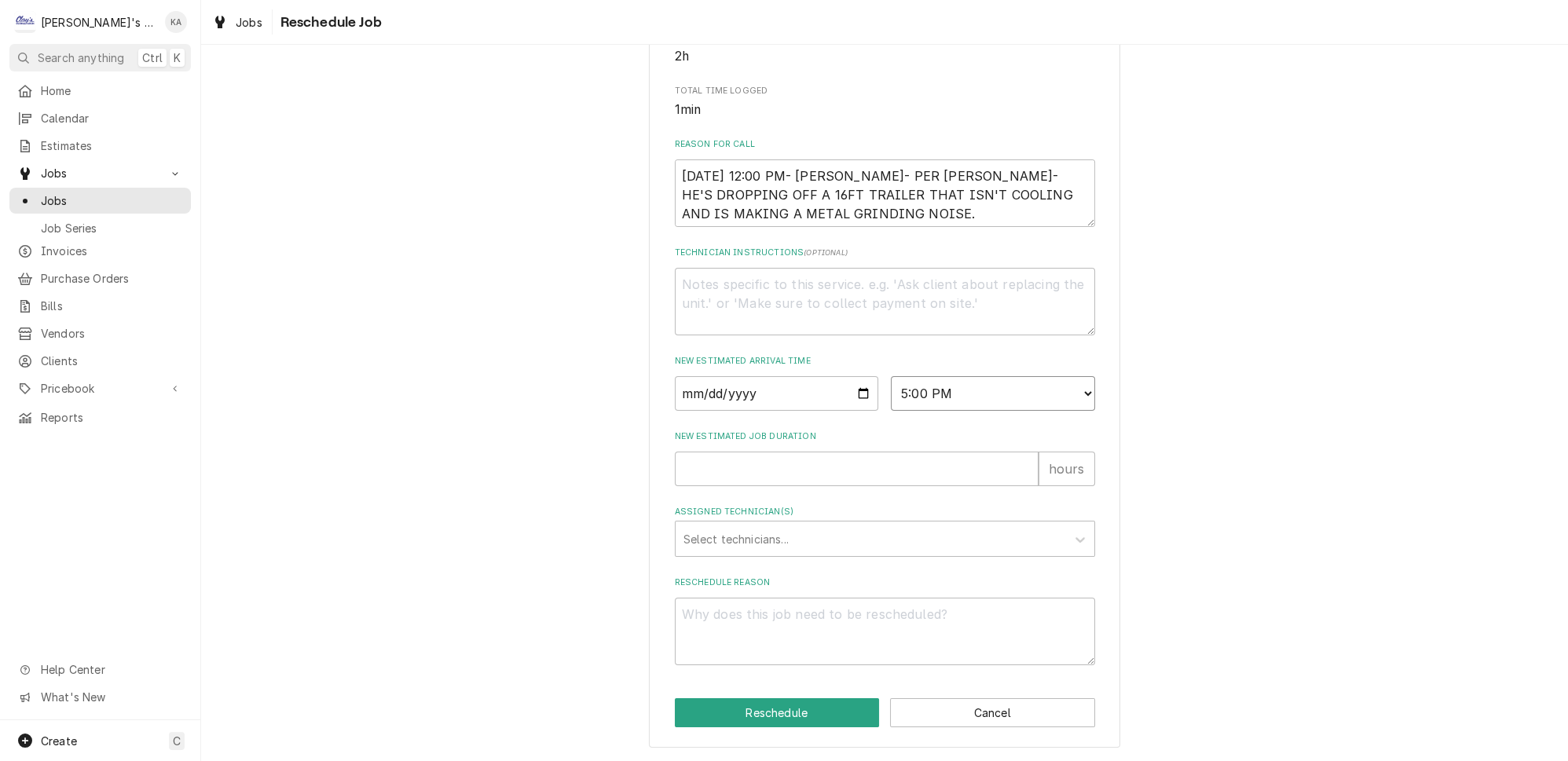
click at [891, 385] on select "AM / PM 6:00 AM 6:15 AM 6:30 AM 6:45 AM 7:00 AM 7:15 AM 7:30 AM 7:45 AM 8:00 AM…" at bounding box center [993, 394] width 204 height 35
click at [796, 718] on button "Reschedule" at bounding box center [777, 713] width 205 height 29
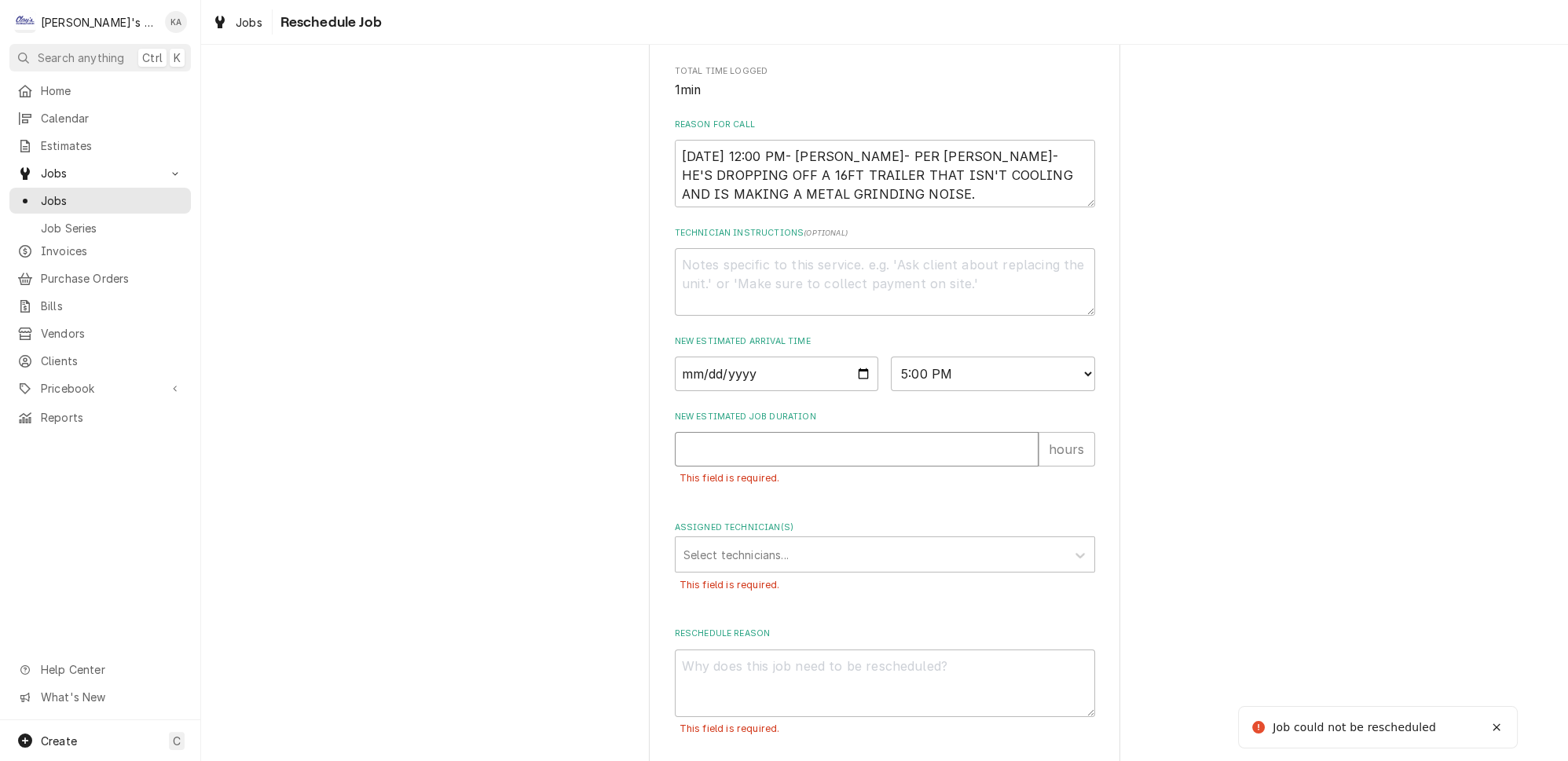
click at [934, 466] on input "New Estimated Job Duration" at bounding box center [856, 449] width 363 height 35
type textarea "x"
type input "1"
click at [1006, 466] on input "1" at bounding box center [856, 449] width 363 height 35
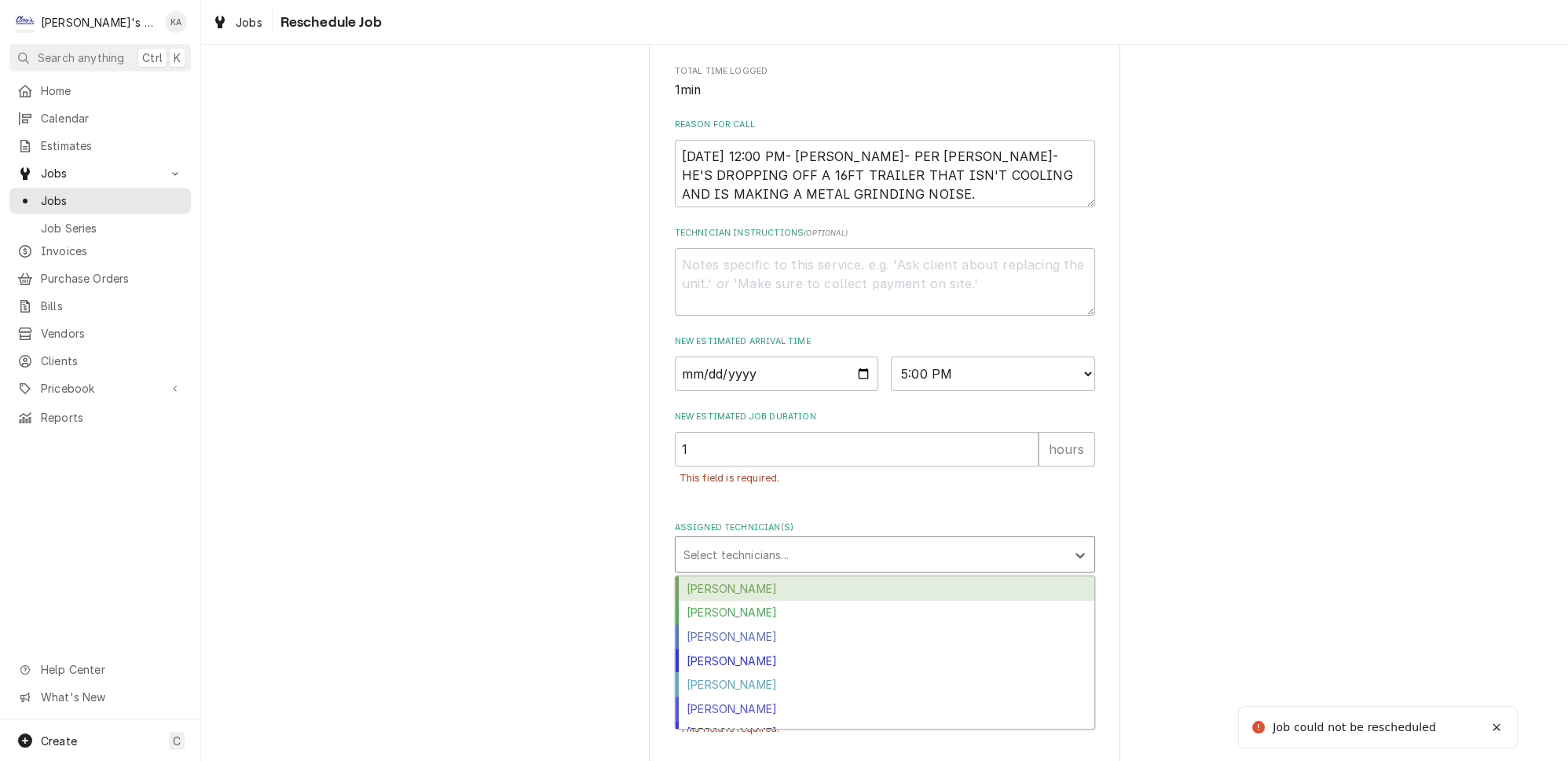
click at [956, 569] on div "Assigned Technician(s)" at bounding box center [870, 554] width 375 height 29
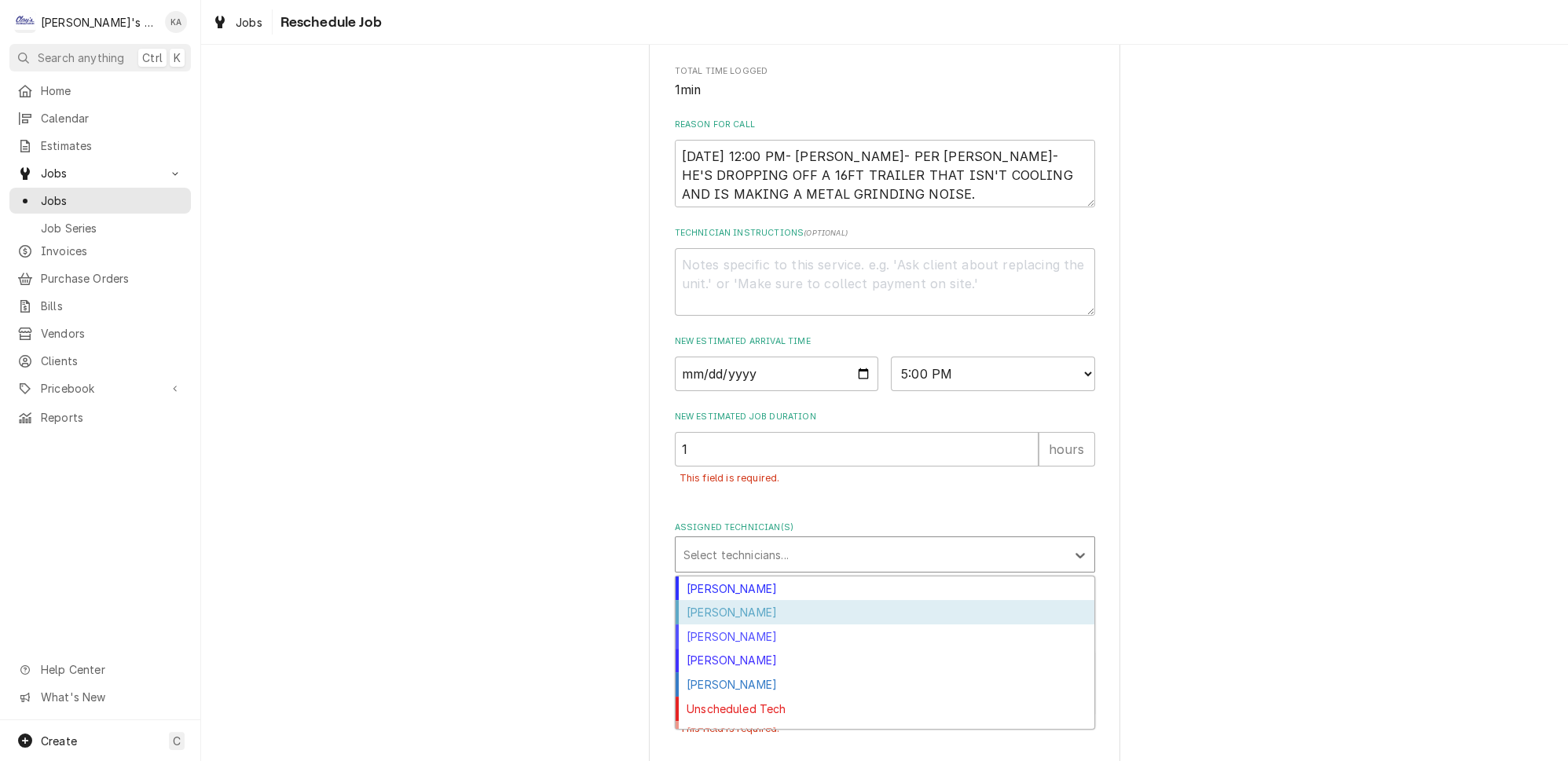
scroll to position [0, 0]
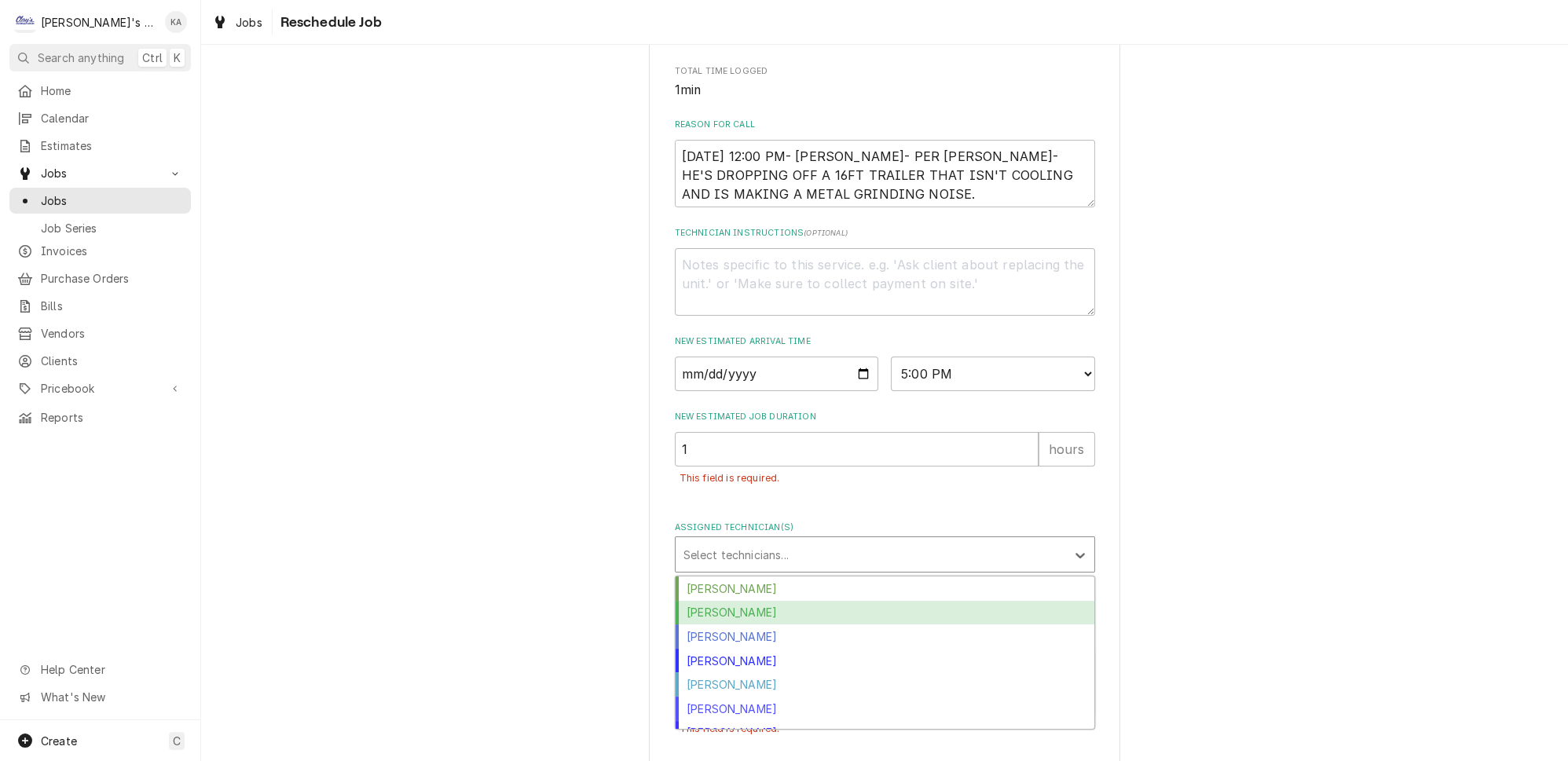
click at [744, 625] on div "Greg Austin" at bounding box center [885, 613] width 419 height 25
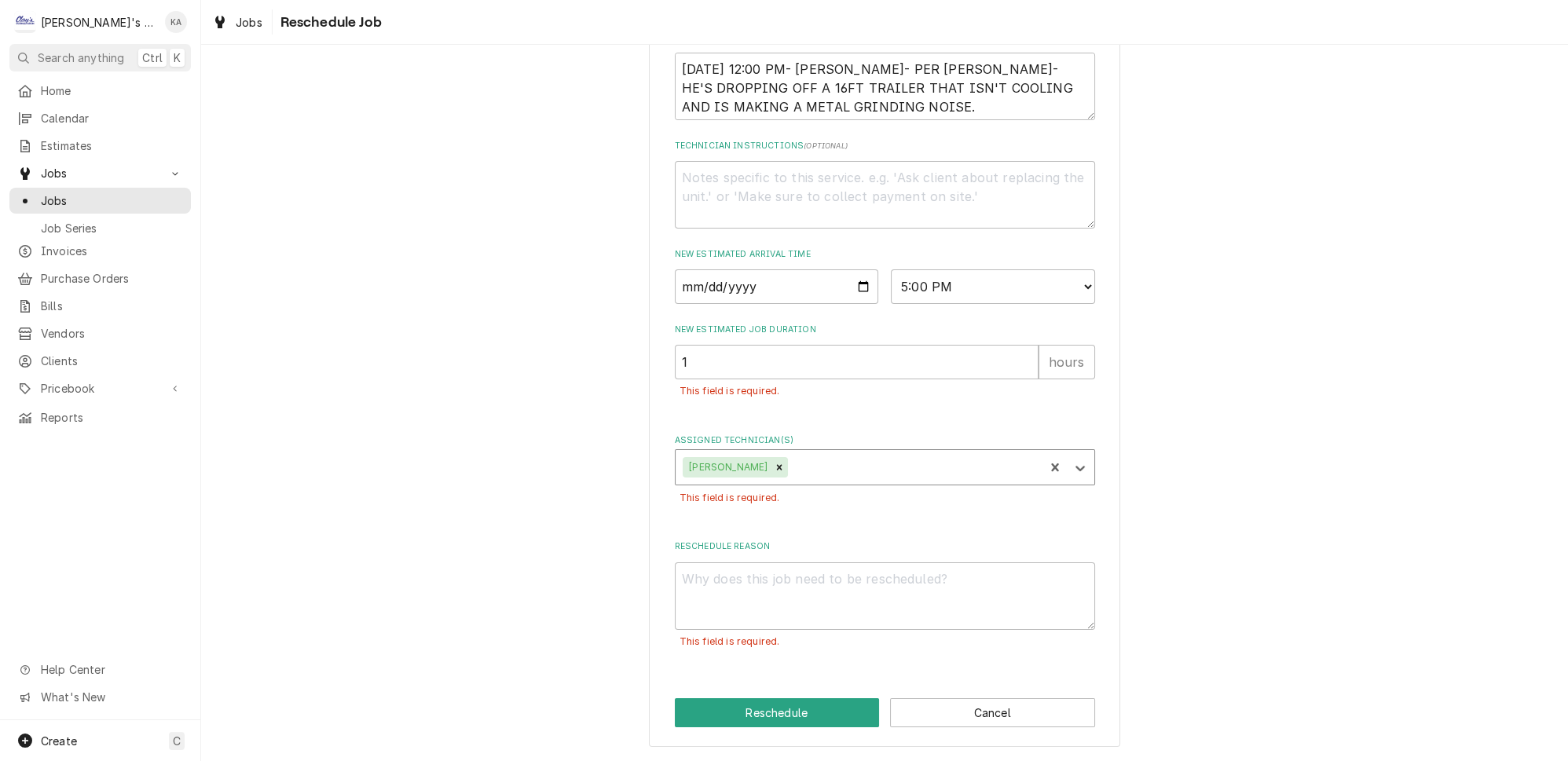
scroll to position [499, 0]
click at [798, 592] on textarea "Reschedule Reason" at bounding box center [885, 595] width 421 height 67
type textarea "x"
type textarea "A"
type textarea "x"
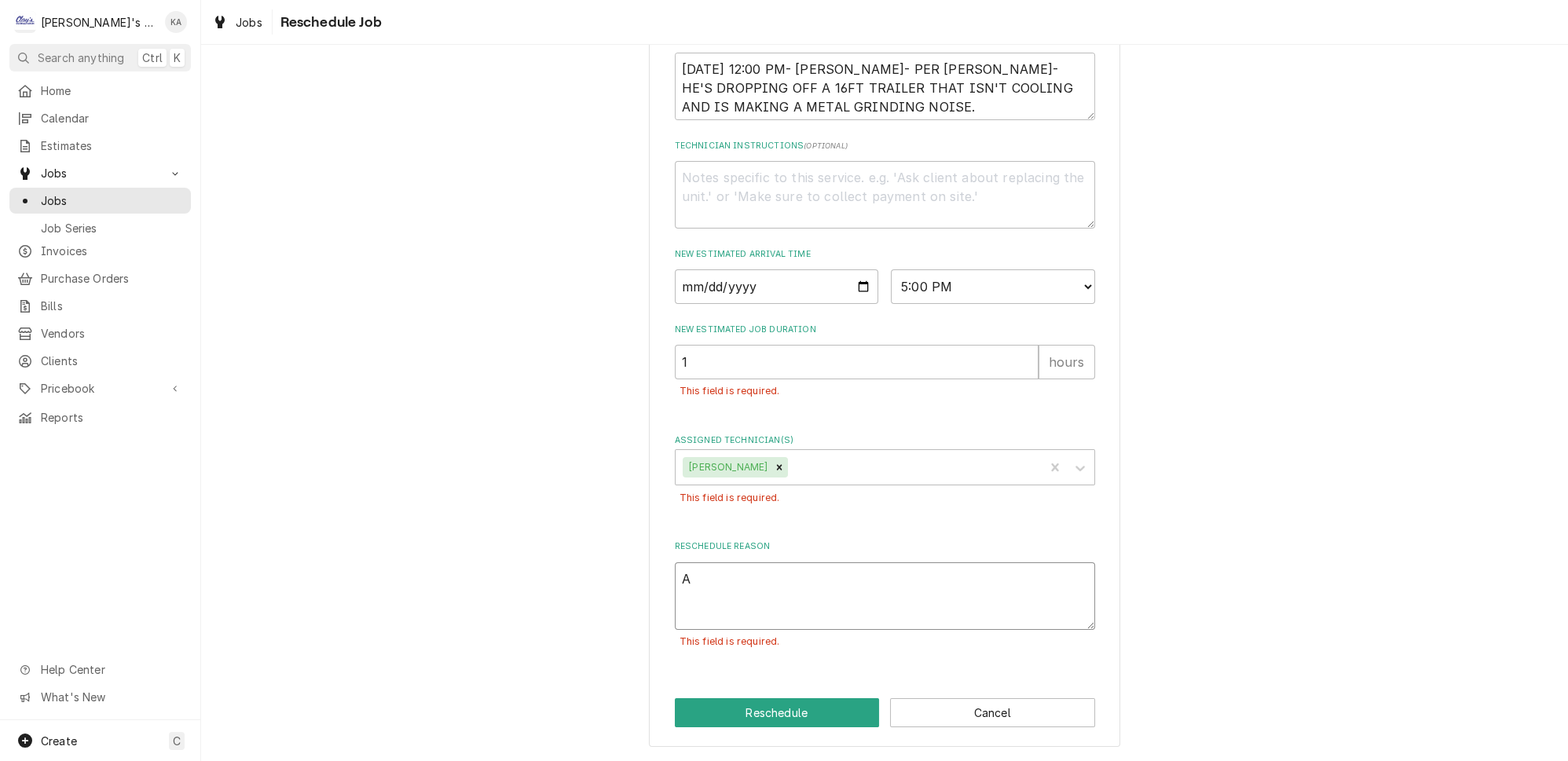
type textarea "AC"
type textarea "x"
type textarea "ACC"
type textarea "x"
type textarea "ACCI"
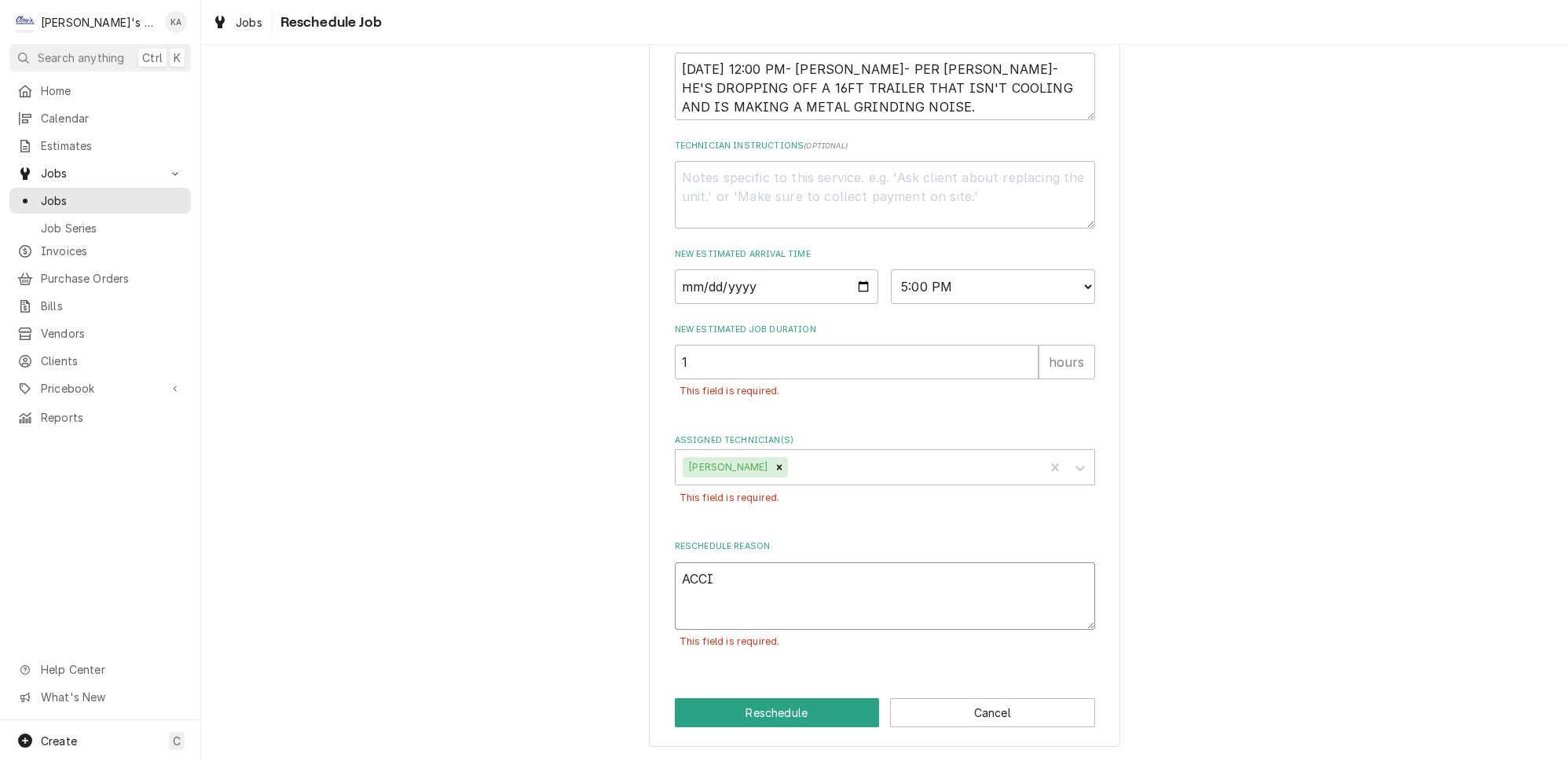
type textarea "x"
type textarea "ACCID"
type textarea "x"
type textarea "ACCIDE"
type textarea "x"
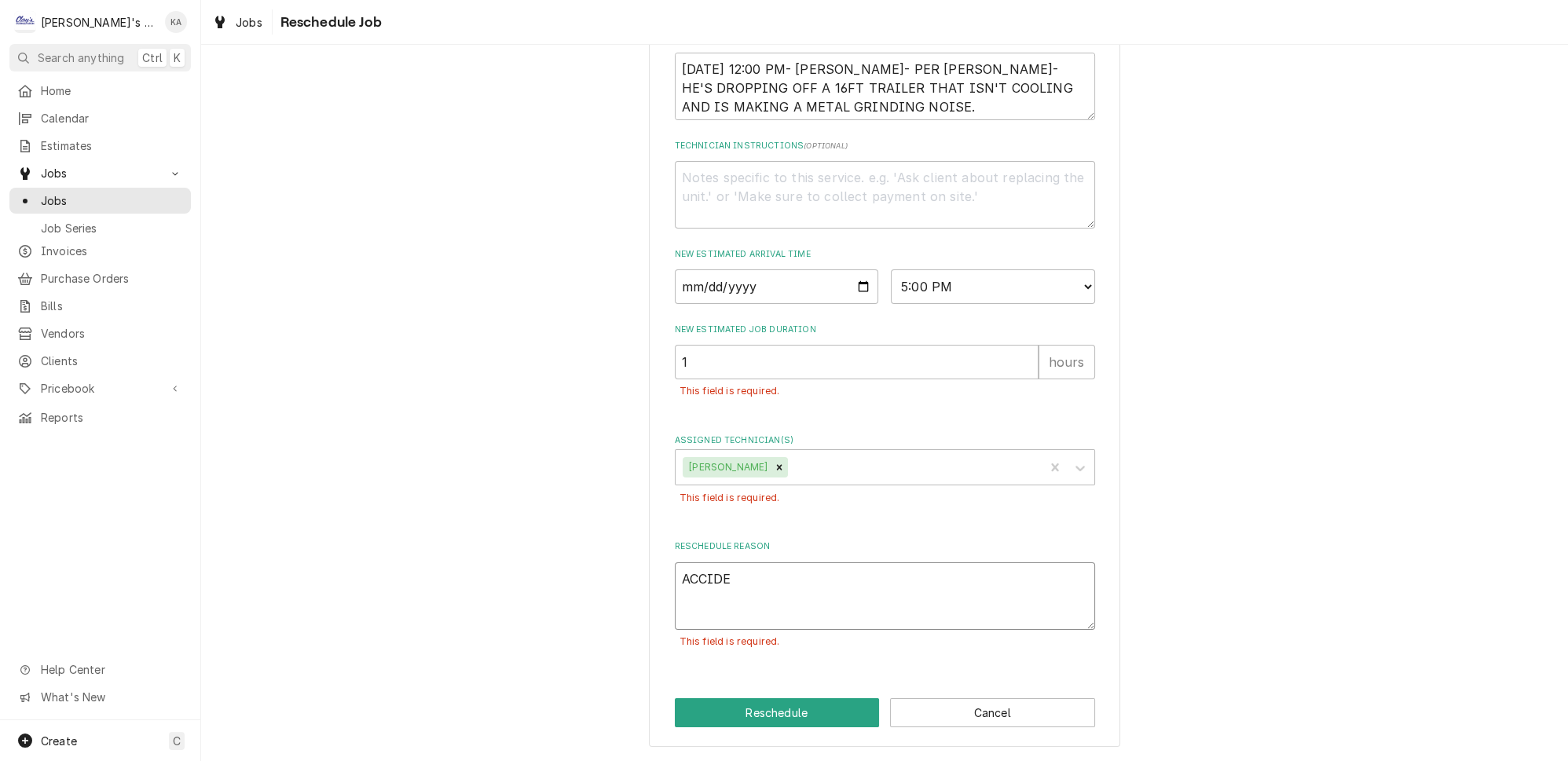
type textarea "ACCIDEN"
type textarea "x"
type textarea "ACCIDENT"
type textarea "x"
type textarea "ACCIDENTA"
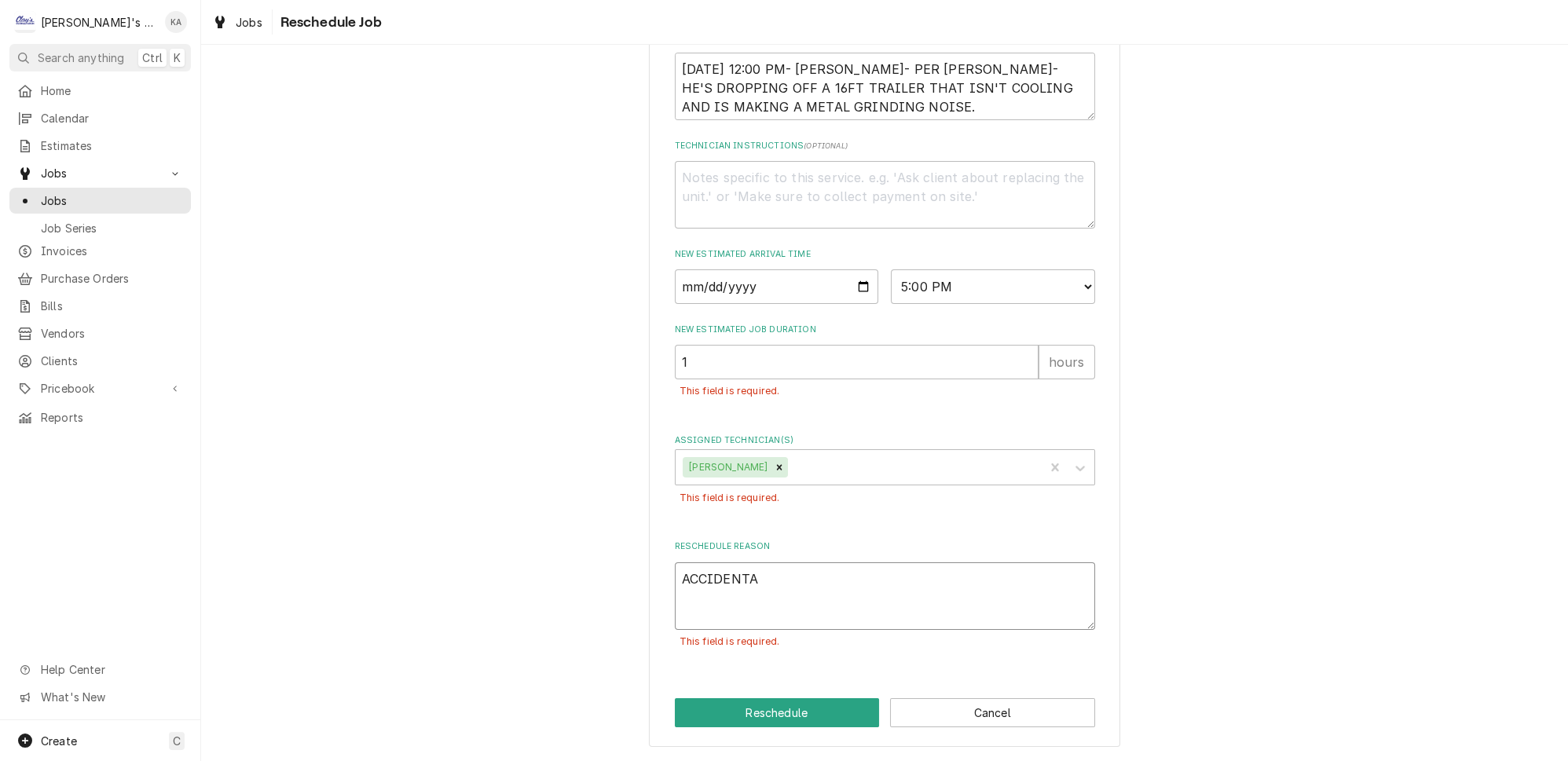
type textarea "x"
type textarea "ACCIDENTAL"
type textarea "x"
type textarea "ACCIDENTAL"
type textarea "x"
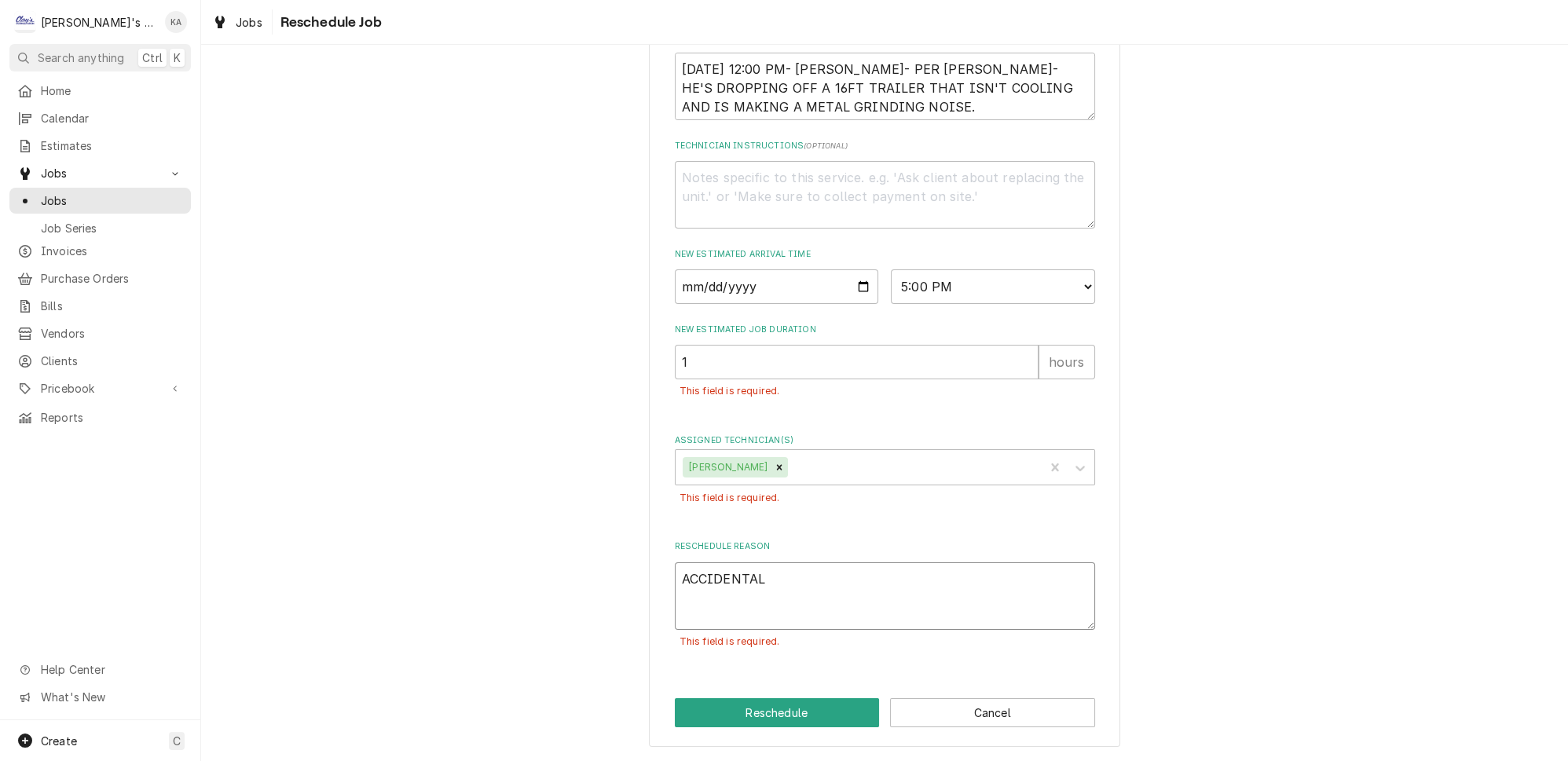
type textarea "ACCIDENTAL S"
type textarea "x"
type textarea "ACCIDENTAL ST"
type textarea "x"
type textarea "ACCIDENTAL STA"
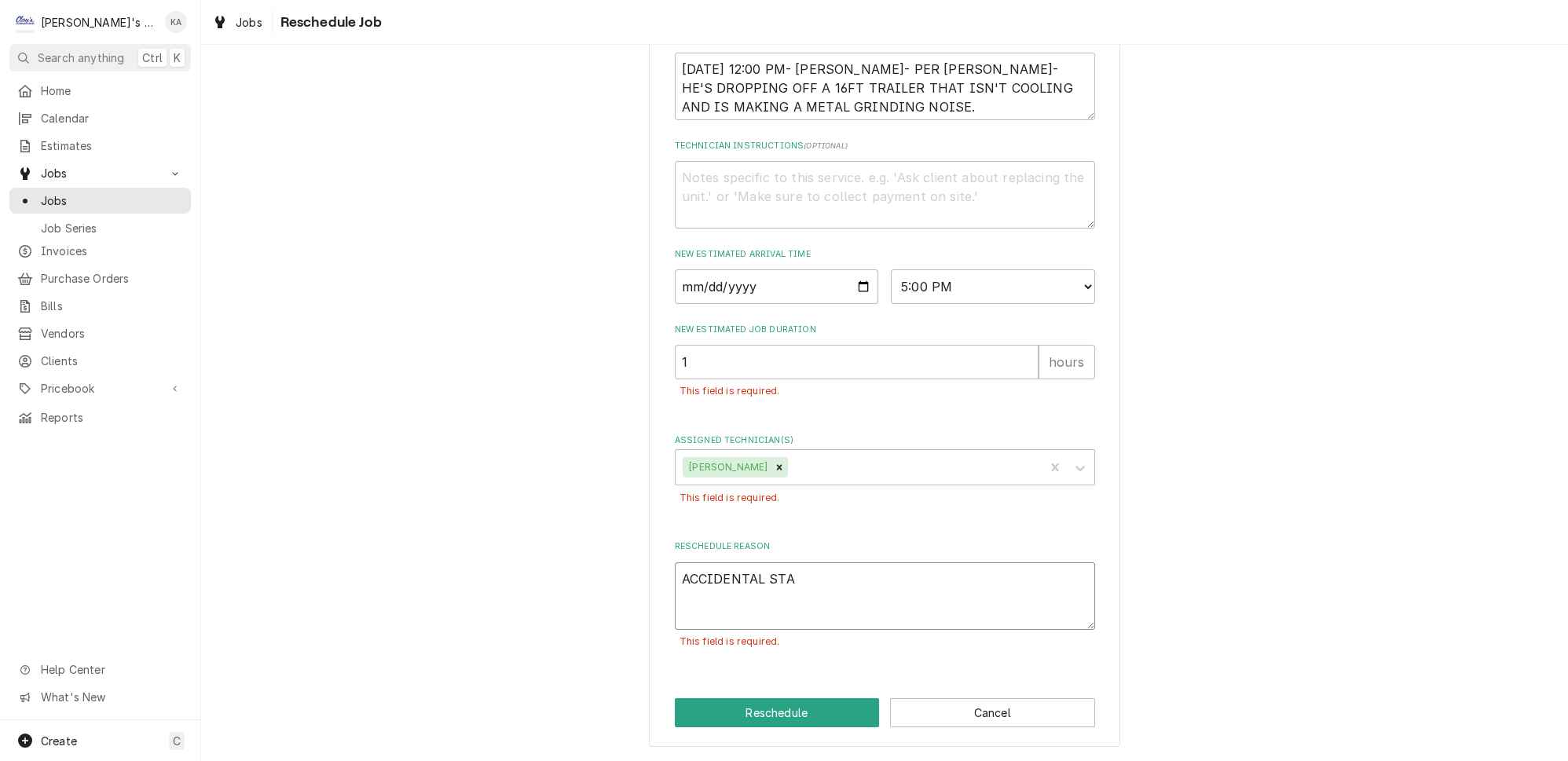
type textarea "x"
type textarea "ACCIDENTAL STAR"
type textarea "x"
type textarea "ACCIDENTAL START"
type textarea "x"
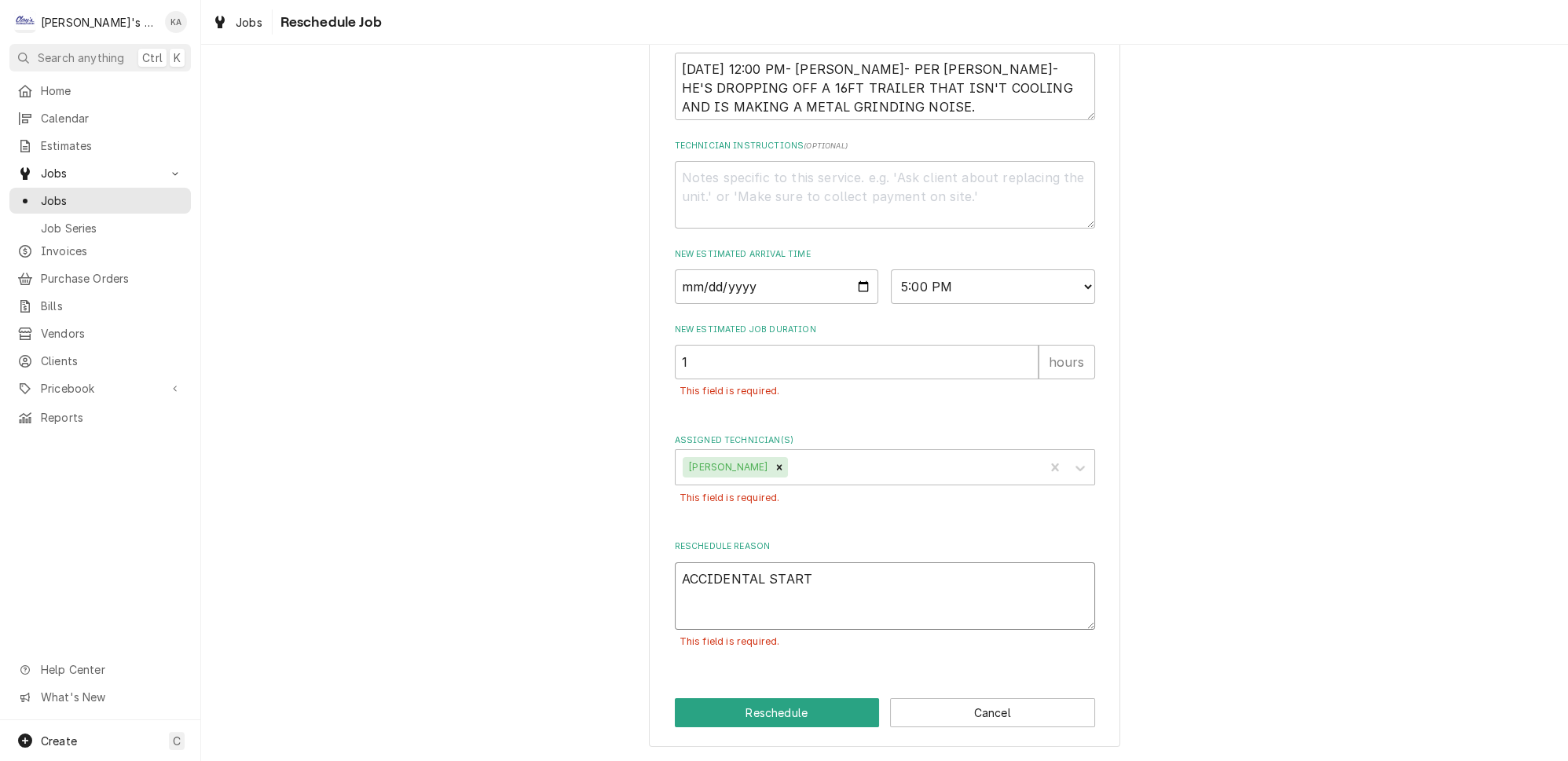
type textarea "ACCIDENTAL START"
type textarea "x"
type textarea "ACCIDENTAL START O"
type textarea "x"
type textarea "ACCIDENTAL START OF"
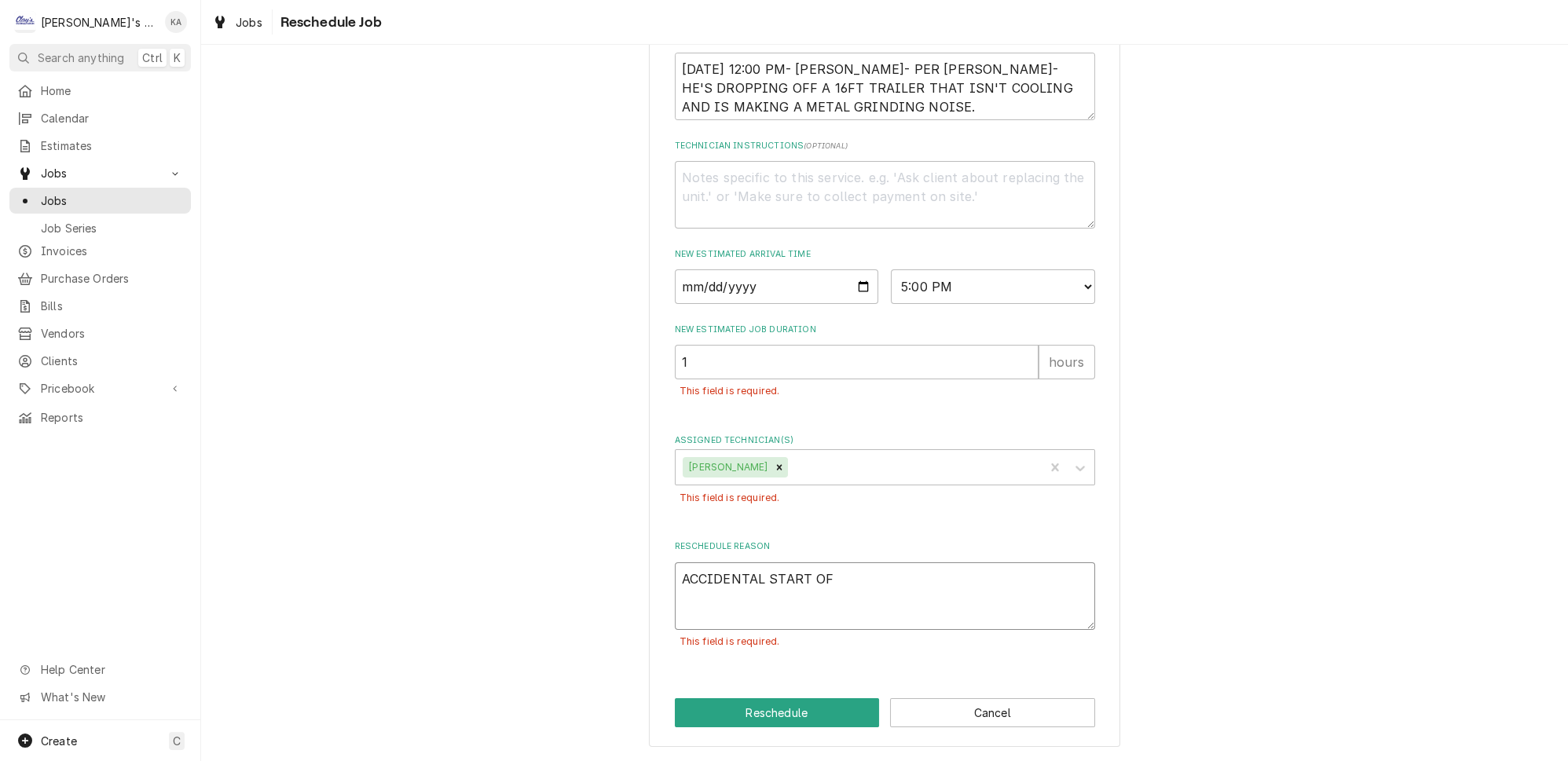
type textarea "x"
type textarea "ACCIDENTAL START OF"
type textarea "x"
type textarea "ACCIDENTAL START OF J"
type textarea "x"
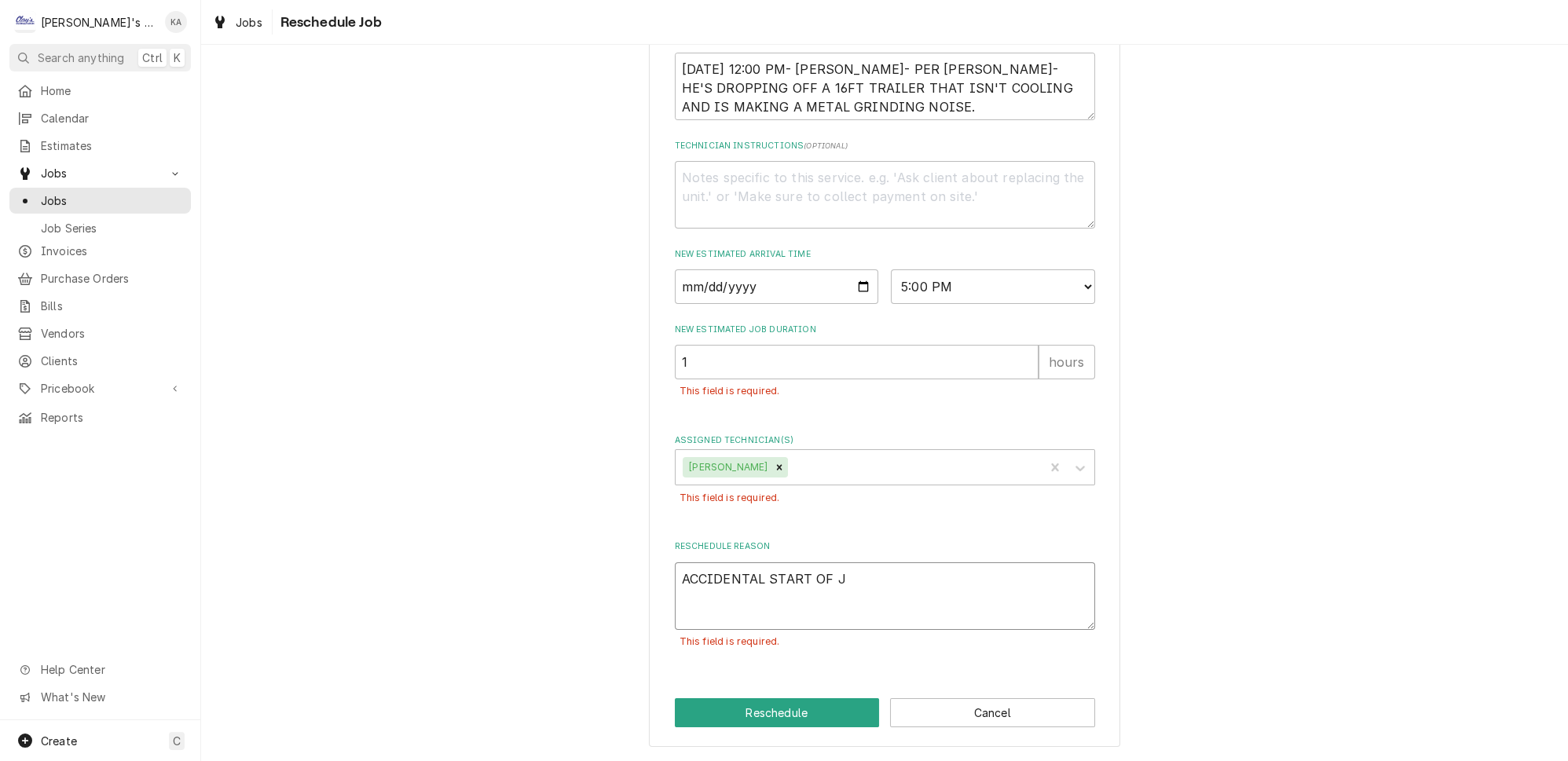
type textarea "ACCIDENTAL START OF JO"
type textarea "x"
type textarea "ACCIDENTAL START OF JOB"
click at [797, 717] on button "Reschedule" at bounding box center [777, 713] width 205 height 29
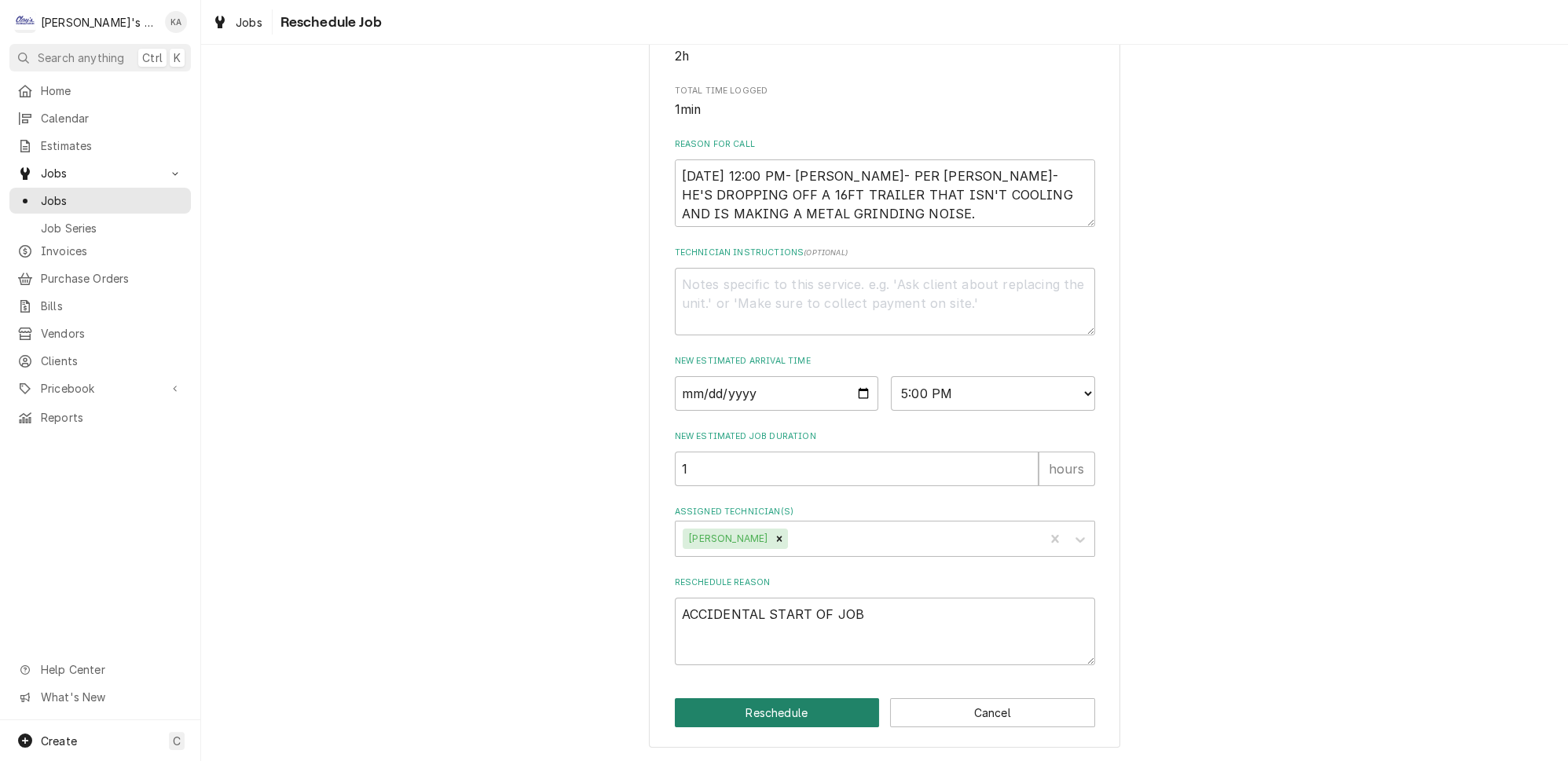
type textarea "x"
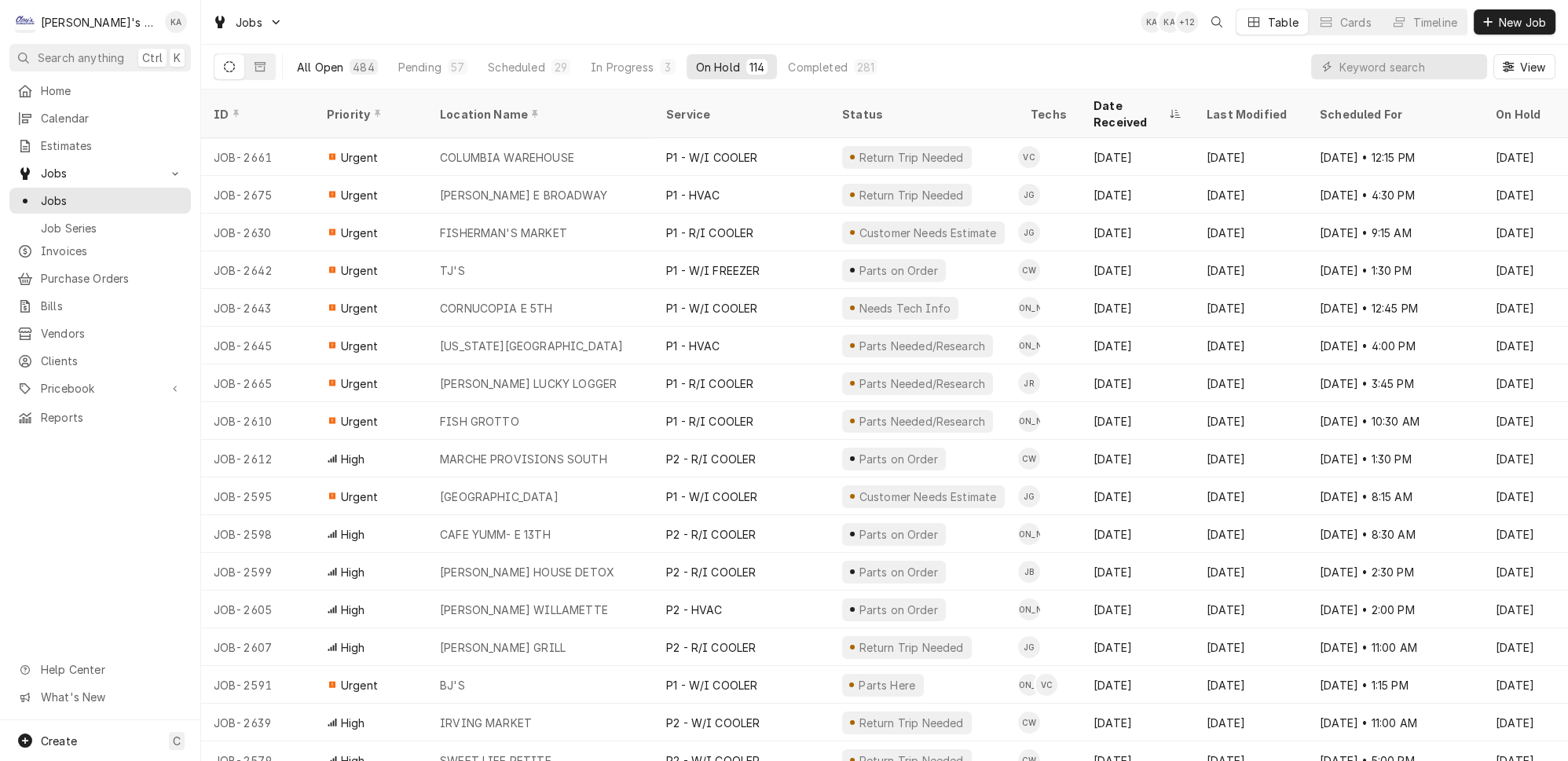
click at [313, 62] on div "All Open" at bounding box center [320, 67] width 47 height 17
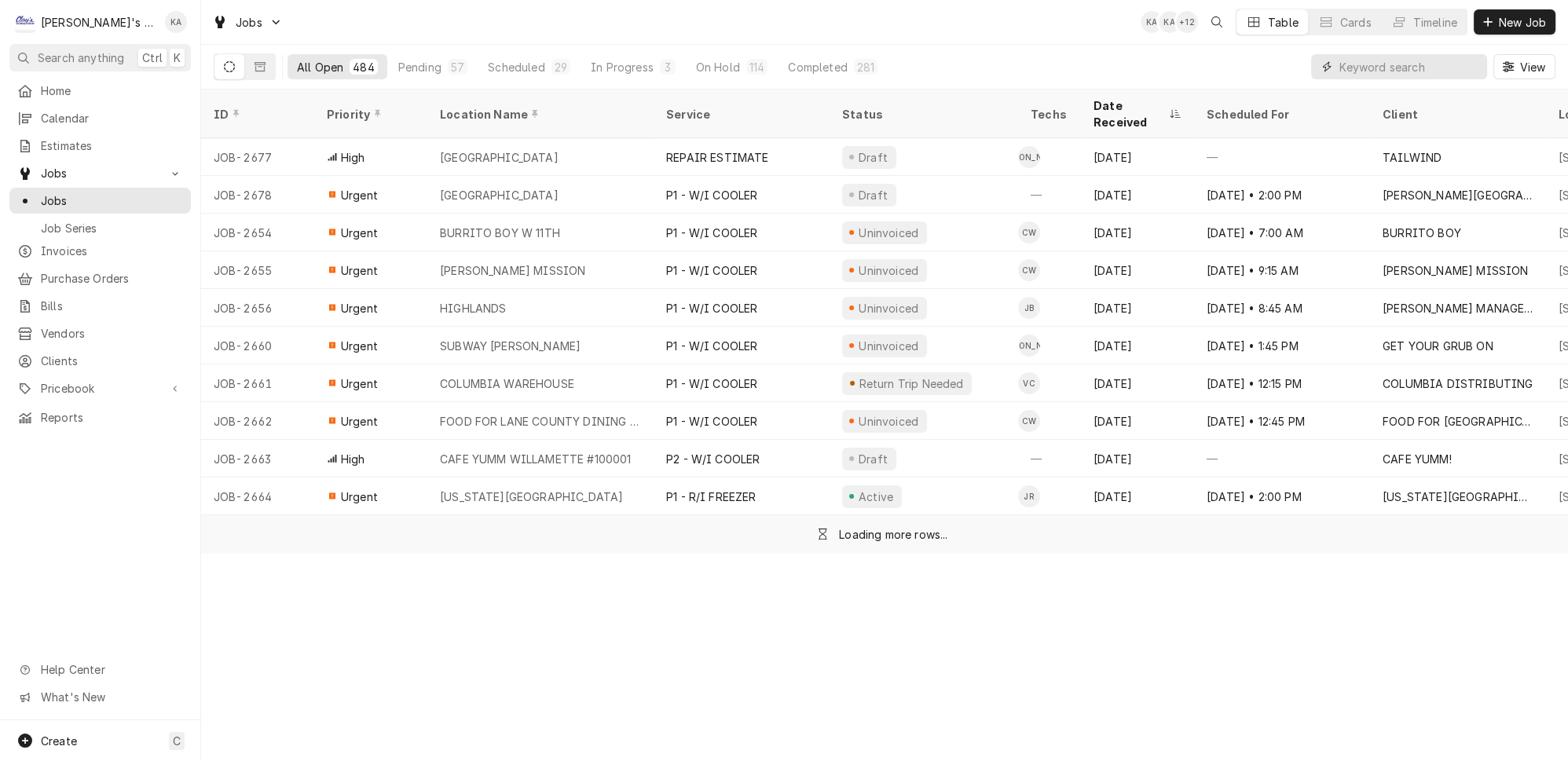
click at [1368, 55] on input "Dynamic Content Wrapper" at bounding box center [1409, 67] width 140 height 25
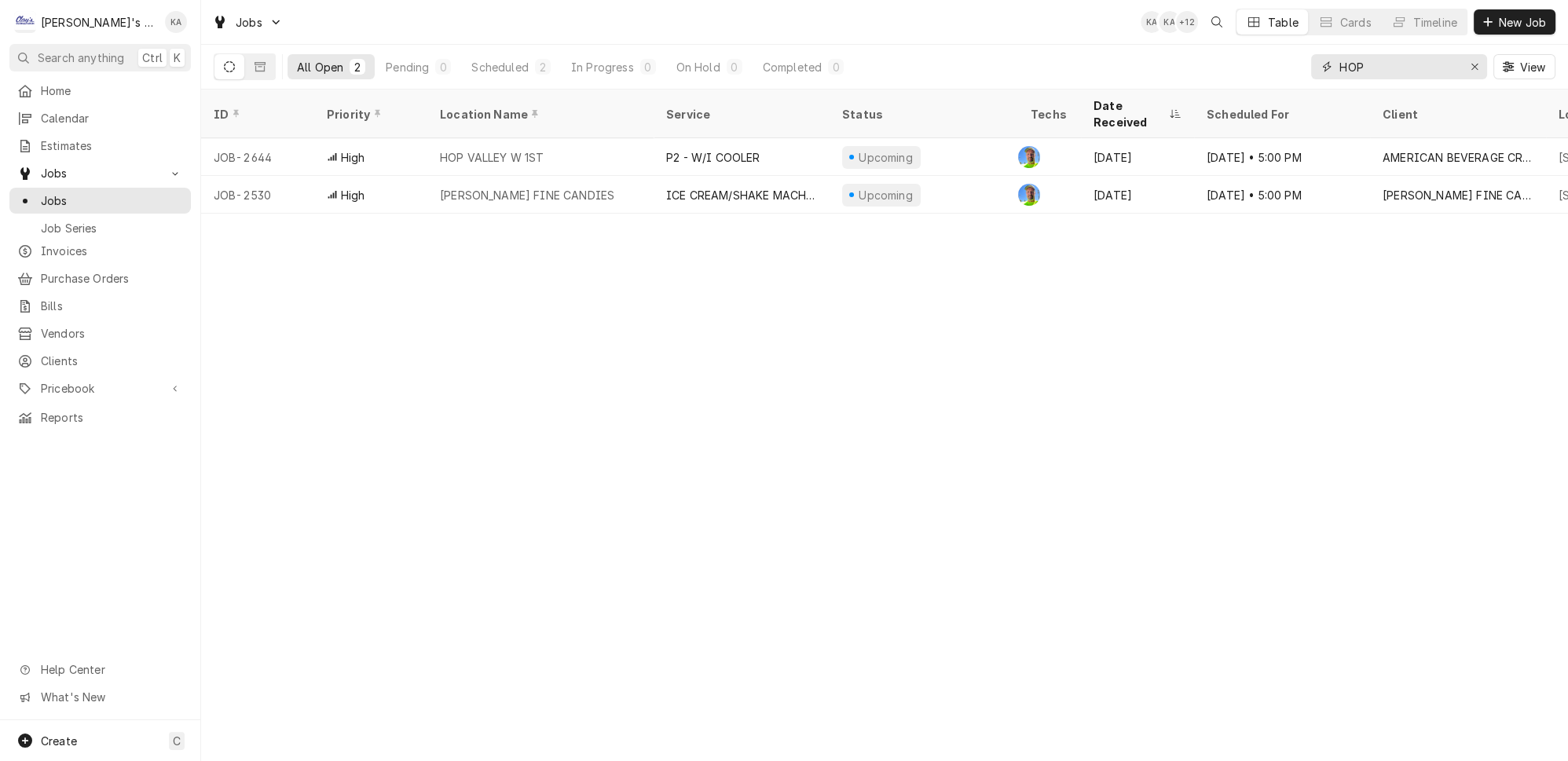
type input "HOP"
click at [892, 47] on div "All Open 2 Pending 0 Scheduled 2 In Progress 0 On Hold 0 Completed 0 HOP View" at bounding box center [885, 67] width 1342 height 44
click at [1479, 61] on icon "Erase input" at bounding box center [1475, 67] width 9 height 11
